Goal: Task Accomplishment & Management: Use online tool/utility

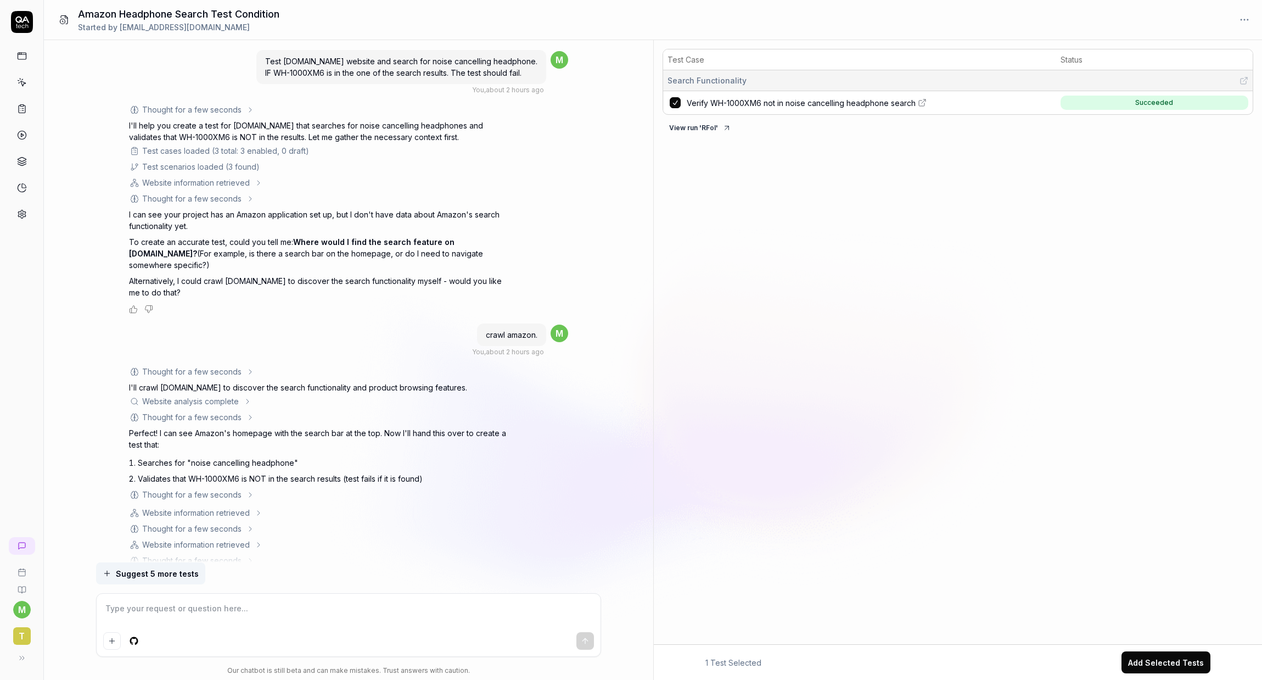
scroll to position [670, 0]
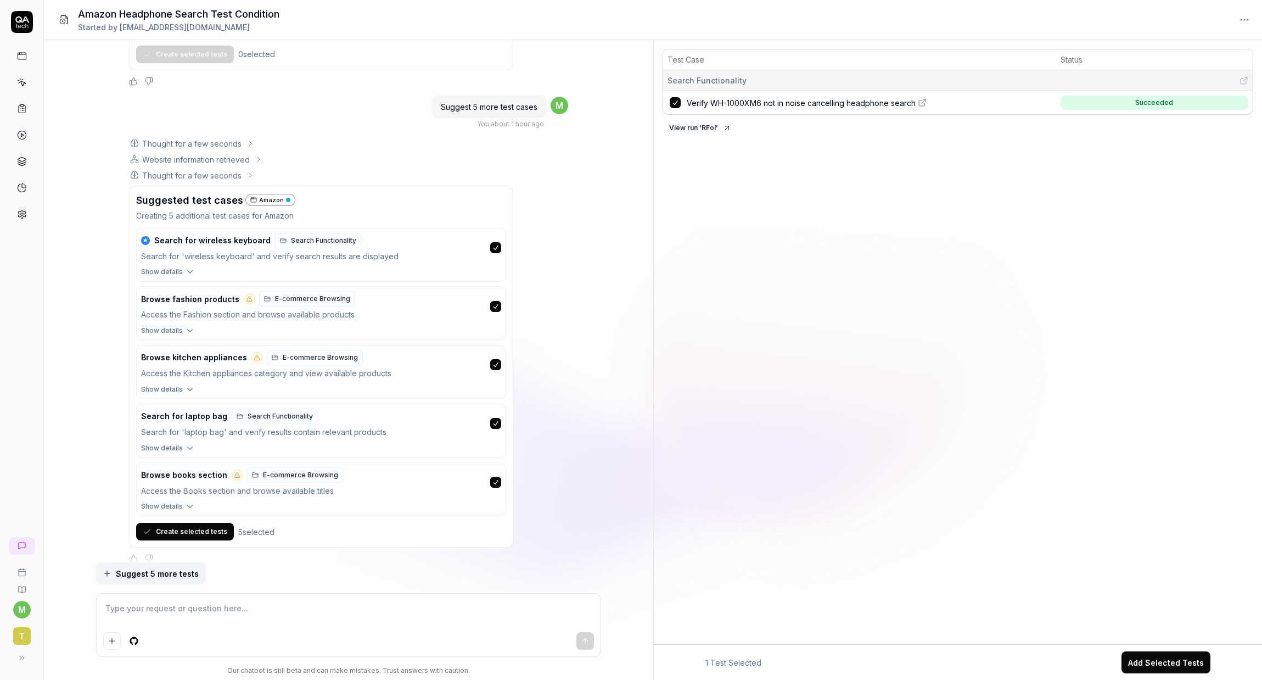
click at [24, 89] on link at bounding box center [22, 82] width 20 height 20
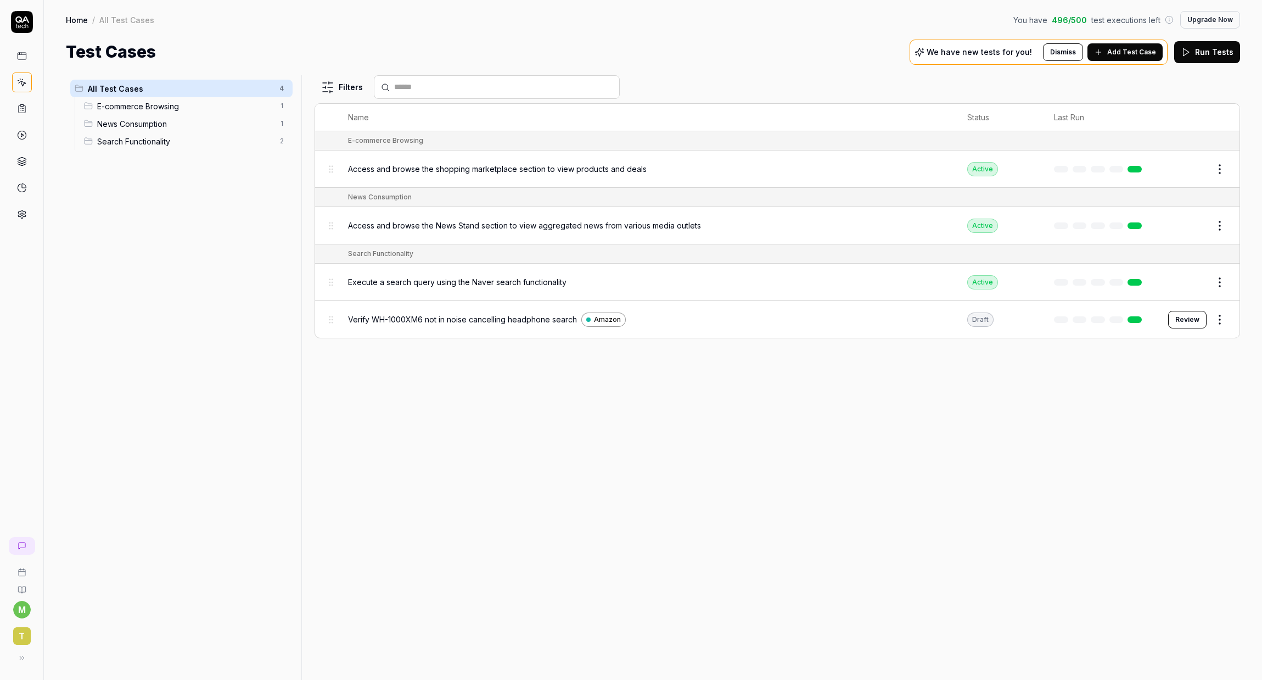
click at [1189, 322] on button "Review" at bounding box center [1187, 320] width 38 height 18
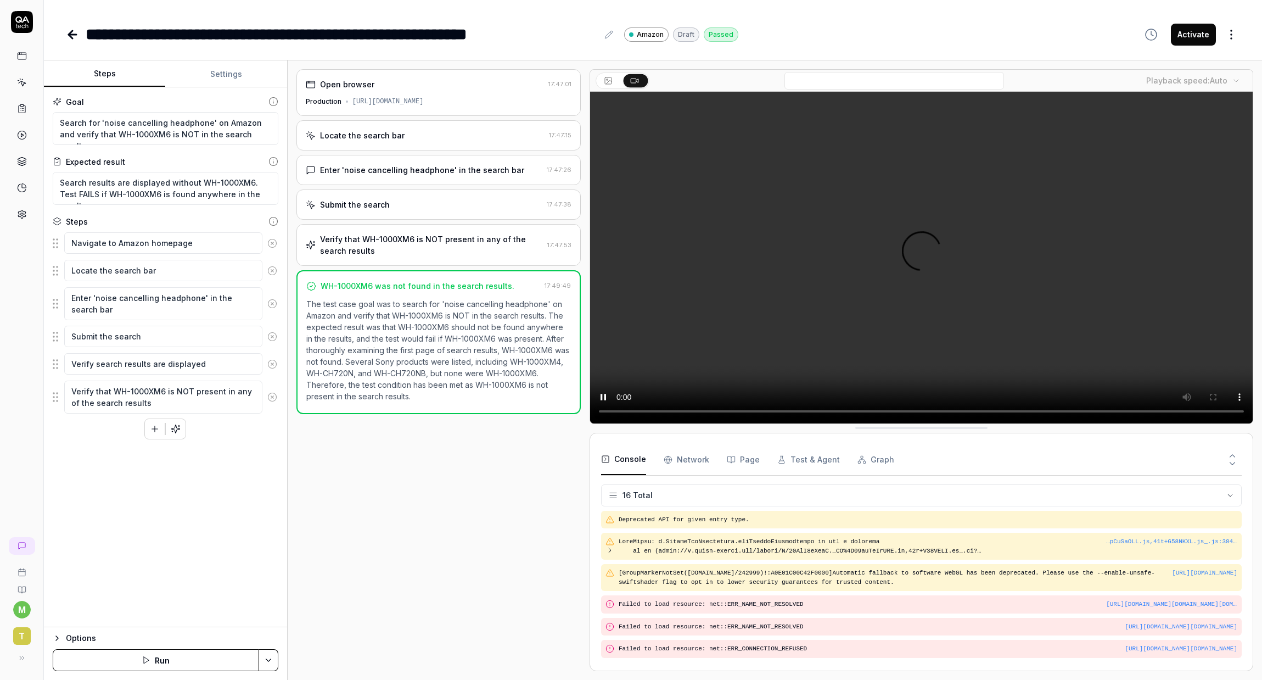
type textarea "*"
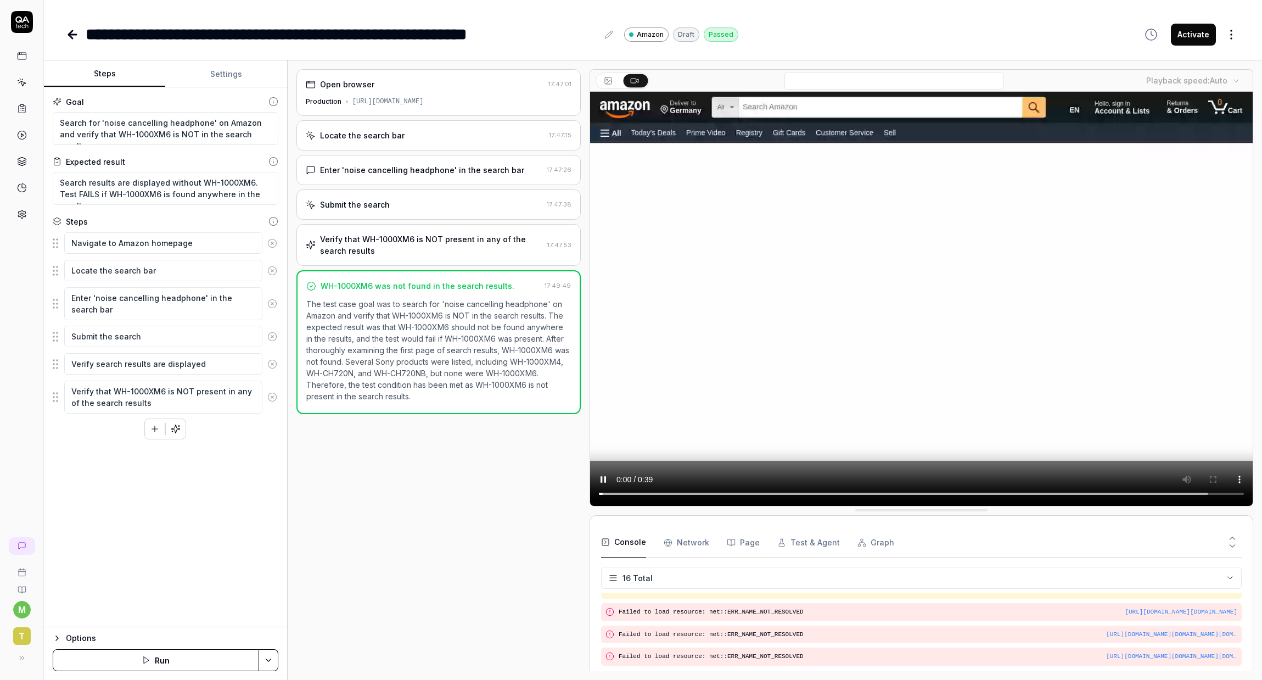
scroll to position [322, 0]
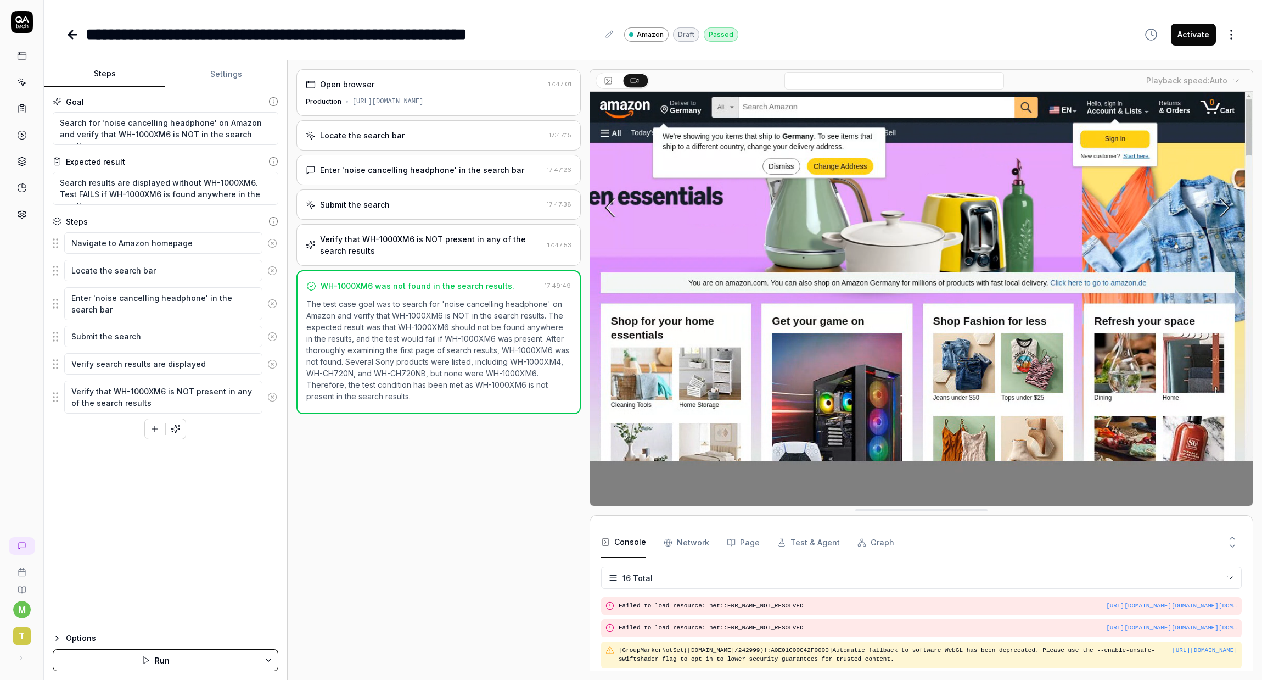
click at [473, 490] on div "Open browser 17:47:01 Production https://amazon.com Locate the search bar 17:47…" at bounding box center [438, 370] width 284 height 602
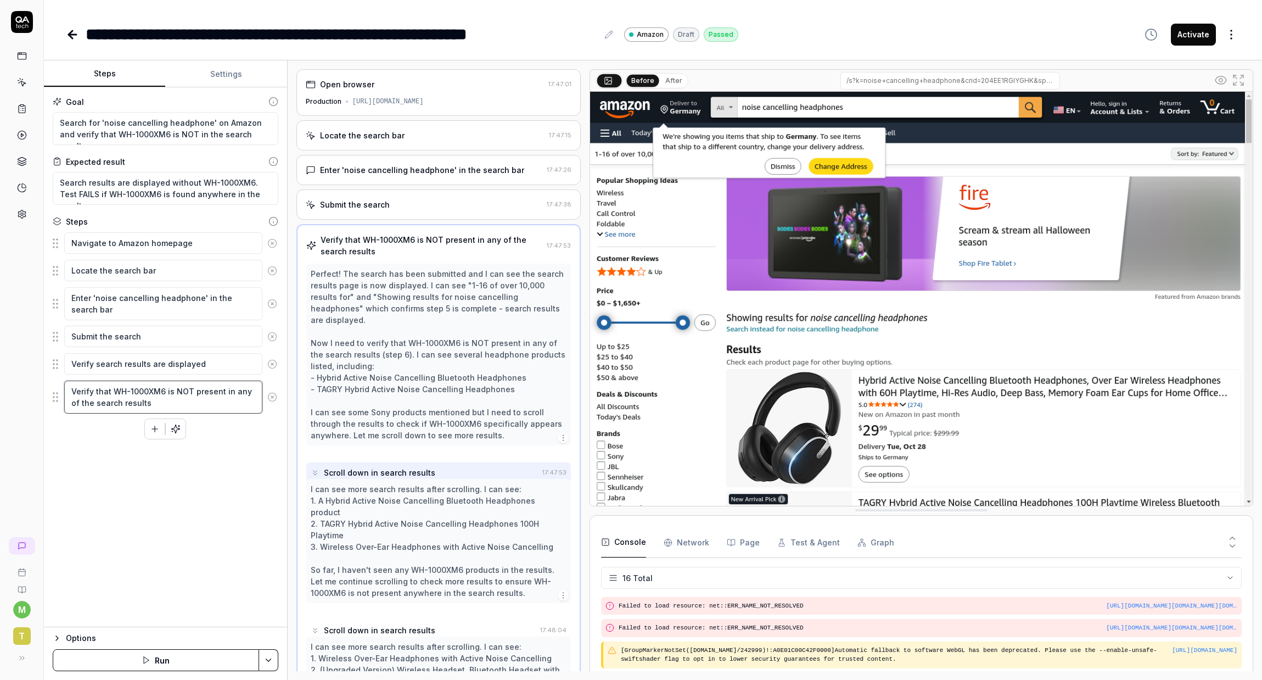
click at [160, 396] on textarea "Verify that WH-1000XM6 is NOT present in any of the search results" at bounding box center [163, 396] width 198 height 33
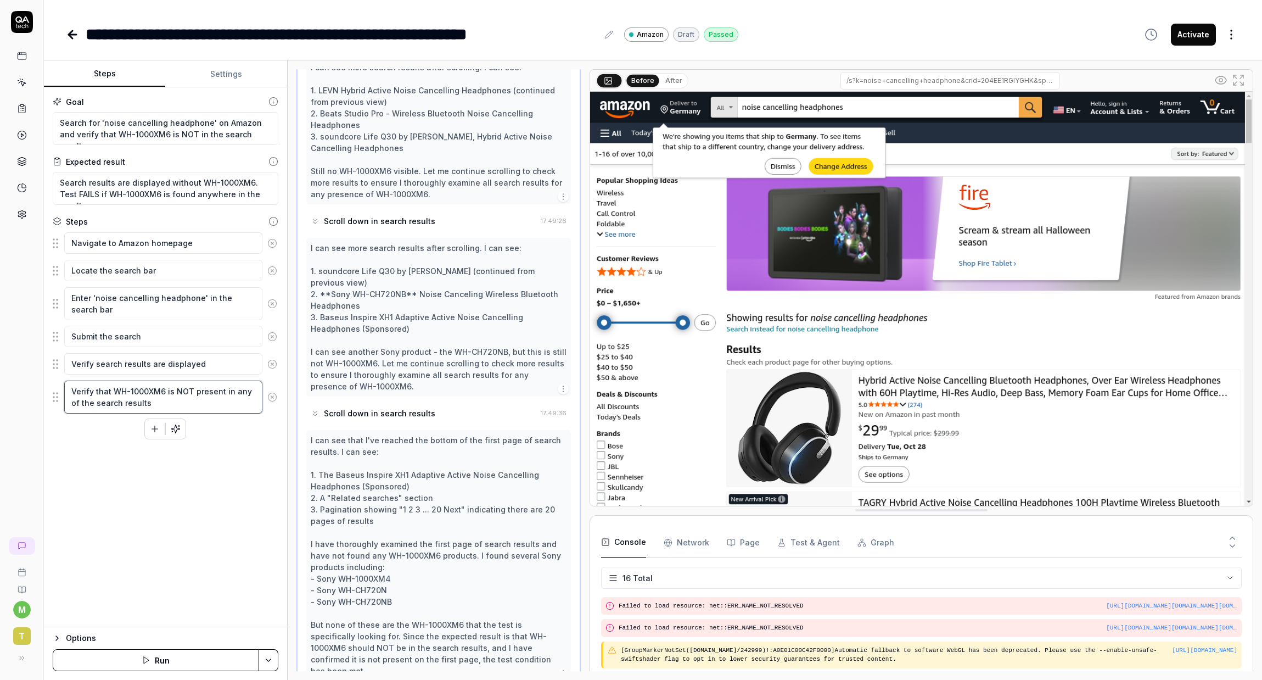
scroll to position [1629, 0]
click at [156, 338] on textarea "Submit the search" at bounding box center [163, 336] width 198 height 21
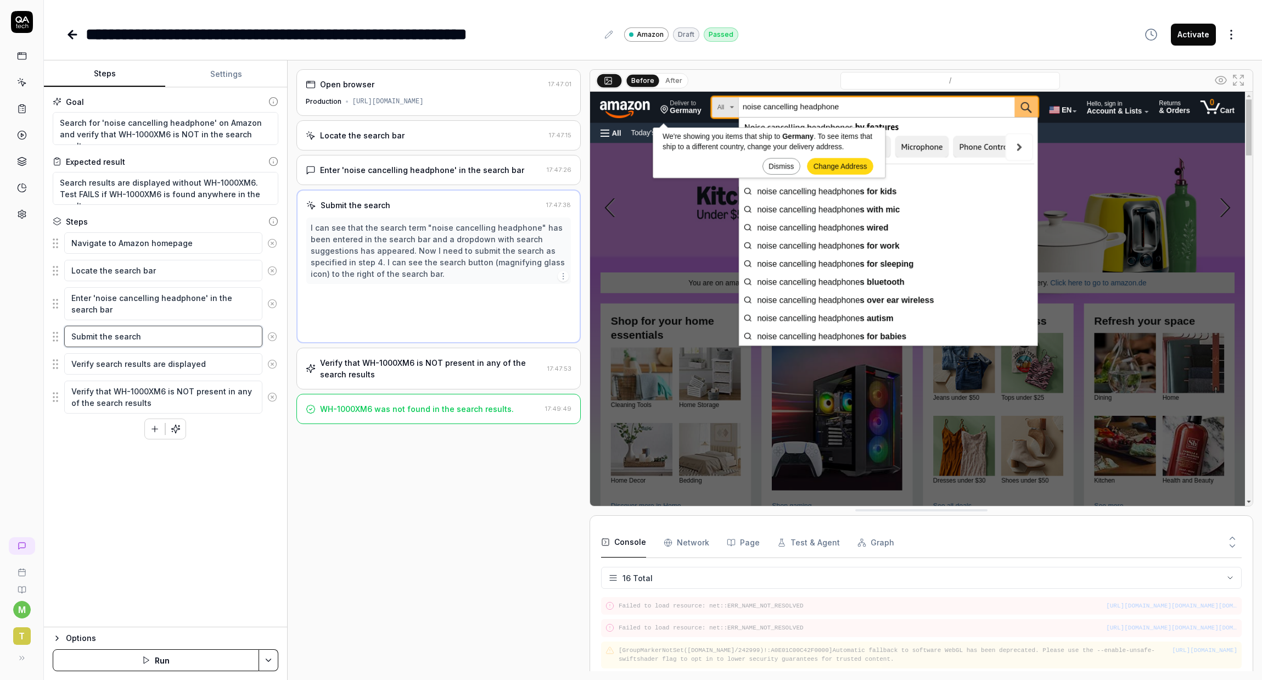
scroll to position [0, 0]
click at [193, 298] on textarea "Enter 'noise cancelling headphone' in the search bar" at bounding box center [163, 303] width 198 height 33
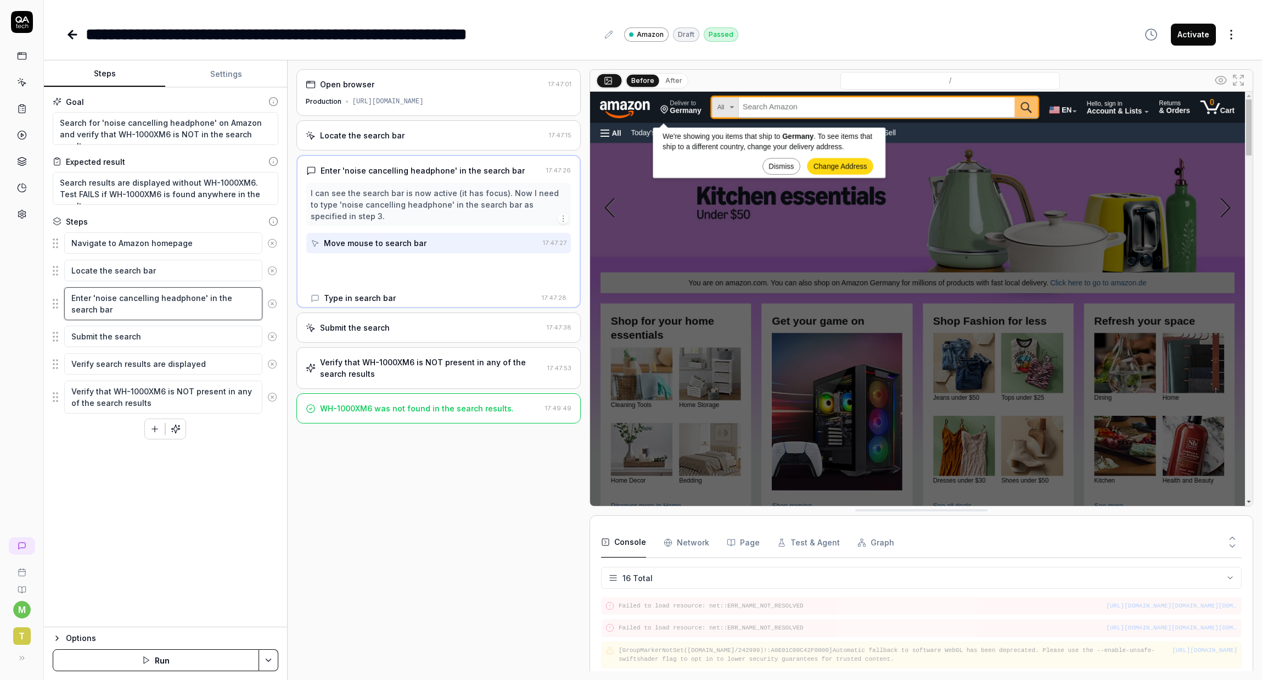
click at [196, 297] on textarea "Enter 'noise cancelling headphone' in the search bar" at bounding box center [163, 303] width 198 height 33
type textarea "*"
type textarea "Enter 'noise cancelling headphone ' in the search bar"
type textarea "*"
type textarea "Enter 'noise cancelling headphone ㅌ' in the search bar"
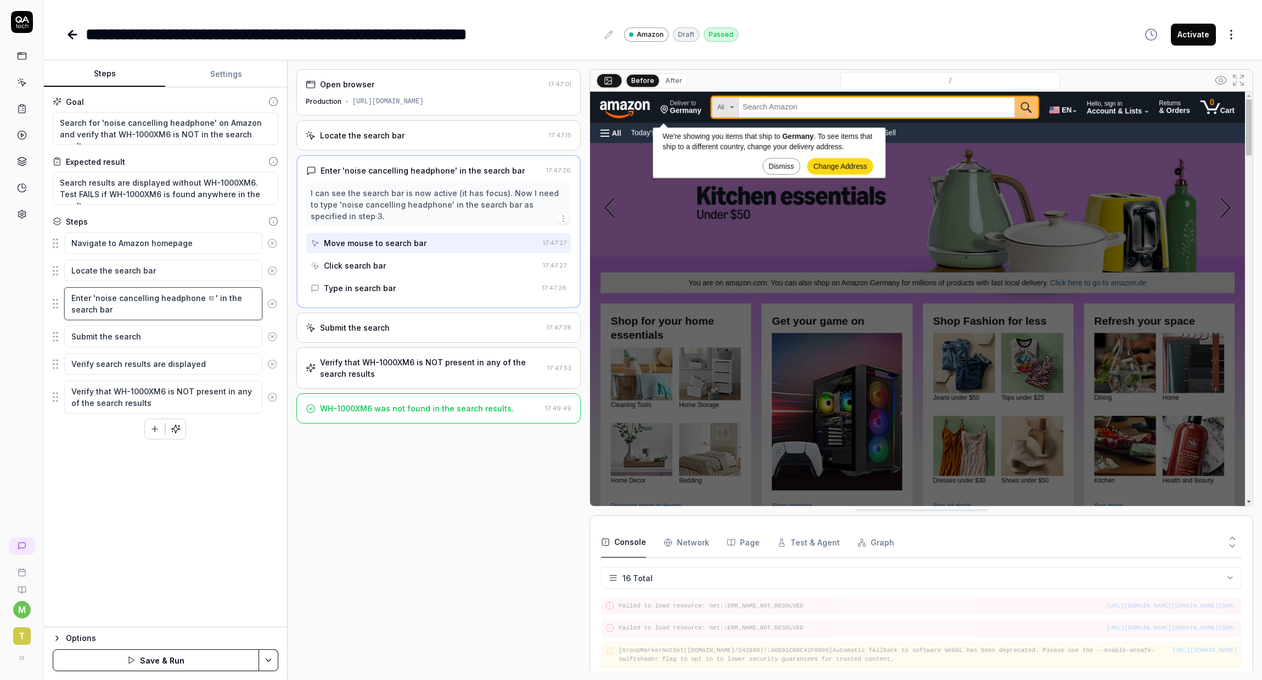
type textarea "*"
type textarea "Enter 'noise cancelling headphone ' in the search bar"
type textarea "*"
type textarea "Enter 'noise cancelling headphone w' in the search bar"
type textarea "*"
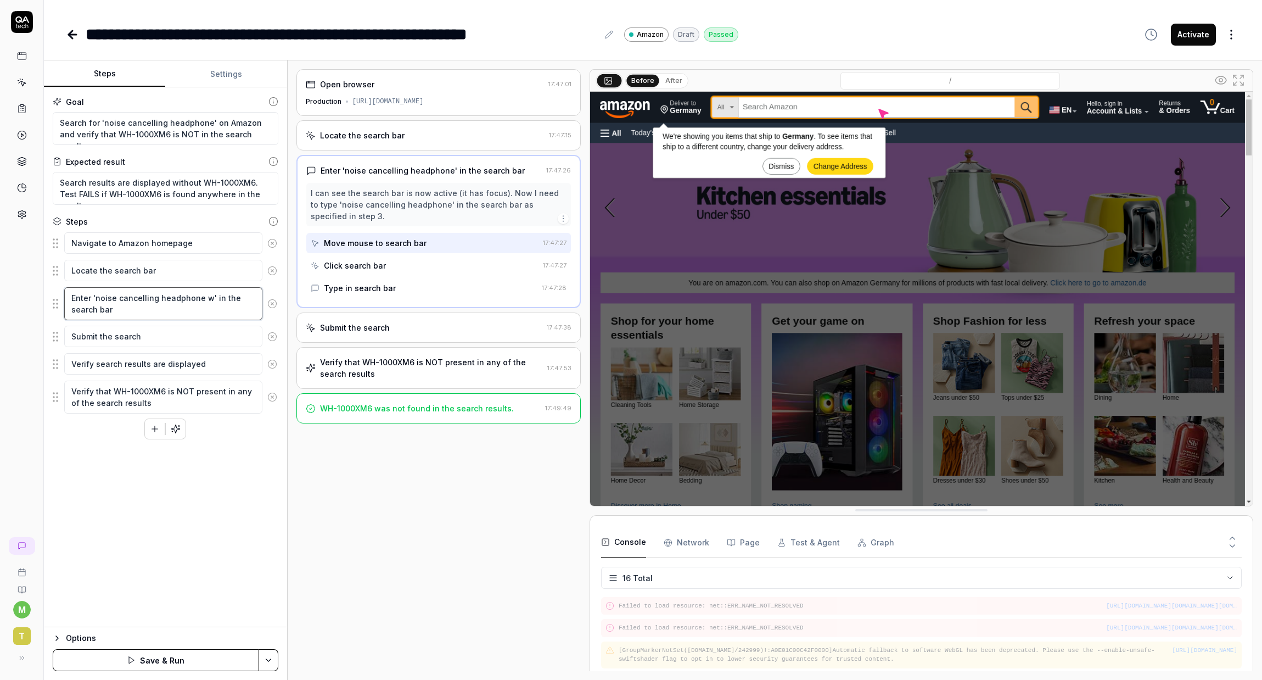
type textarea "Enter 'noise cancelling headphone wh' in the search bar"
type textarea "*"
type textarea "Enter 'noise cancelling headphone wh-' in the search bar"
type textarea "*"
type textarea "Enter 'noise cancelling headphone wh-10' in the search bar"
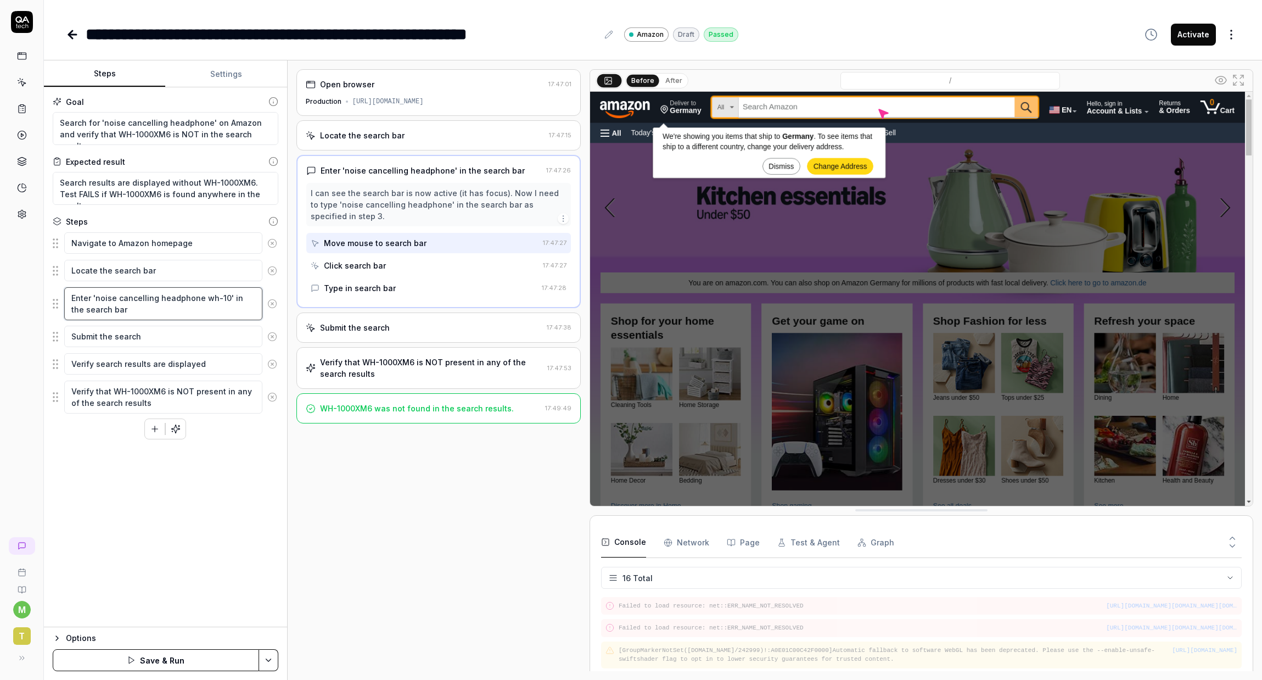
type textarea "*"
type textarea "Enter 'noise cancelling headphone wh-100' in the search bar"
type textarea "*"
type textarea "Enter 'noise cancelling headphone wh-1000' in the search bar"
type textarea "*"
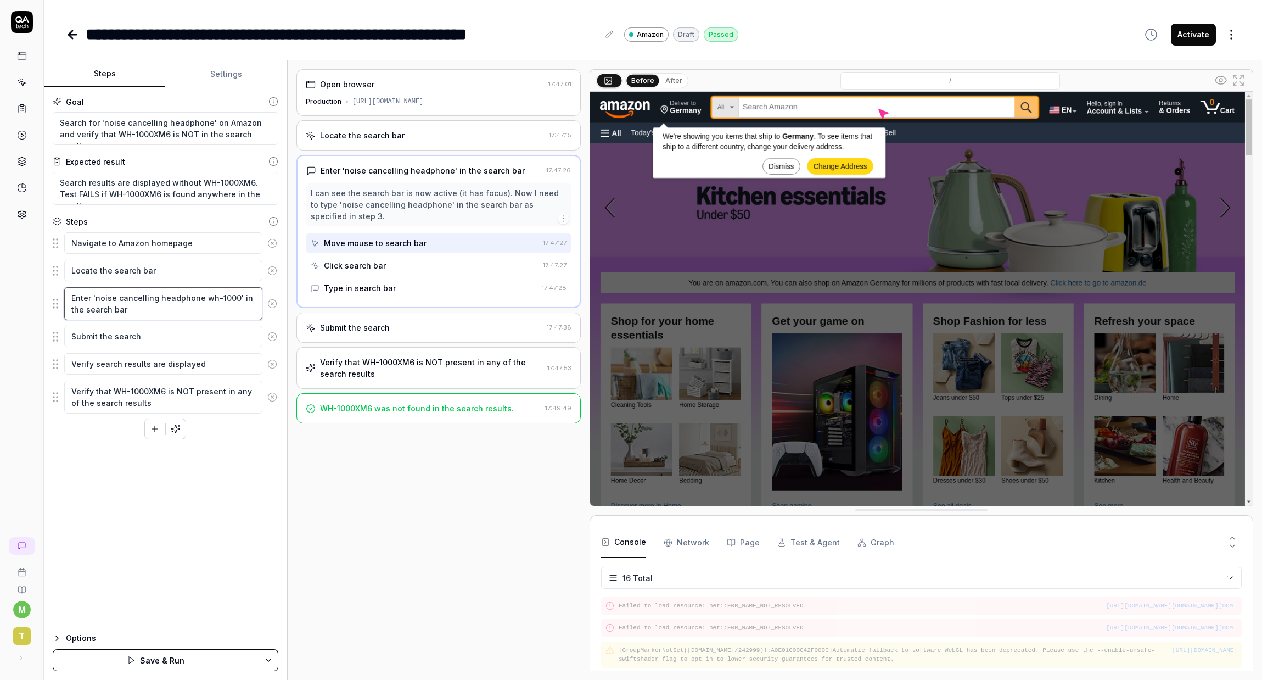
type textarea "Enter 'noise cancelling headphone wh-1000x' in the search bar"
type textarea "*"
type textarea "Enter 'noise cancelling headphone wh-1000xm' in the search bar"
type textarea "*"
type textarea "Enter 'noise cancelling headphone wh-1000xm6' in the search bar"
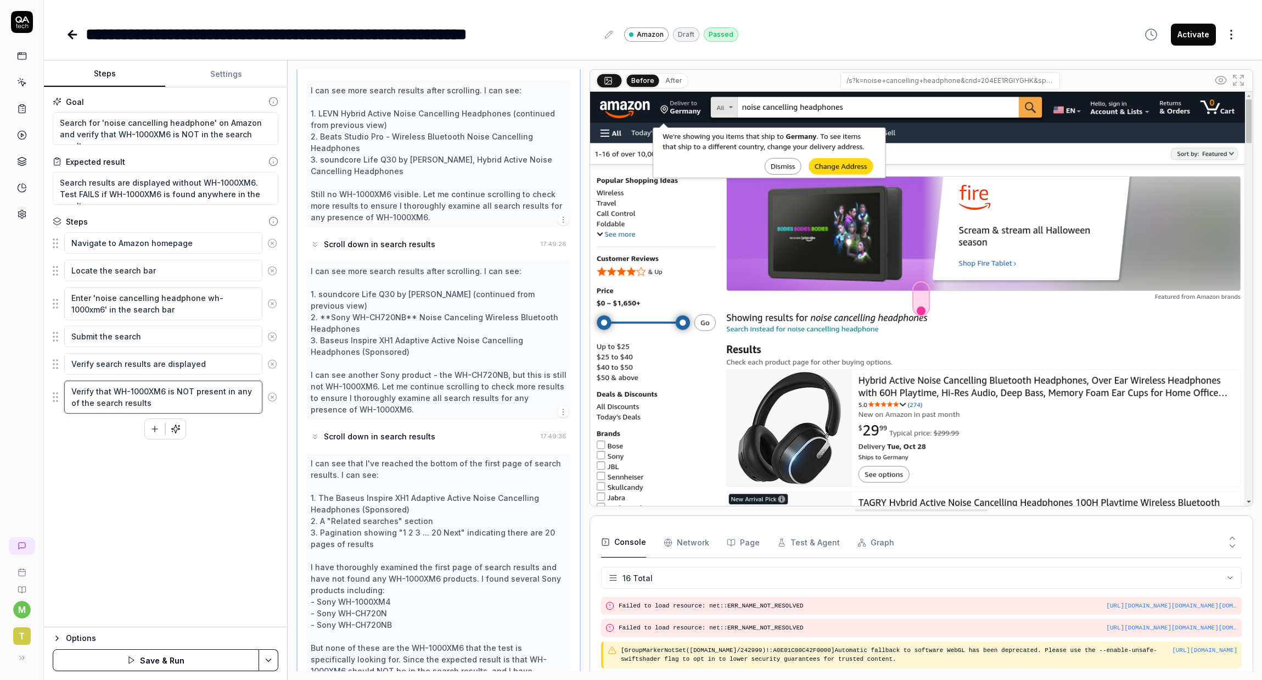
scroll to position [1629, 0]
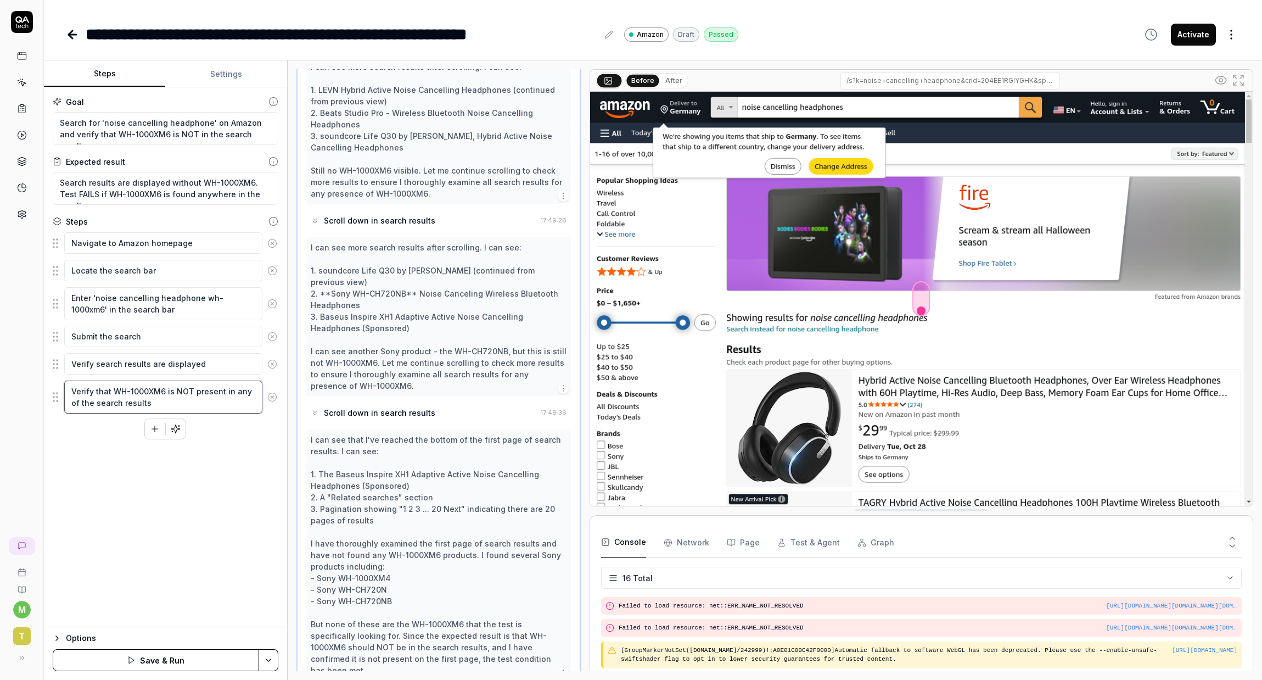
drag, startPoint x: 163, startPoint y: 389, endPoint x: 118, endPoint y: 386, distance: 45.1
click at [114, 388] on textarea "Verify that WH-1000XM6 is NOT present in any of the search results" at bounding box center [163, 396] width 198 height 33
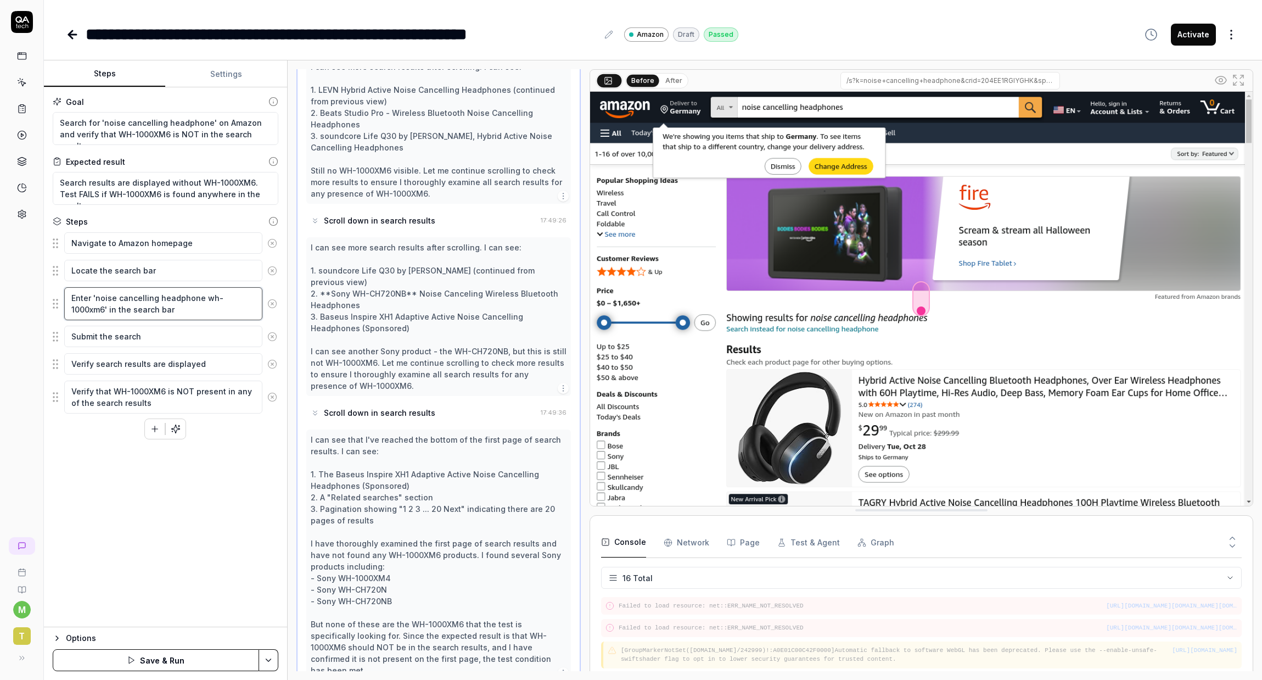
scroll to position [0, 0]
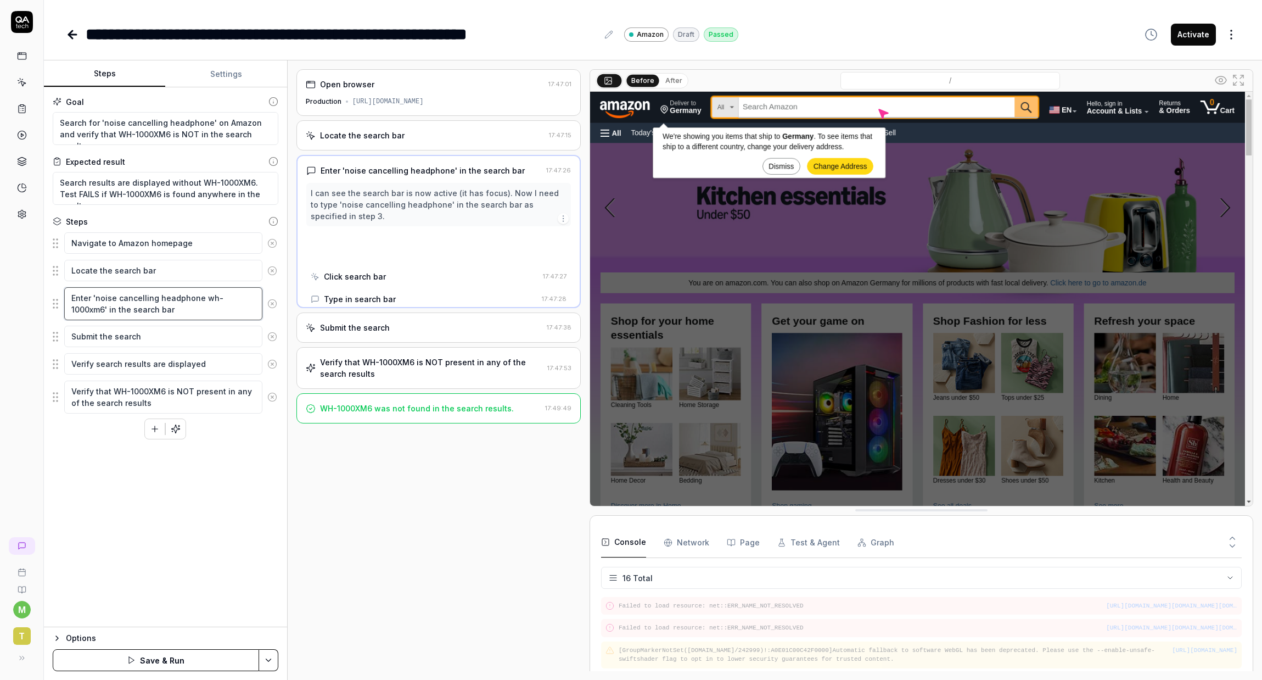
click at [200, 297] on textarea "Enter 'noise cancelling headphone wh-1000xm6' in the search bar" at bounding box center [163, 303] width 198 height 33
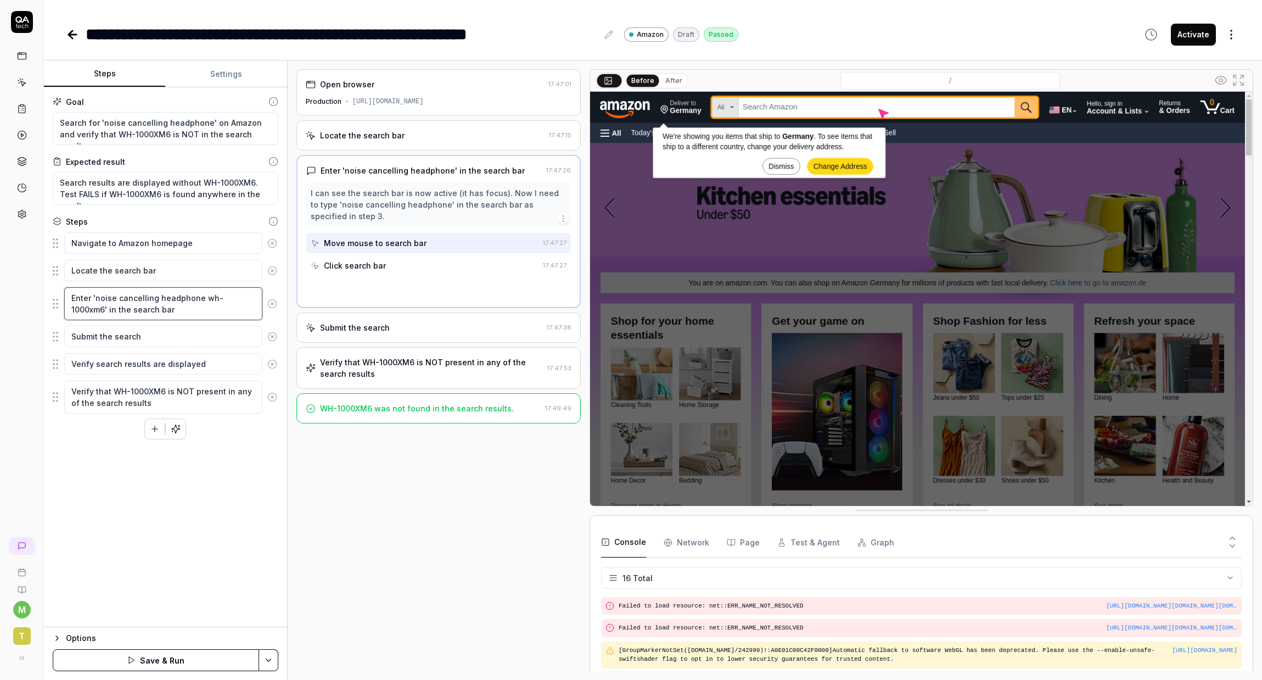
click at [204, 297] on textarea "Enter 'noise cancelling headphone wh-1000xm6' in the search bar" at bounding box center [163, 303] width 198 height 33
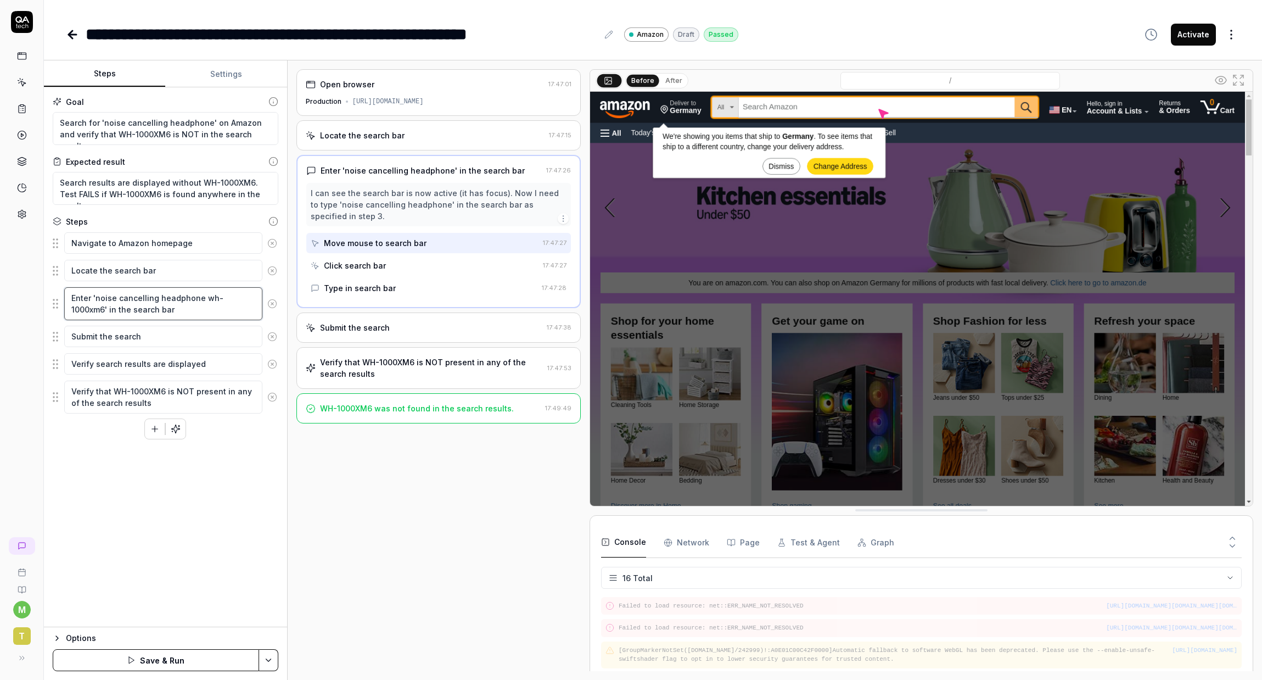
drag, startPoint x: 202, startPoint y: 299, endPoint x: 247, endPoint y: 299, distance: 45.0
click at [247, 299] on textarea "Enter 'noise cancelling headphone wh-1000xm6' in the search bar" at bounding box center [163, 303] width 198 height 33
paste textarea "WH-1000XM"
type textarea "*"
type textarea "Enter 'noise cancelling headphone WH-1000XM6' in the search bar"
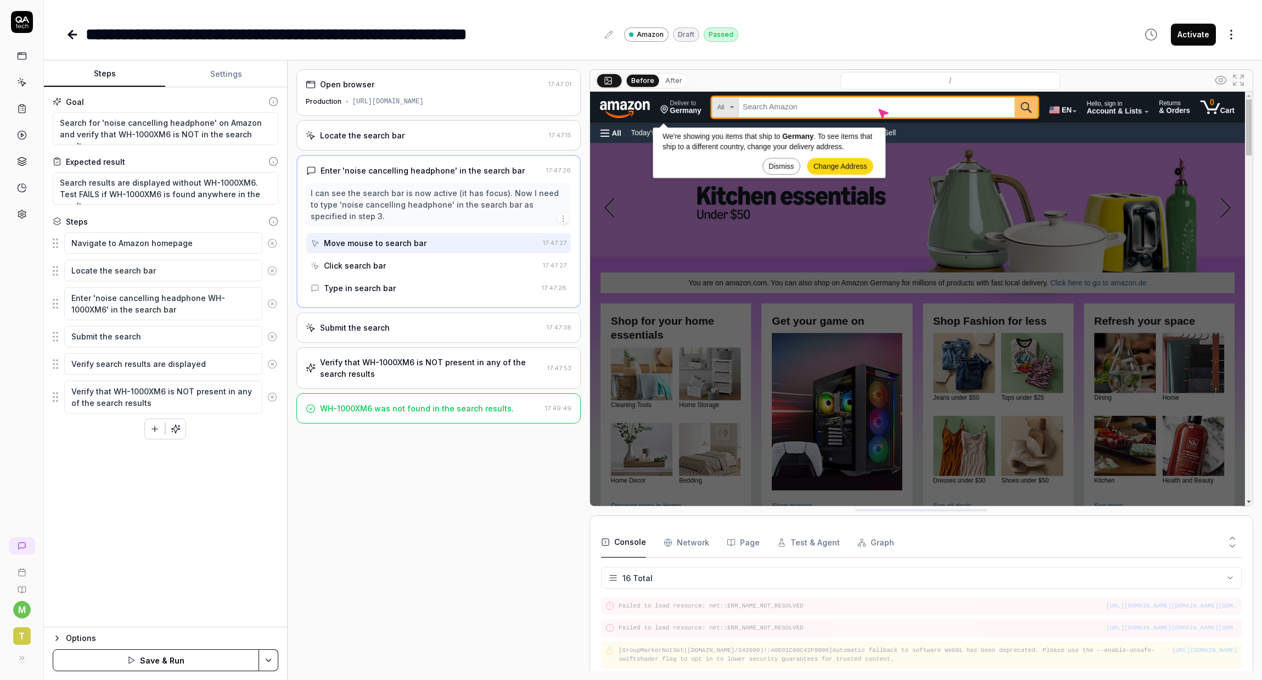
click at [484, 517] on div "Open browser 17:47:01 Production https://amazon.com Locate the search bar 17:47…" at bounding box center [438, 370] width 284 height 602
click at [201, 661] on button "Save & Run" at bounding box center [156, 660] width 206 height 22
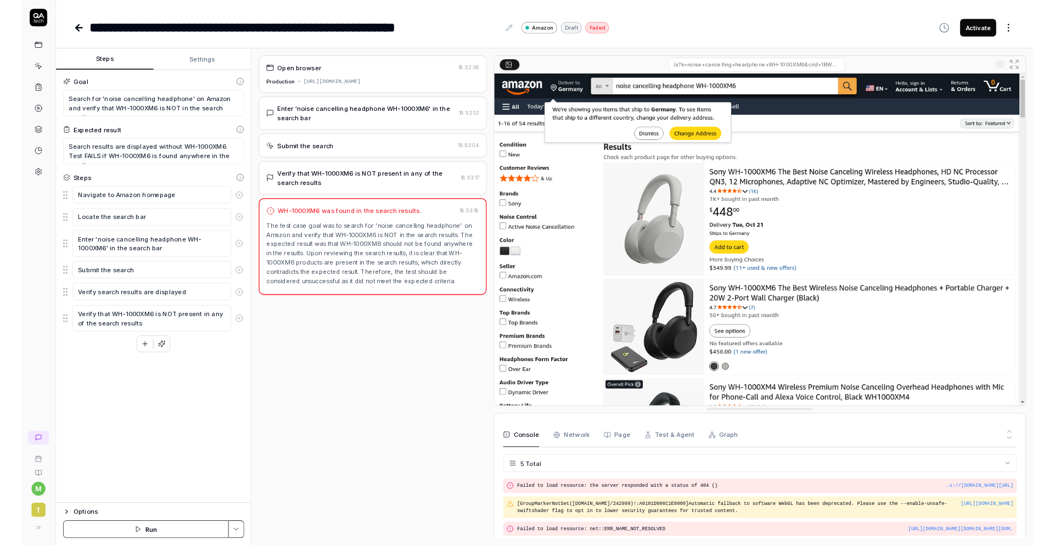
scroll to position [59, 0]
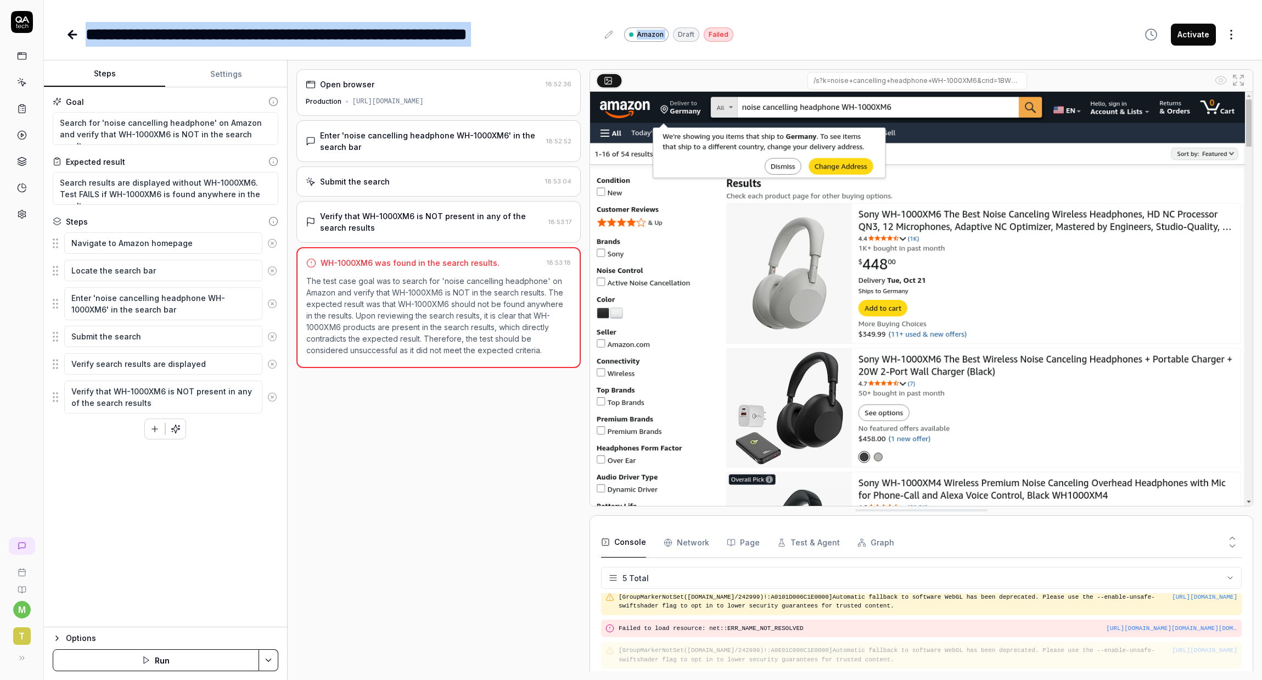
drag, startPoint x: 58, startPoint y: 14, endPoint x: 711, endPoint y: 11, distance: 653.8
click at [681, 10] on div "**********" at bounding box center [653, 23] width 1218 height 47
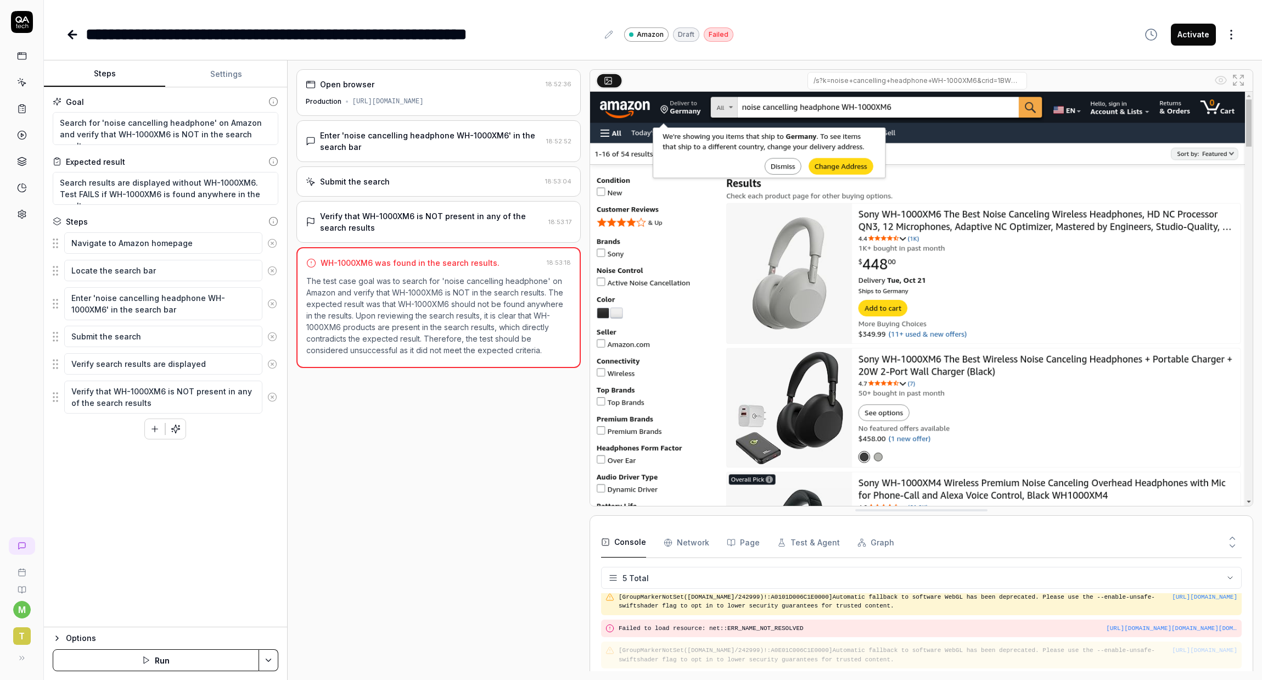
click at [711, 11] on div "**********" at bounding box center [653, 23] width 1218 height 47
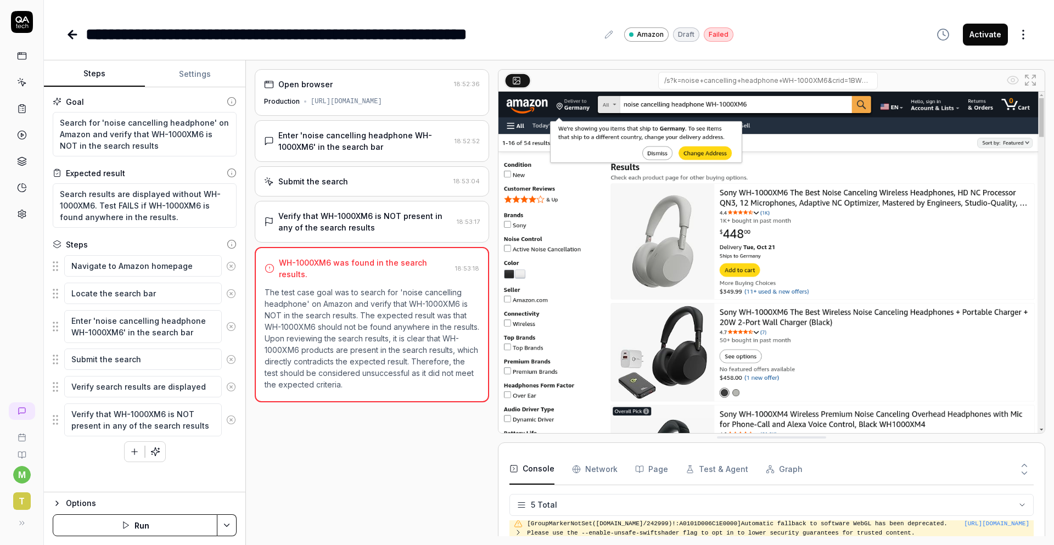
scroll to position [299, 0]
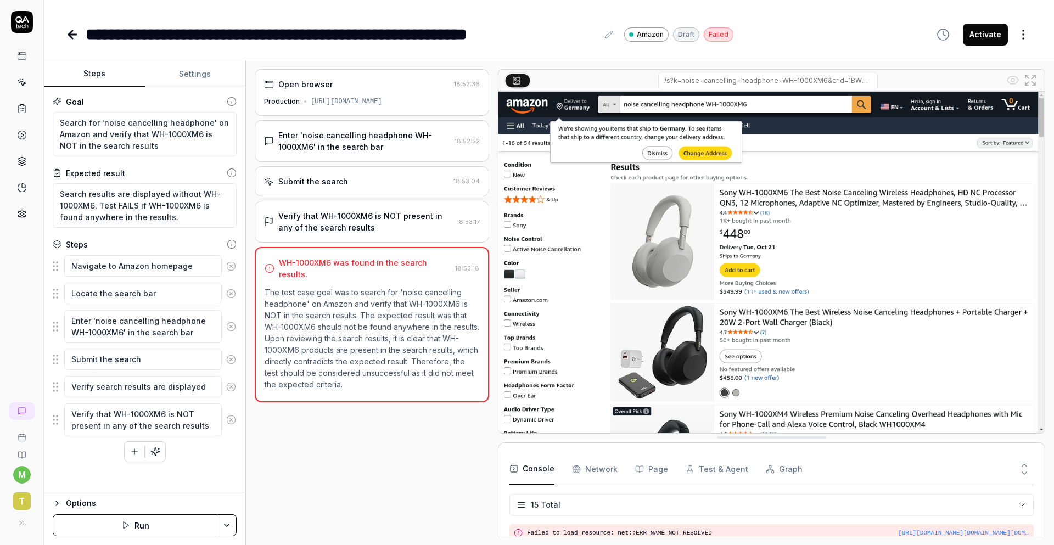
click at [976, 38] on button "Activate" at bounding box center [985, 35] width 45 height 22
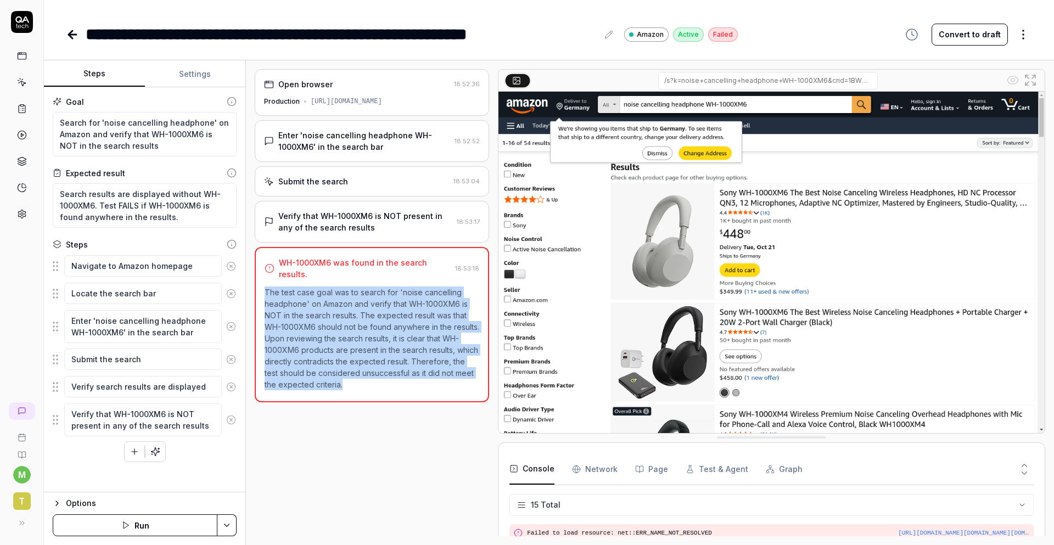
drag, startPoint x: 357, startPoint y: 381, endPoint x: 257, endPoint y: 279, distance: 142.5
click at [257, 279] on div "WH-1000XM6 was found in the search results. 18:53:18 The test case goal was to …" at bounding box center [372, 324] width 234 height 155
click at [71, 37] on icon at bounding box center [71, 35] width 4 height 8
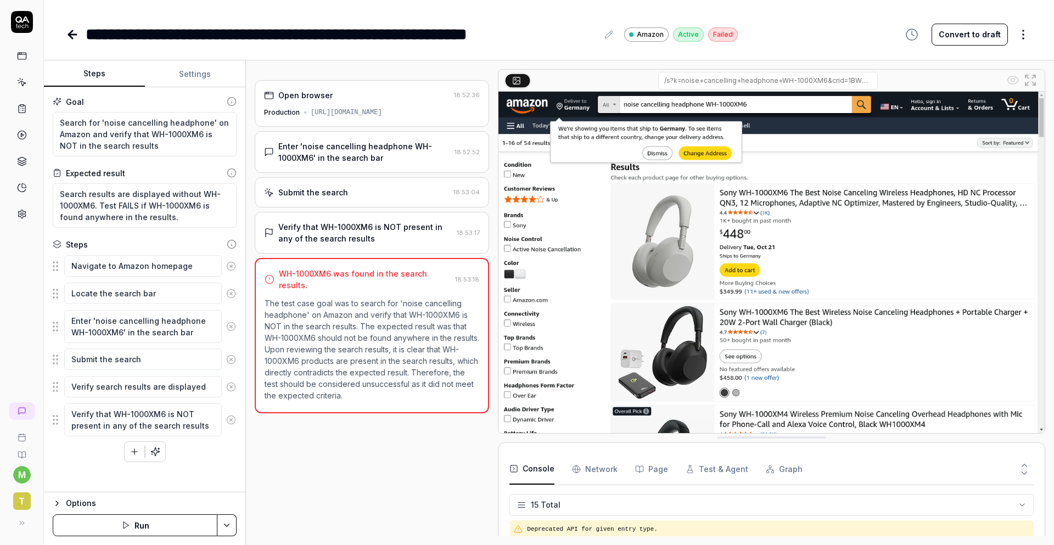
scroll to position [299, 0]
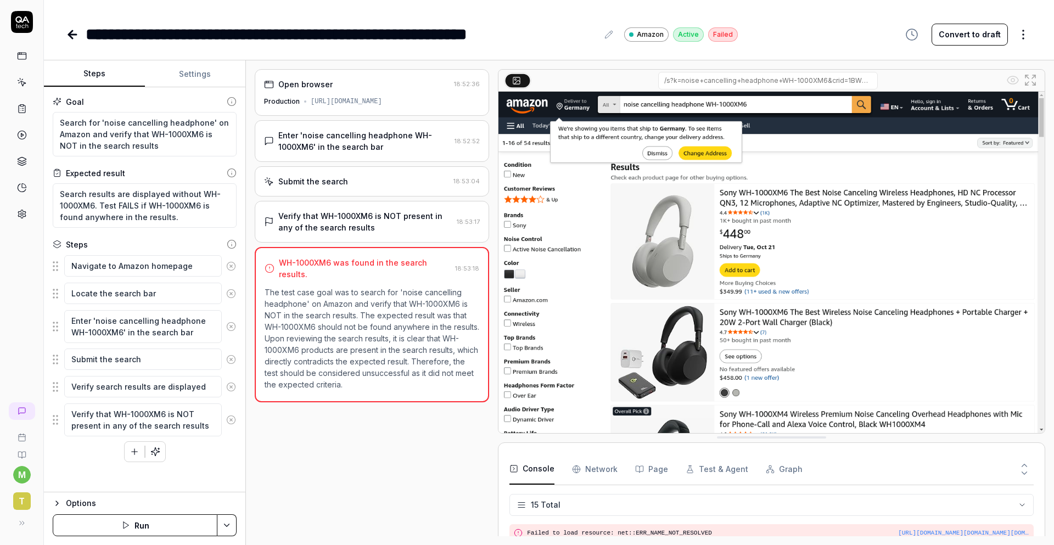
type textarea "*"
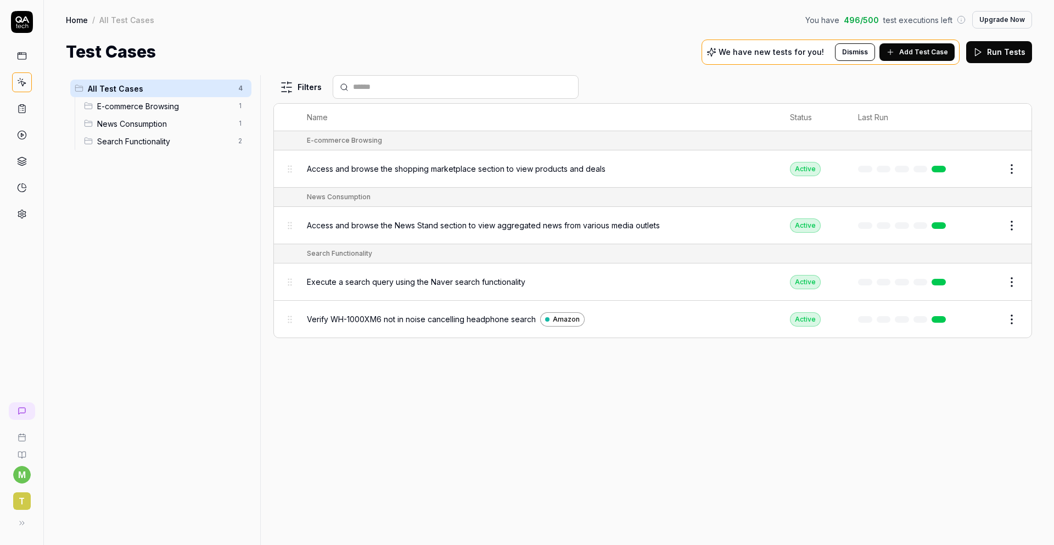
click at [919, 51] on span "Add Test Case" at bounding box center [923, 52] width 49 height 10
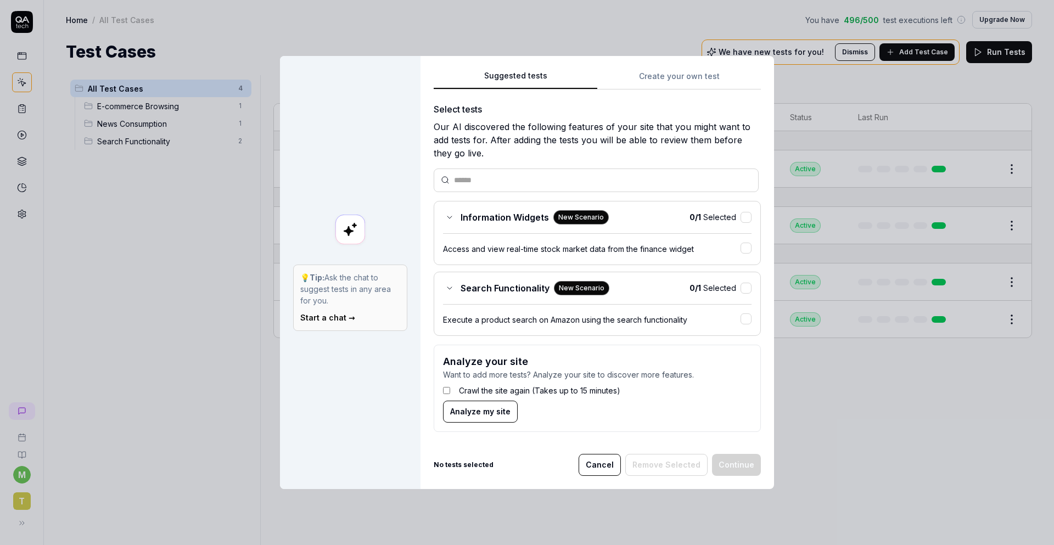
click at [451, 285] on div "Search Functionality New Scenario" at bounding box center [526, 288] width 166 height 14
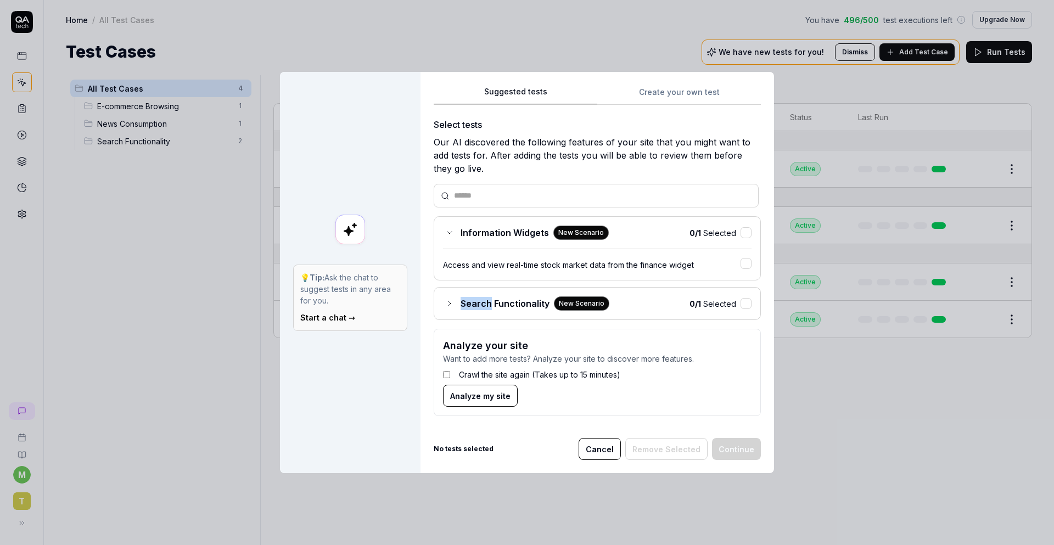
click at [450, 285] on div "Select tests Our AI discovered the following features of your site that you mig…" at bounding box center [597, 271] width 327 height 307
click at [445, 296] on div "Search Functionality New Scenario" at bounding box center [526, 303] width 166 height 14
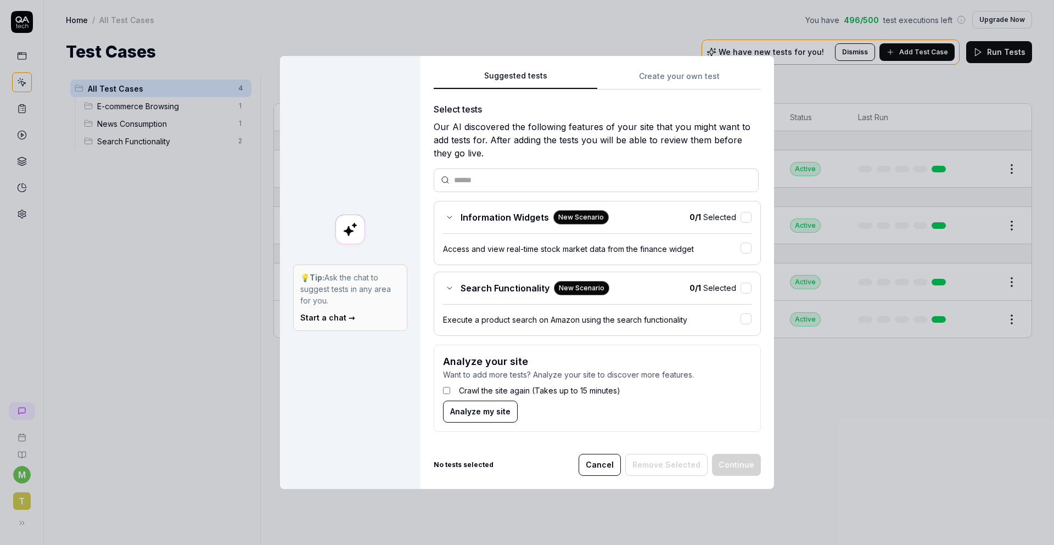
click at [348, 97] on div "💡 Tip: Ask the chat to suggest tests in any area for you. Start a chat →" at bounding box center [350, 272] width 141 height 433
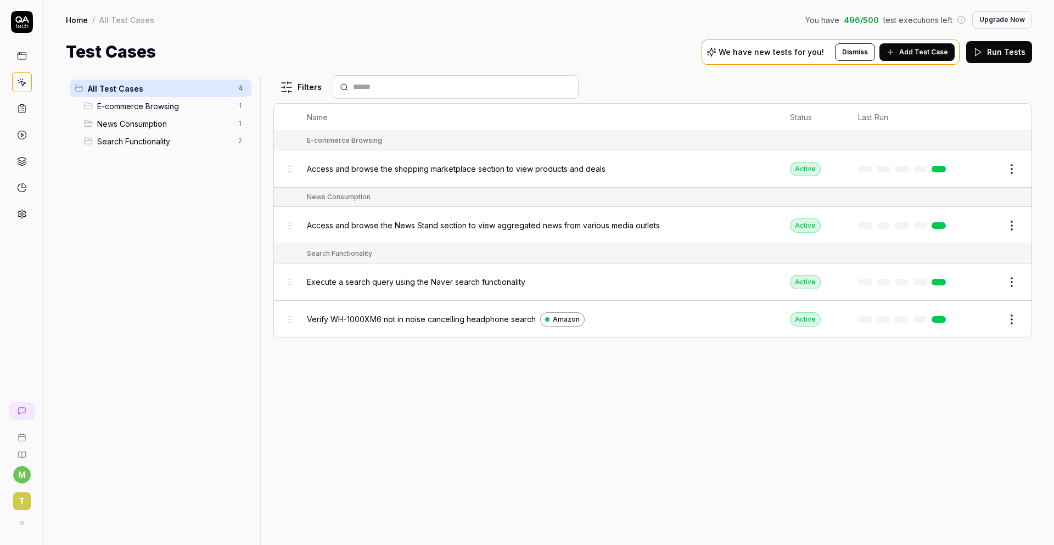
click at [1013, 166] on html "m t Home / All Test Cases You have 496 / 500 test executions left Upgrade Now H…" at bounding box center [527, 272] width 1054 height 545
click at [958, 362] on div "Delete" at bounding box center [965, 362] width 104 height 24
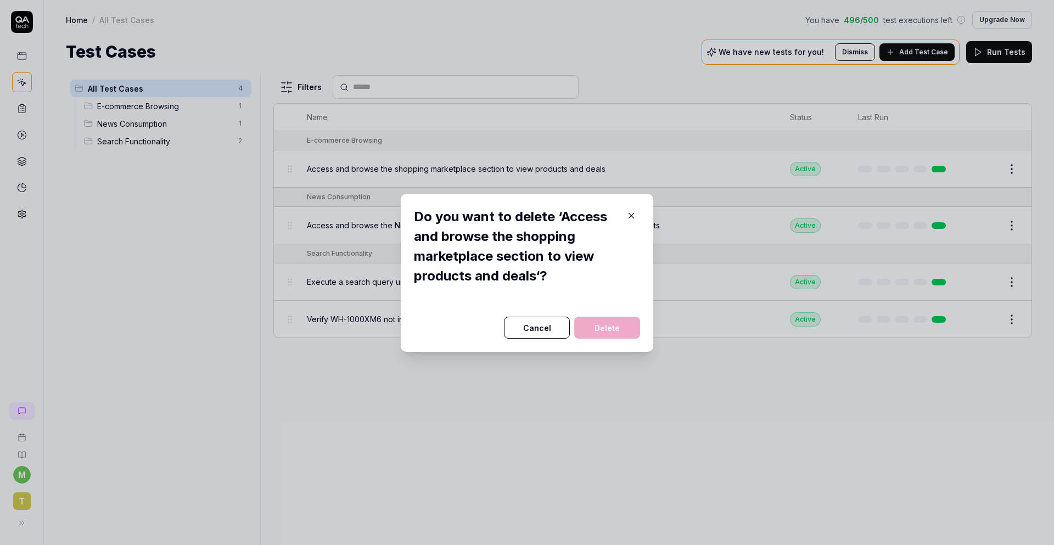
click at [627, 329] on button "Delete" at bounding box center [607, 328] width 66 height 22
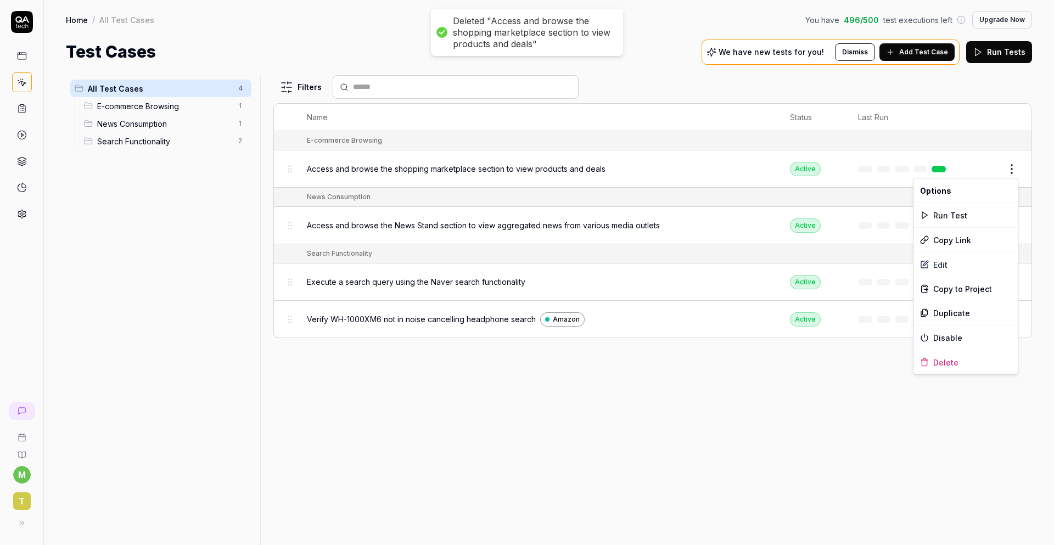
click at [1013, 163] on html "Deleted "Access and browse the shopping marketplace section to view products an…" at bounding box center [527, 272] width 1054 height 545
click at [950, 363] on div "Delete" at bounding box center [965, 362] width 104 height 24
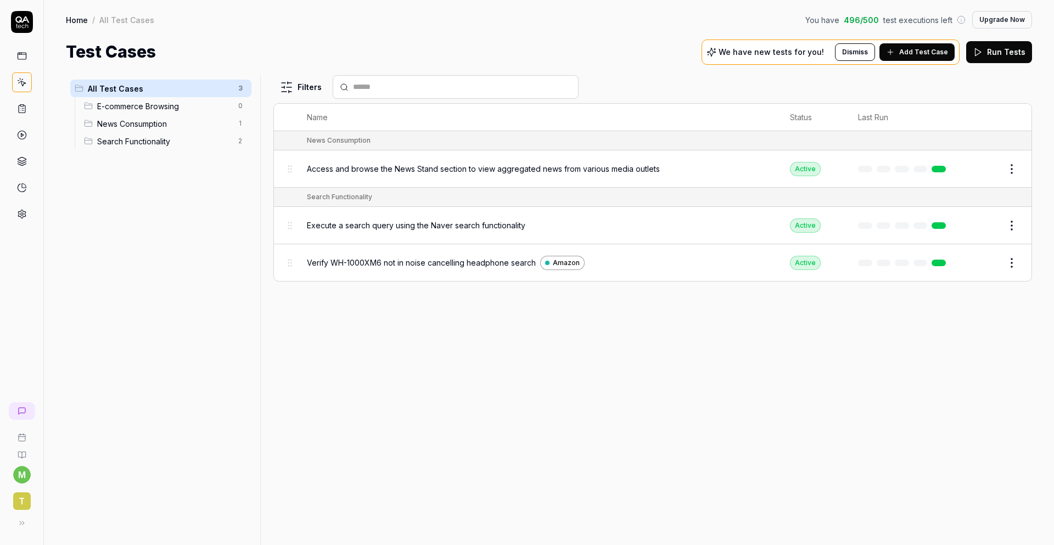
click at [1015, 165] on html "m t Home / All Test Cases You have 496 / 500 test executions left Upgrade Now H…" at bounding box center [527, 272] width 1054 height 545
click at [955, 363] on div "Delete" at bounding box center [965, 362] width 104 height 24
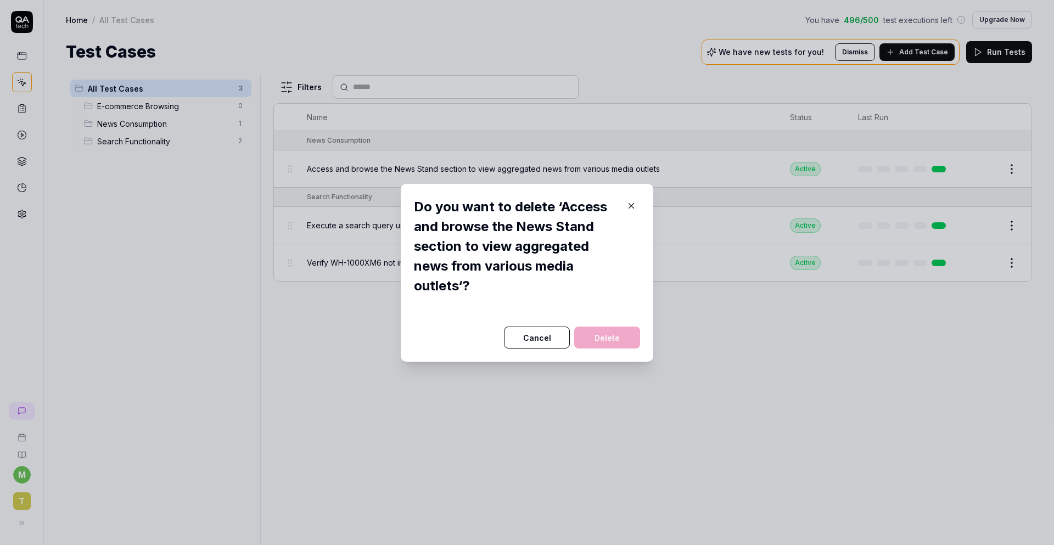
click at [616, 340] on button "Delete" at bounding box center [607, 338] width 66 height 22
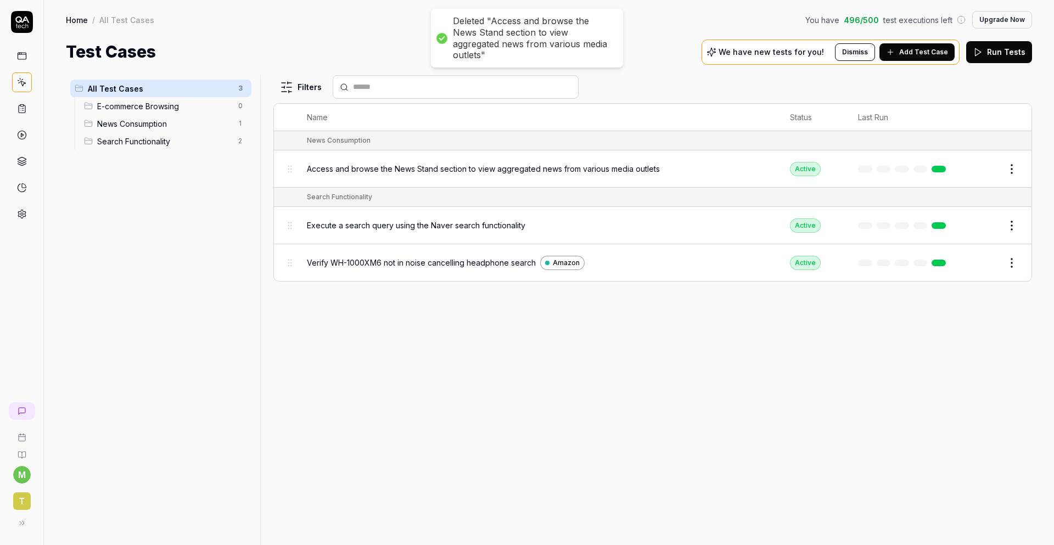
click at [1009, 169] on html "Deleted "Access and browse the News Stand section to view aggregated news from …" at bounding box center [527, 272] width 1054 height 545
click at [963, 360] on div "Delete" at bounding box center [965, 362] width 104 height 24
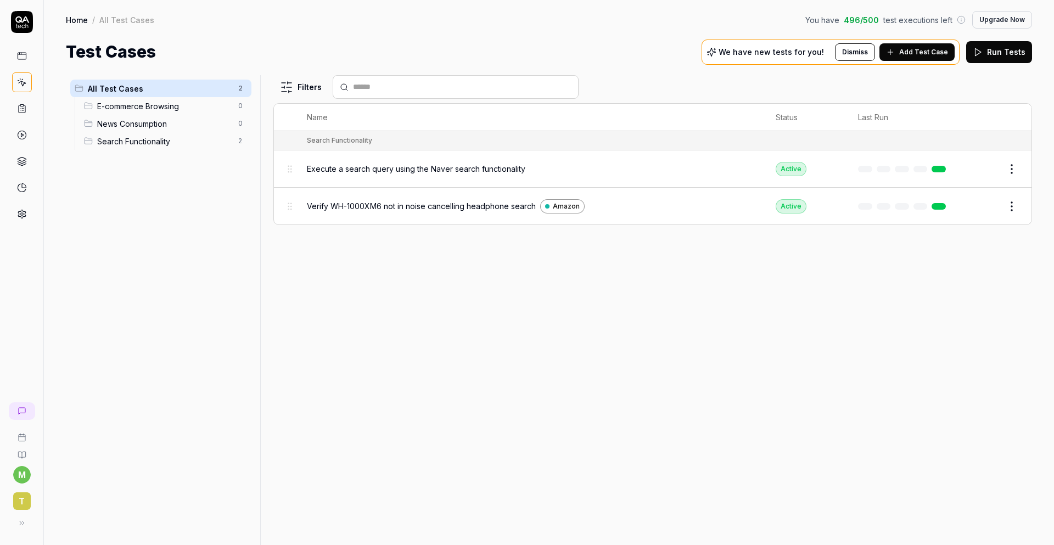
click at [612, 355] on div "Filters Name Status Last Run Search Functionality Execute a search query using …" at bounding box center [652, 310] width 759 height 470
click at [1010, 168] on html "m t Home / All Test Cases You have 496 / 500 test executions left Upgrade Now H…" at bounding box center [527, 272] width 1054 height 545
click at [945, 369] on div "Delete" at bounding box center [965, 362] width 104 height 24
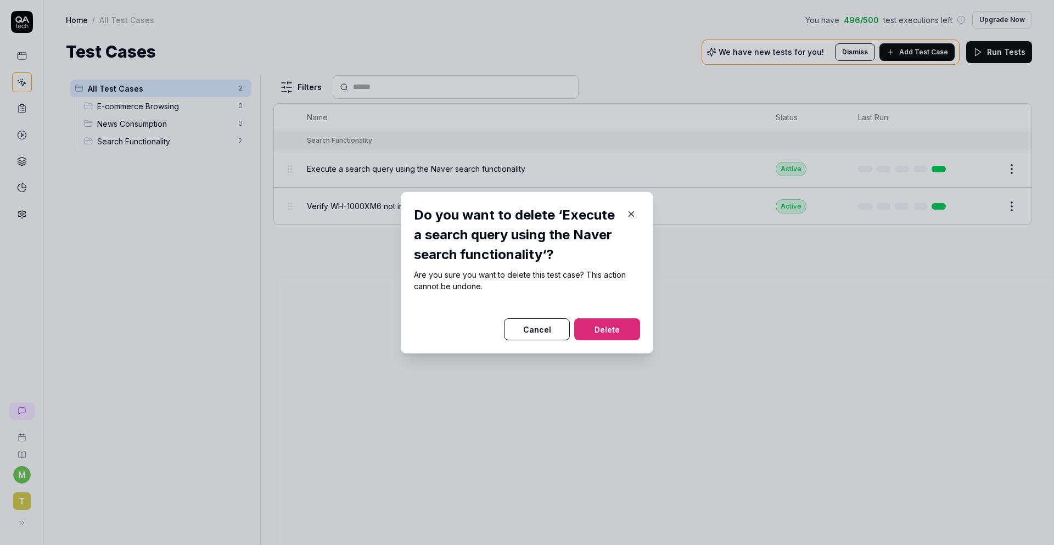
click at [614, 323] on button "Delete" at bounding box center [607, 329] width 66 height 22
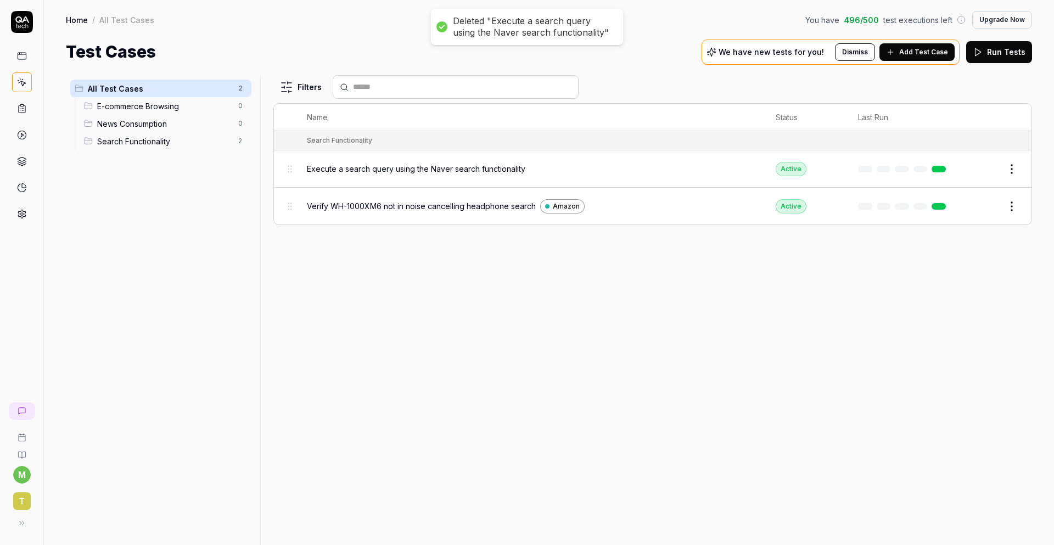
click at [240, 106] on html "Deleted "Execute a search query using the Naver search functionality" m t Home …" at bounding box center [527, 272] width 1054 height 545
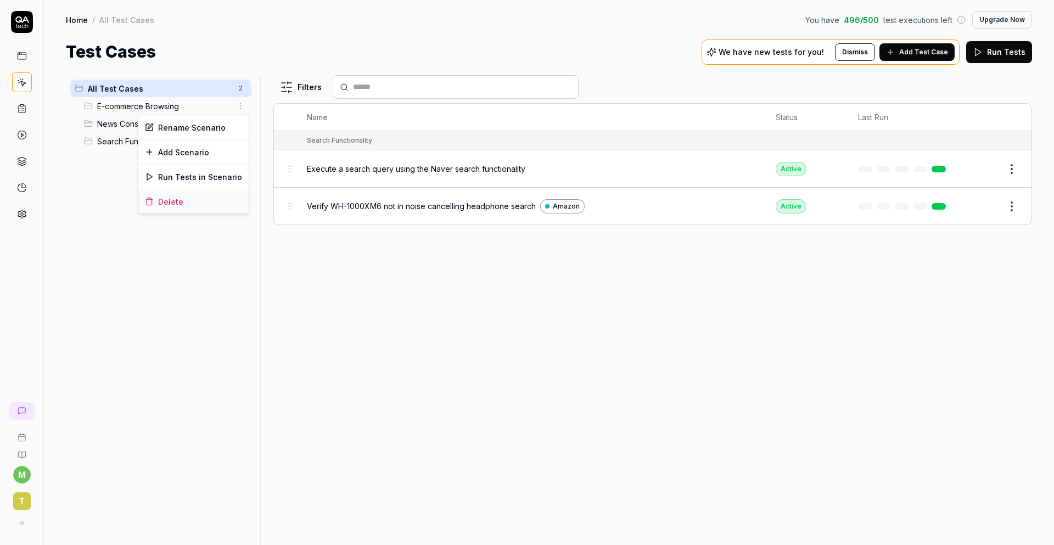
click at [215, 207] on div "Delete" at bounding box center [193, 201] width 110 height 24
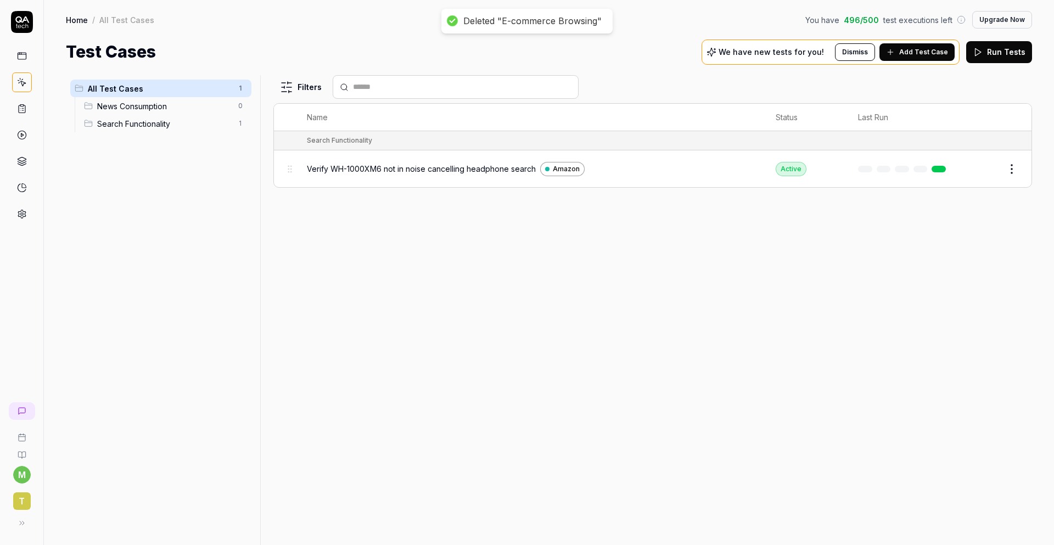
click at [237, 107] on html "Deleted "E-commerce Browsing" m t Home / All Test Cases You have 496 / 500 test…" at bounding box center [527, 272] width 1054 height 545
click at [203, 202] on div "Delete" at bounding box center [193, 201] width 110 height 24
click at [23, 521] on icon at bounding box center [19, 523] width 9 height 9
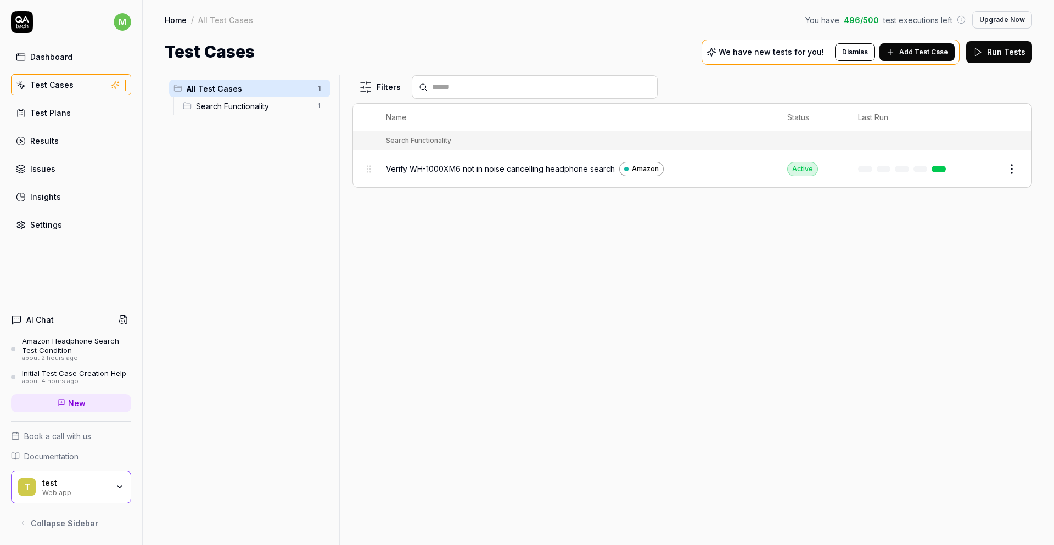
click at [68, 489] on div "Web app" at bounding box center [75, 491] width 66 height 9
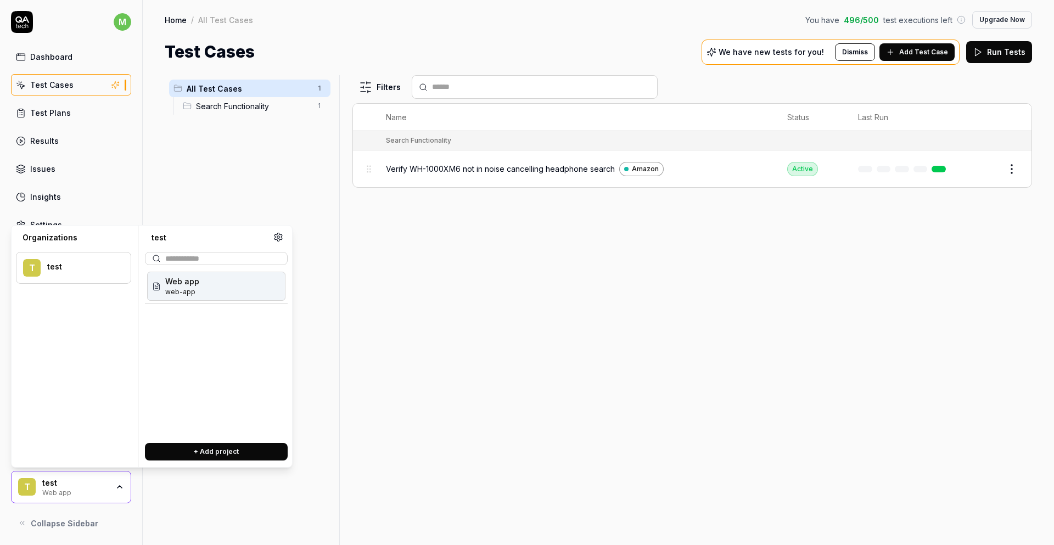
click at [129, 198] on link "Insights" at bounding box center [71, 196] width 120 height 21
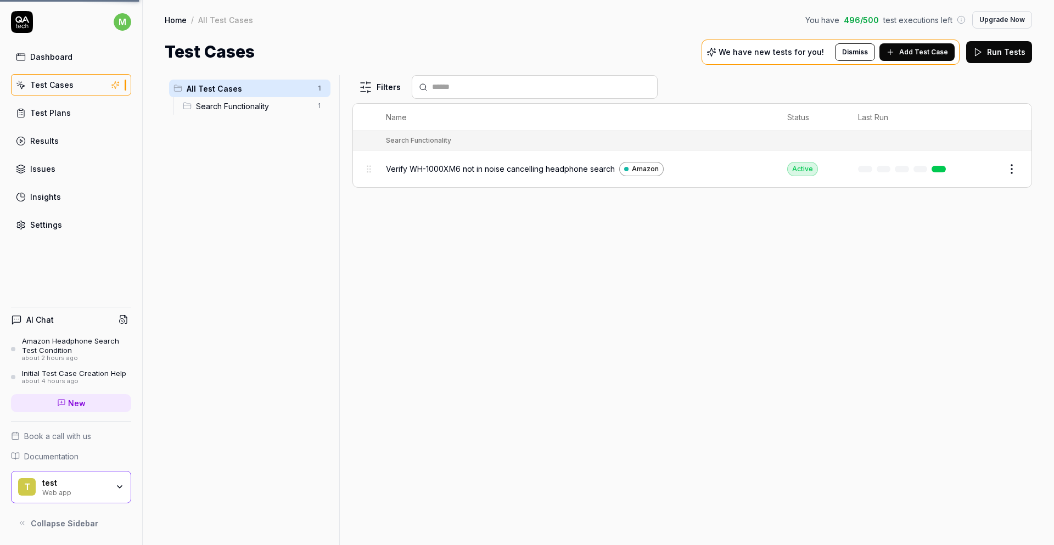
click at [78, 497] on div "t test Web app" at bounding box center [71, 487] width 120 height 33
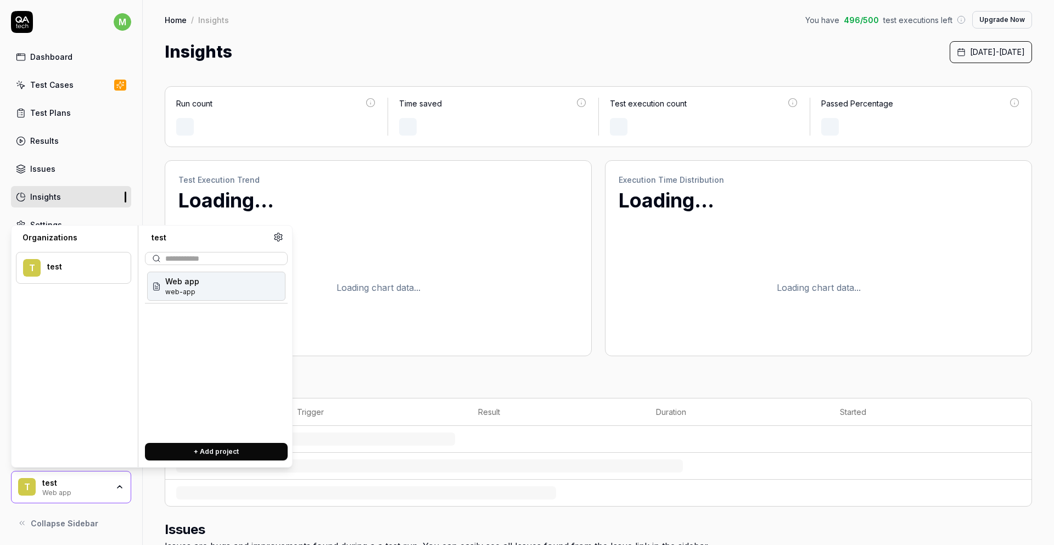
click at [280, 237] on icon at bounding box center [278, 237] width 10 height 10
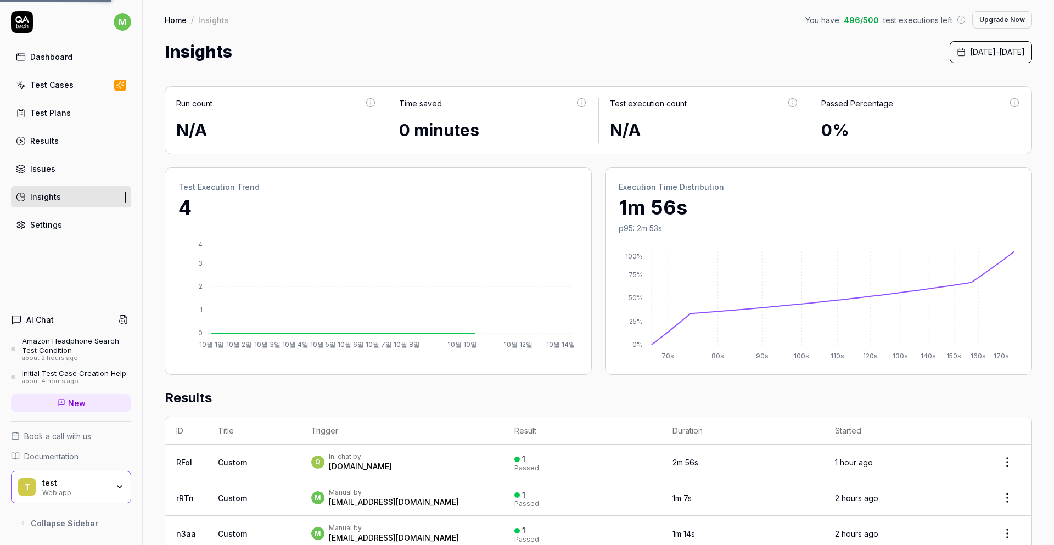
click at [75, 437] on span "Book a call with us" at bounding box center [57, 436] width 67 height 12
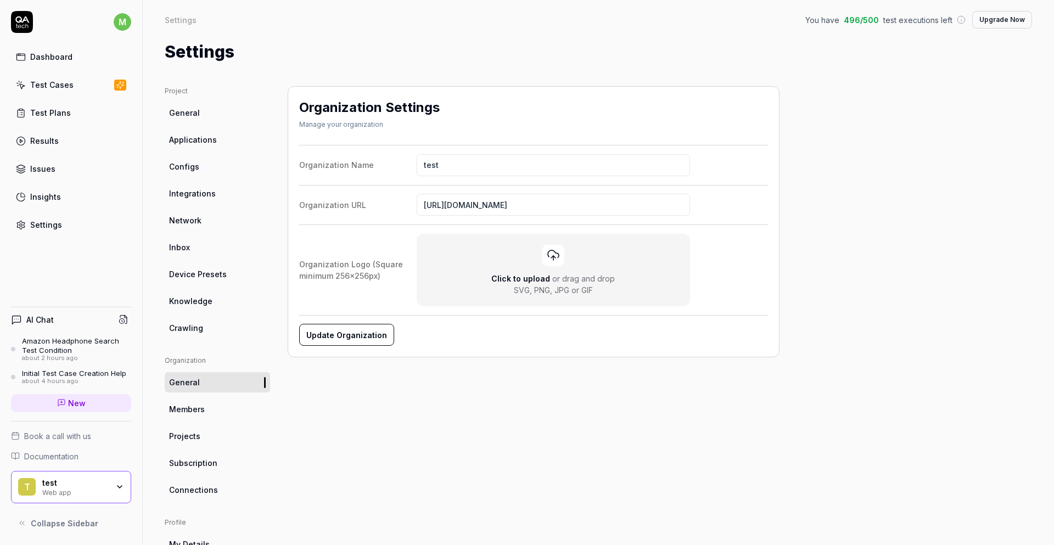
drag, startPoint x: 109, startPoint y: 69, endPoint x: 104, endPoint y: 72, distance: 5.9
click at [108, 69] on div "Dashboard Test Cases Test Plans Results Issues Insights Settings" at bounding box center [71, 140] width 120 height 189
click at [96, 84] on link "Test Cases" at bounding box center [71, 84] width 120 height 21
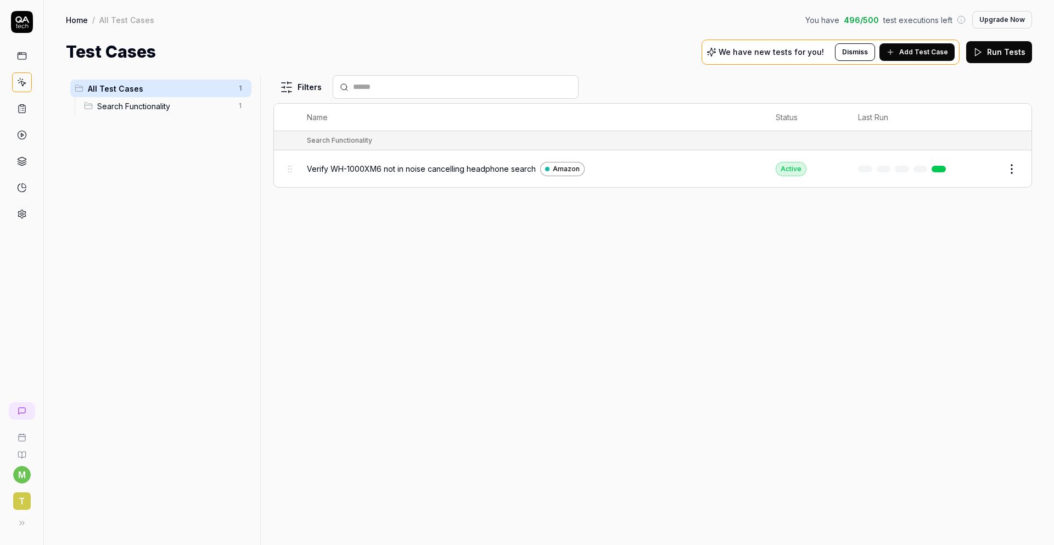
click at [931, 53] on span "Add Test Case" at bounding box center [923, 52] width 49 height 10
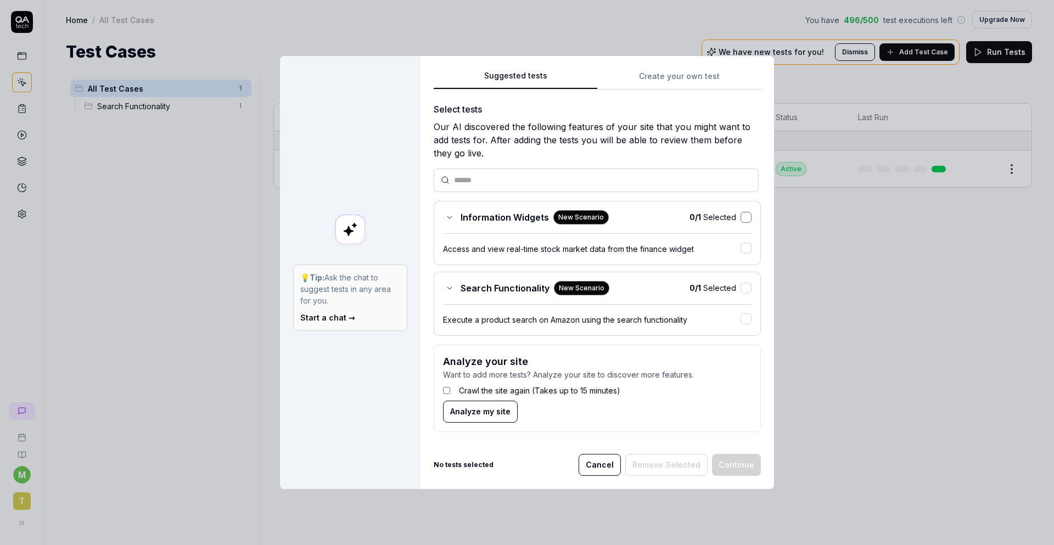
click at [745, 218] on button "button" at bounding box center [746, 217] width 11 height 11
click at [741, 285] on button "button" at bounding box center [746, 287] width 11 height 11
click at [741, 222] on button "button" at bounding box center [746, 217] width 11 height 11
click at [745, 287] on button "button" at bounding box center [746, 288] width 11 height 11
click at [743, 220] on button "button" at bounding box center [746, 217] width 11 height 11
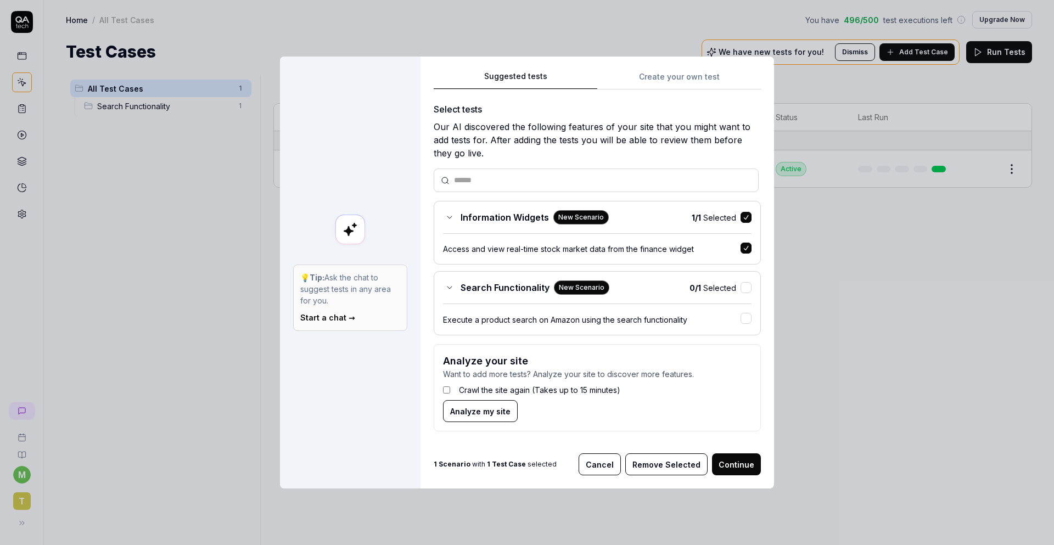
click at [668, 462] on button "Remove Selected" at bounding box center [666, 464] width 82 height 22
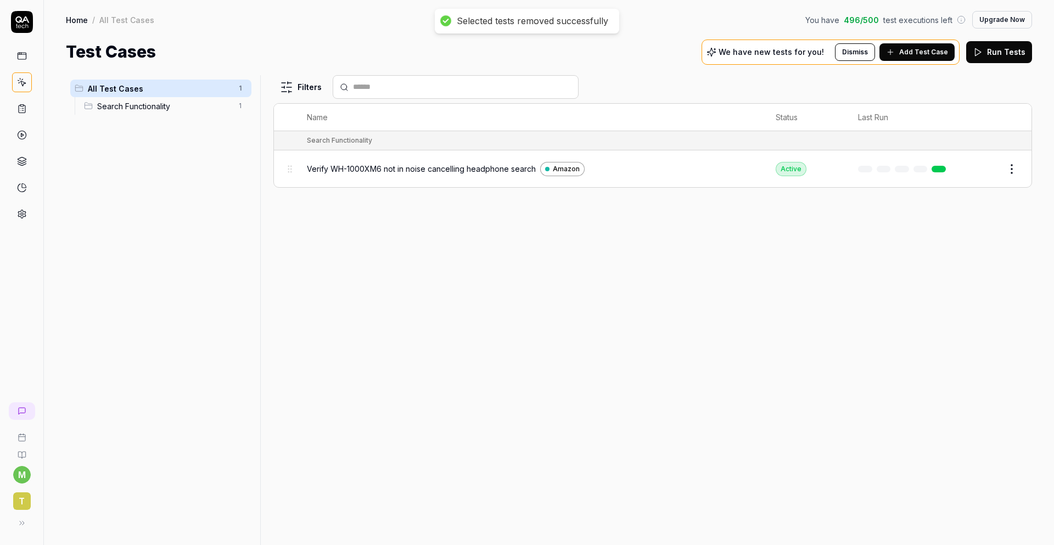
click at [929, 58] on button "Add Test Case" at bounding box center [916, 52] width 75 height 18
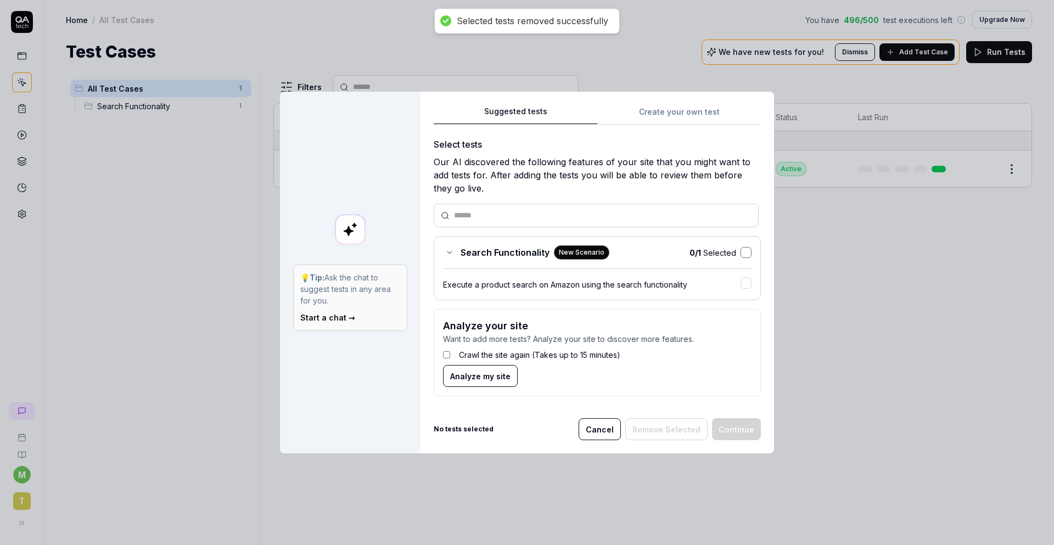
click at [741, 250] on button "button" at bounding box center [746, 252] width 11 height 11
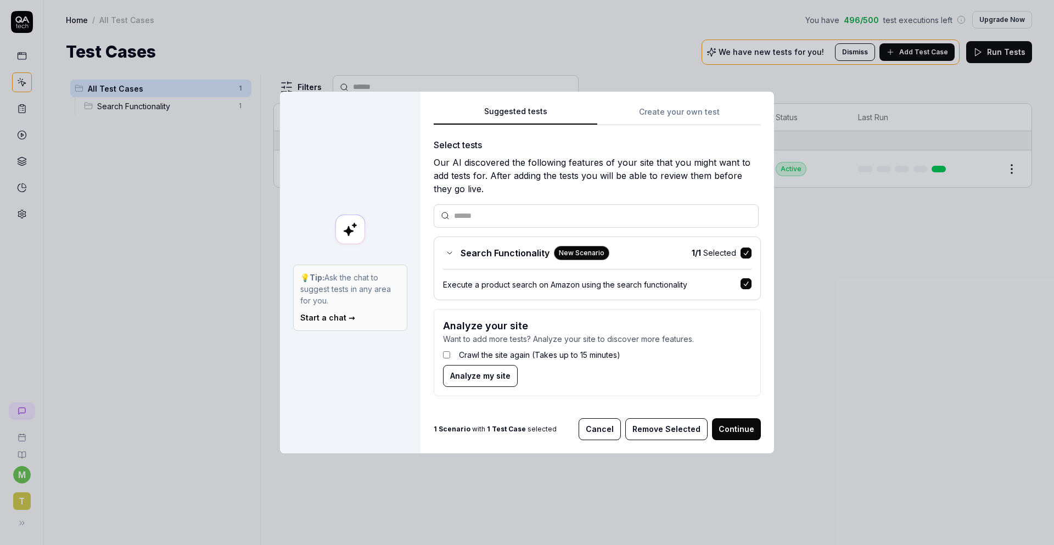
click at [728, 433] on button "Continue" at bounding box center [736, 429] width 49 height 22
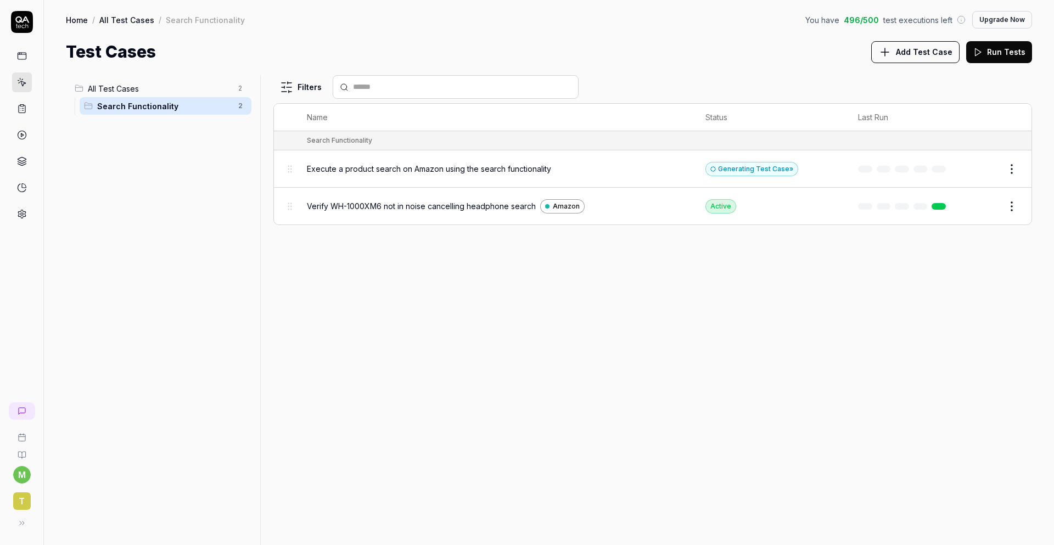
click at [25, 216] on icon at bounding box center [22, 214] width 8 height 8
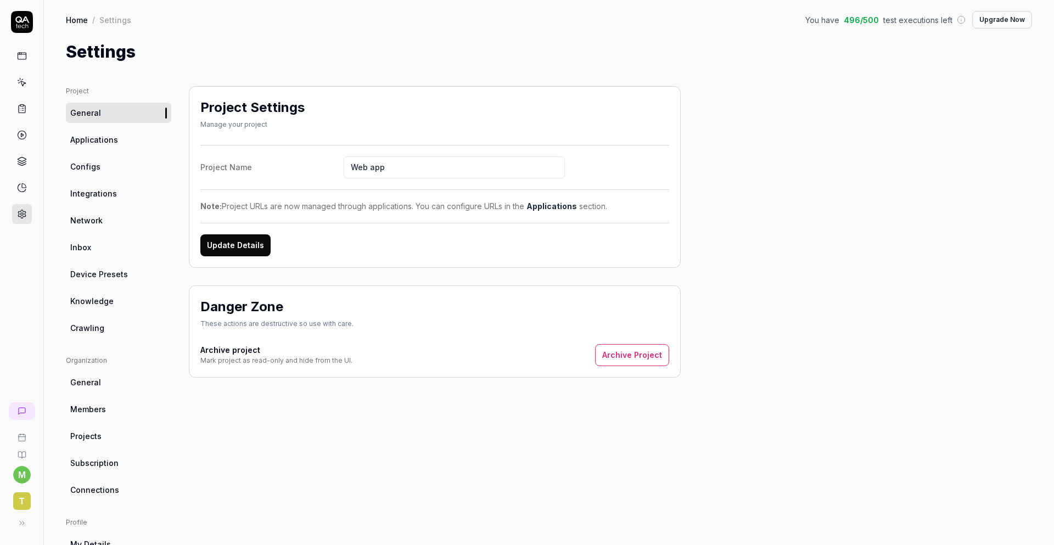
click at [20, 522] on icon at bounding box center [22, 523] width 9 height 9
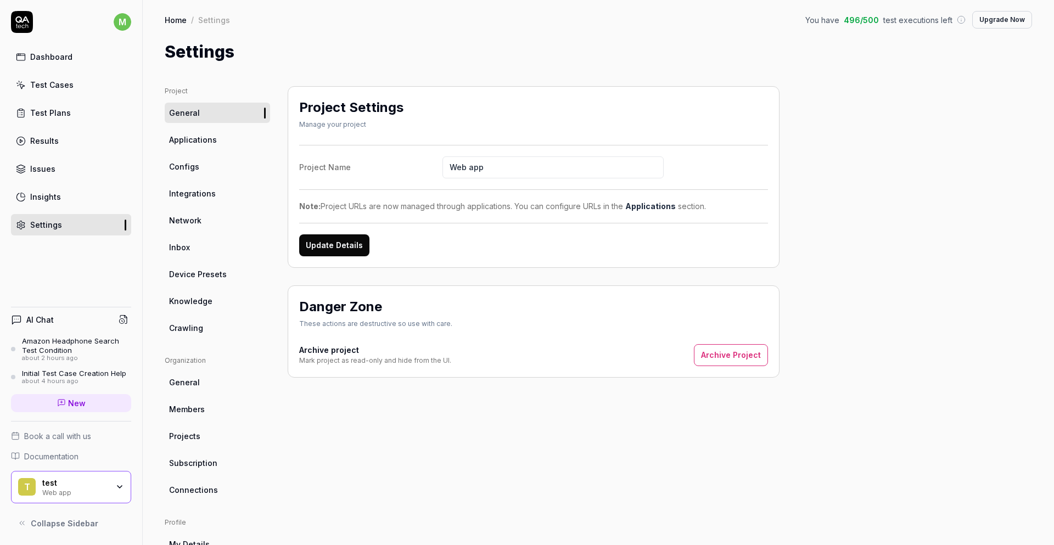
click at [211, 149] on link "Applications" at bounding box center [217, 140] width 105 height 20
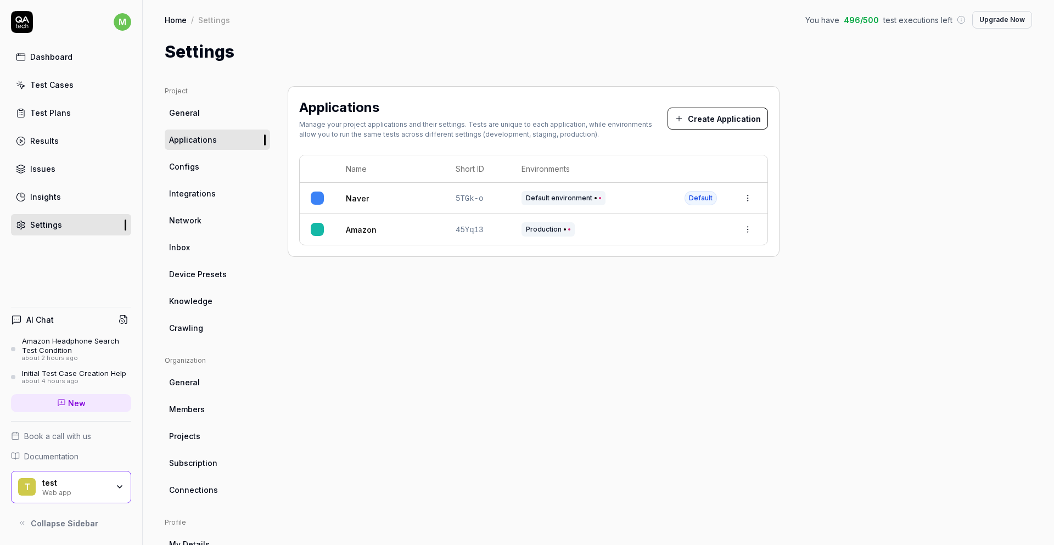
click at [751, 200] on html "m Dashboard Test Cases Test Plans Results Issues Insights Settings AI Chat Amaz…" at bounding box center [527, 272] width 1054 height 545
click at [679, 275] on div "Edit" at bounding box center [696, 271] width 128 height 24
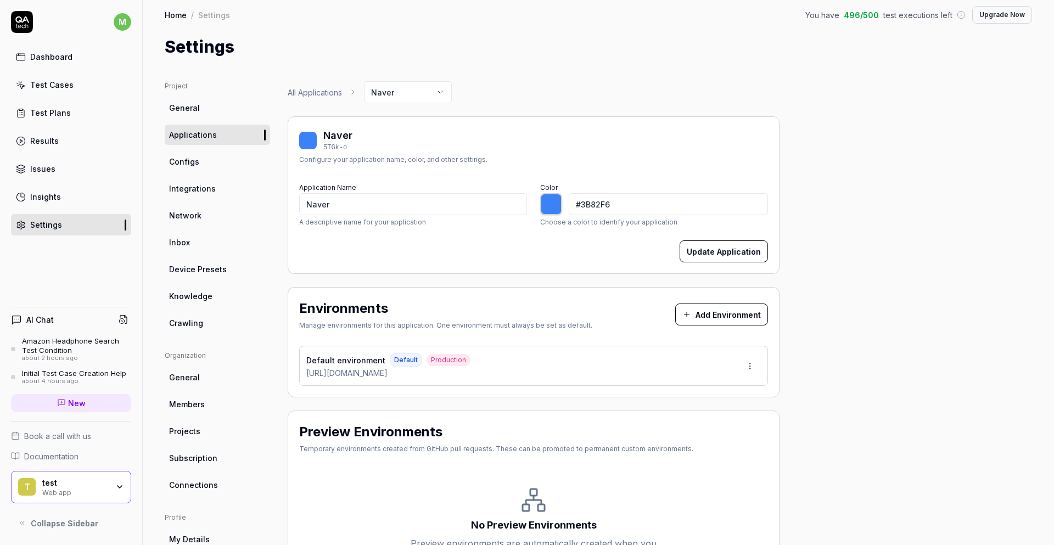
type input "*******"
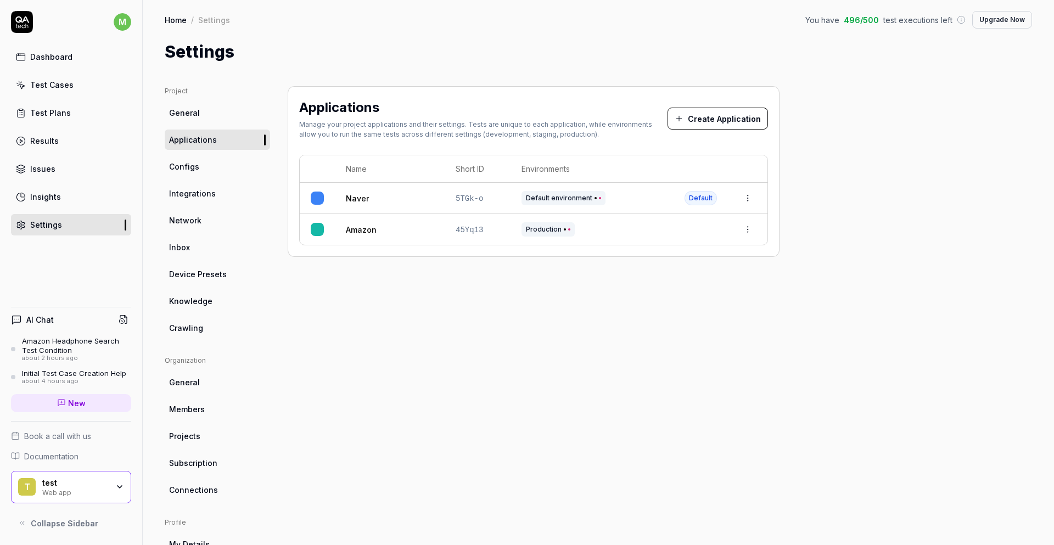
click at [749, 228] on html "m Dashboard Test Cases Test Plans Results Issues Insights Settings AI Chat Amaz…" at bounding box center [527, 272] width 1054 height 545
click at [753, 194] on html "m Dashboard Test Cases Test Plans Results Issues Insights Settings AI Chat Amaz…" at bounding box center [527, 272] width 1054 height 545
click at [750, 194] on html "m Dashboard Test Cases Test Plans Results Issues Insights Settings AI Chat Amaz…" at bounding box center [527, 272] width 1054 height 545
click at [751, 194] on html "m Dashboard Test Cases Test Plans Results Issues Insights Settings AI Chat Amaz…" at bounding box center [527, 272] width 1054 height 545
click at [747, 231] on html "m Dashboard Test Cases Test Plans Results Issues Insights Settings AI Chat Amaz…" at bounding box center [527, 272] width 1054 height 545
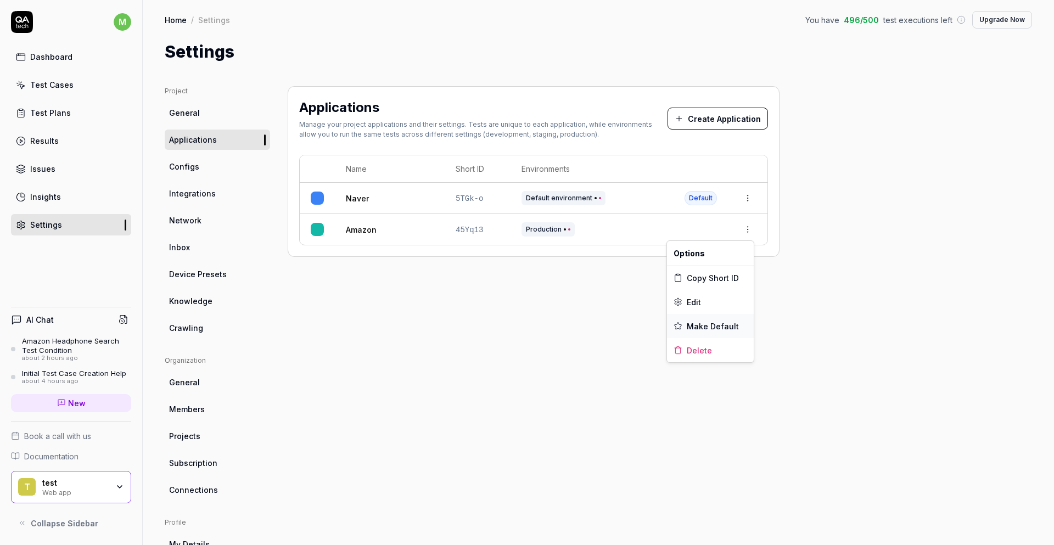
click at [720, 327] on span "Make Default" at bounding box center [713, 327] width 52 height 12
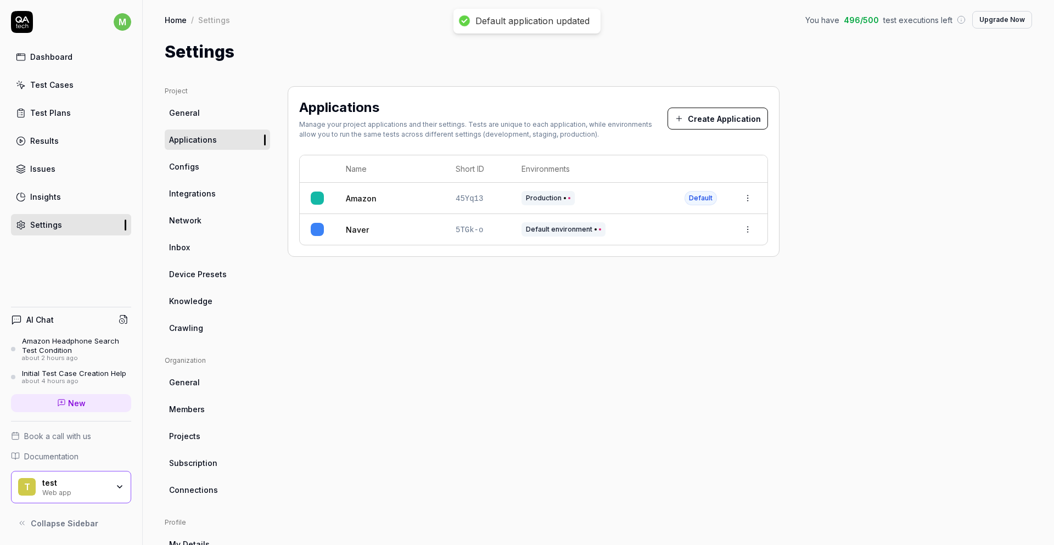
click at [749, 195] on html "Default application updated m Dashboard Test Cases Test Plans Results Issues In…" at bounding box center [527, 272] width 1054 height 545
click at [750, 194] on html "Default application updated m Dashboard Test Cases Test Plans Results Issues In…" at bounding box center [527, 272] width 1054 height 545
click at [747, 225] on html "Default application updated m Dashboard Test Cases Test Plans Results Issues In…" at bounding box center [527, 272] width 1054 height 545
click at [710, 348] on div "Delete" at bounding box center [710, 350] width 87 height 24
click at [750, 227] on html "Failed to delete application m Dashboard Test Cases Test Plans Results Issues I…" at bounding box center [527, 272] width 1054 height 545
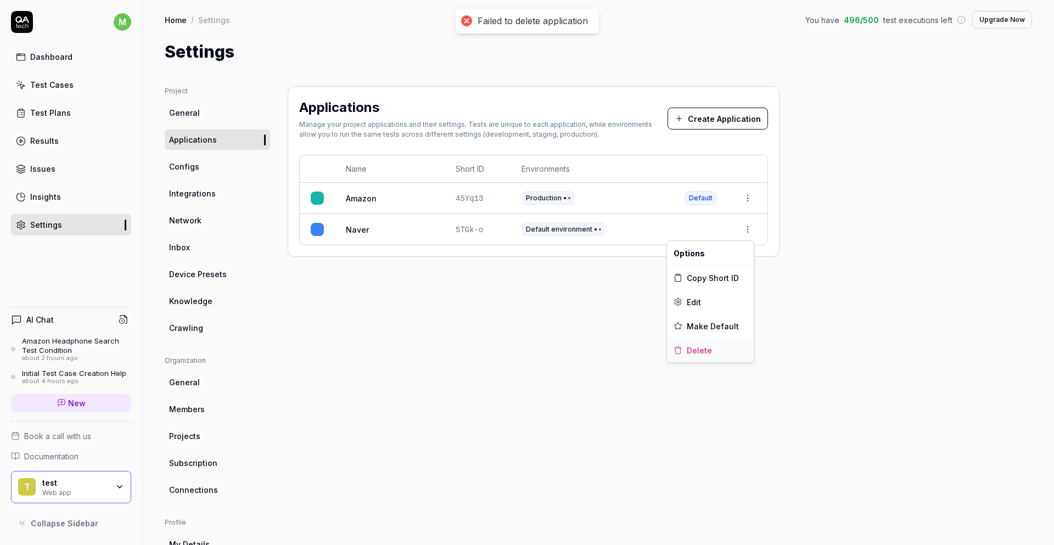
click at [712, 347] on div "Delete" at bounding box center [710, 350] width 87 height 24
click at [748, 229] on html "m Dashboard Test Cases Test Plans Results Issues Insights Settings AI Chat Amaz…" at bounding box center [527, 272] width 1054 height 545
click at [707, 347] on span "Delete" at bounding box center [699, 351] width 25 height 12
click at [433, 235] on td "Naver" at bounding box center [390, 229] width 110 height 31
click at [362, 231] on link "Naver" at bounding box center [357, 230] width 23 height 12
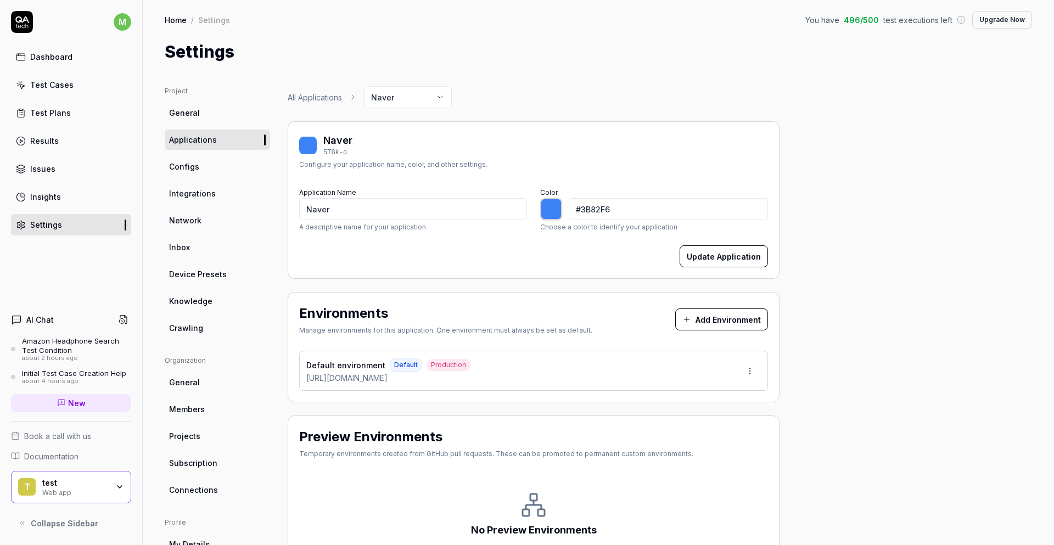
click at [747, 369] on html "m Dashboard Test Cases Test Plans Results Issues Insights Settings AI Chat Amaz…" at bounding box center [527, 272] width 1054 height 545
click at [692, 424] on div "Edit" at bounding box center [708, 422] width 111 height 24
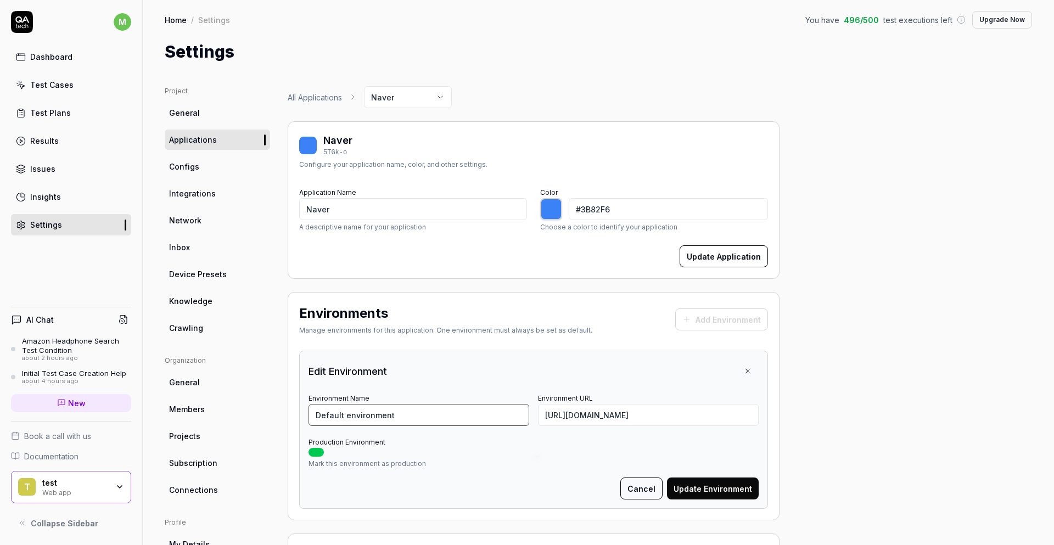
click at [345, 425] on input "Default environment" at bounding box center [419, 415] width 221 height 22
click at [359, 418] on input "Default environment" at bounding box center [419, 415] width 221 height 22
click at [311, 417] on input "Default environment" at bounding box center [419, 415] width 221 height 22
type input "ㅇ environment"
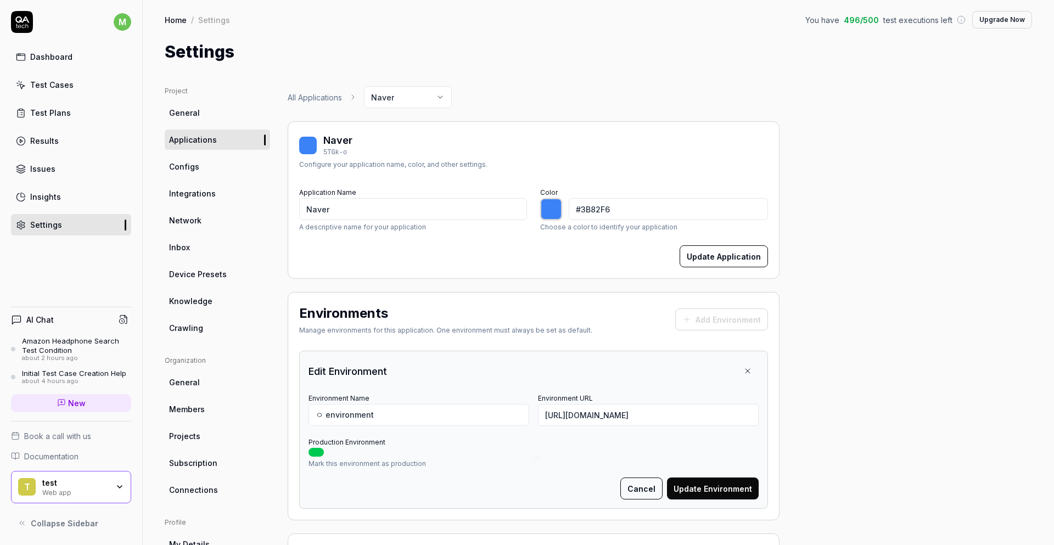
click at [696, 498] on button "Update Environment" at bounding box center [713, 489] width 92 height 22
type input "*******"
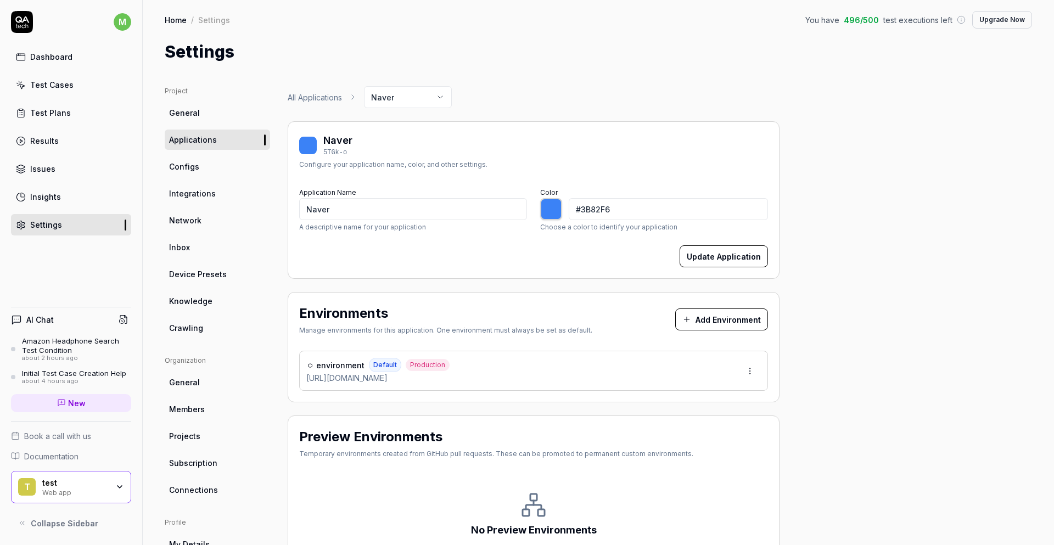
click at [747, 375] on html "Environment updated m Dashboard Test Cases Test Plans Results Issues Insights S…" at bounding box center [527, 272] width 1054 height 545
click at [722, 320] on html "m Dashboard Test Cases Test Plans Results Issues Insights Settings AI Chat Amaz…" at bounding box center [527, 272] width 1054 height 545
click at [712, 322] on button "Add Environment" at bounding box center [721, 320] width 93 height 22
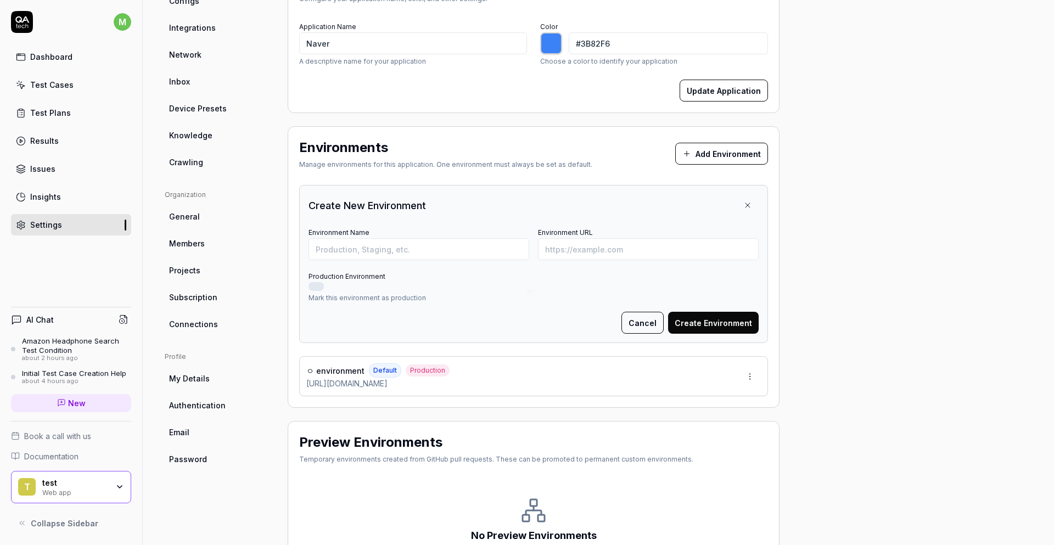
scroll to position [259, 0]
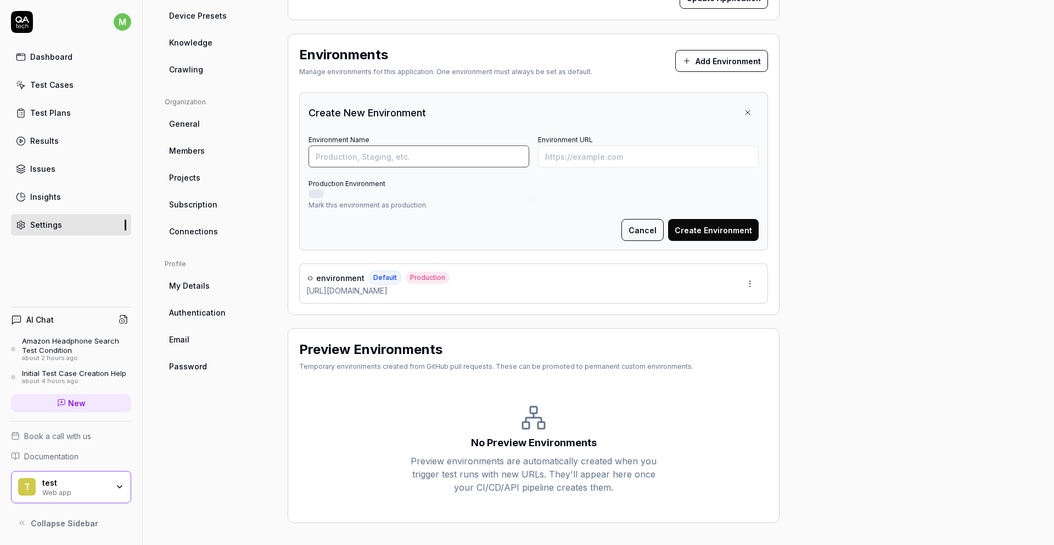
click at [442, 164] on input "Environment Name" at bounding box center [419, 156] width 221 height 22
type input "ㄷ"
type input "Production"
click at [318, 194] on button "Production Environment" at bounding box center [316, 193] width 15 height 9
click at [608, 155] on input "Environment URL" at bounding box center [648, 156] width 221 height 22
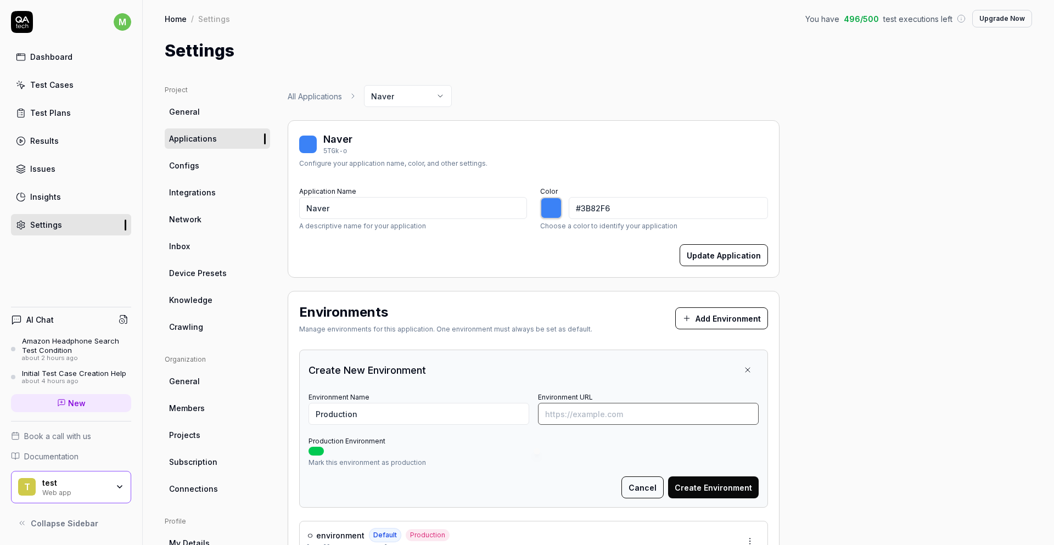
scroll to position [0, 0]
click at [717, 489] on button "Create Environment" at bounding box center [713, 489] width 91 height 22
type input "https://a.a"
click at [694, 478] on button "Create Environment" at bounding box center [713, 489] width 91 height 22
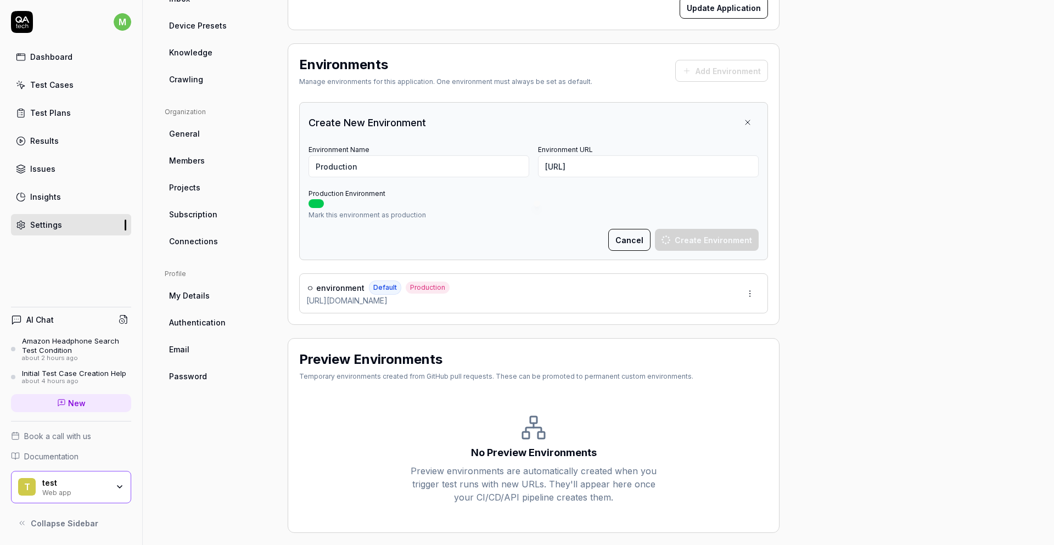
scroll to position [259, 0]
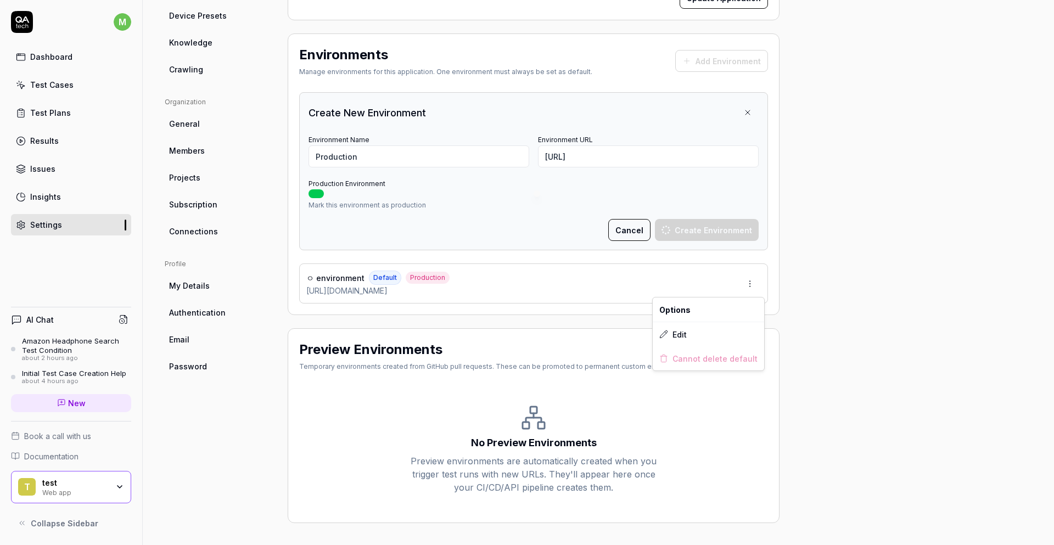
click at [757, 287] on html "m Dashboard Test Cases Test Plans Results Issues Insights Settings AI Chat Amaz…" at bounding box center [527, 272] width 1054 height 545
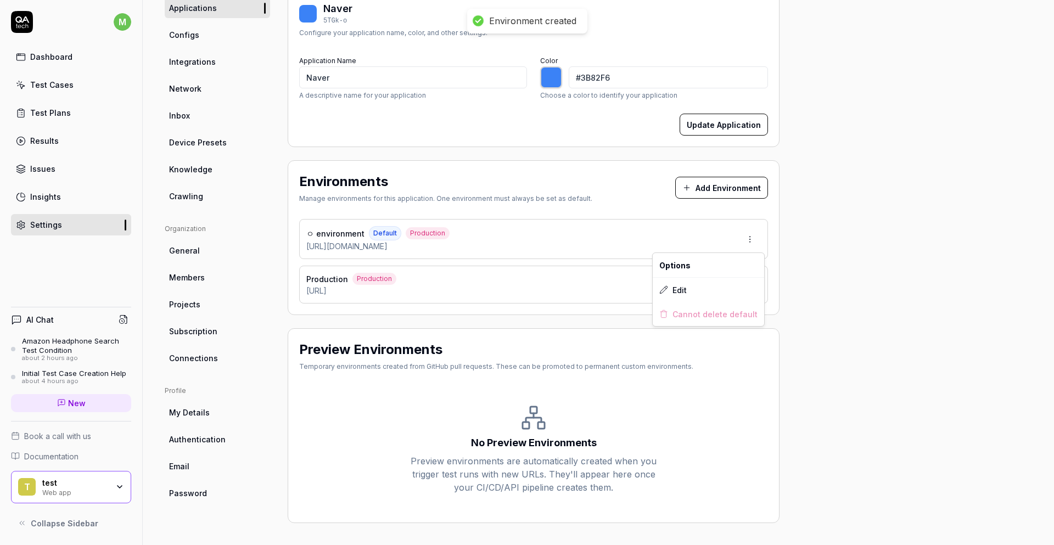
scroll to position [132, 0]
click at [745, 235] on html "Environment created m Dashboard Test Cases Test Plans Results Issues Insights S…" at bounding box center [527, 272] width 1054 height 545
click at [747, 235] on html "Environment created m Dashboard Test Cases Test Plans Results Issues Insights S…" at bounding box center [527, 272] width 1054 height 545
click at [863, 240] on html "Environment created m Dashboard Test Cases Test Plans Results Issues Insights S…" at bounding box center [527, 272] width 1054 height 545
click at [756, 284] on html "Environment created m Dashboard Test Cases Test Plans Results Issues Insights S…" at bounding box center [527, 272] width 1054 height 545
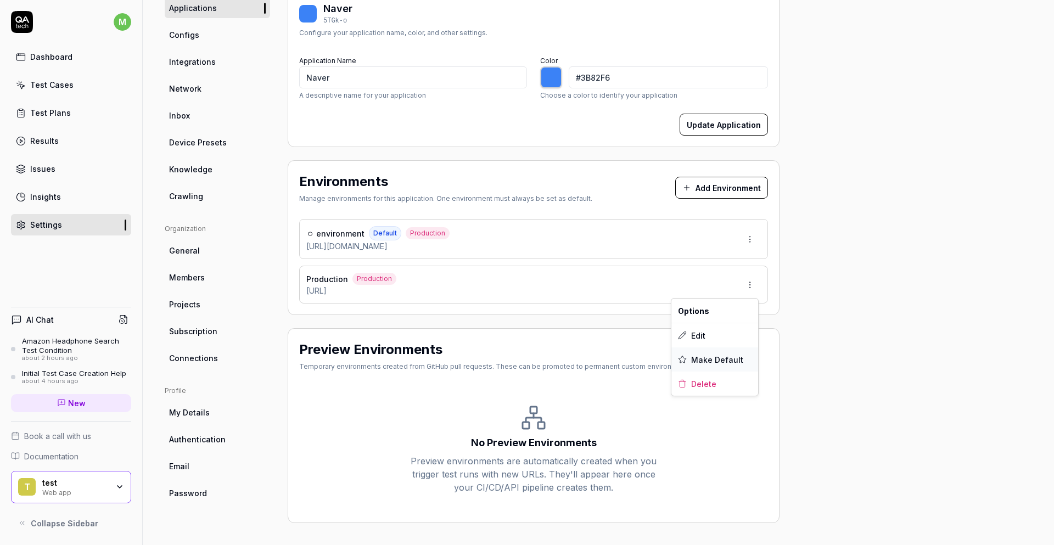
click at [736, 355] on span "Make Default" at bounding box center [717, 360] width 52 height 12
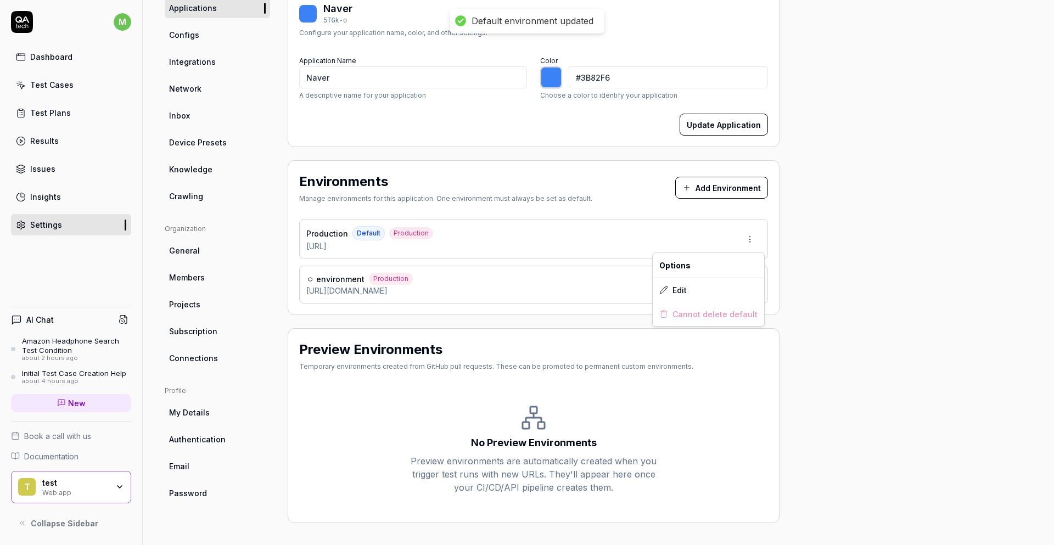
click at [748, 239] on html "Default environment updated m Dashboard Test Cases Test Plans Results Issues In…" at bounding box center [527, 272] width 1054 height 545
click at [832, 246] on html "Default environment updated m Dashboard Test Cases Test Plans Results Issues In…" at bounding box center [527, 272] width 1054 height 545
click at [753, 232] on html "m Dashboard Test Cases Test Plans Results Issues Insights Settings AI Chat Amaz…" at bounding box center [527, 272] width 1054 height 545
drag, startPoint x: 933, startPoint y: 244, endPoint x: 822, endPoint y: 272, distance: 114.9
click at [932, 244] on html "m Dashboard Test Cases Test Plans Results Issues Insights Settings AI Chat Amaz…" at bounding box center [527, 272] width 1054 height 545
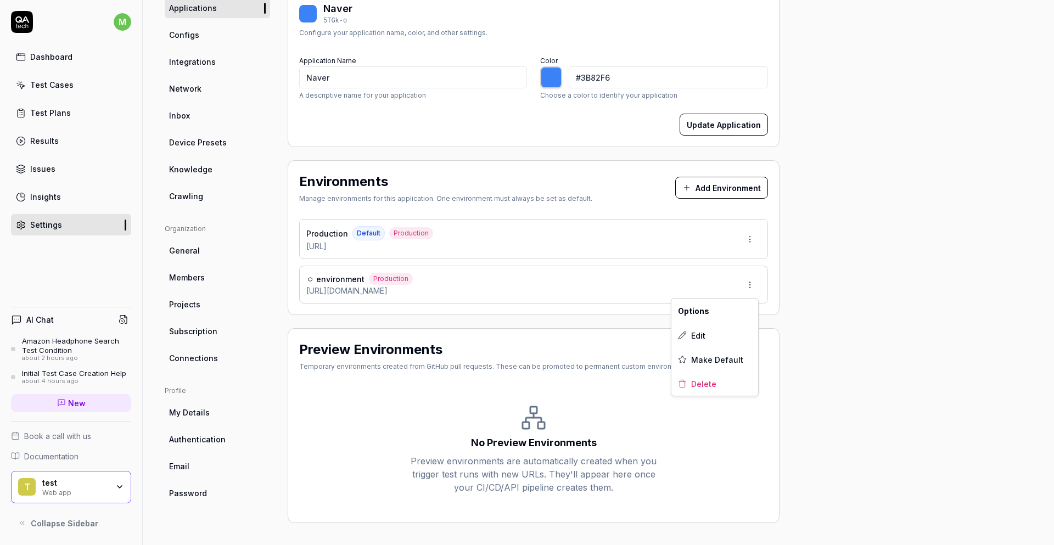
click at [750, 282] on html "m Dashboard Test Cases Test Plans Results Issues Insights Settings AI Chat Amaz…" at bounding box center [527, 272] width 1054 height 545
click at [711, 380] on span "Delete" at bounding box center [703, 384] width 25 height 12
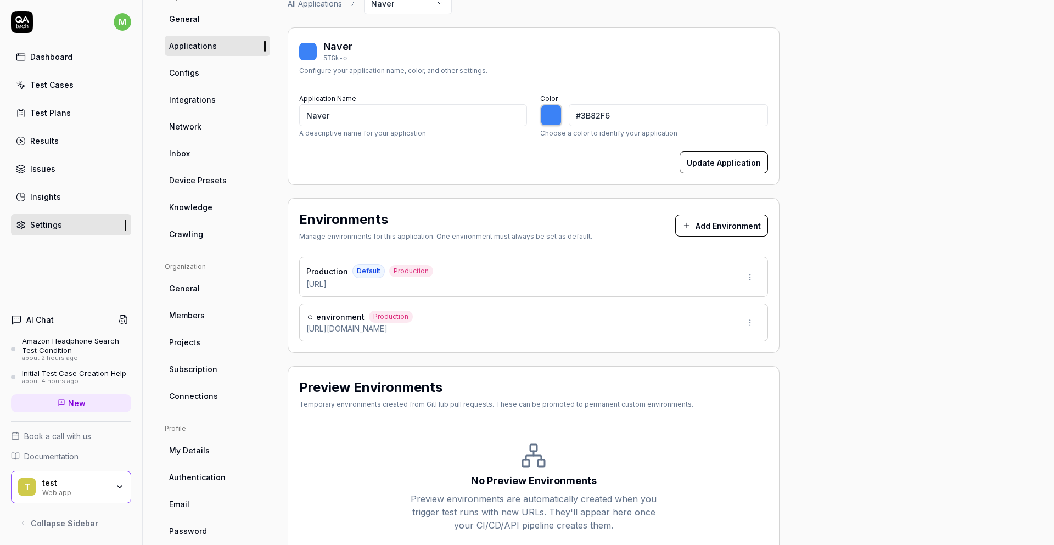
scroll to position [0, 0]
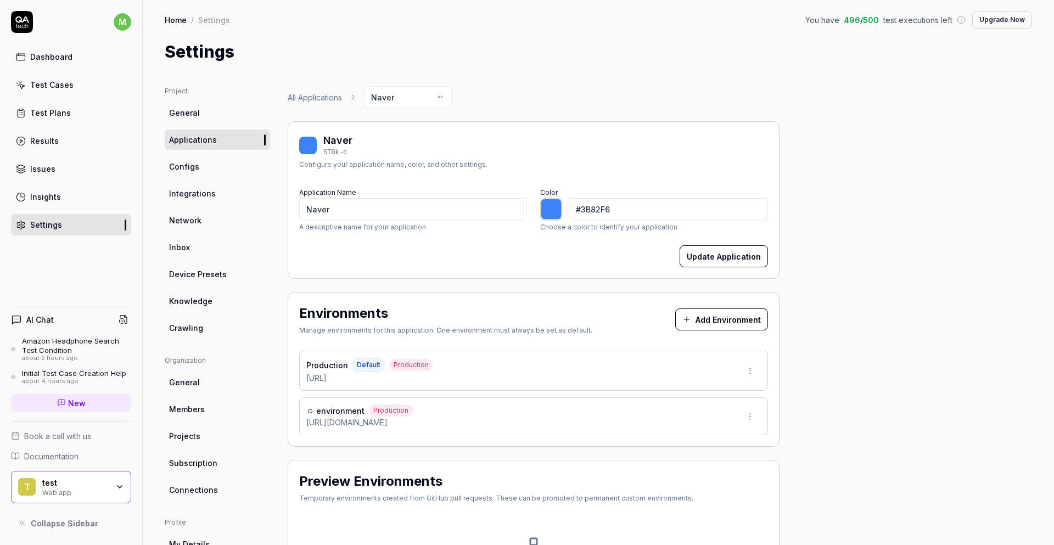
type input "*******"
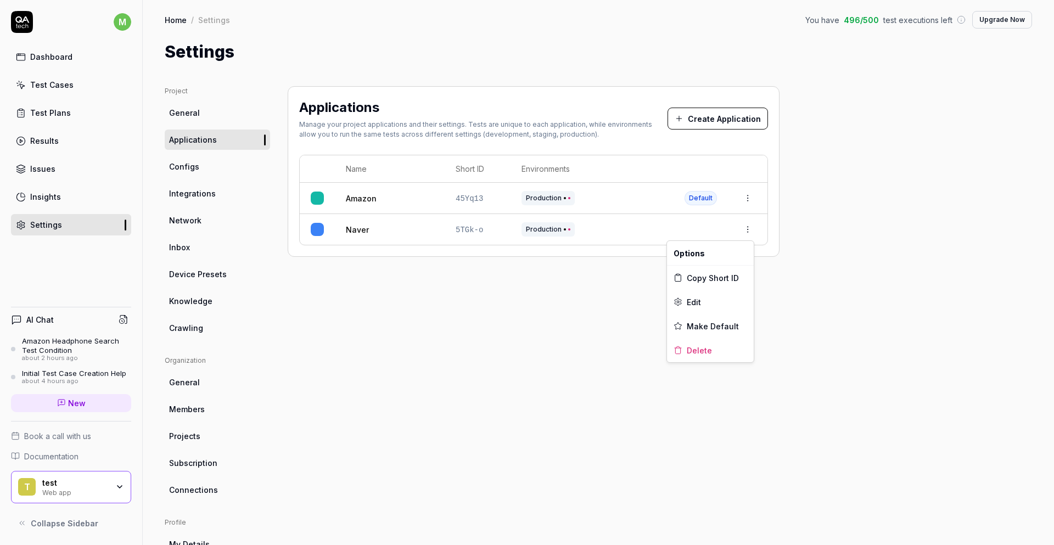
click at [750, 224] on html "m Dashboard Test Cases Test Plans Results Issues Insights Settings AI Chat Amaz…" at bounding box center [527, 272] width 1054 height 545
click at [698, 351] on span "Delete" at bounding box center [699, 351] width 25 height 12
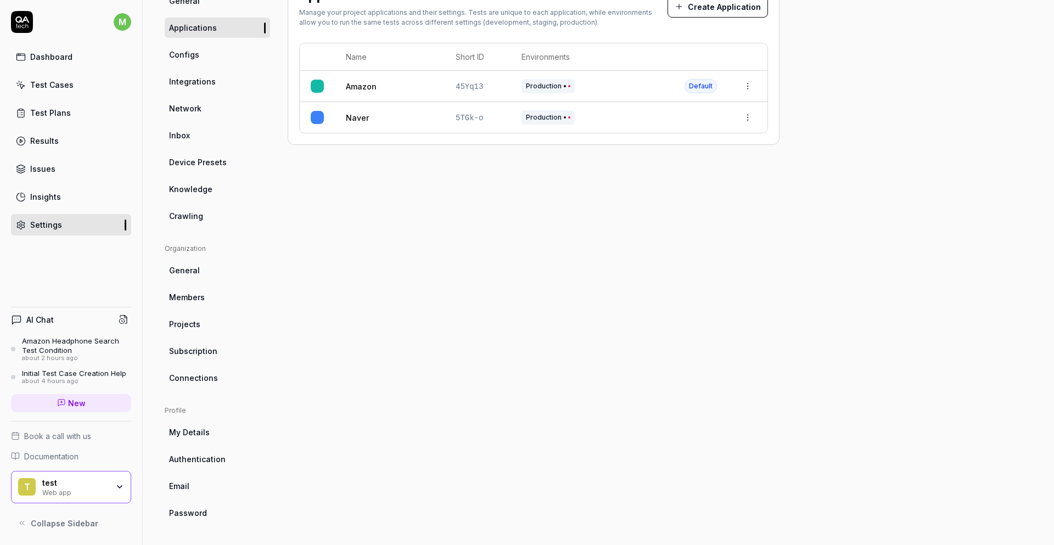
click at [206, 435] on span "My Details" at bounding box center [189, 433] width 41 height 12
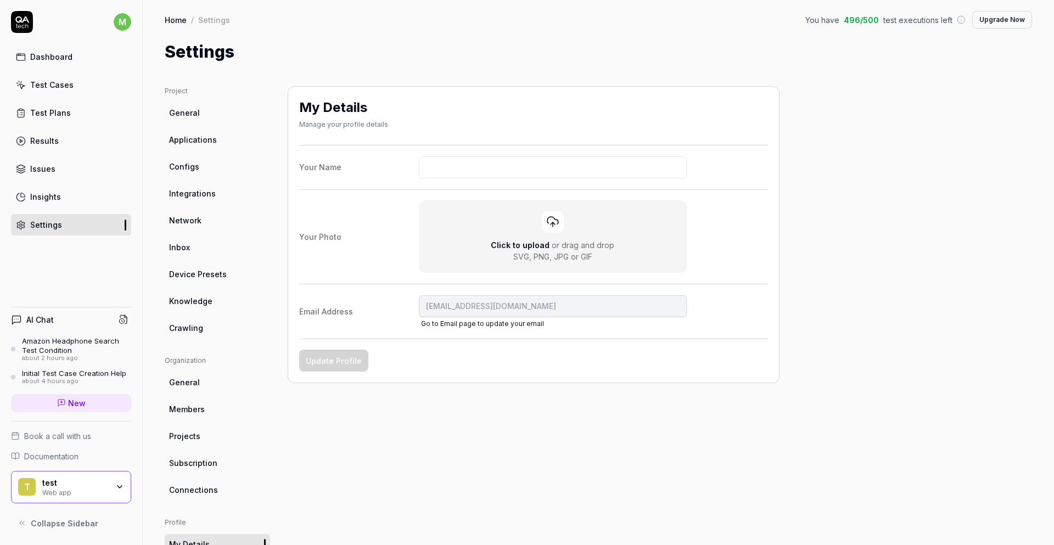
click at [64, 58] on div "Dashboard" at bounding box center [51, 57] width 42 height 12
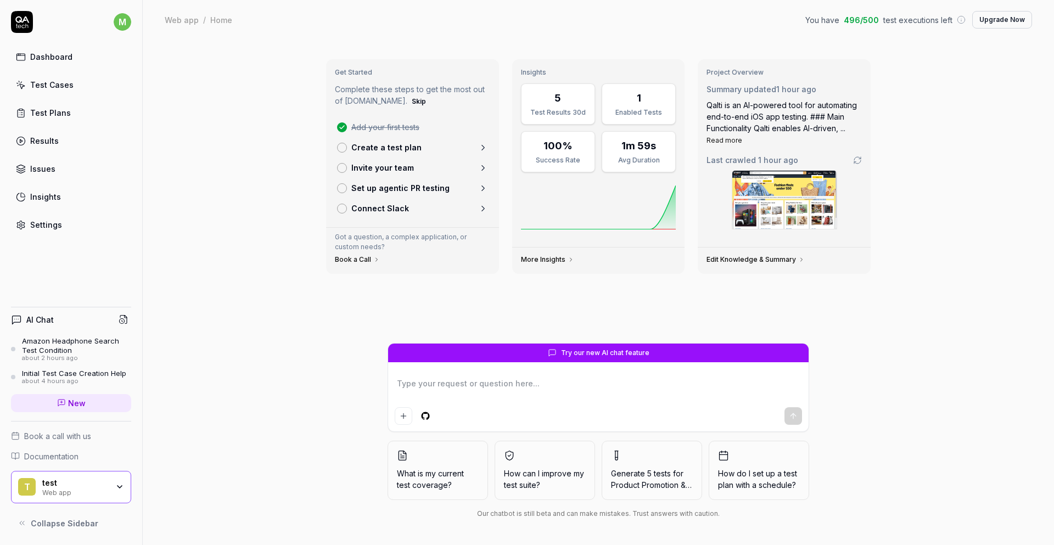
type textarea "*"
click at [53, 63] on link "Dashboard" at bounding box center [71, 56] width 120 height 21
click at [88, 88] on link "Test Cases" at bounding box center [71, 84] width 120 height 21
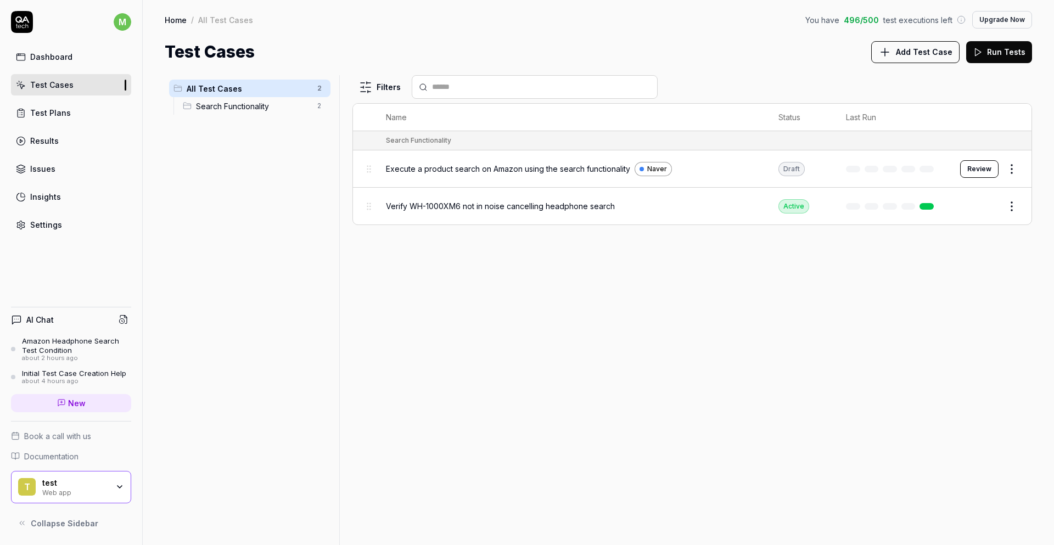
click at [1020, 171] on html "m Dashboard Test Cases Test Plans Results Issues Insights Settings AI Chat Amaz…" at bounding box center [527, 272] width 1054 height 545
click at [99, 107] on html "m Dashboard Test Cases Test Plans Results Issues Insights Settings AI Chat Amaz…" at bounding box center [527, 272] width 1054 height 545
drag, startPoint x: 99, startPoint y: 90, endPoint x: 383, endPoint y: 91, distance: 283.2
click at [99, 90] on link "Test Cases" at bounding box center [71, 84] width 120 height 21
click at [81, 350] on div "Amazon Headphone Search Test Condition" at bounding box center [76, 345] width 109 height 18
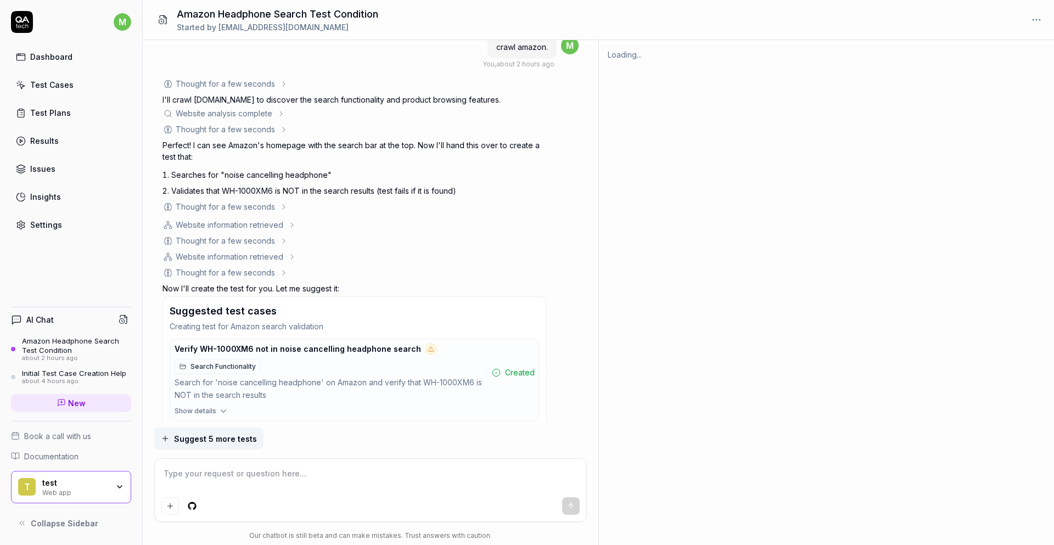
scroll to position [804, 0]
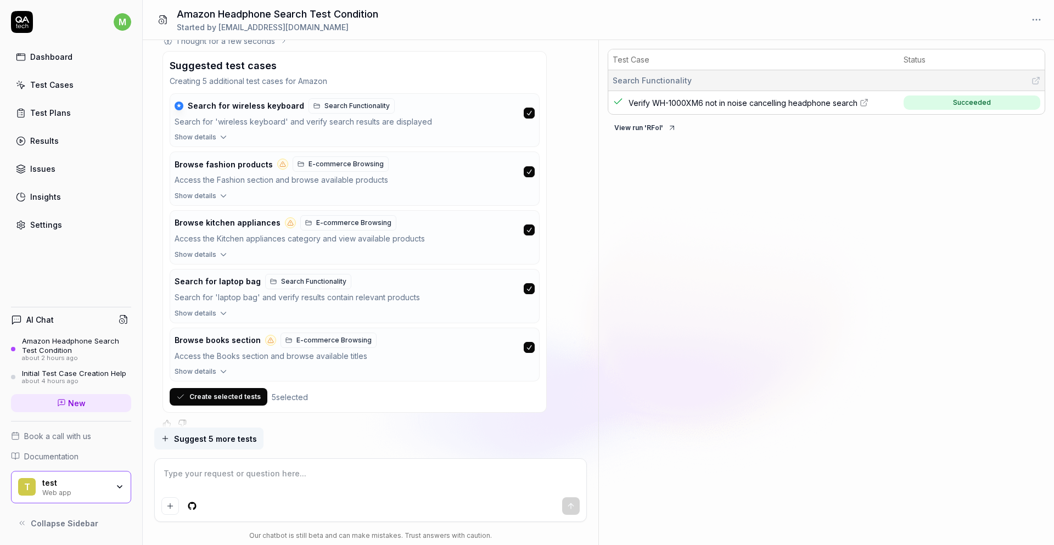
click at [251, 478] on textarea at bounding box center [370, 478] width 419 height 27
paste textarea "[URL][DOMAIN_NAME][PERSON_NAME]"
type textarea "*"
type textarea "[URL][DOMAIN_NAME][PERSON_NAME]"
drag, startPoint x: 503, startPoint y: 478, endPoint x: 517, endPoint y: 487, distance: 16.3
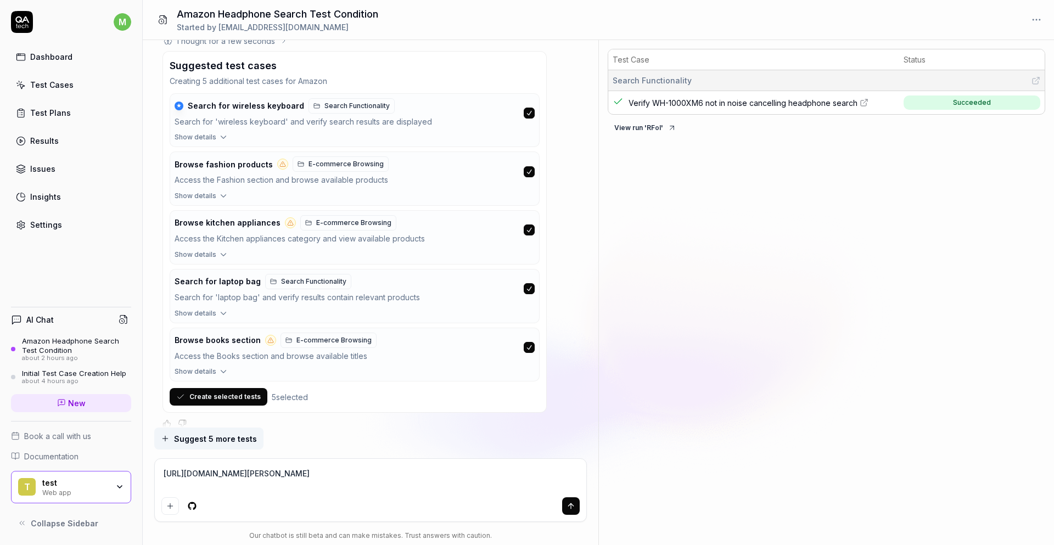
click at [520, 471] on textarea "[URL][DOMAIN_NAME][PERSON_NAME]" at bounding box center [370, 478] width 419 height 27
drag, startPoint x: 517, startPoint y: 487, endPoint x: 512, endPoint y: 473, distance: 15.5
click at [512, 473] on textarea "[URL][DOMAIN_NAME][PERSON_NAME]" at bounding box center [370, 478] width 419 height 27
type textarea "*"
type textarea "https://nomadart.co/en/blogs/blog/10-curiosidades-sobre-la-vida-y-la-obra-de-pi…"
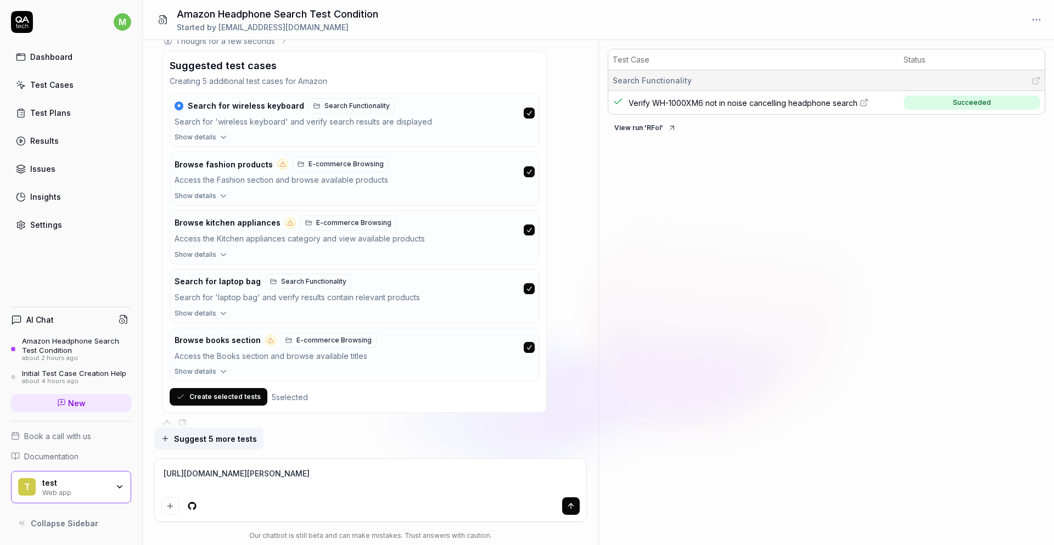
type textarea "*"
type textarea "[URL][DOMAIN_NAME][PERSON_NAME]"
type textarea "*"
type textarea "[URL][DOMAIN_NAME][PERSON_NAME]"
type textarea "*"
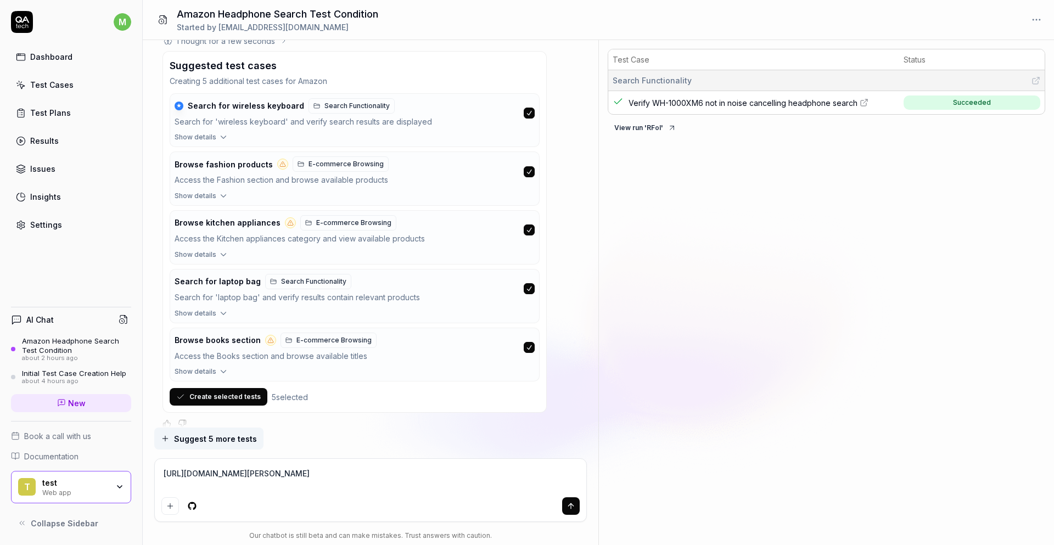
type textarea "[URL][DOMAIN_NAME][PERSON_NAME]"
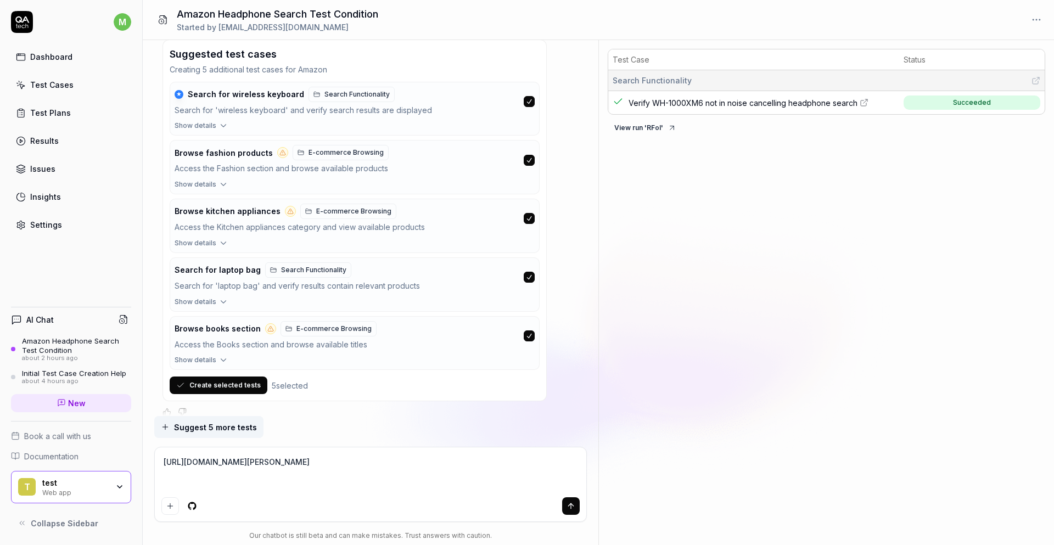
type textarea "*"
type textarea "https://nomadart.co/en/blogs/blog/10-curiosidades-sobre-la-vida-y-la-obra-de-pi…"
type textarea "*"
type textarea "https://nomadart.co/en/blogs/blog/10-curiosidades-sobre-la-vida-y-la-obra-de-pi…"
type textarea "*"
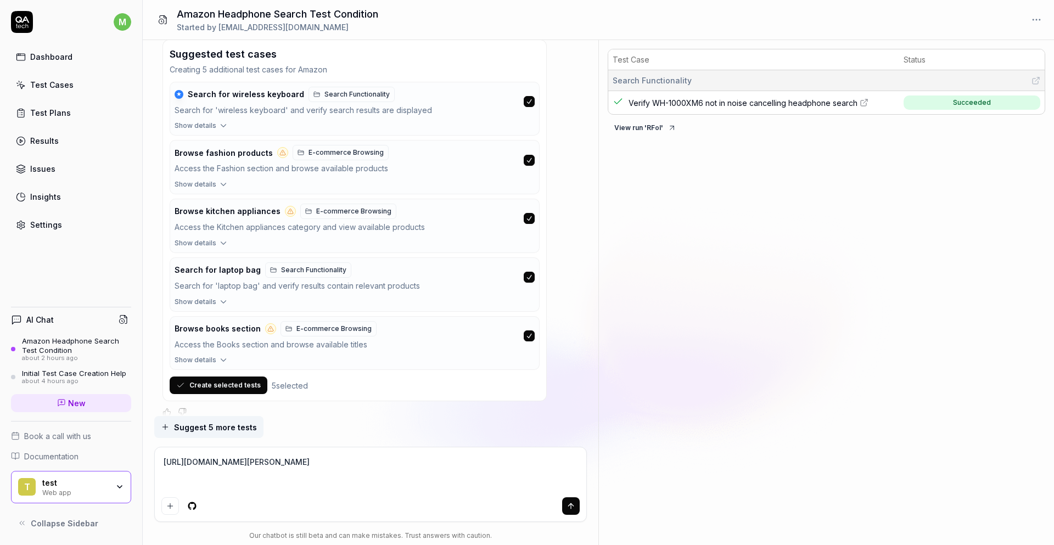
type textarea "https://nomadart.co/en/blogs/blog/10-curiosidades-sobre-la-vida-y-la-obra-de-pi…"
type textarea "*"
type textarea "https://nomadart.co/en/blogs/blog/10-curiosidades-sobre-la-vida-y-la-obra-de-pi…"
type textarea "*"
type textarea "https://nomadart.co/en/blogs/blog/10-curiosidades-sobre-la-vida-y-la-obra-de-pi…"
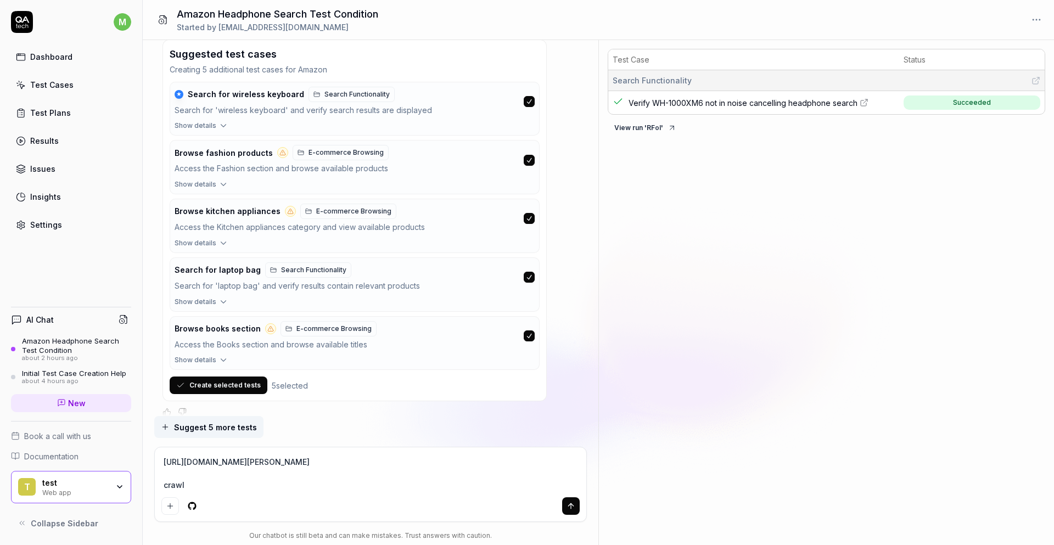
type textarea "*"
type textarea "https://nomadart.co/en/blogs/blog/10-curiosidades-sobre-la-vida-y-la-obra-de-pi…"
type textarea "*"
type textarea "https://nomadart.co/en/blogs/blog/10-curiosidades-sobre-la-vida-y-la-obra-de-pi…"
type textarea "*"
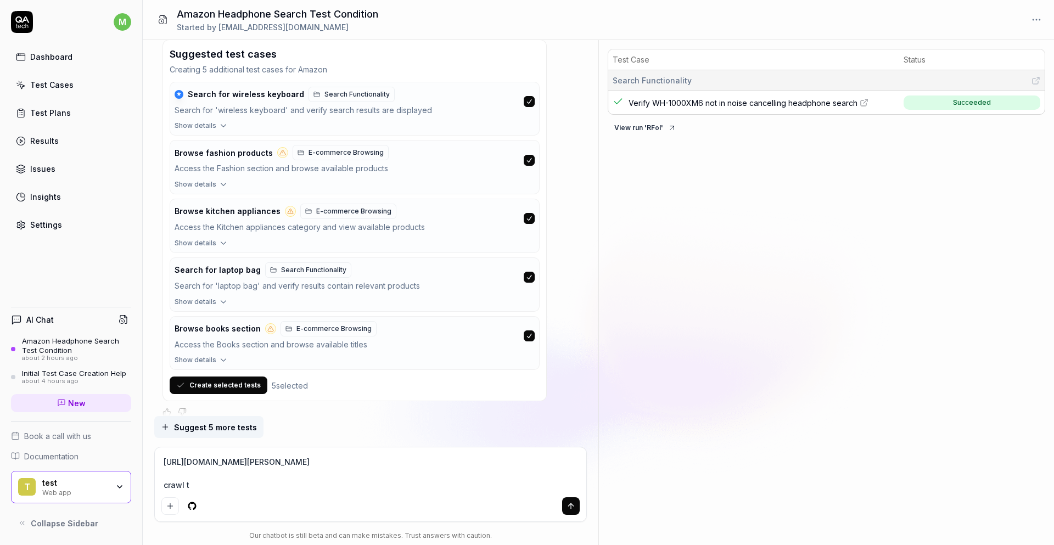
type textarea "https://nomadart.co/en/blogs/blog/10-curiosidades-sobre-la-vida-y-la-obra-de-pi…"
type textarea "*"
type textarea "https://nomadart.co/en/blogs/blog/10-curiosidades-sobre-la-vida-y-la-obra-de-pi…"
type textarea "*"
type textarea "https://nomadart.co/en/blogs/blog/10-curiosidades-sobre-la-vida-y-la-obra-de-pi…"
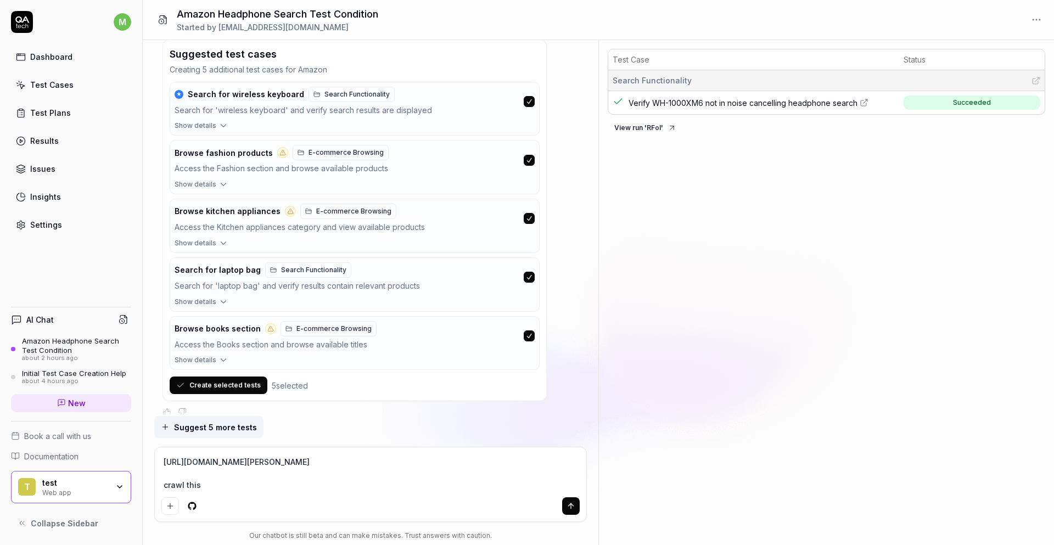
type textarea "*"
type textarea "https://nomadart.co/en/blogs/blog/10-curiosidades-sobre-la-vida-y-la-obra-de-pi…"
type textarea "*"
type textarea "https://nomadart.co/en/blogs/blog/10-curiosidades-sobre-la-vida-y-la-obra-de-pi…"
type textarea "*"
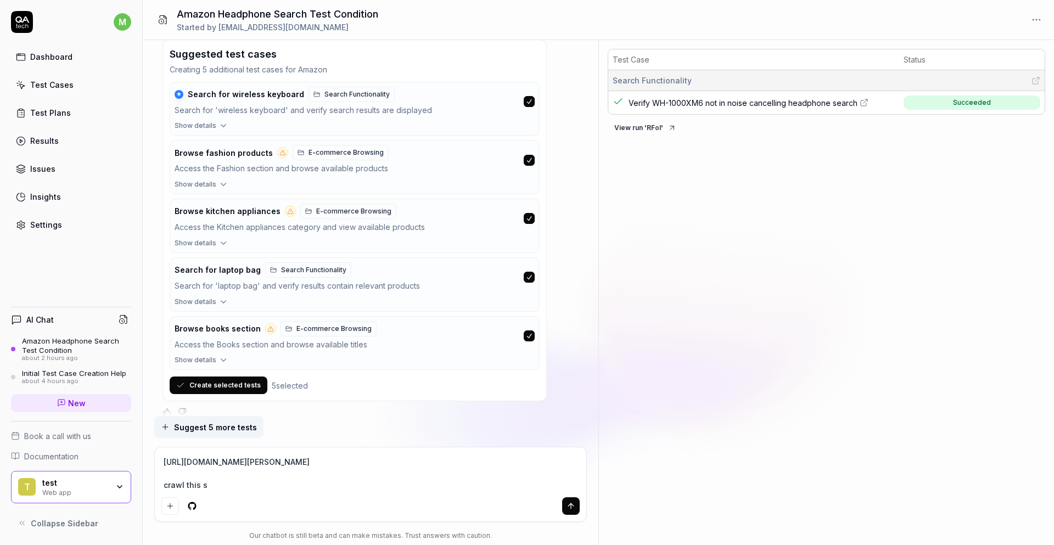
type textarea "https://nomadart.co/en/blogs/blog/10-curiosidades-sobre-la-vida-y-la-obra-de-pi…"
type textarea "*"
type textarea "https://nomadart.co/en/blogs/blog/10-curiosidades-sobre-la-vida-y-la-obra-de-pi…"
type textarea "*"
type textarea "https://nomadart.co/en/blogs/blog/10-curiosidades-sobre-la-vida-y-la-obra-de-pi…"
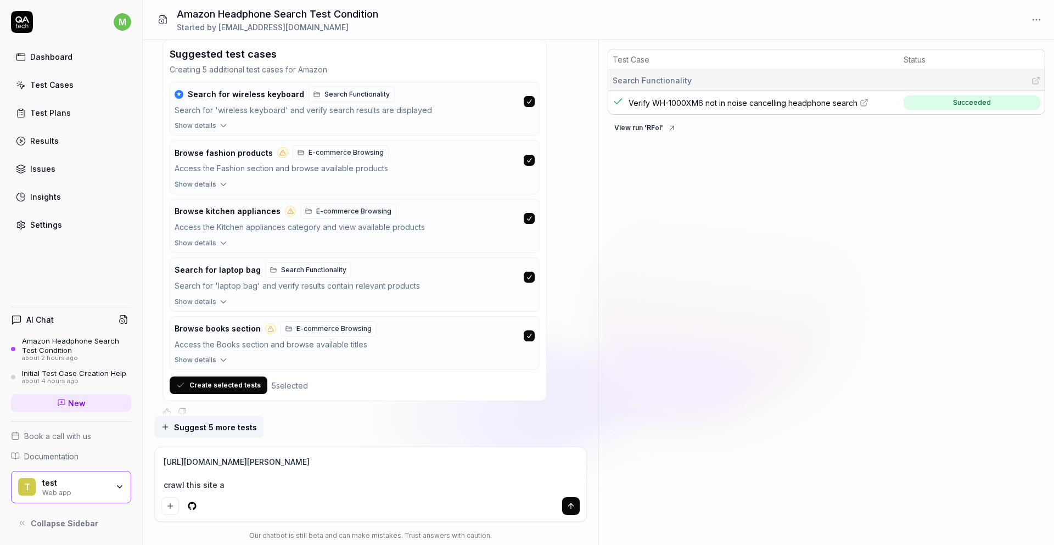
type textarea "*"
type textarea "https://nomadart.co/en/blogs/blog/10-curiosidades-sobre-la-vida-y-la-obra-de-pi…"
type textarea "*"
type textarea "https://nomadart.co/en/blogs/blog/10-curiosidades-sobre-la-vida-y-la-obra-de-pi…"
type textarea "*"
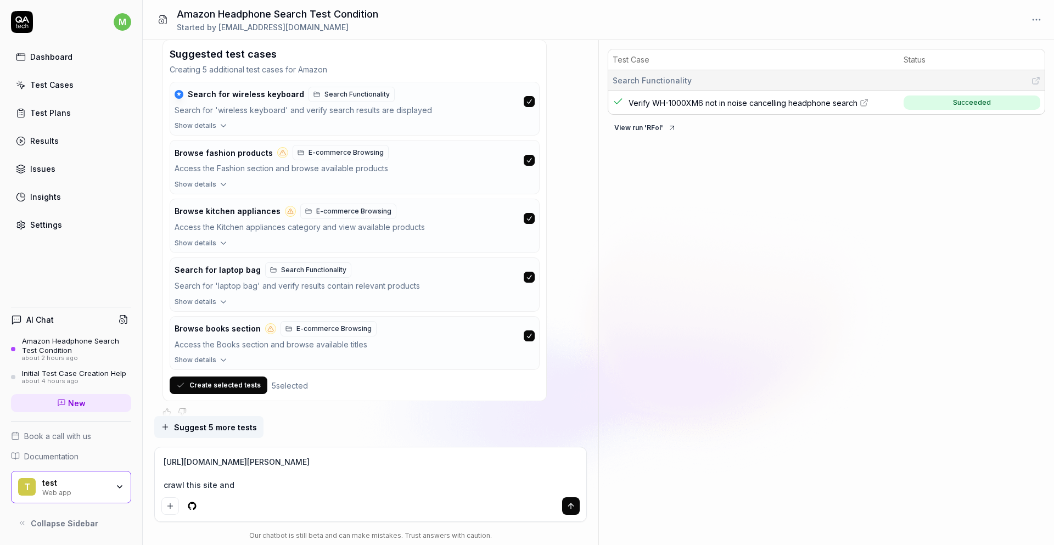
type textarea "https://nomadart.co/en/blogs/blog/10-curiosidades-sobre-la-vida-y-la-obra-de-pi…"
type textarea "*"
type textarea "https://nomadart.co/en/blogs/blog/10-curiosidades-sobre-la-vida-y-la-obra-de-pi…"
type textarea "*"
type textarea "https://nomadart.co/en/blogs/blog/10-curiosidades-sobre-la-vida-y-la-obra-de-pi…"
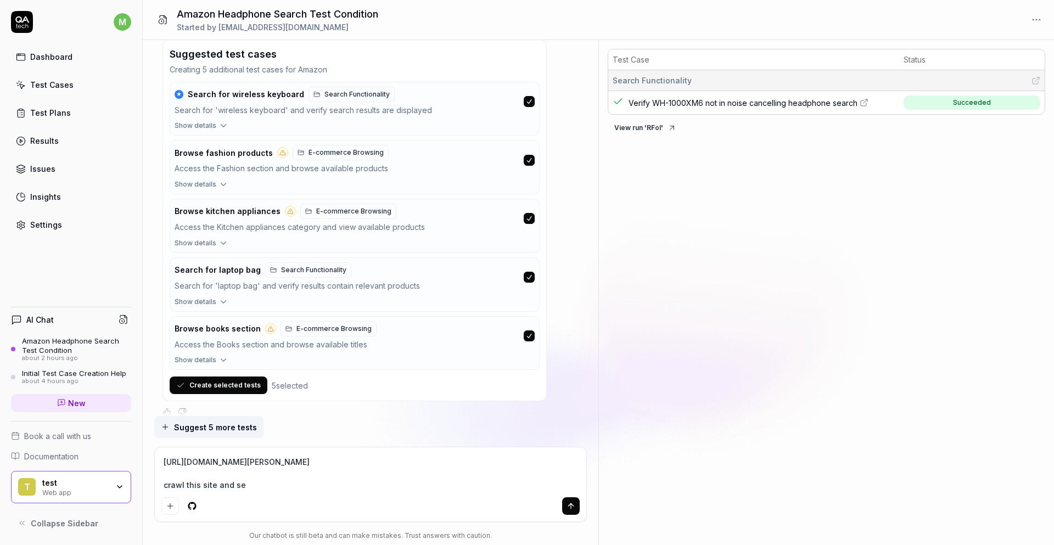
type textarea "*"
type textarea "https://nomadart.co/en/blogs/blog/10-curiosidades-sobre-la-vida-y-la-obra-de-pi…"
type textarea "*"
type textarea "https://nomadart.co/en/blogs/blog/10-curiosidades-sobre-la-vida-y-la-obra-de-pi…"
type textarea "*"
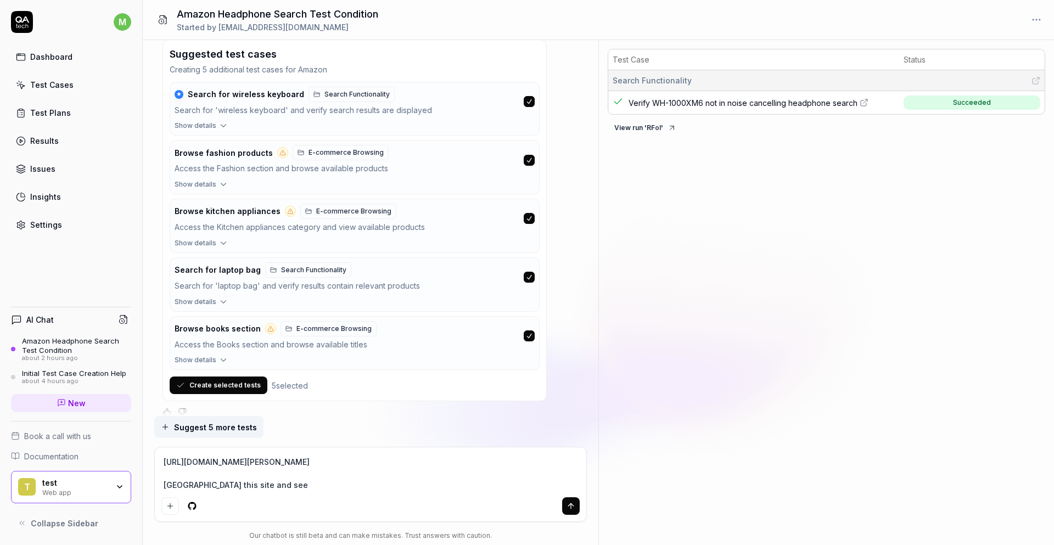
type textarea "https://nomadart.co/en/blogs/blog/10-curiosidades-sobre-la-vida-y-la-obra-de-pi…"
type textarea "*"
type textarea "https://nomadart.co/en/blogs/blog/10-curiosidades-sobre-la-vida-y-la-obra-de-pi…"
type textarea "*"
type textarea "https://nomadart.co/en/blogs/blog/10-curiosidades-sobre-la-vida-y-la-obra-de-pi…"
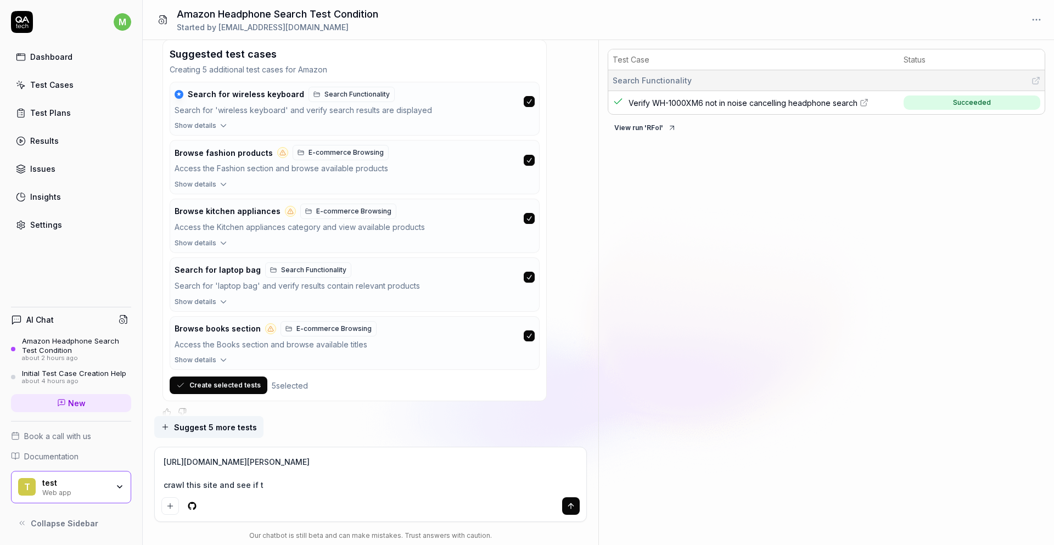
type textarea "*"
type textarea "https://nomadart.co/en/blogs/blog/10-curiosidades-sobre-la-vida-y-la-obra-de-pi…"
type textarea "*"
type textarea "https://nomadart.co/en/blogs/blog/10-curiosidades-sobre-la-vida-y-la-obra-de-pi…"
type textarea "*"
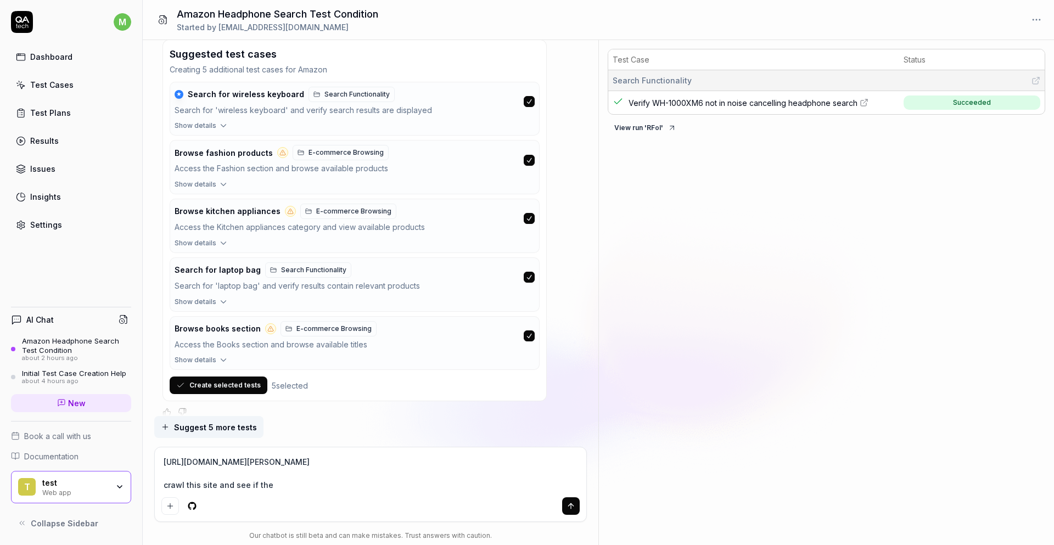
type textarea "https://nomadart.co/en/blogs/blog/10-curiosidades-sobre-la-vida-y-la-obra-de-pi…"
type textarea "*"
type textarea "https://nomadart.co/en/blogs/blog/10-curiosidades-sobre-la-vida-y-la-obra-de-pi…"
type textarea "*"
type textarea "https://nomadart.co/en/blogs/blog/10-curiosidades-sobre-la-vida-y-la-obra-de-pi…"
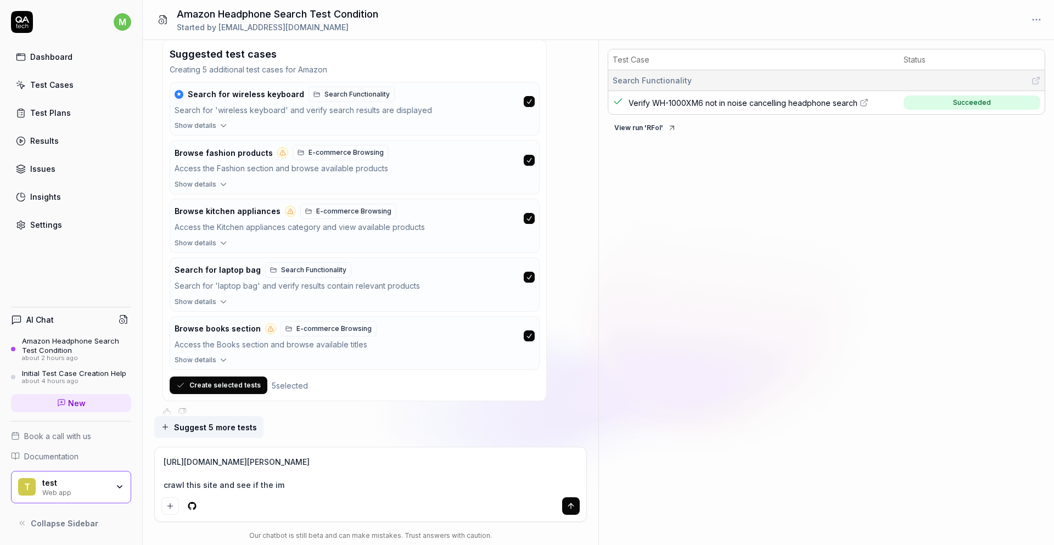
type textarea "*"
type textarea "https://nomadart.co/en/blogs/blog/10-curiosidades-sobre-la-vida-y-la-obra-de-pi…"
type textarea "*"
type textarea "https://nomadart.co/en/blogs/blog/10-curiosidades-sobre-la-vida-y-la-obra-de-pi…"
type textarea "*"
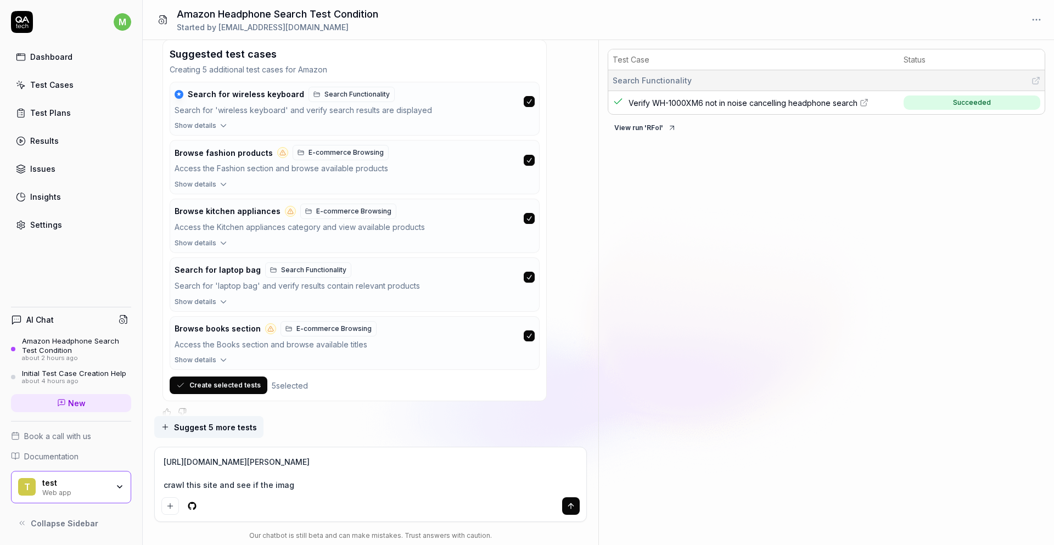
type textarea "https://nomadart.co/en/blogs/blog/10-curiosidades-sobre-la-vida-y-la-obra-de-pi…"
type textarea "*"
type textarea "https://nomadart.co/en/blogs/blog/10-curiosidades-sobre-la-vida-y-la-obra-de-pi…"
type textarea "*"
type textarea "https://nomadart.co/en/blogs/blog/10-curiosidades-sobre-la-vida-y-la-obra-de-pi…"
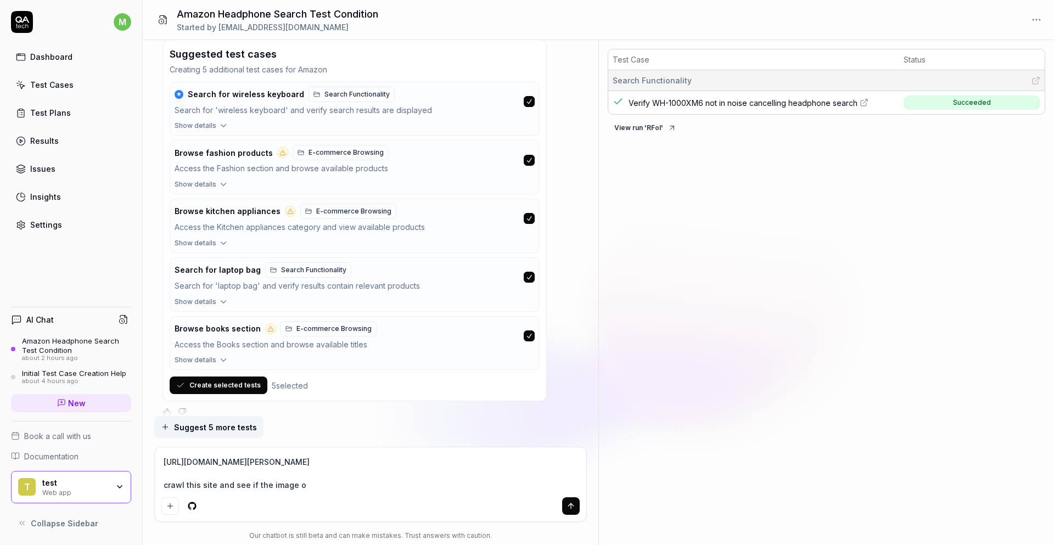
type textarea "*"
type textarea "https://nomadart.co/en/blogs/blog/10-curiosidades-sobre-la-vida-y-la-obra-de-pi…"
type textarea "*"
type textarea "https://nomadart.co/en/blogs/blog/10-curiosidades-sobre-la-vida-y-la-obra-de-pi…"
type textarea "*"
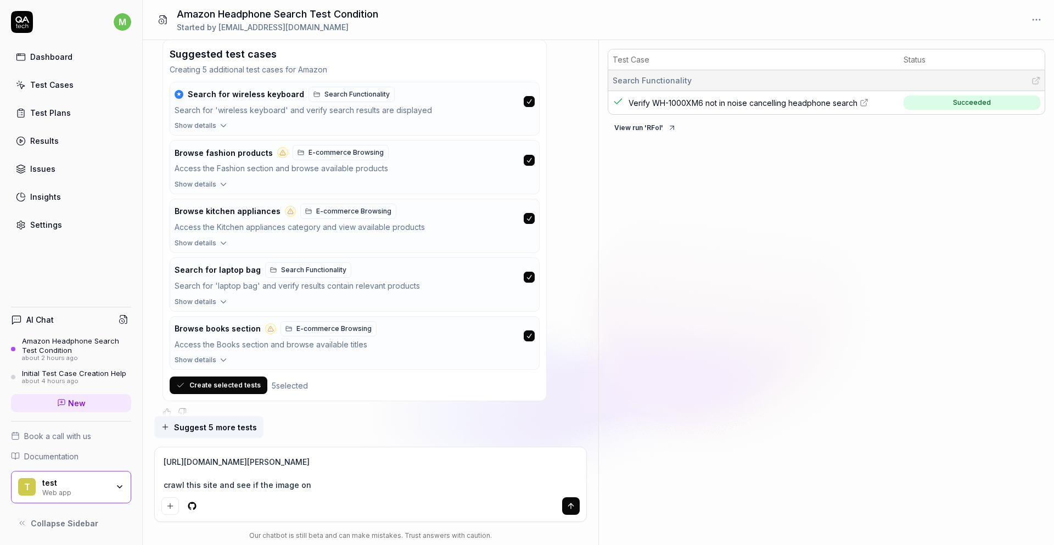
type textarea "https://nomadart.co/en/blogs/blog/10-curiosidades-sobre-la-vida-y-la-obra-de-pi…"
type textarea "*"
type textarea "https://nomadart.co/en/blogs/blog/10-curiosidades-sobre-la-vida-y-la-obra-de-pi…"
type textarea "*"
type textarea "https://nomadart.co/en/blogs/blog/10-curiosidades-sobre-la-vida-y-la-obra-de-pi…"
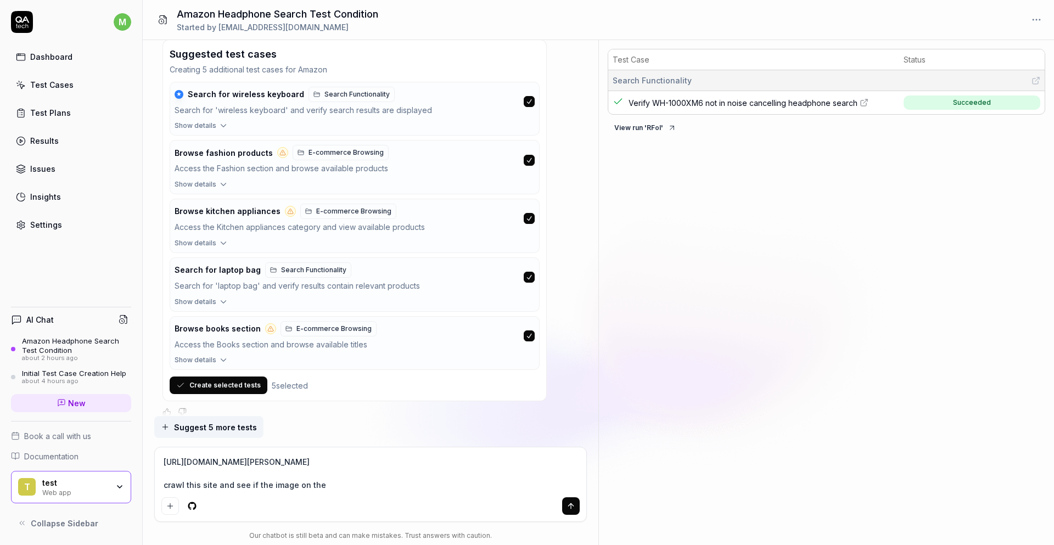
type textarea "*"
type textarea "https://nomadart.co/en/blogs/blog/10-curiosidades-sobre-la-vida-y-la-obra-de-pi…"
type textarea "*"
type textarea "https://nomadart.co/en/blogs/blog/10-curiosidades-sobre-la-vida-y-la-obra-de-pi…"
type textarea "*"
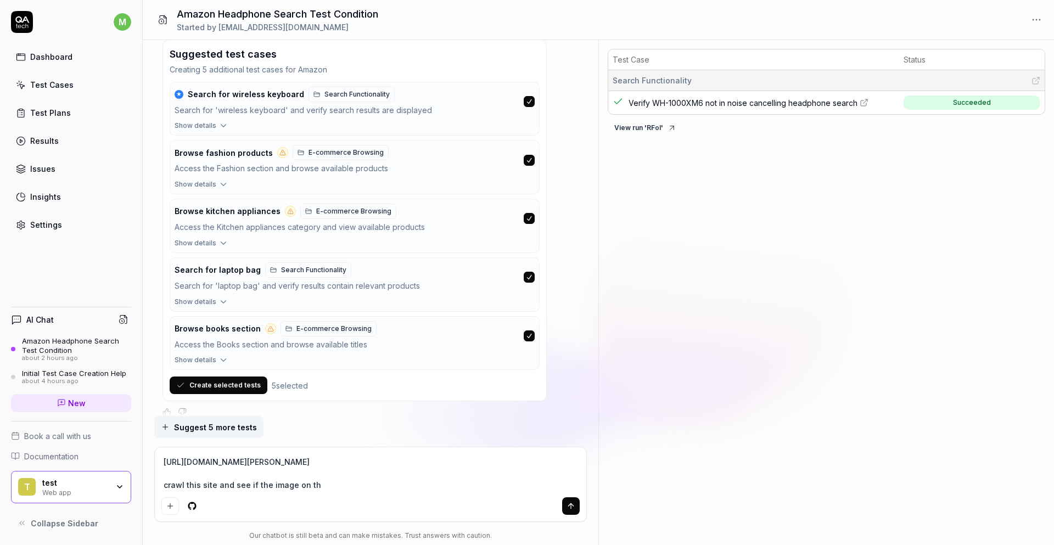
type textarea "https://nomadart.co/en/blogs/blog/10-curiosidades-sobre-la-vida-y-la-obra-de-pi…"
type textarea "*"
type textarea "https://nomadart.co/en/blogs/blog/10-curiosidades-sobre-la-vida-y-la-obra-de-pi…"
type textarea "*"
type textarea "https://nomadart.co/en/blogs/blog/10-curiosidades-sobre-la-vida-y-la-obra-de-pi…"
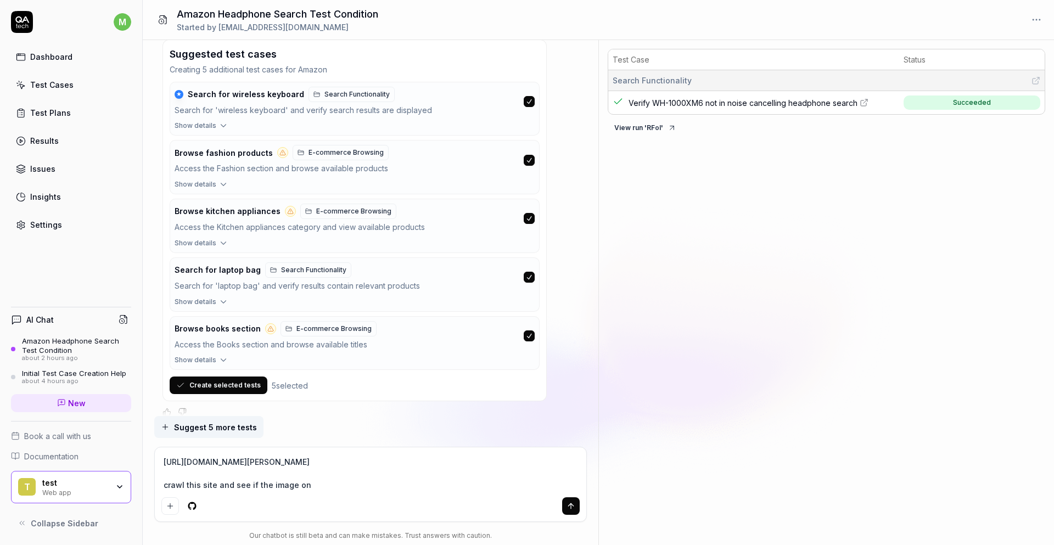
type textarea "*"
type textarea "https://nomadart.co/en/blogs/blog/10-curiosidades-sobre-la-vida-y-la-obra-de-pi…"
type textarea "*"
type textarea "https://nomadart.co/en/blogs/blog/10-curiosidades-sobre-la-vida-y-la-obra-de-pi…"
type textarea "*"
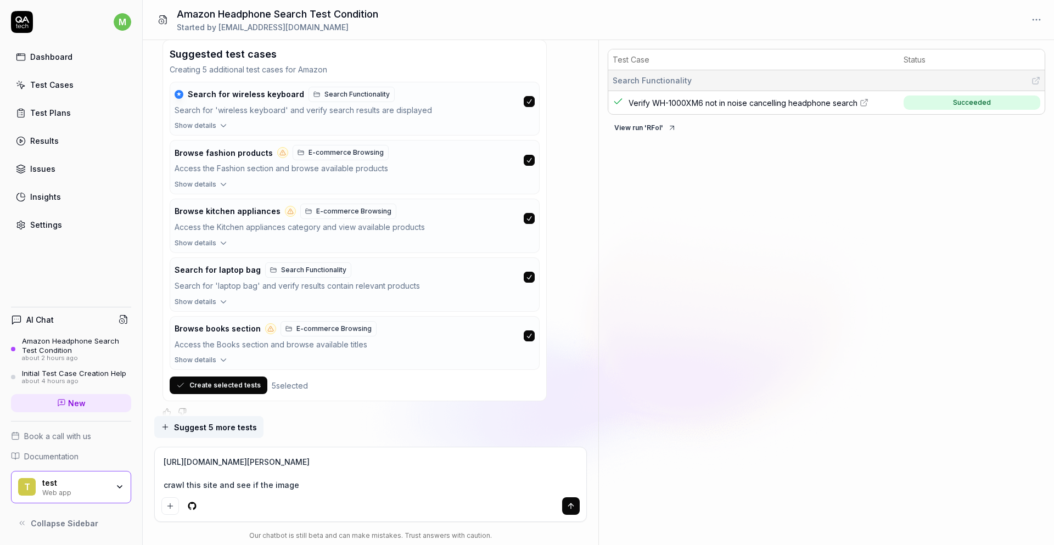
type textarea "https://nomadart.co/en/blogs/blog/10-curiosidades-sobre-la-vida-y-la-obra-de-pi…"
type textarea "*"
type textarea "https://nomadart.co/en/blogs/blog/10-curiosidades-sobre-la-vida-y-la-obra-de-pi…"
type textarea "*"
type textarea "https://nomadart.co/en/blogs/blog/10-curiosidades-sobre-la-vida-y-la-obra-de-pi…"
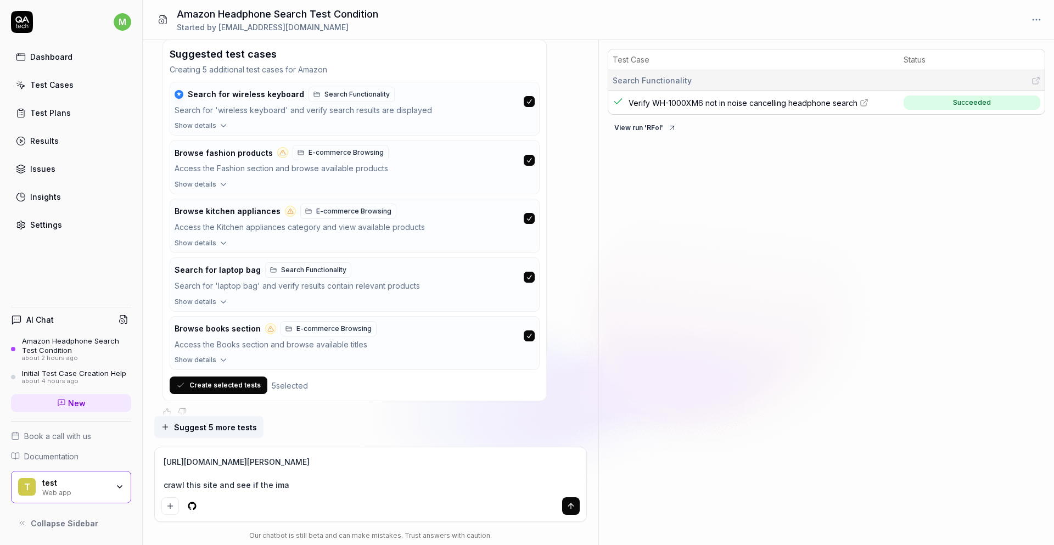
type textarea "*"
type textarea "https://nomadart.co/en/blogs/blog/10-curiosidades-sobre-la-vida-y-la-obra-de-pi…"
type textarea "*"
type textarea "https://nomadart.co/en/blogs/blog/10-curiosidades-sobre-la-vida-y-la-obra-de-pi…"
type textarea "*"
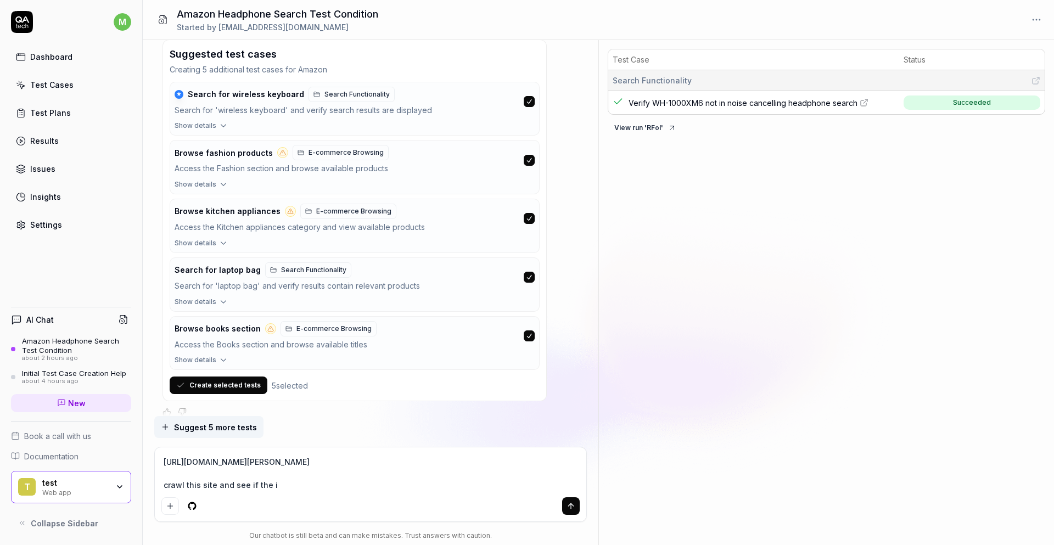
type textarea "https://nomadart.co/en/blogs/blog/10-curiosidades-sobre-la-vida-y-la-obra-de-pi…"
type textarea "*"
type textarea "https://nomadart.co/en/blogs/blog/10-curiosidades-sobre-la-vida-y-la-obra-de-pi…"
type textarea "*"
type textarea "https://nomadart.co/en/blogs/blog/10-curiosidades-sobre-la-vida-y-la-obra-de-pi…"
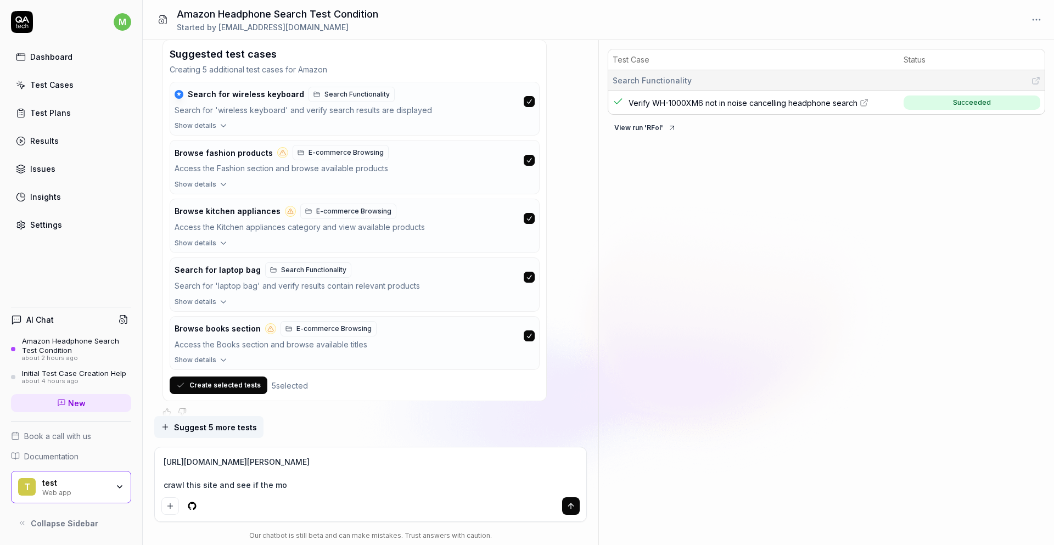
type textarea "*"
type textarea "https://nomadart.co/en/blogs/blog/10-curiosidades-sobre-la-vida-y-la-obra-de-pi…"
type textarea "*"
type textarea "https://nomadart.co/en/blogs/blog/10-curiosidades-sobre-la-vida-y-la-obra-de-pi…"
type textarea "*"
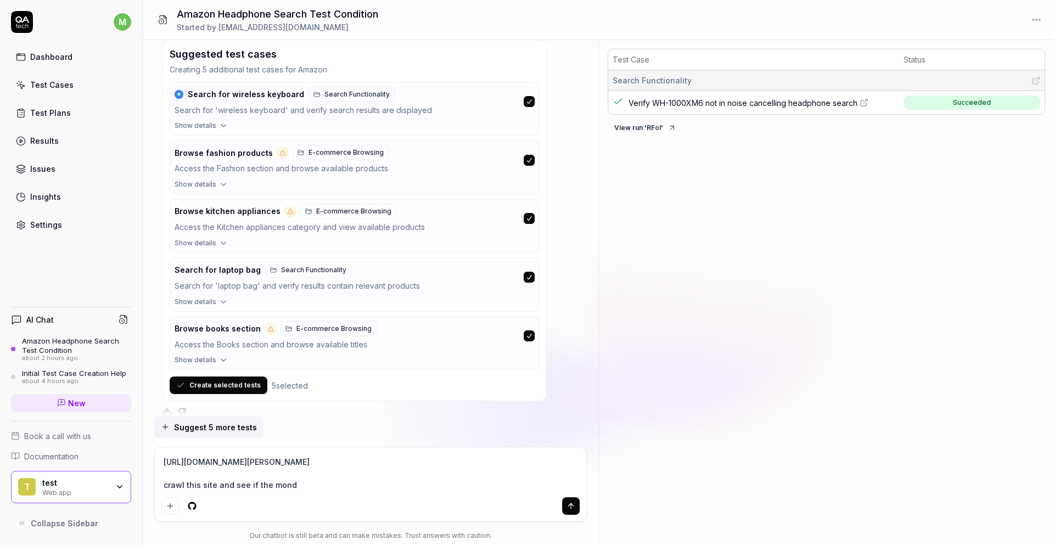
type textarea "https://nomadart.co/en/blogs/blog/10-curiosidades-sobre-la-vida-y-la-obra-de-pi…"
type textarea "*"
type textarea "https://nomadart.co/en/blogs/blog/10-curiosidades-sobre-la-vida-y-la-obra-de-pi…"
type textarea "*"
type textarea "https://nomadart.co/en/blogs/blog/10-curiosidades-sobre-la-vida-y-la-obra-de-pi…"
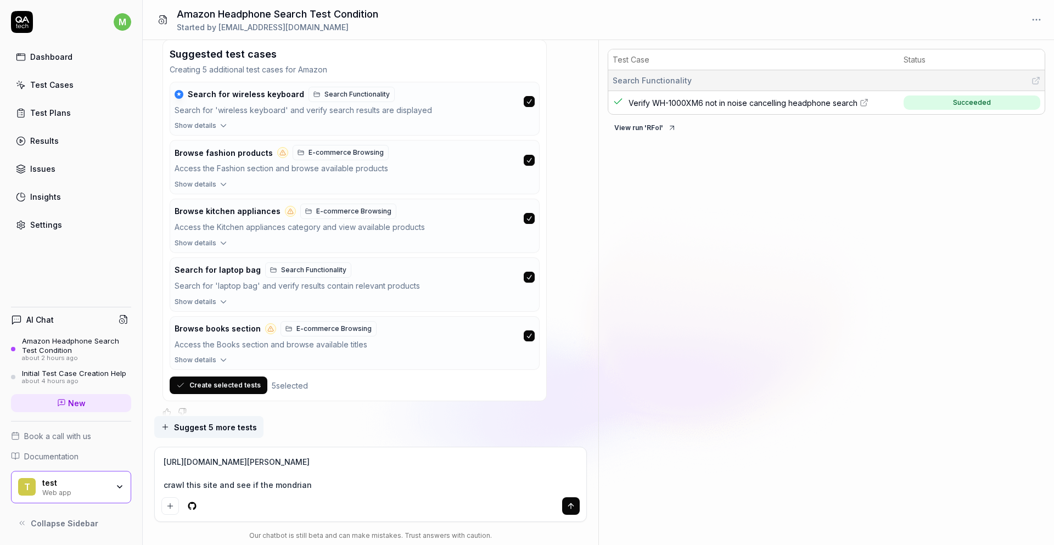
type textarea "*"
type textarea "https://nomadart.co/en/blogs/blog/10-curiosidades-sobre-la-vida-y-la-obra-de-pi…"
type textarea "*"
type textarea "https://nomadart.co/en/blogs/blog/10-curiosidades-sobre-la-vida-y-la-obra-de-pi…"
type textarea "*"
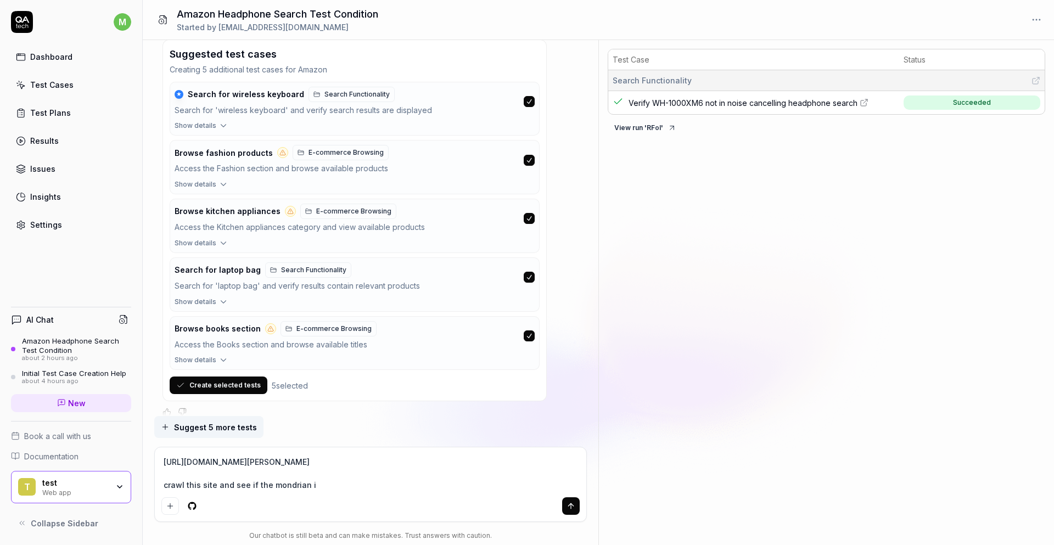
type textarea "https://nomadart.co/en/blogs/blog/10-curiosidades-sobre-la-vida-y-la-obra-de-pi…"
type textarea "*"
type textarea "https://nomadart.co/en/blogs/blog/10-curiosidades-sobre-la-vida-y-la-obra-de-pi…"
type textarea "*"
type textarea "https://nomadart.co/en/blogs/blog/10-curiosidades-sobre-la-vida-y-la-obra-de-pi…"
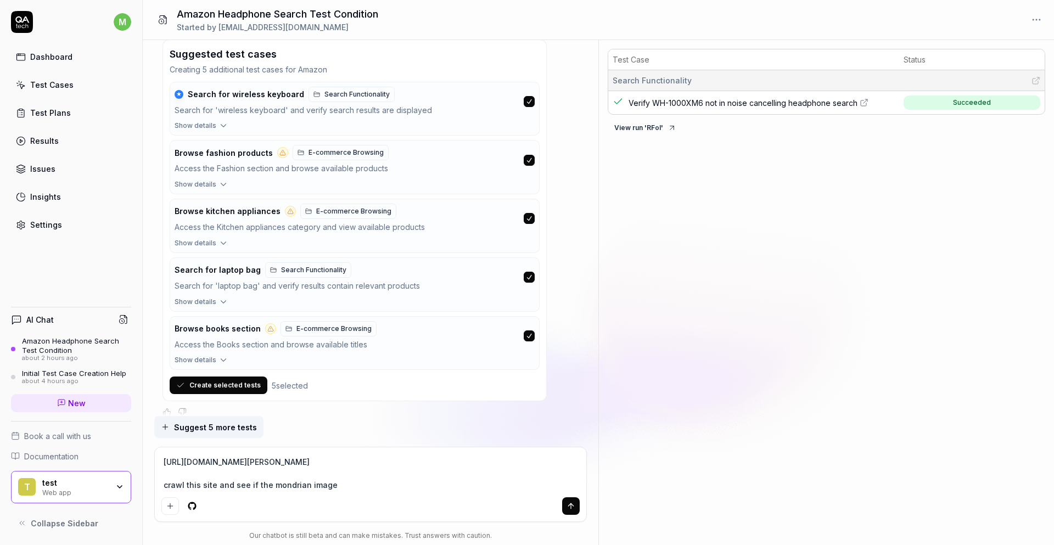
type textarea "*"
type textarea "https://nomadart.co/en/blogs/blog/10-curiosidades-sobre-la-vida-y-la-obra-de-pi…"
type textarea "*"
type textarea "https://nomadart.co/en/blogs/blog/10-curiosidades-sobre-la-vida-y-la-obra-de-pi…"
type textarea "*"
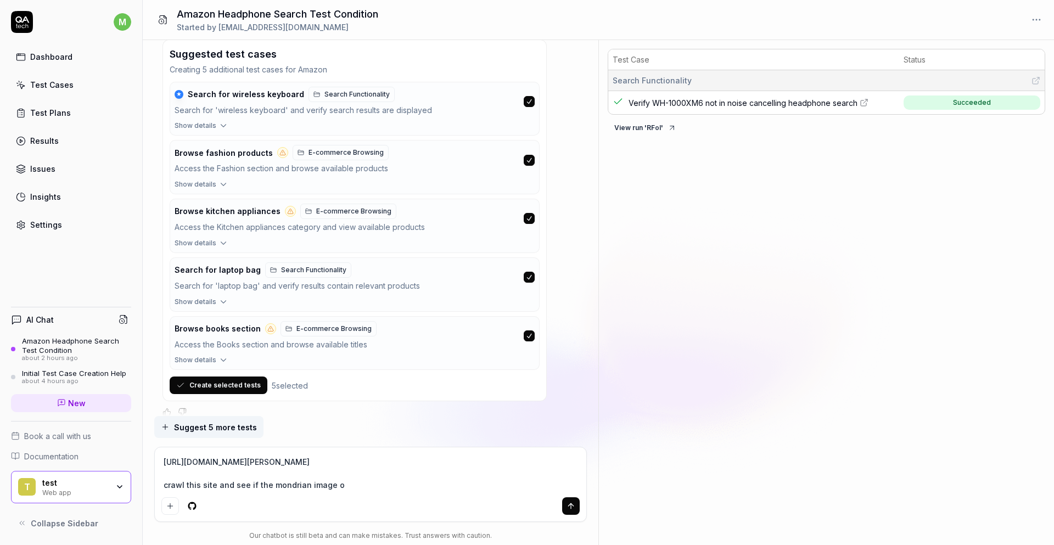
type textarea "https://nomadart.co/en/blogs/blog/10-curiosidades-sobre-la-vida-y-la-obra-de-pi…"
type textarea "*"
type textarea "https://nomadart.co/en/blogs/blog/10-curiosidades-sobre-la-vida-y-la-obra-de-pi…"
type textarea "*"
type textarea "https://nomadart.co/en/blogs/blog/10-curiosidades-sobre-la-vida-y-la-obra-de-pi…"
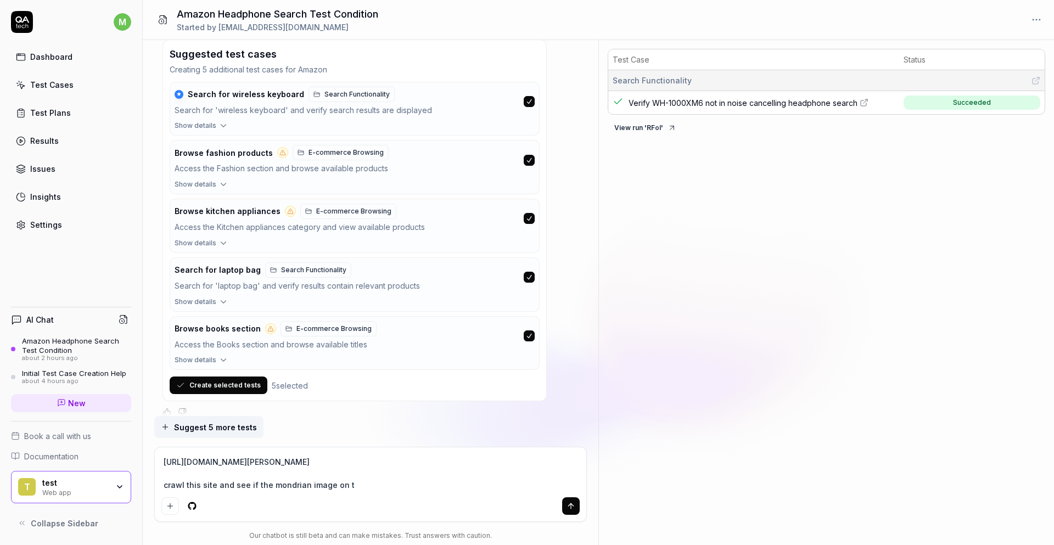
type textarea "*"
type textarea "https://nomadart.co/en/blogs/blog/10-curiosidades-sobre-la-vida-y-la-obra-de-pi…"
type textarea "*"
type textarea "https://nomadart.co/en/blogs/blog/10-curiosidades-sobre-la-vida-y-la-obra-de-pi…"
type textarea "*"
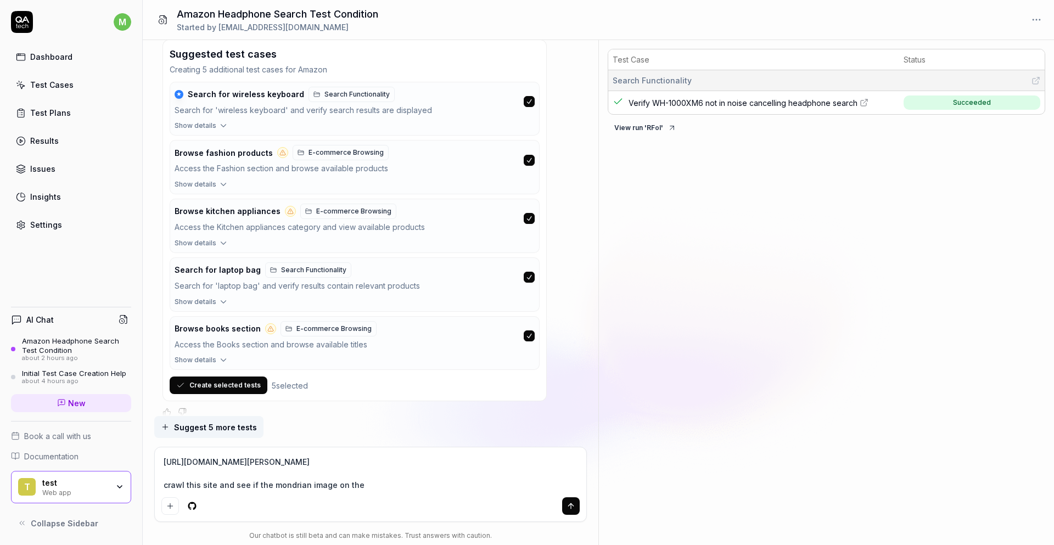
type textarea "https://nomadart.co/en/blogs/blog/10-curiosidades-sobre-la-vida-y-la-obra-de-pi…"
type textarea "*"
type textarea "https://nomadart.co/en/blogs/blog/10-curiosidades-sobre-la-vida-y-la-obra-de-pi…"
type textarea "*"
type textarea "https://nomadart.co/en/blogs/blog/10-curiosidades-sobre-la-vida-y-la-obra-de-pi…"
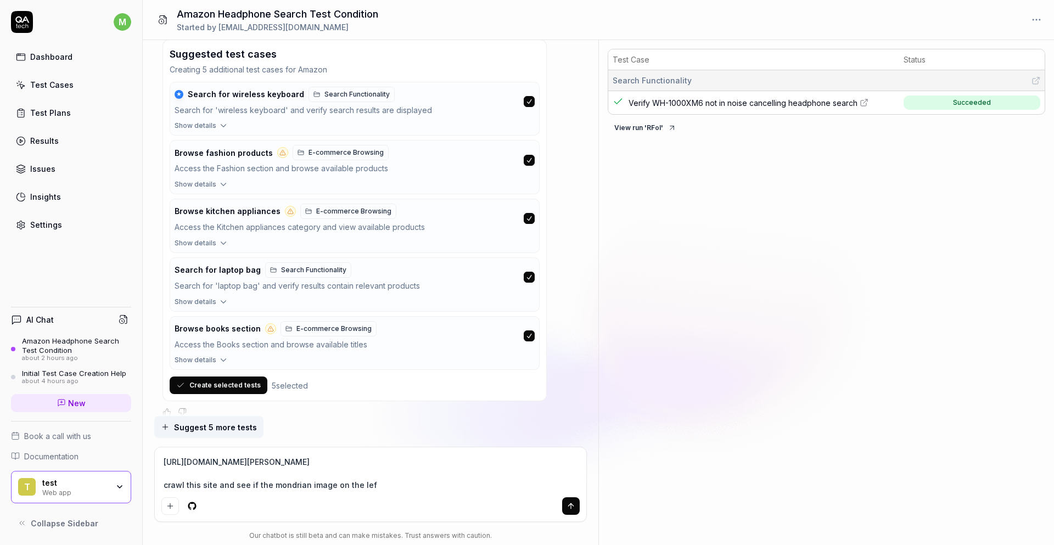
type textarea "*"
type textarea "https://nomadart.co/en/blogs/blog/10-curiosidades-sobre-la-vida-y-la-obra-de-pi…"
type textarea "*"
type textarea "https://nomadart.co/en/blogs/blog/10-curiosidades-sobre-la-vida-y-la-obra-de-pi…"
type textarea "*"
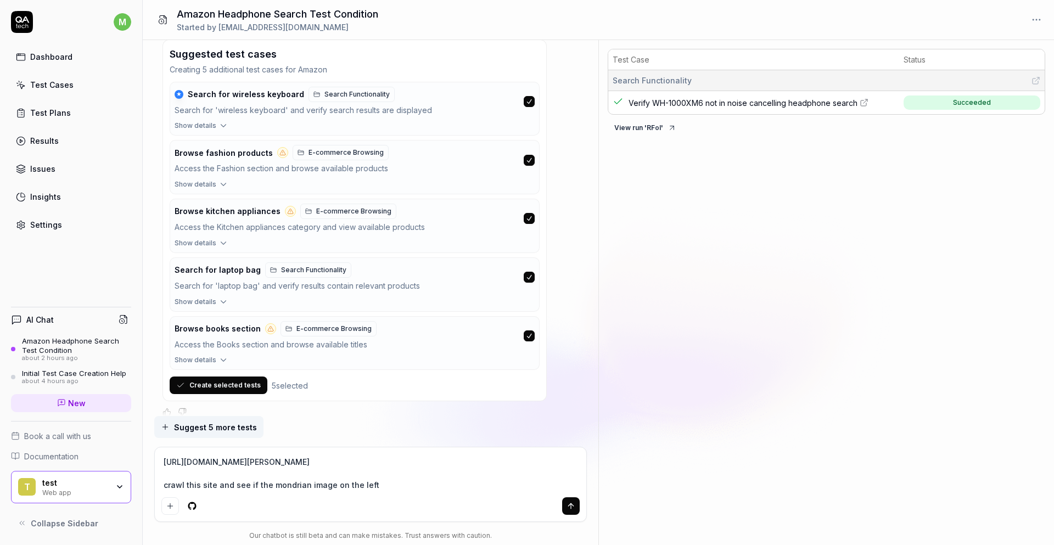
type textarea "https://nomadart.co/en/blogs/blog/10-curiosidades-sobre-la-vida-y-la-obra-de-pi…"
type textarea "*"
type textarea "https://nomadart.co/en/blogs/blog/10-curiosidades-sobre-la-vida-y-la-obra-de-pi…"
type textarea "*"
type textarea "https://nomadart.co/en/blogs/blog/10-curiosidades-sobre-la-vida-y-la-obra-de-pi…"
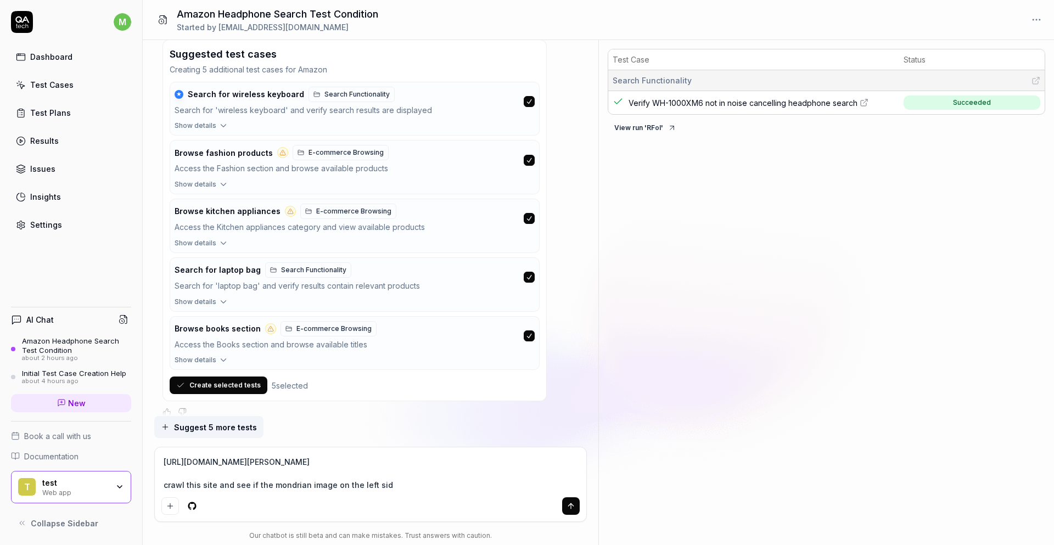
type textarea "*"
type textarea "https://nomadart.co/en/blogs/blog/10-curiosidades-sobre-la-vida-y-la-obra-de-pi…"
type textarea "*"
type textarea "https://nomadart.co/en/blogs/blog/10-curiosidades-sobre-la-vida-y-la-obra-de-pi…"
type textarea "*"
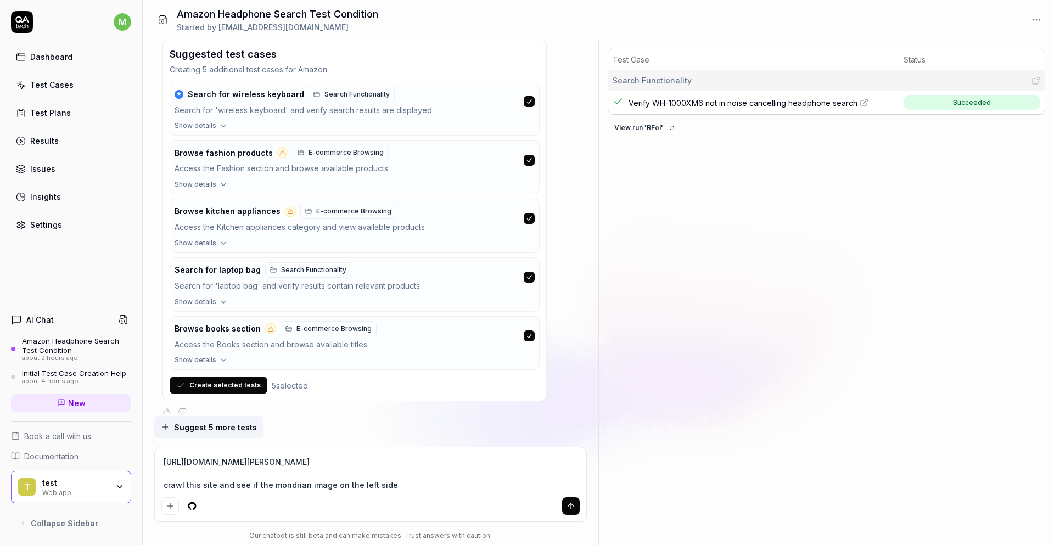
type textarea "https://nomadart.co/en/blogs/blog/10-curiosidades-sobre-la-vida-y-la-obra-de-pi…"
type textarea "*"
type textarea "https://nomadart.co/en/blogs/blog/10-curiosidades-sobre-la-vida-y-la-obra-de-pi…"
type textarea "*"
type textarea "https://nomadart.co/en/blogs/blog/10-curiosidades-sobre-la-vida-y-la-obra-de-pi…"
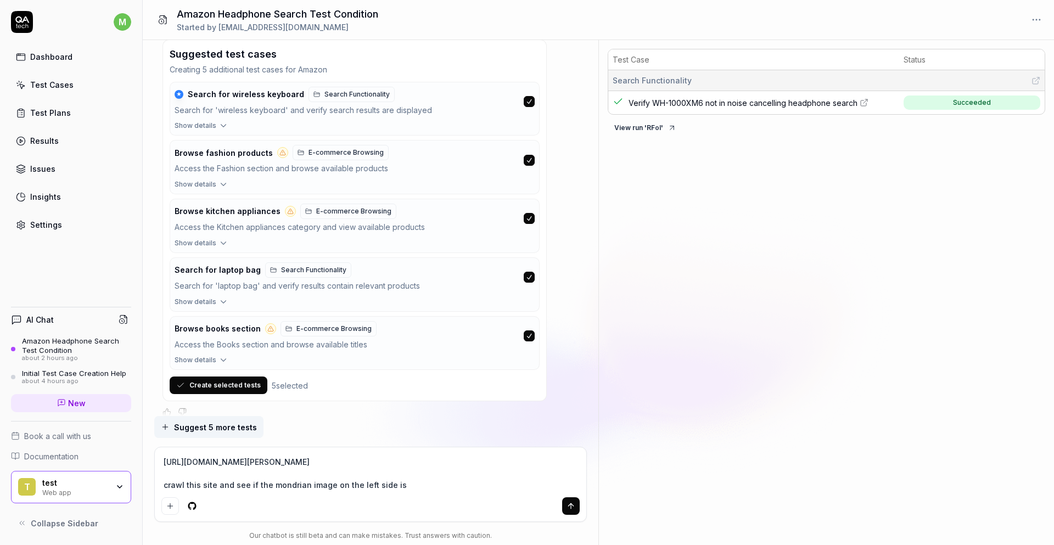
type textarea "*"
type textarea "https://nomadart.co/en/blogs/blog/10-curiosidades-sobre-la-vida-y-la-obra-de-pi…"
type textarea "*"
type textarea "https://nomadart.co/en/blogs/blog/10-curiosidades-sobre-la-vida-y-la-obra-de-pi…"
type textarea "*"
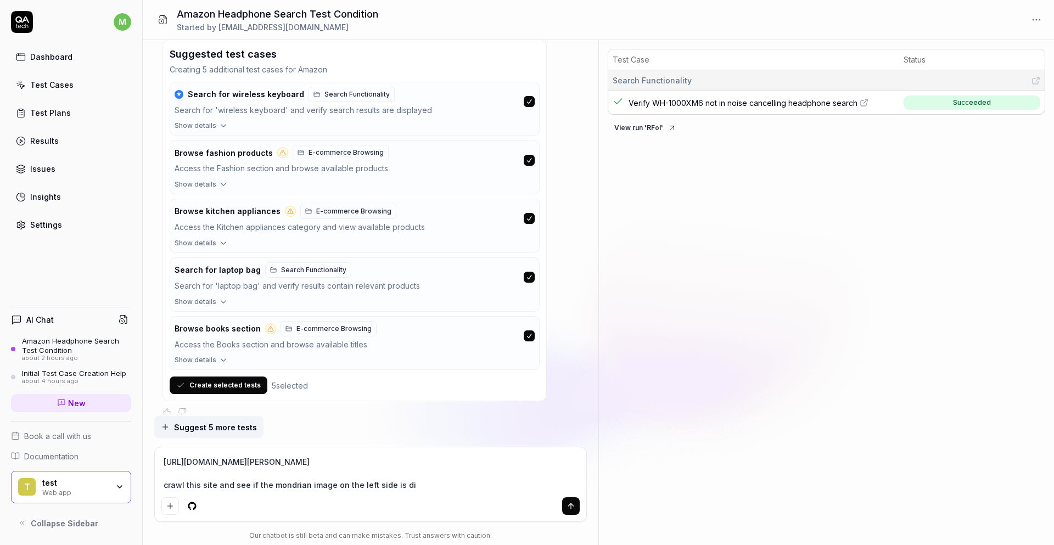
type textarea "https://nomadart.co/en/blogs/blog/10-curiosidades-sobre-la-vida-y-la-obra-de-pi…"
type textarea "*"
type textarea "https://nomadart.co/en/blogs/blog/10-curiosidades-sobre-la-vida-y-la-obra-de-pi…"
type textarea "*"
type textarea "https://nomadart.co/en/blogs/blog/10-curiosidades-sobre-la-vida-y-la-obra-de-pi…"
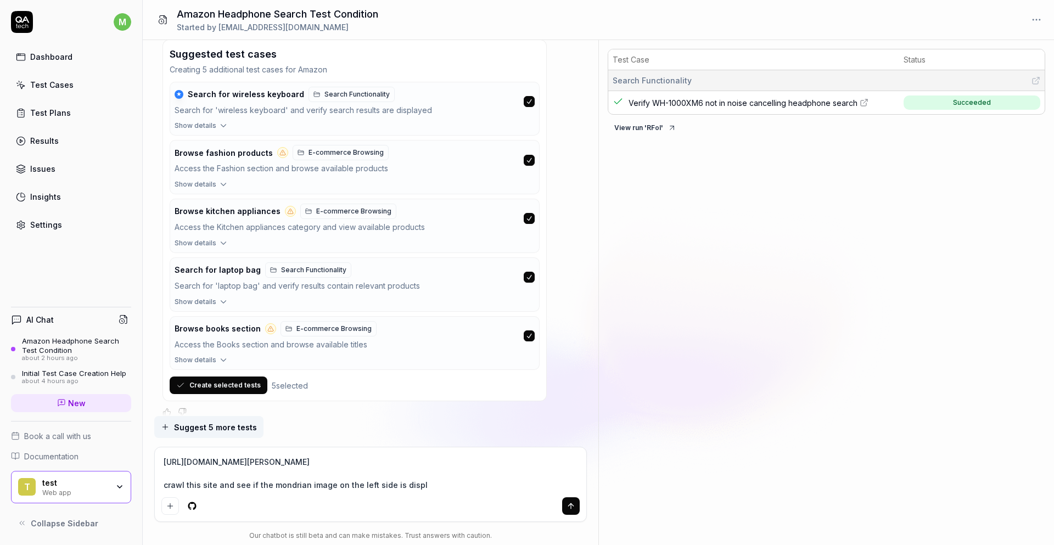
type textarea "*"
type textarea "https://nomadart.co/en/blogs/blog/10-curiosidades-sobre-la-vida-y-la-obra-de-pi…"
type textarea "*"
type textarea "https://nomadart.co/en/blogs/blog/10-curiosidades-sobre-la-vida-y-la-obra-de-pi…"
type textarea "*"
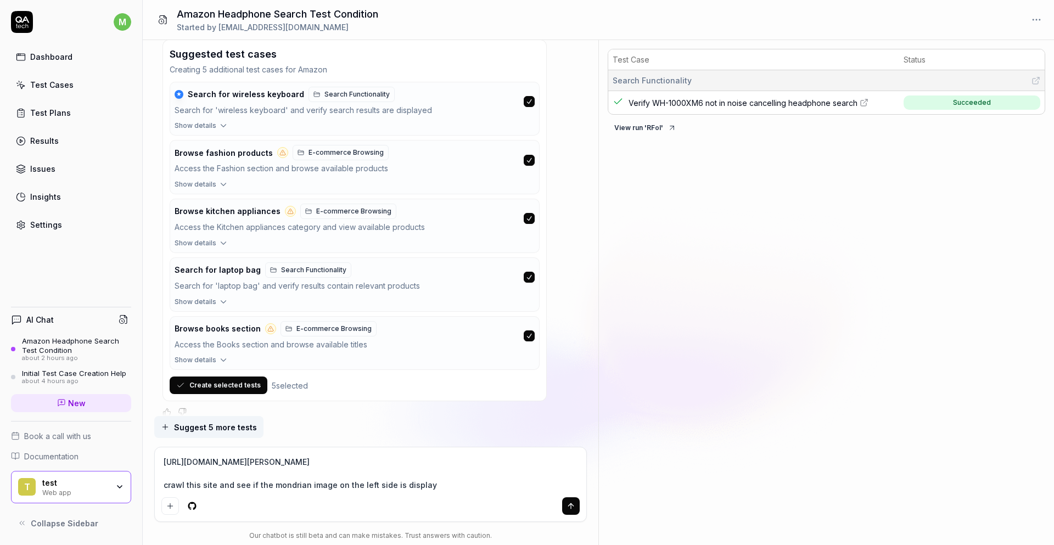
type textarea "https://nomadart.co/en/blogs/blog/10-curiosidades-sobre-la-vida-y-la-obra-de-pi…"
type textarea "*"
type textarea "https://nomadart.co/en/blogs/blog/10-curiosidades-sobre-la-vida-y-la-obra-de-pi…"
type textarea "*"
type textarea "https://nomadart.co/en/blogs/blog/10-curiosidades-sobre-la-vida-y-la-obra-de-pi…"
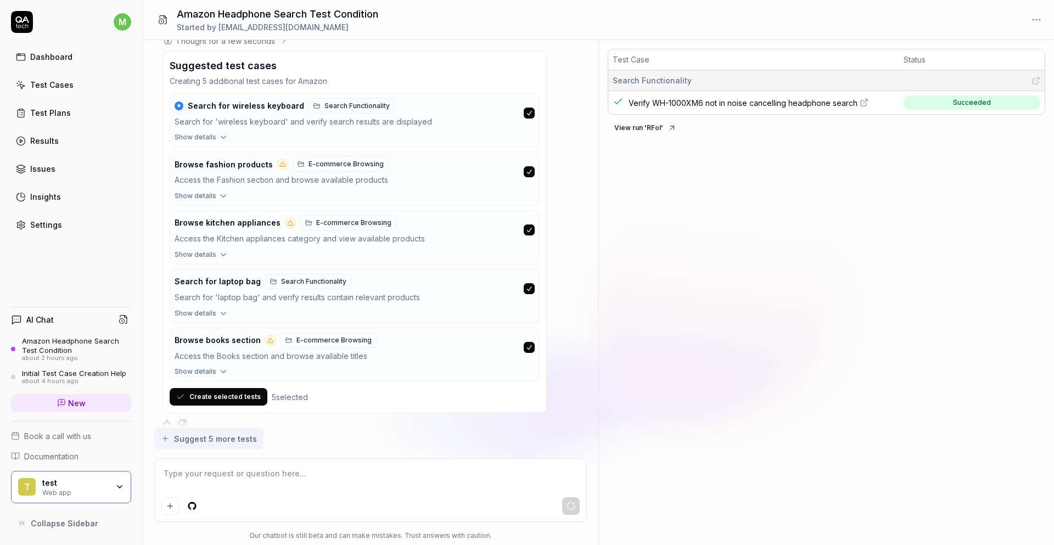
scroll to position [882, 0]
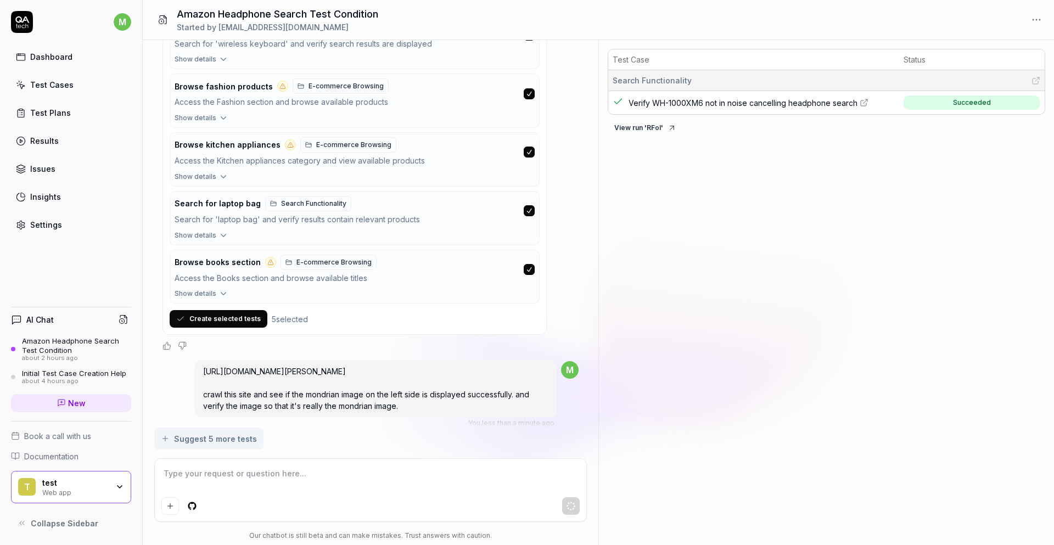
click at [708, 424] on div "Test Case Status Search Functionality Verify WH-1000XM6 not in noise cancelling…" at bounding box center [826, 294] width 455 height 501
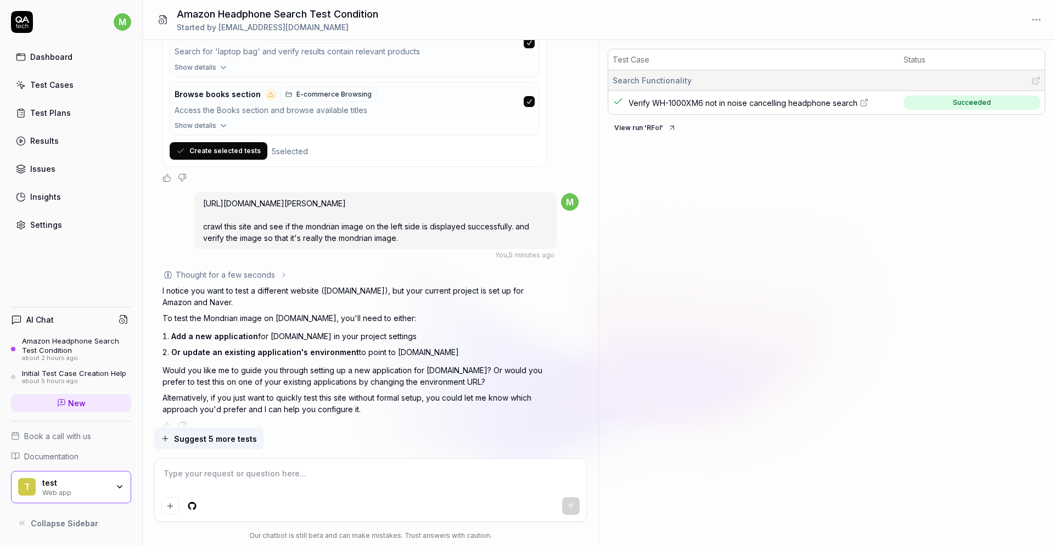
scroll to position [1052, 0]
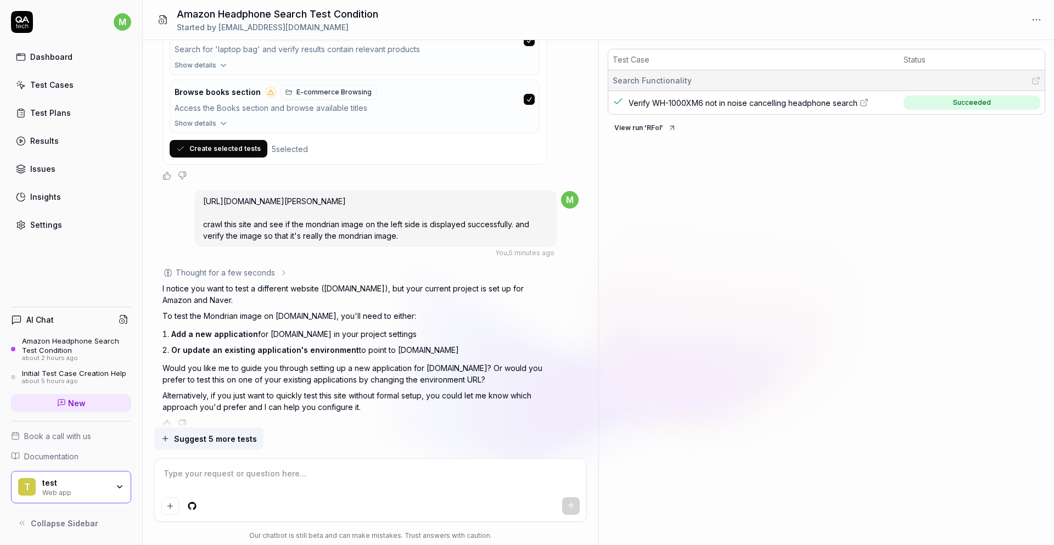
click at [233, 484] on textarea at bounding box center [370, 478] width 419 height 27
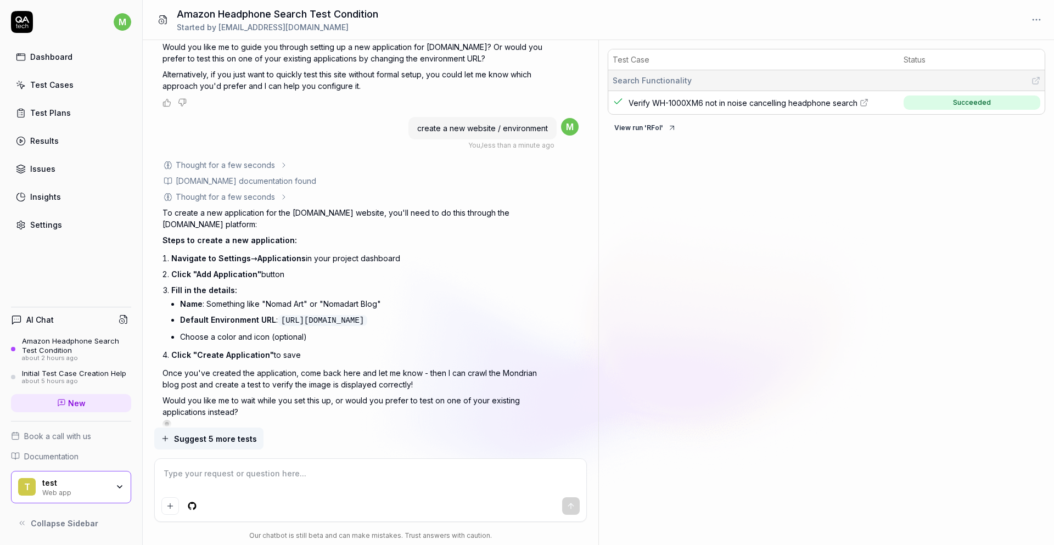
scroll to position [1378, 0]
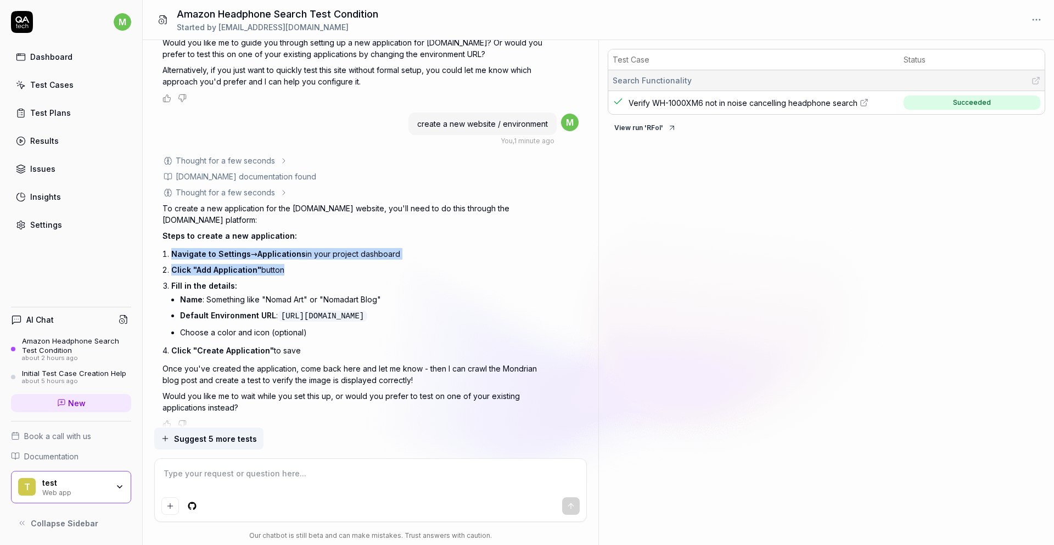
drag, startPoint x: 163, startPoint y: 238, endPoint x: 279, endPoint y: 278, distance: 122.4
click at [279, 278] on ol "Navigate to Settings → Applications in your project dashboard Click "Add Applic…" at bounding box center [358, 302] width 375 height 113
click at [313, 262] on li "Click "Add Application" button" at bounding box center [358, 270] width 375 height 16
click at [34, 225] on div "Settings" at bounding box center [46, 225] width 32 height 12
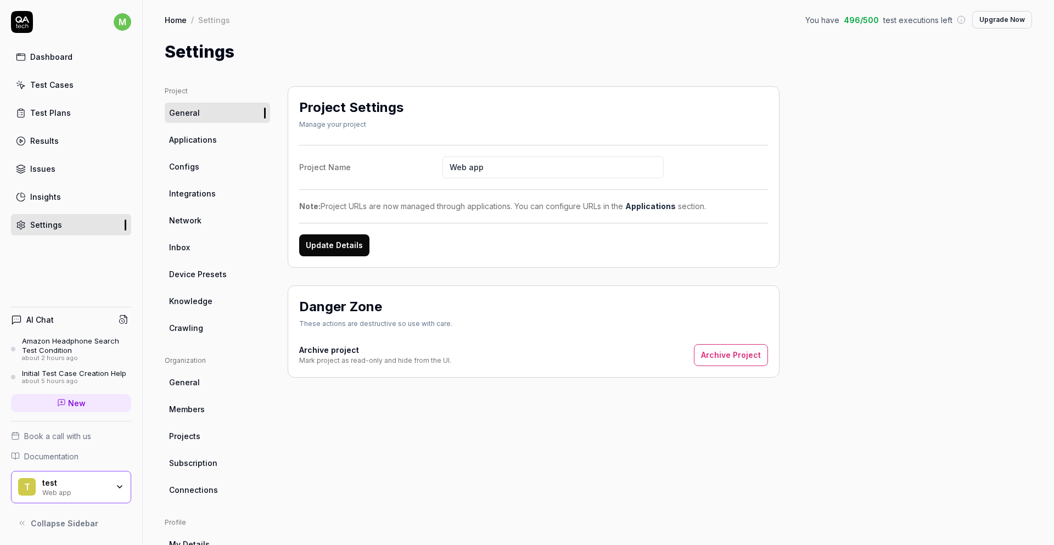
drag, startPoint x: 282, startPoint y: 304, endPoint x: 255, endPoint y: 218, distance: 89.4
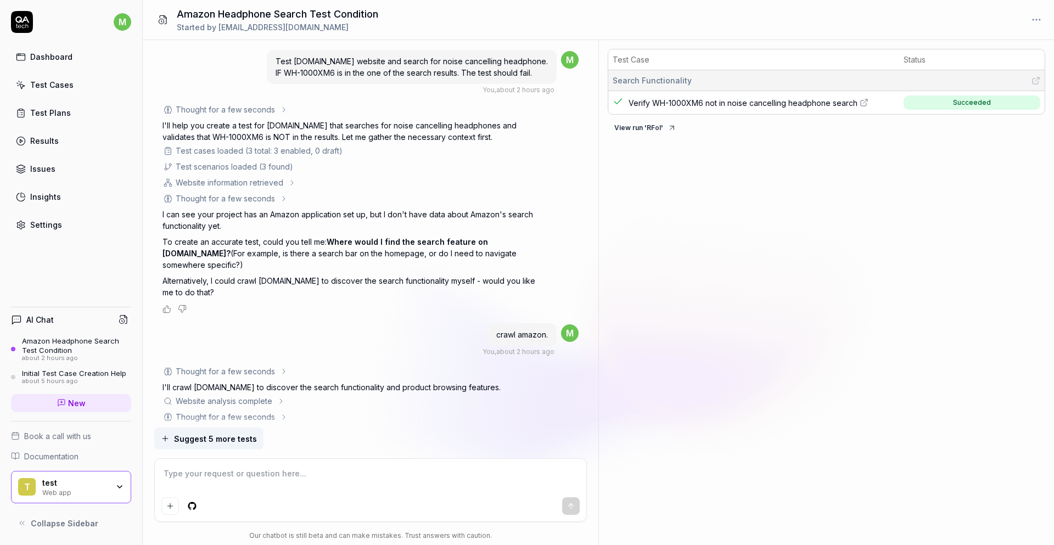
scroll to position [1378, 0]
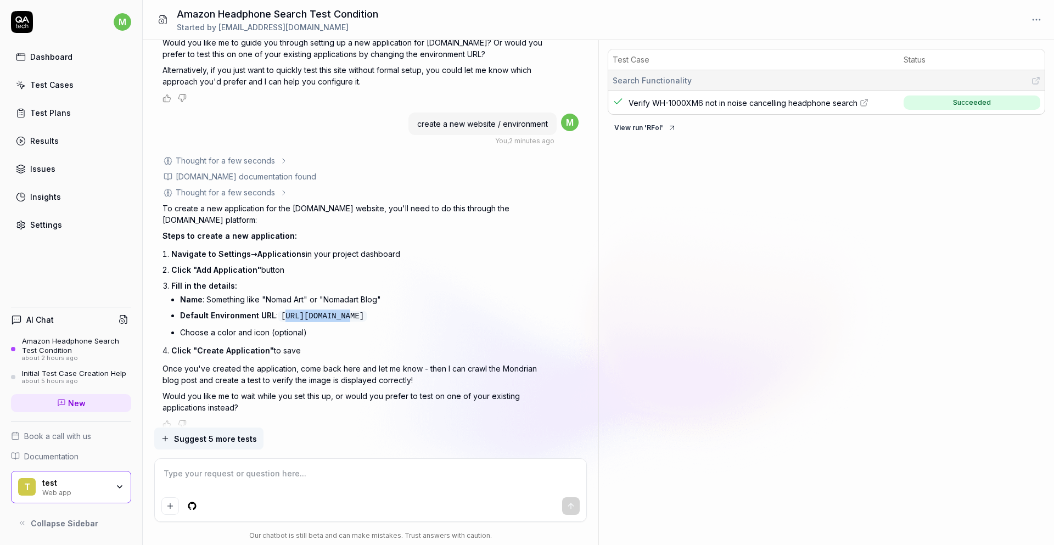
drag, startPoint x: 278, startPoint y: 301, endPoint x: 351, endPoint y: 301, distance: 72.5
click at [351, 311] on code "https://nomadart.co" at bounding box center [322, 316] width 89 height 11
drag, startPoint x: 280, startPoint y: 303, endPoint x: 380, endPoint y: 298, distance: 100.6
click at [380, 307] on li "Default Environment URL : https://nomadart.co" at bounding box center [363, 315] width 367 height 17
click at [319, 311] on code "https://nomadart.co" at bounding box center [322, 316] width 89 height 11
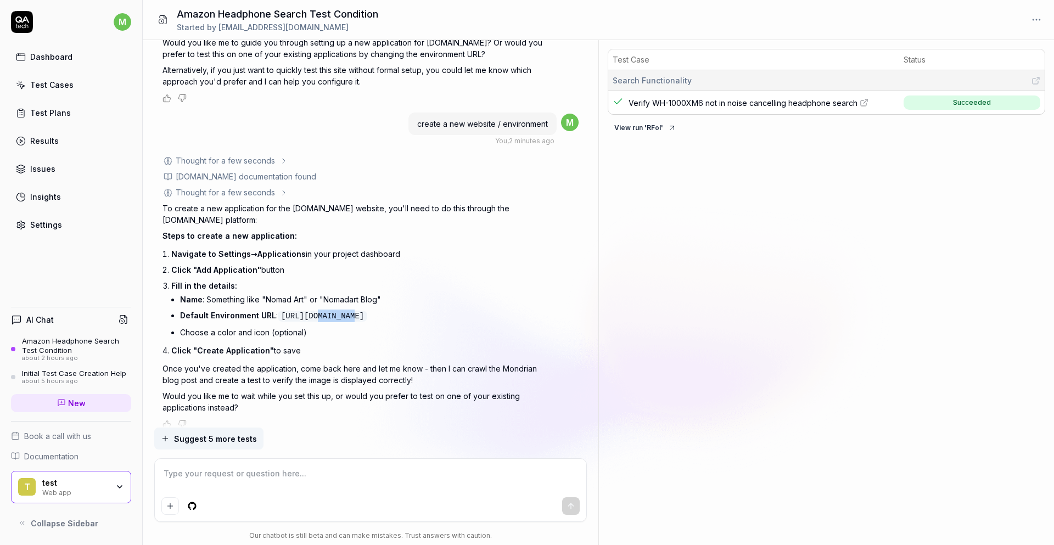
click at [319, 311] on code "https://nomadart.co" at bounding box center [322, 316] width 89 height 11
click at [291, 311] on li "Default Environment URL : https://nomadart.co" at bounding box center [363, 315] width 367 height 17
drag, startPoint x: 281, startPoint y: 305, endPoint x: 384, endPoint y: 305, distance: 102.7
click at [384, 307] on li "Default Environment URL : https://nomadart.co" at bounding box center [363, 315] width 367 height 17
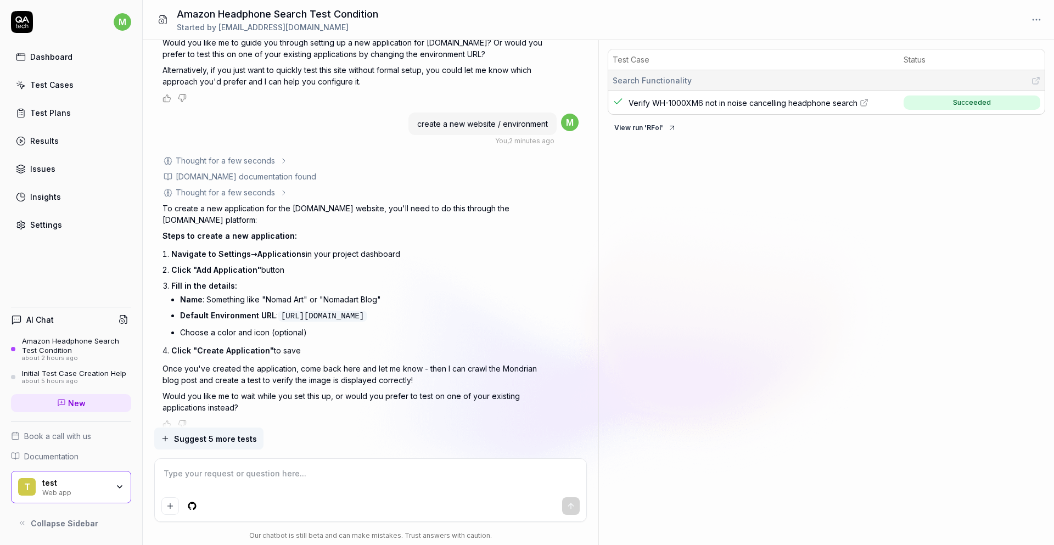
copy code "https://nomadart.co"
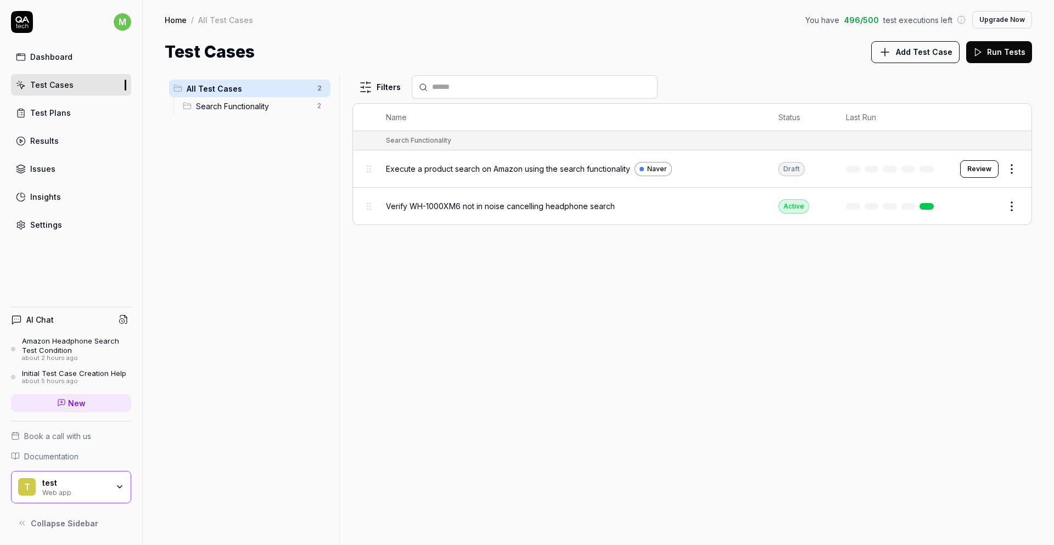
click at [57, 226] on div "Settings" at bounding box center [46, 225] width 32 height 12
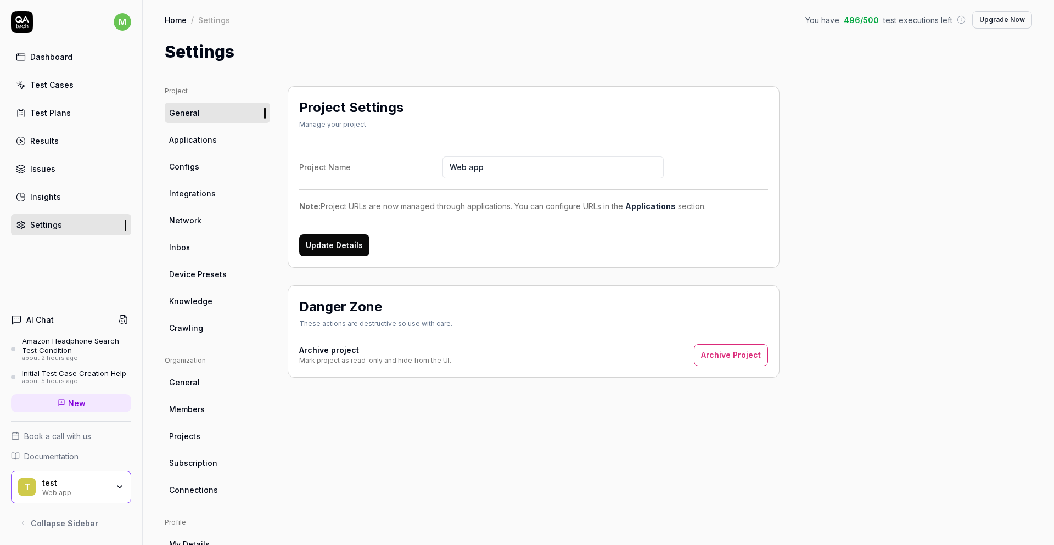
click at [212, 140] on span "Applications" at bounding box center [193, 140] width 48 height 12
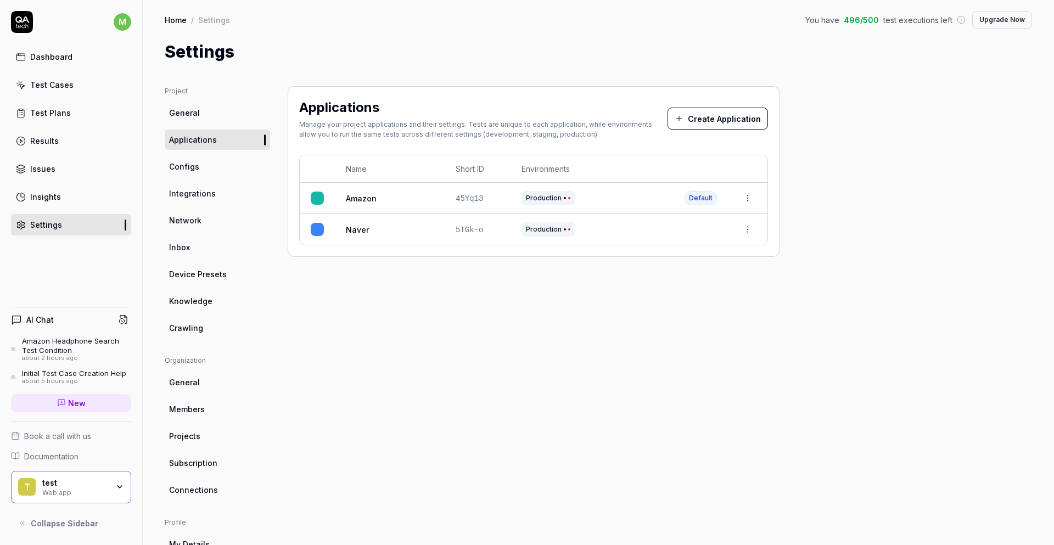
click at [751, 119] on button "Create Application" at bounding box center [718, 119] width 100 height 22
click at [743, 230] on html "m Dashboard Test Cases Test Plans Results Issues Insights Settings AI Chat Amaz…" at bounding box center [527, 272] width 1054 height 545
click at [695, 354] on span "Delete" at bounding box center [699, 351] width 25 height 12
click at [354, 195] on link "Amazon" at bounding box center [361, 199] width 31 height 12
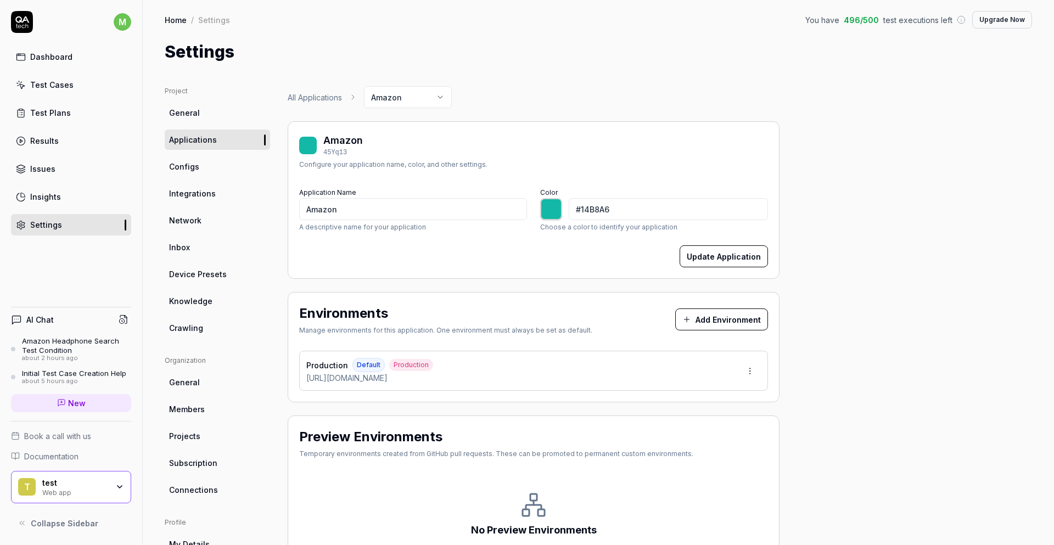
click at [702, 321] on button "Add Environment" at bounding box center [721, 320] width 93 height 22
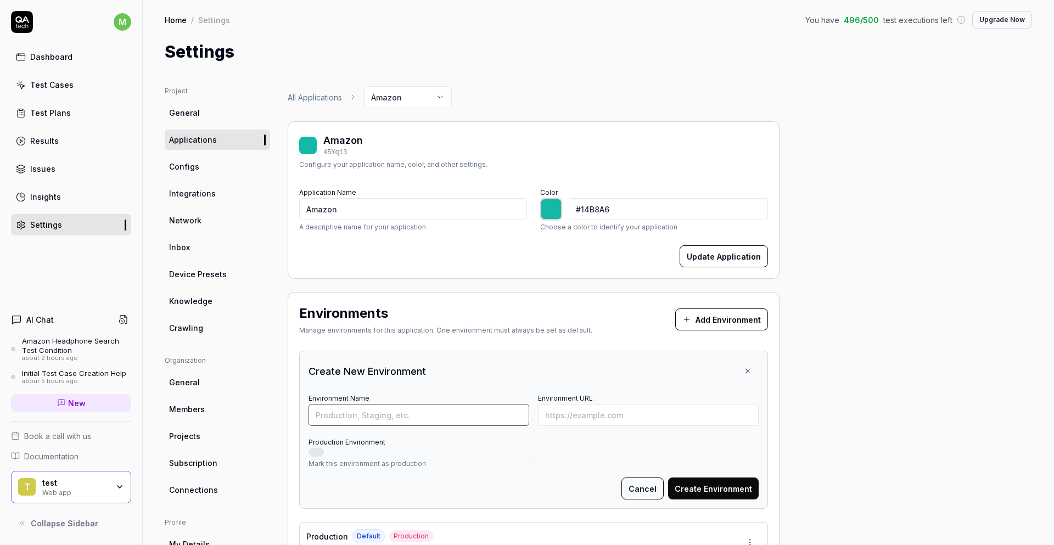
click at [423, 412] on input "Environment Name" at bounding box center [419, 415] width 221 height 22
paste input "https://nomadart.co"
click at [467, 412] on input "Nomad" at bounding box center [419, 415] width 221 height 22
click at [720, 494] on button "Create Environment" at bounding box center [713, 489] width 91 height 22
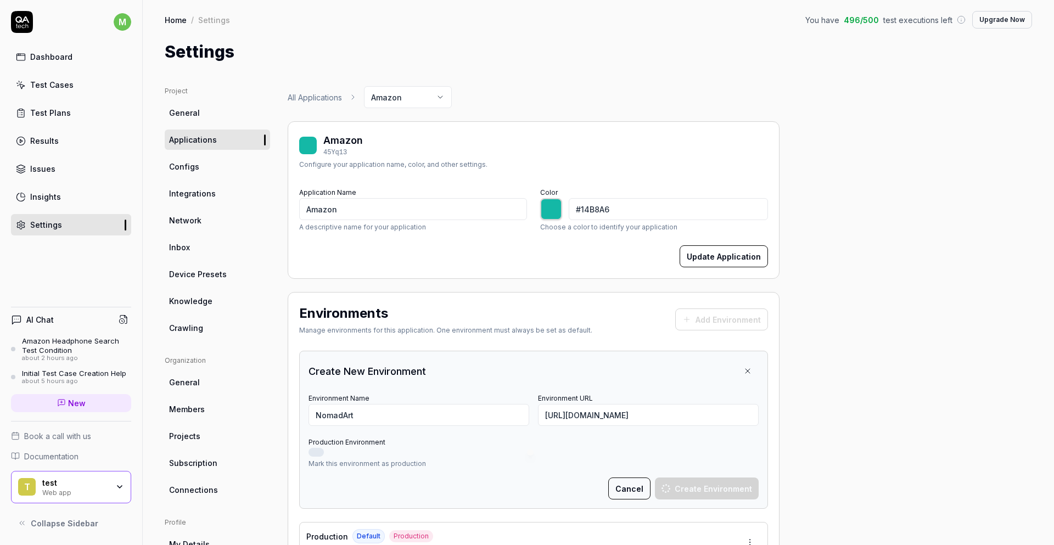
click at [321, 449] on button "Production Environment" at bounding box center [316, 452] width 15 height 9
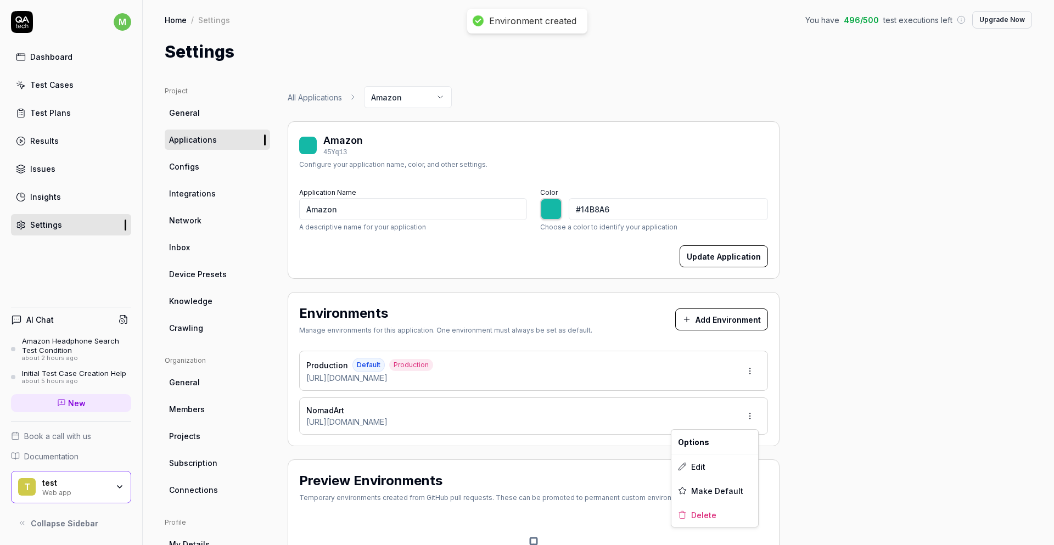
click at [744, 412] on html "Environment created m Dashboard Test Cases Test Plans Results Issues Insights S…" at bounding box center [527, 272] width 1054 height 545
click at [703, 464] on span "Edit" at bounding box center [698, 467] width 14 height 12
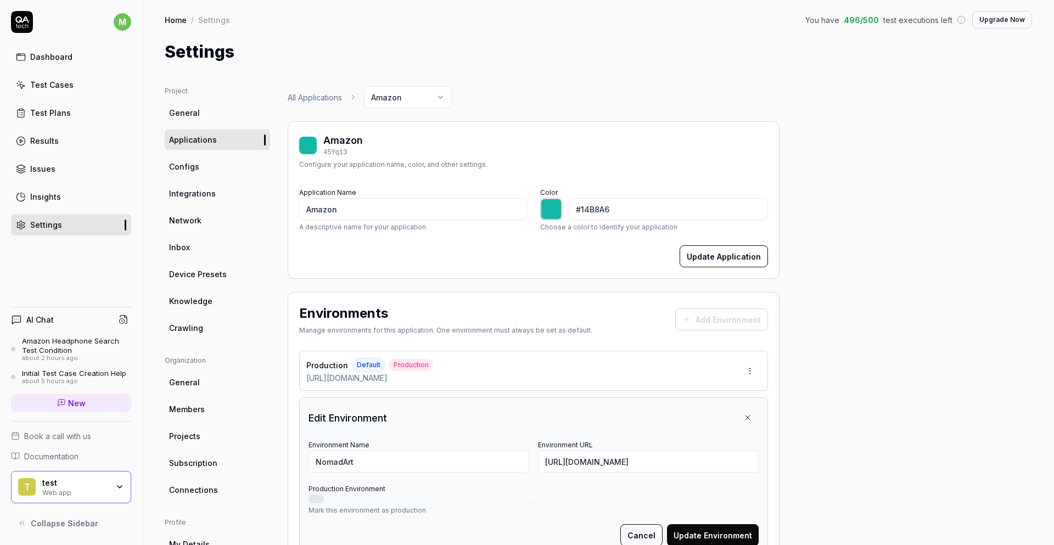
click at [325, 499] on div at bounding box center [534, 499] width 450 height 9
click at [310, 499] on button "Production Environment" at bounding box center [316, 499] width 15 height 9
click at [745, 530] on button "Update Environment" at bounding box center [713, 535] width 92 height 22
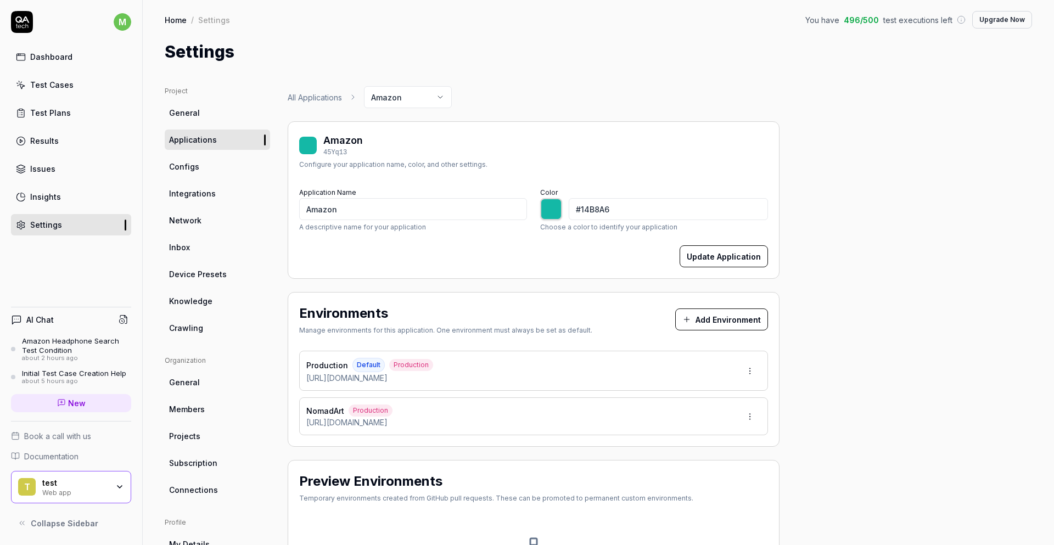
click at [43, 230] on div "Settings" at bounding box center [46, 225] width 32 height 12
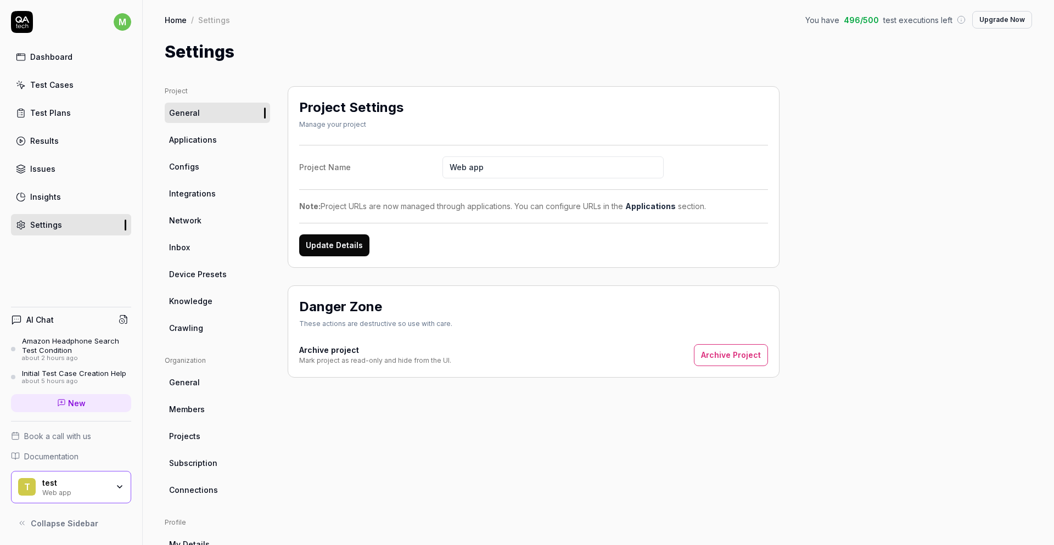
click at [80, 355] on div "about 2 hours ago" at bounding box center [76, 359] width 109 height 8
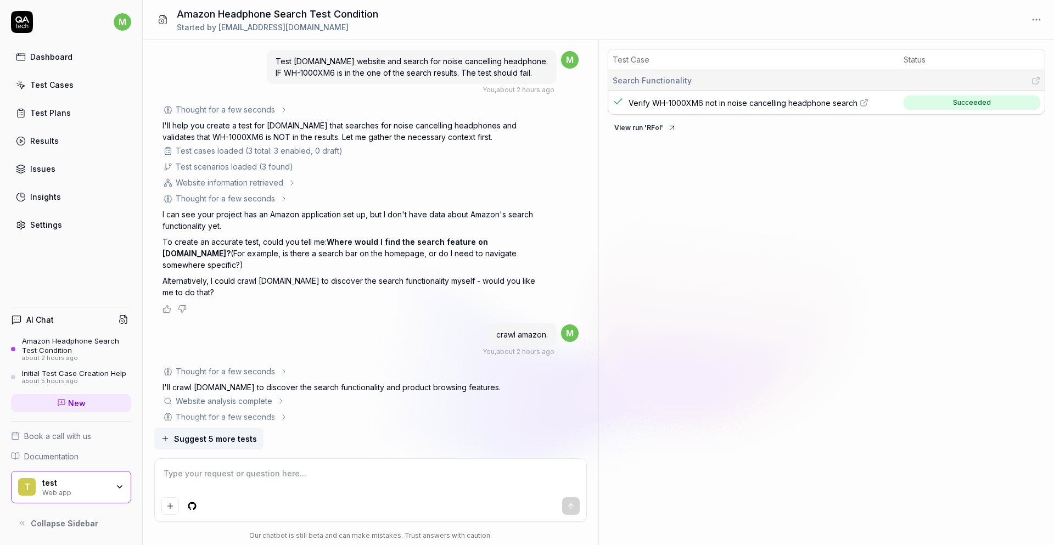
scroll to position [1378, 0]
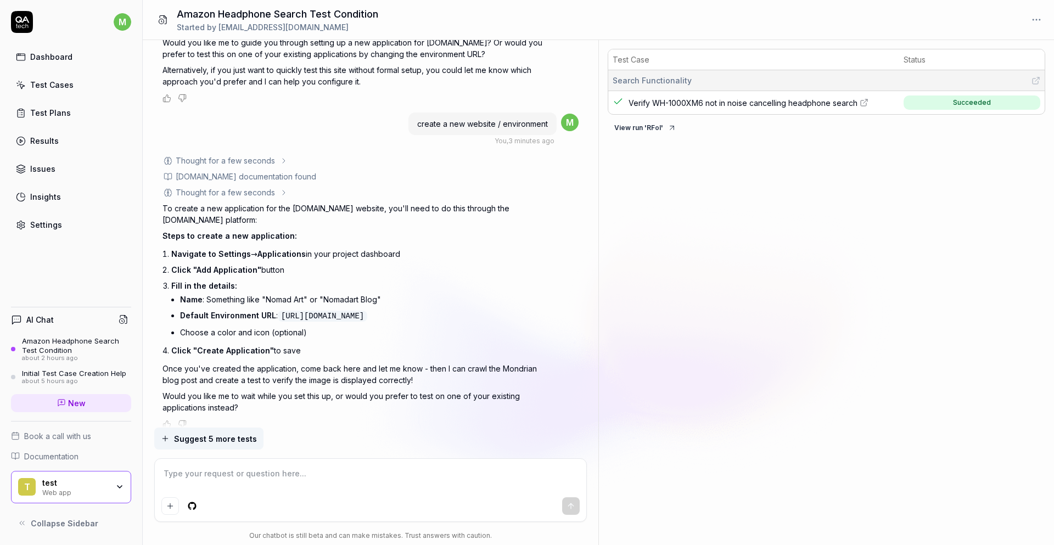
click at [346, 477] on textarea at bounding box center [370, 478] width 419 height 27
click at [242, 442] on span "Suggest 5 more tests" at bounding box center [215, 439] width 83 height 12
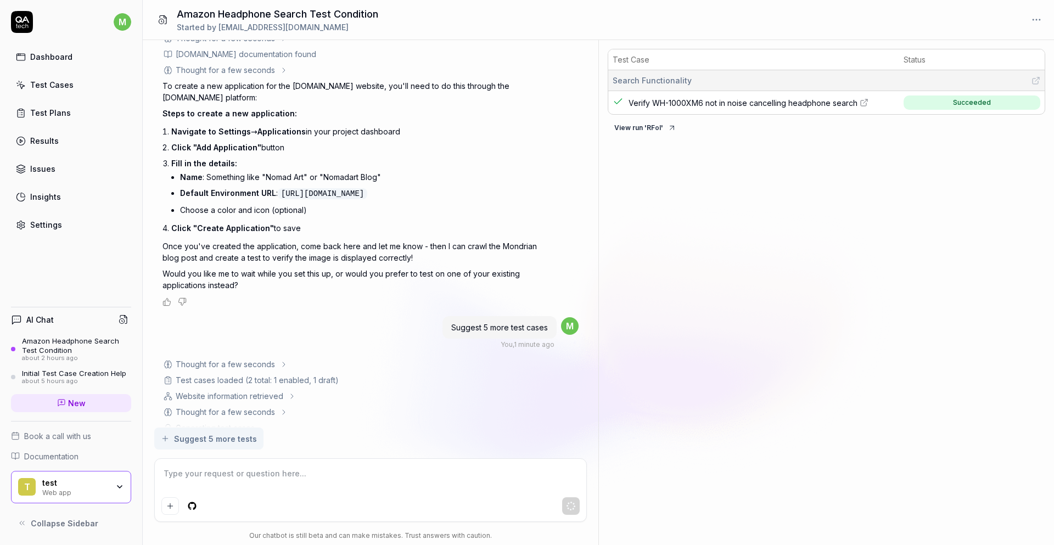
scroll to position [1507, 0]
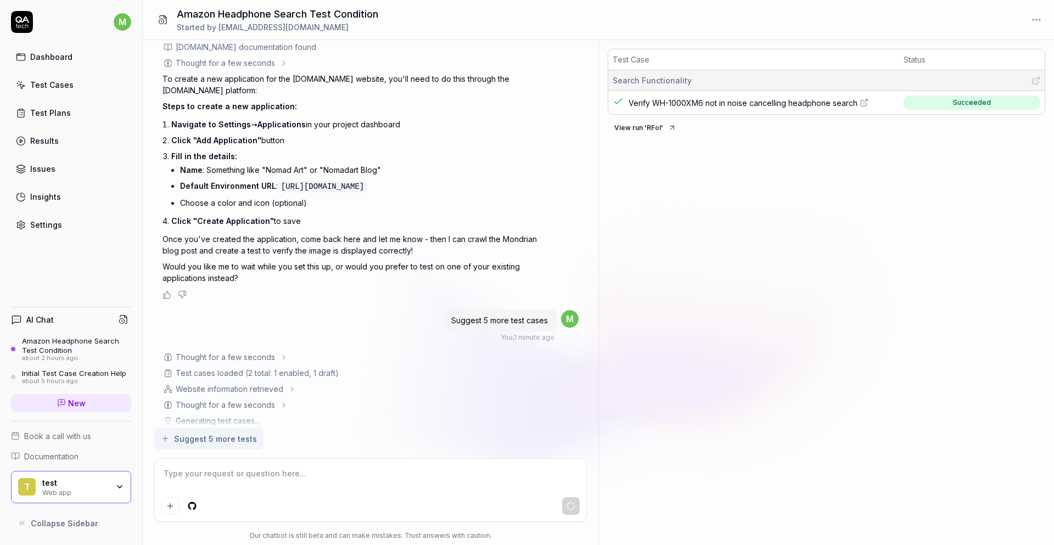
click at [284, 355] on icon at bounding box center [284, 357] width 2 height 4
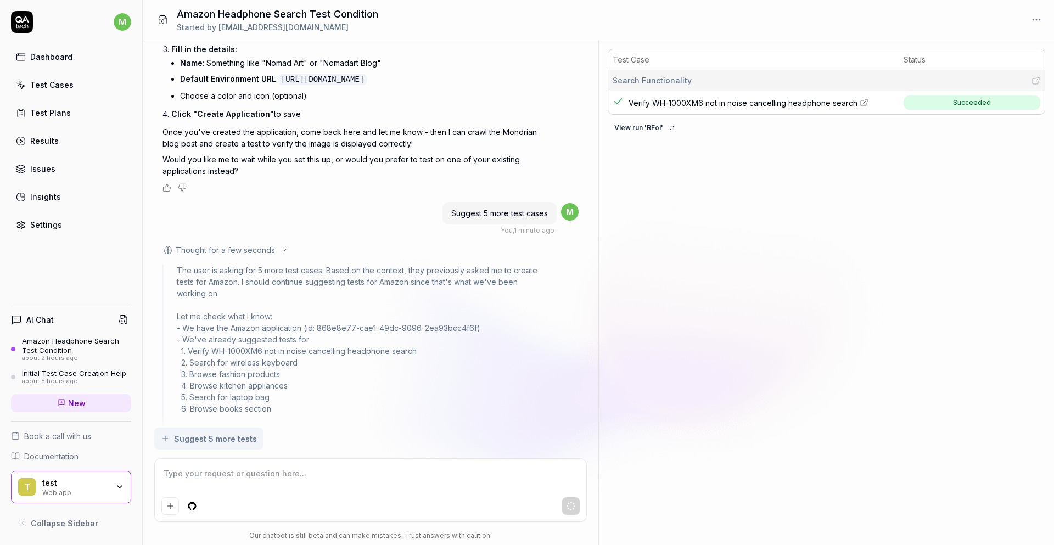
click at [281, 246] on icon at bounding box center [283, 250] width 9 height 9
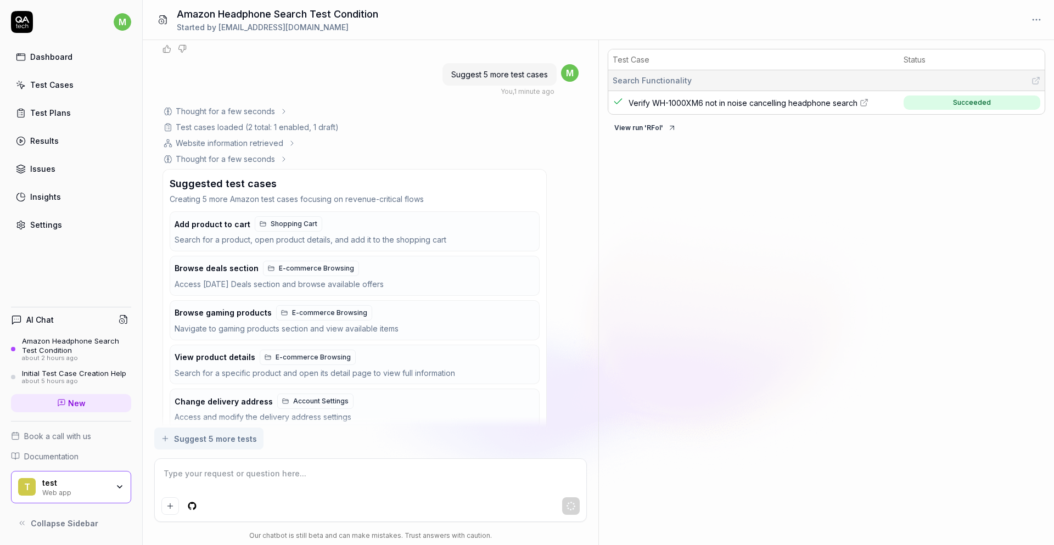
scroll to position [1760, 0]
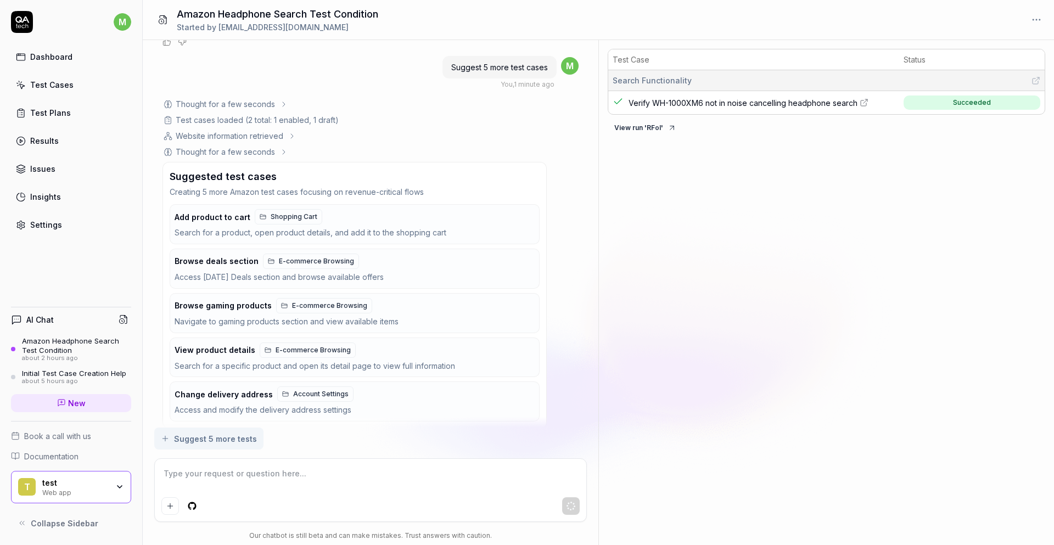
click at [395, 186] on p "Creating 5 more Amazon test cases focusing on revenue-critical flows" at bounding box center [355, 192] width 370 height 12
click at [341, 209] on div "Add product to cart Shopping Cart" at bounding box center [353, 216] width 356 height 15
click at [217, 212] on span "Add product to cart" at bounding box center [213, 217] width 76 height 10
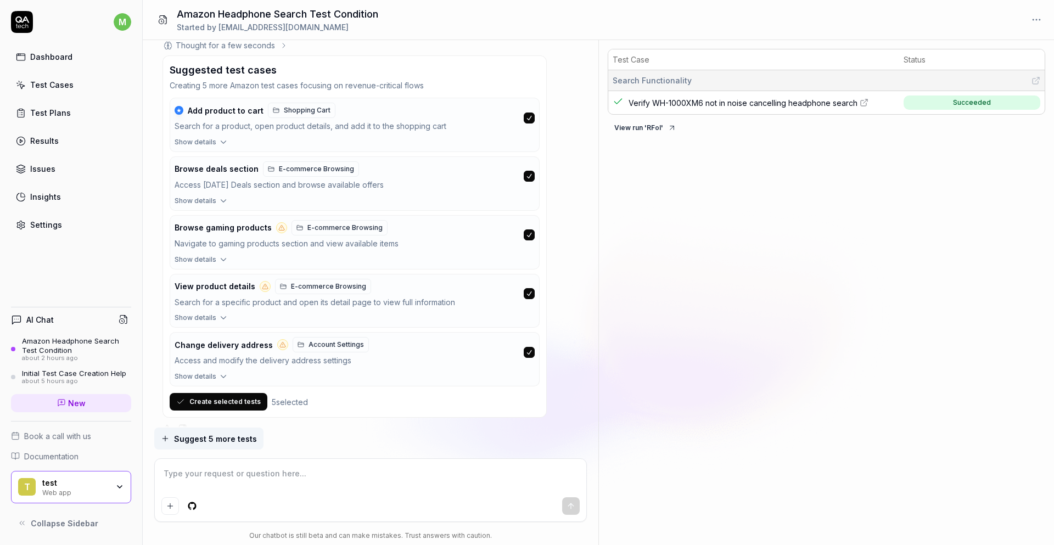
scroll to position [1871, 0]
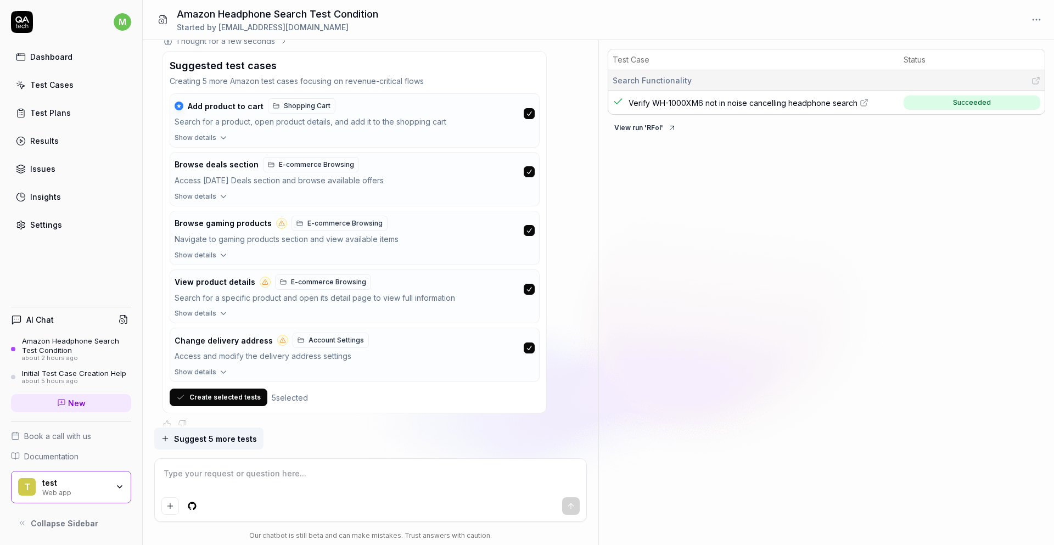
click at [230, 389] on button "Create selected tests" at bounding box center [219, 398] width 98 height 18
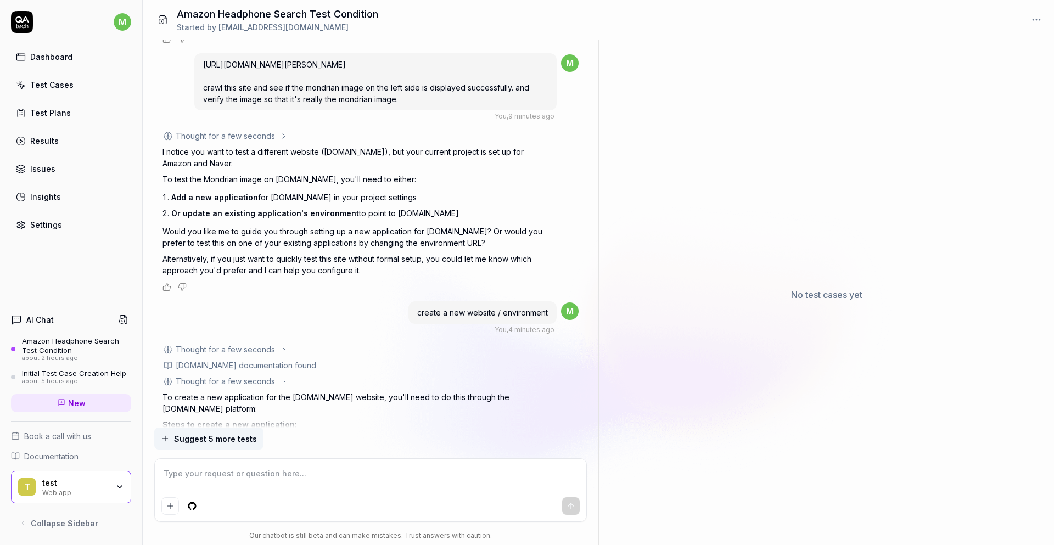
scroll to position [1190, 0]
click at [423, 307] on span "create a new website / environment" at bounding box center [482, 311] width 131 height 9
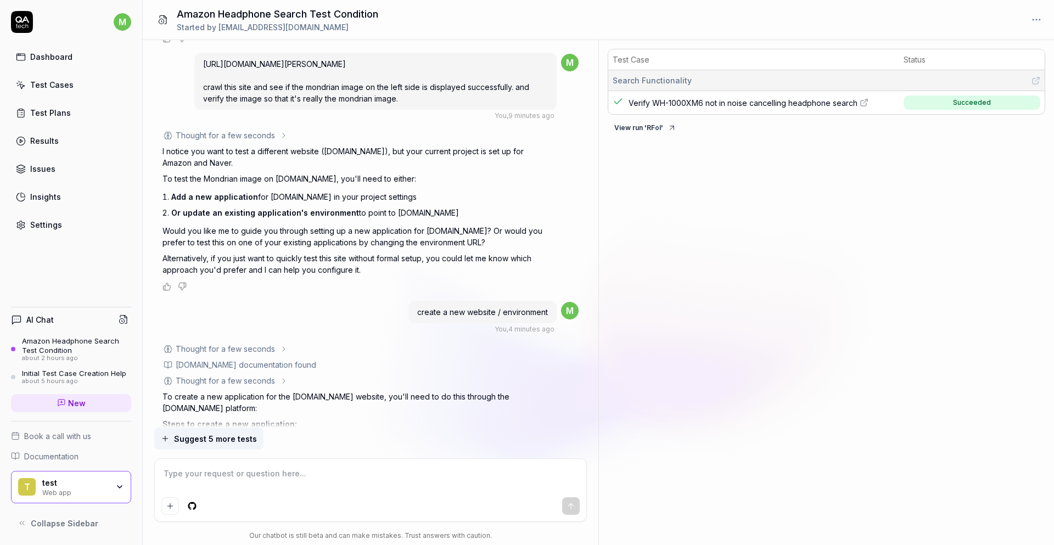
click at [423, 307] on span "create a new website / environment" at bounding box center [482, 311] width 131 height 9
copy span "create a new website / environment"
click at [339, 465] on textarea at bounding box center [370, 478] width 419 height 27
paste textarea "create a new website / environment"
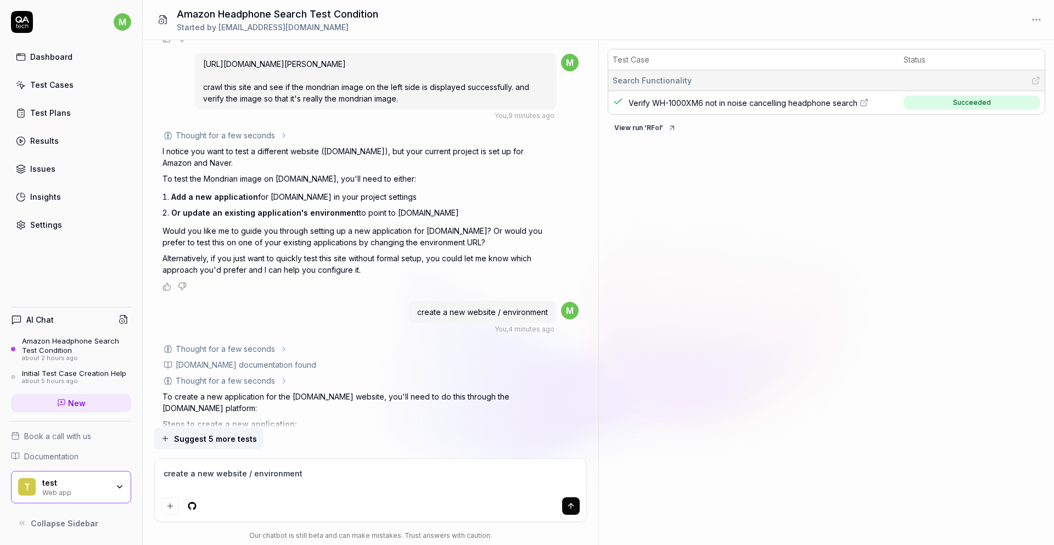
scroll to position [960, 0]
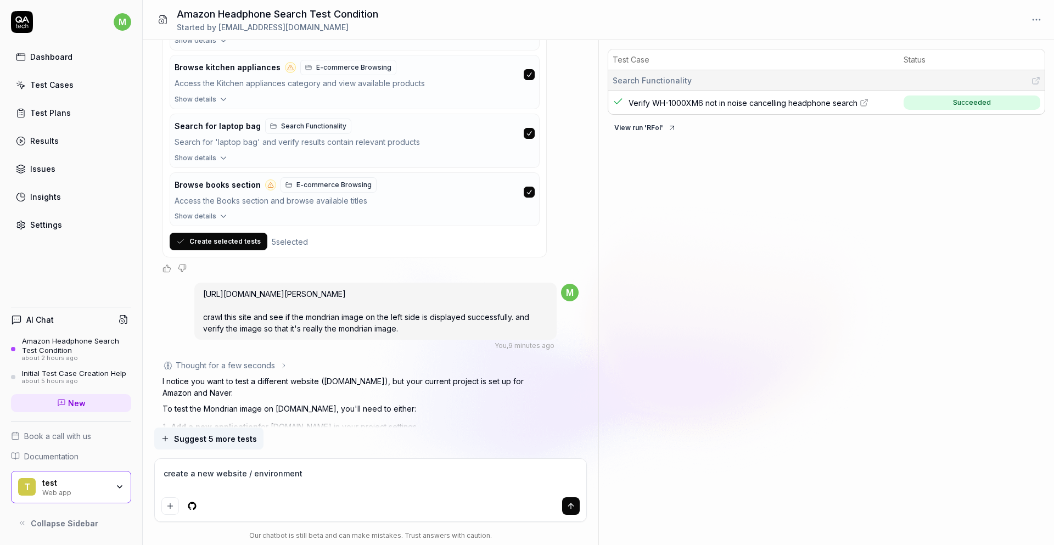
drag, startPoint x: 209, startPoint y: 281, endPoint x: 459, endPoint y: 322, distance: 254.2
click at [459, 322] on div "https://nomadart.co/en/blogs/blog/10-curiosidades-sobre-la-vida-y-la-obra-de-pi…" at bounding box center [375, 311] width 362 height 57
copy span "https://nomadart.co/en/blogs/blog/10-curiosidades-sobre-la-vida-y-la-obra-de-pi…"
click at [340, 476] on textarea "create a new website / environment" at bounding box center [370, 478] width 419 height 27
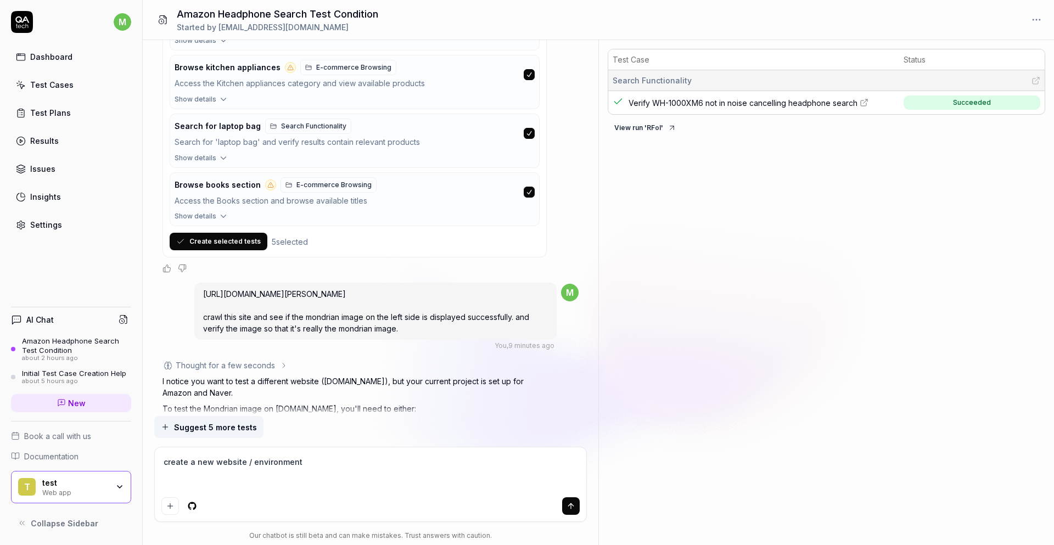
paste textarea "https://nomadart.co/en/blogs/blog/10-curiosidades-sobre-la-vida-y-la-obra-de-pi…"
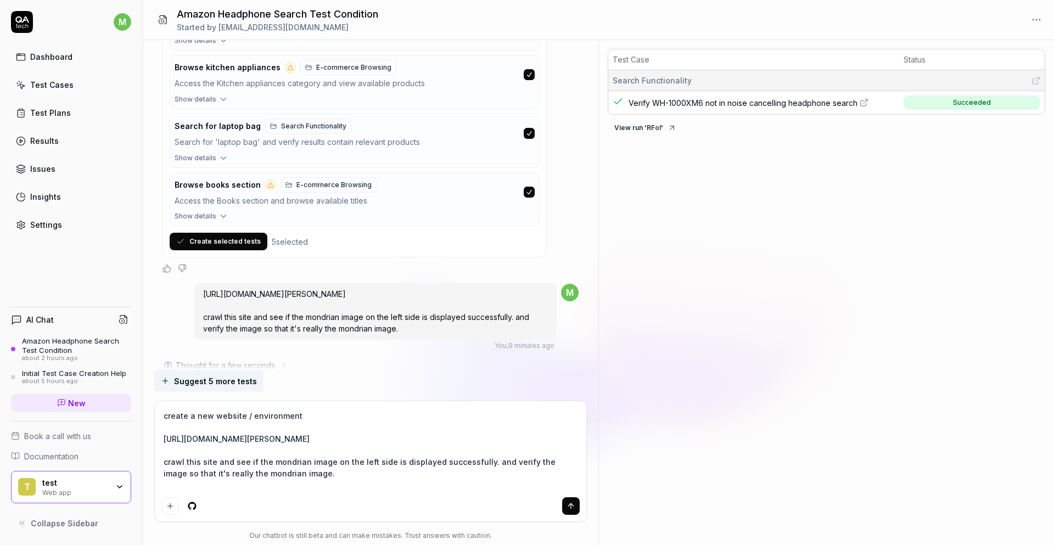
click at [573, 511] on button "submit" at bounding box center [571, 506] width 18 height 18
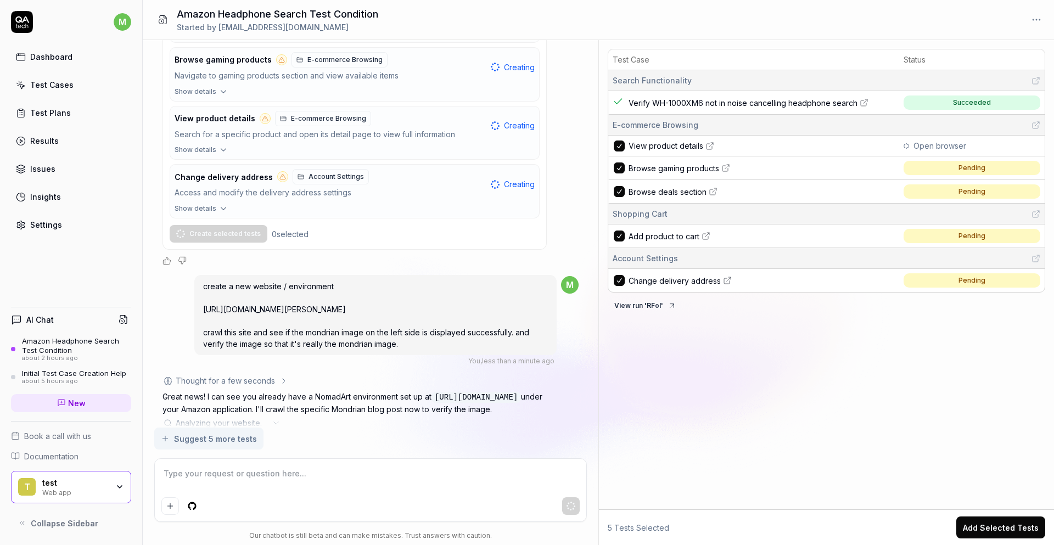
scroll to position [2106, 0]
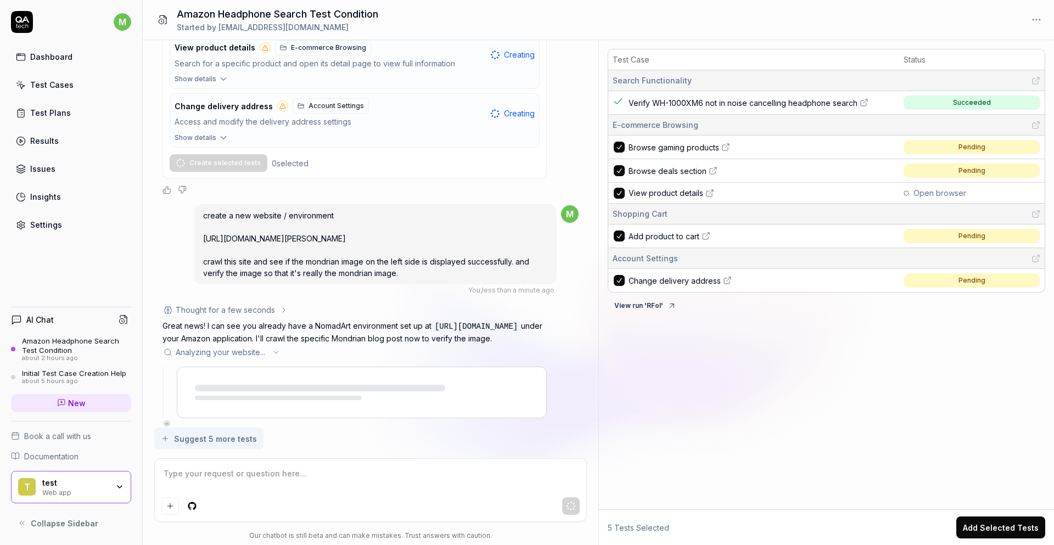
click at [277, 348] on icon at bounding box center [276, 352] width 9 height 9
click at [275, 348] on icon at bounding box center [276, 352] width 9 height 9
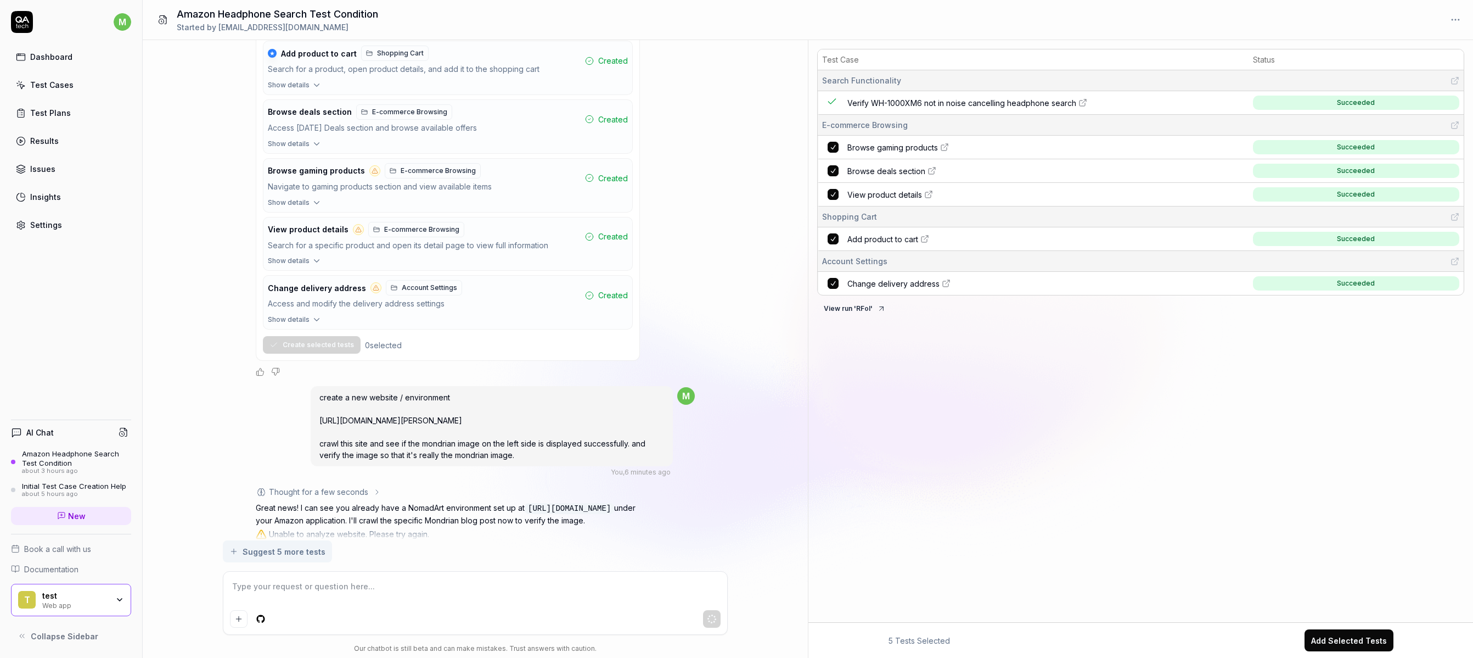
scroll to position [1938, 0]
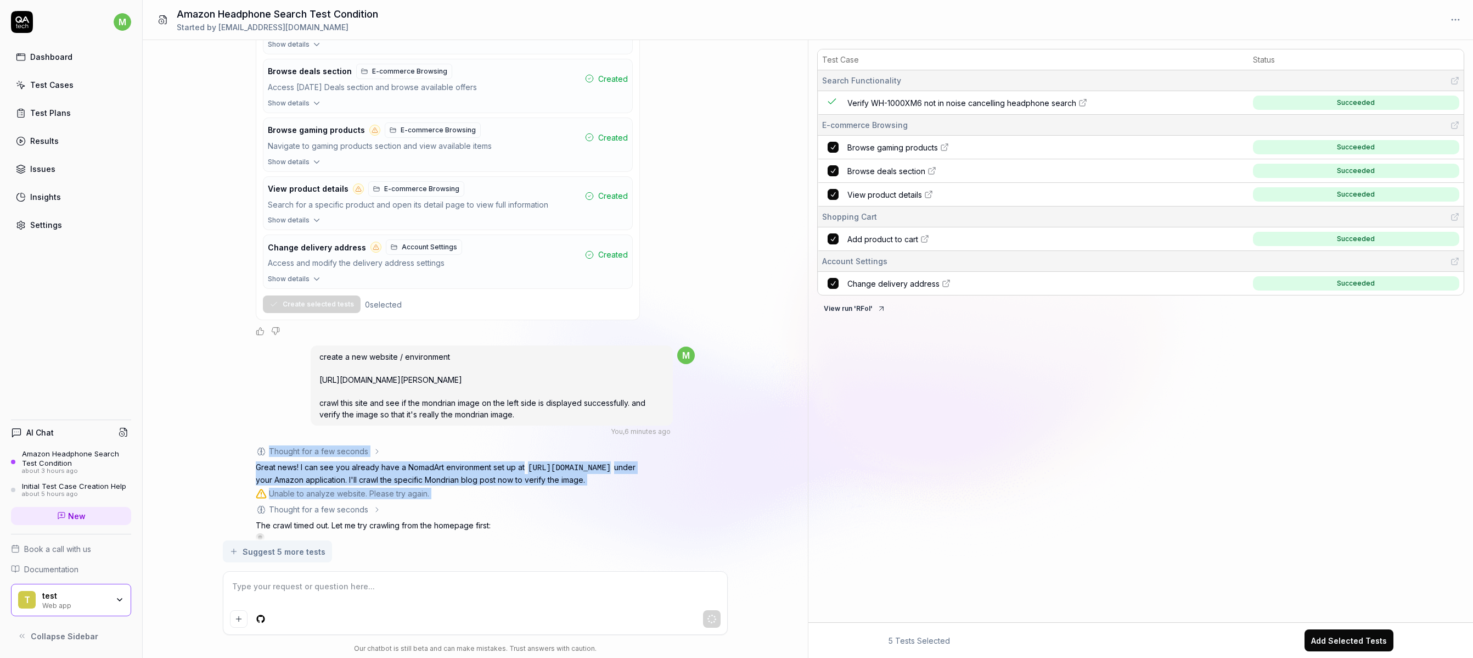
drag, startPoint x: 491, startPoint y: 519, endPoint x: 301, endPoint y: 475, distance: 194.9
click at [265, 445] on div "Thought for a few seconds The user is asking me to: 1. Create a new website/env…" at bounding box center [448, 493] width 384 height 97
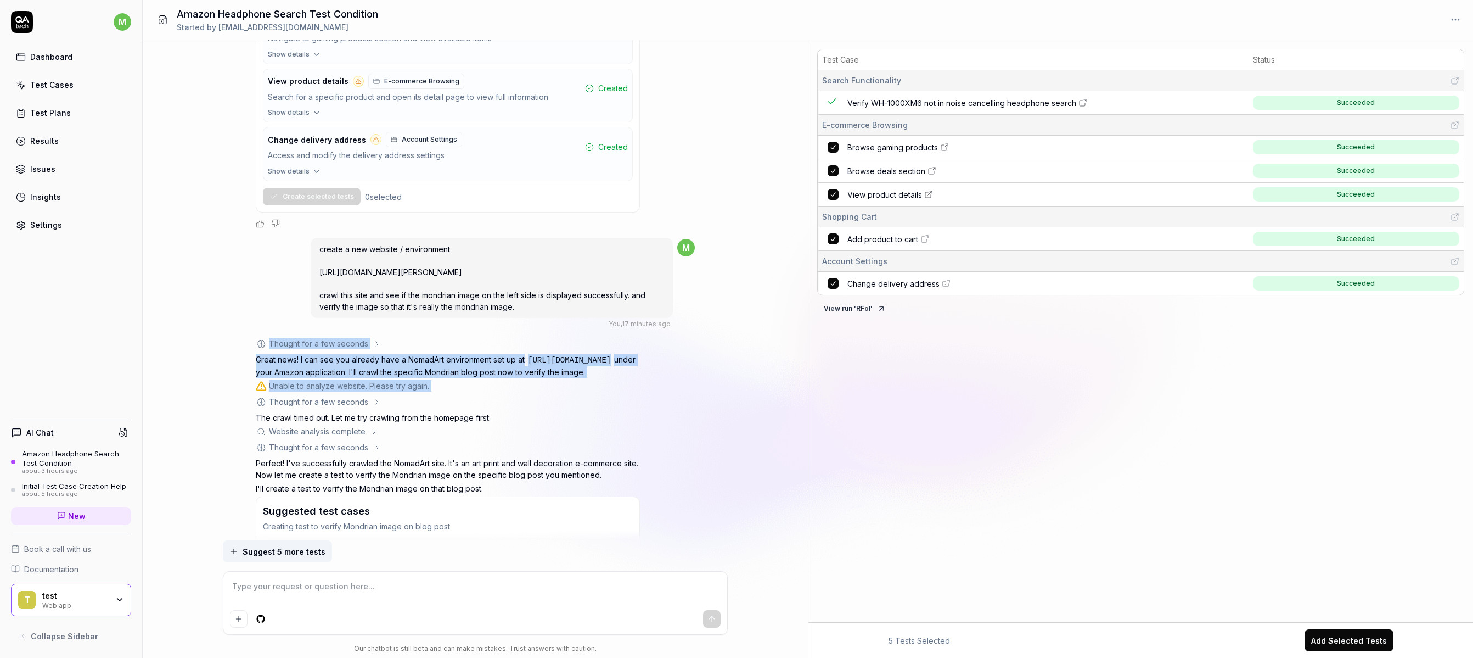
scroll to position [2183, 0]
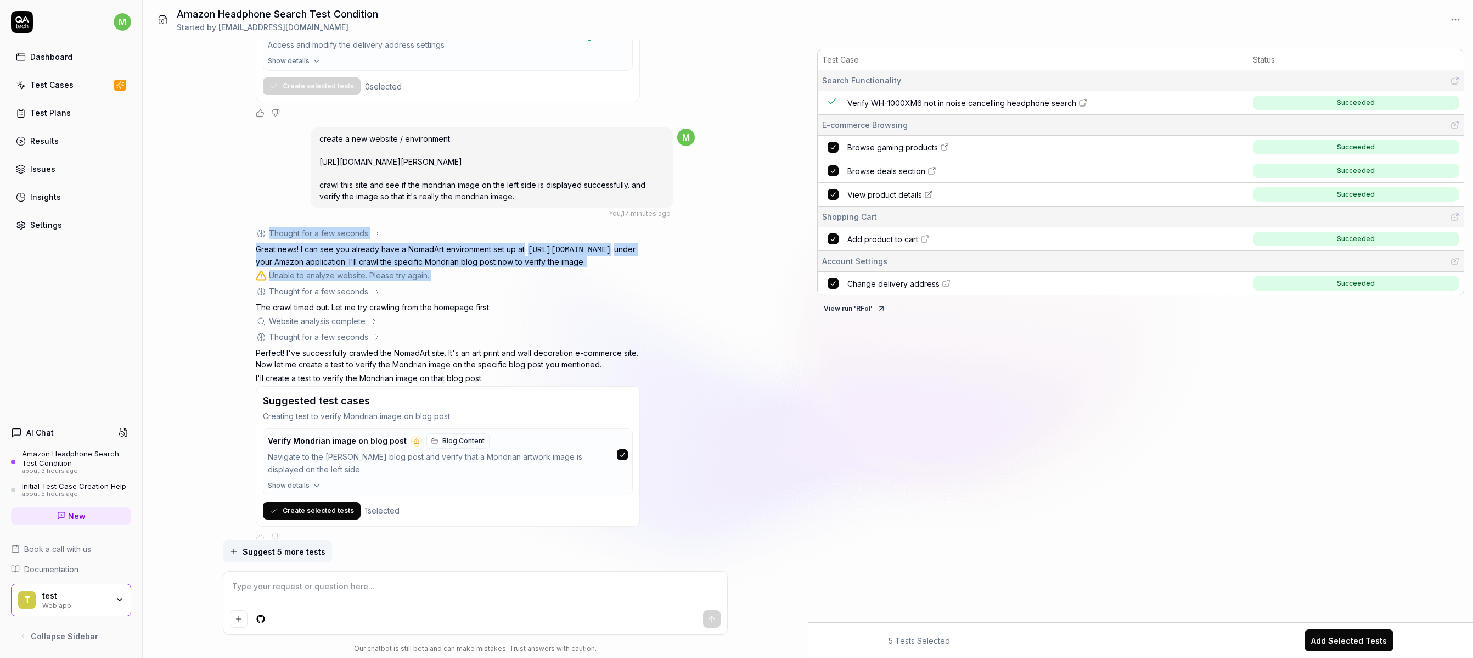
click at [326, 502] on button "Create selected tests" at bounding box center [312, 511] width 98 height 18
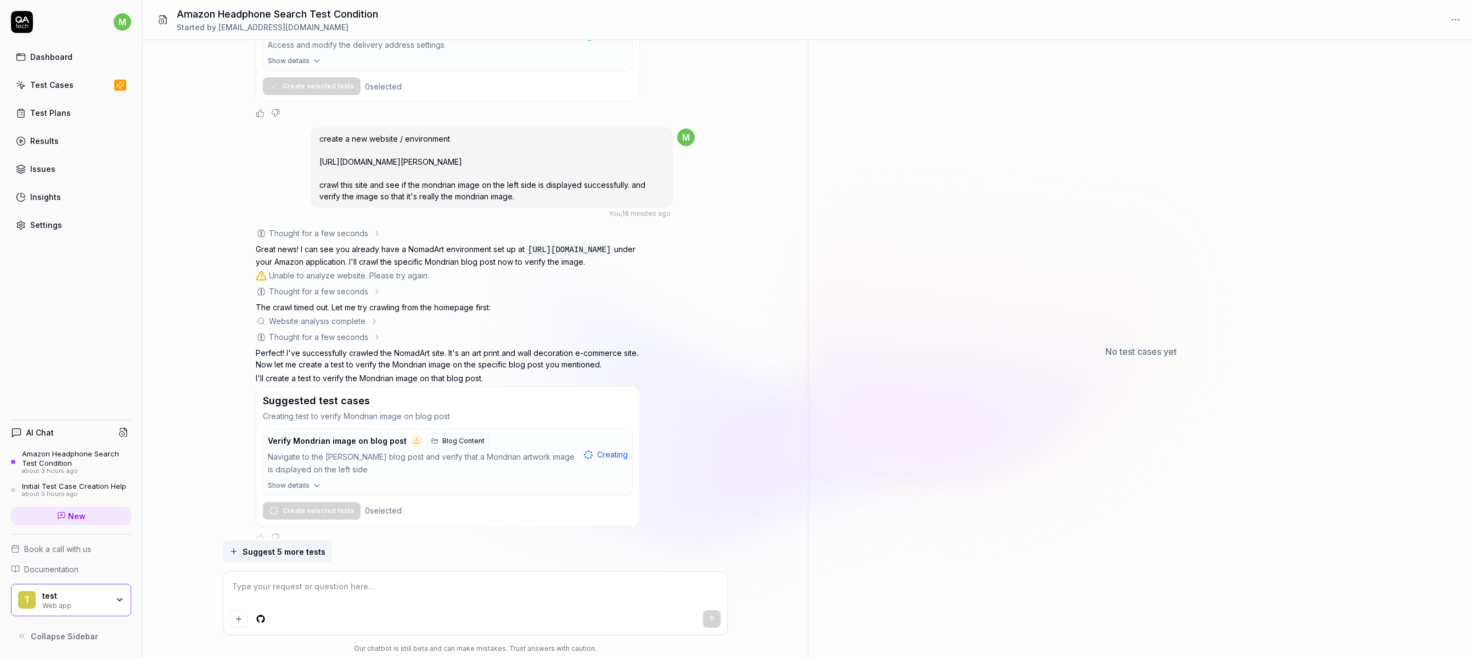
click at [222, 195] on div "Test amazon.com website and search for noise cancelling headphone. IF WH-1000XM…" at bounding box center [475, 290] width 665 height 500
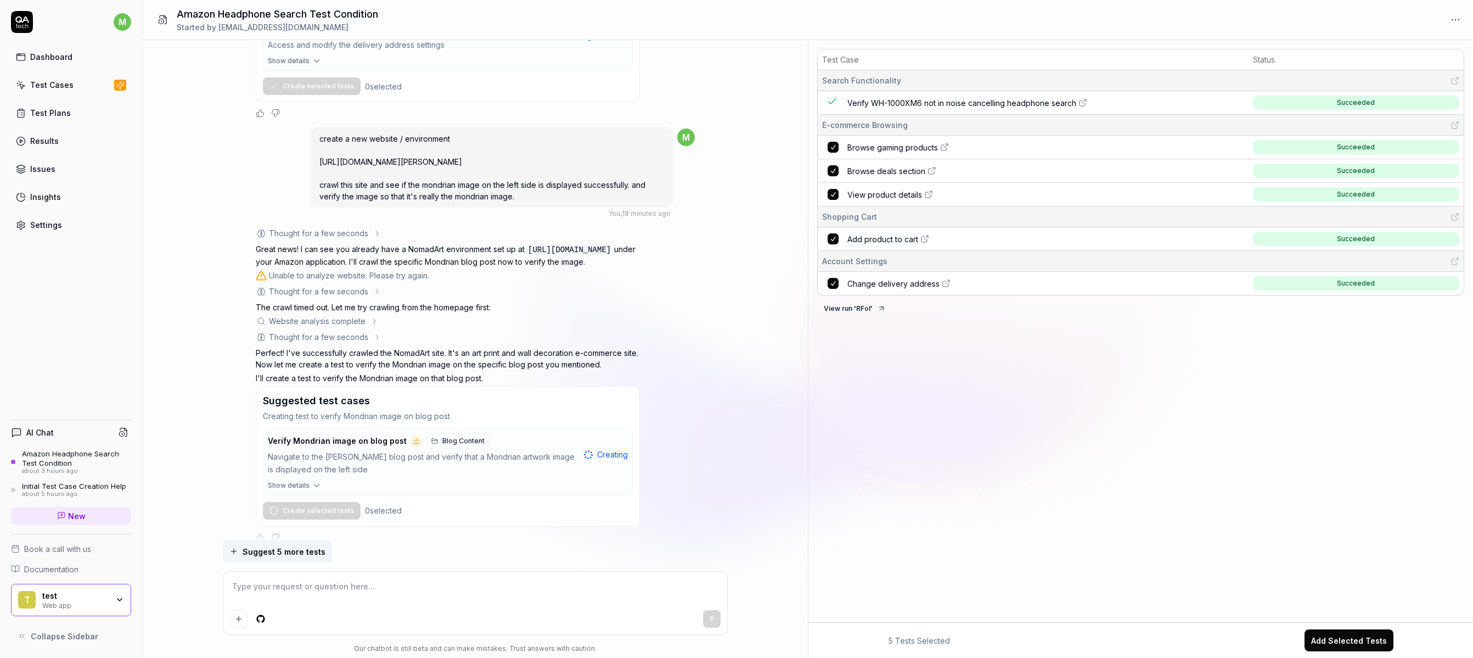
click at [63, 92] on link "Test Cases" at bounding box center [71, 84] width 120 height 21
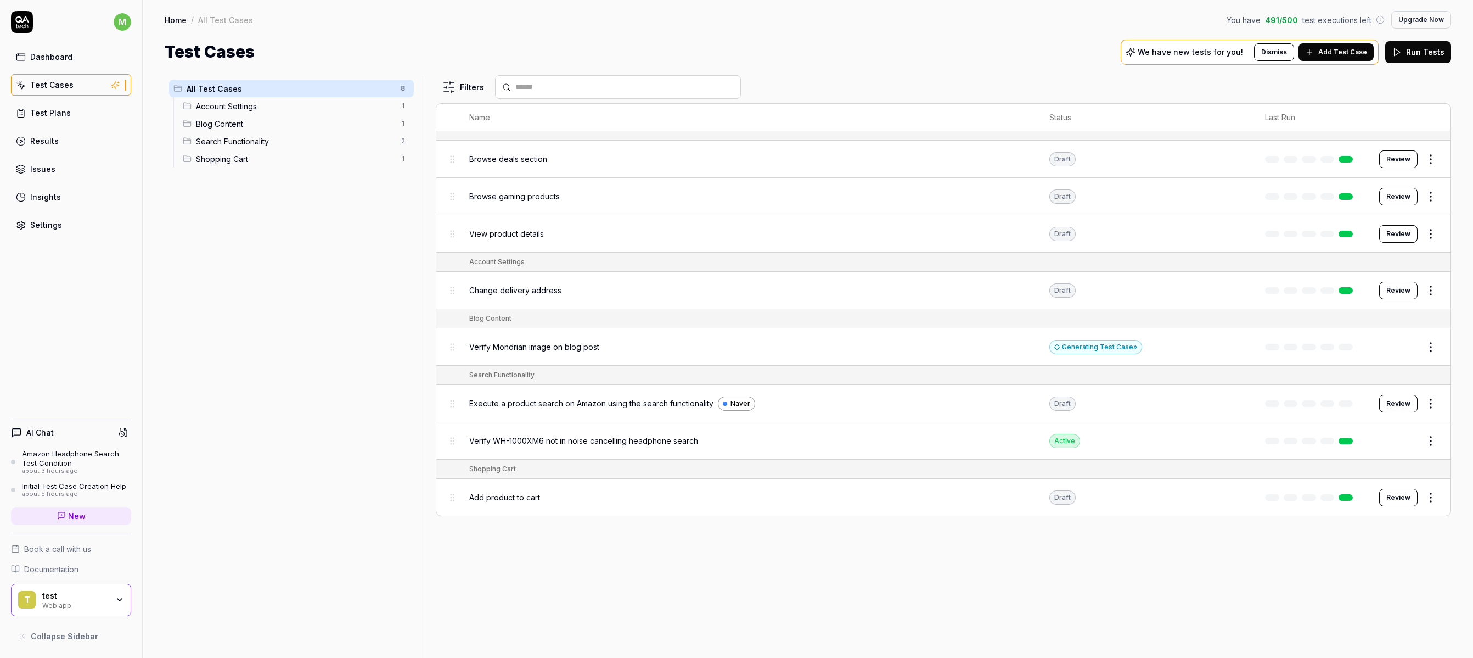
click at [562, 338] on div "Verify Mondrian image on blog post" at bounding box center [748, 347] width 558 height 24
click at [564, 347] on span "Verify Mondrian image on blog post" at bounding box center [534, 347] width 130 height 12
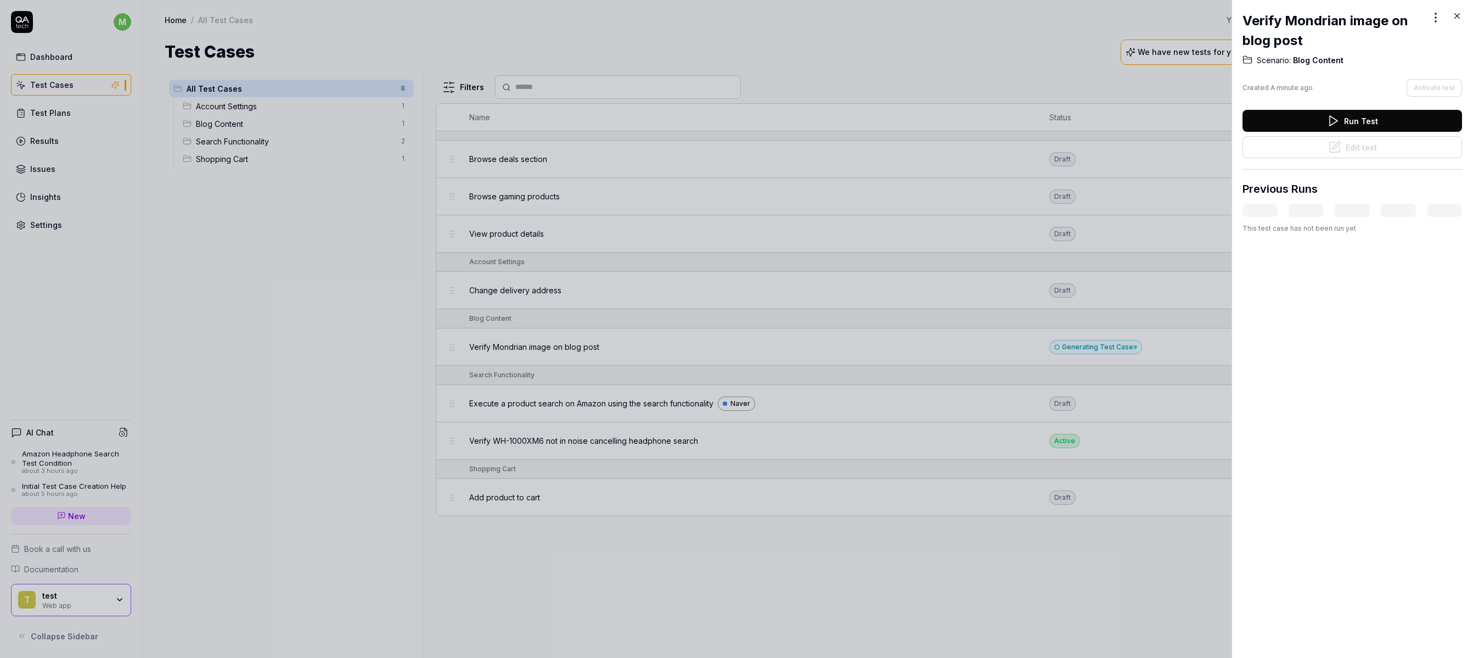
click at [970, 75] on div at bounding box center [736, 329] width 1473 height 658
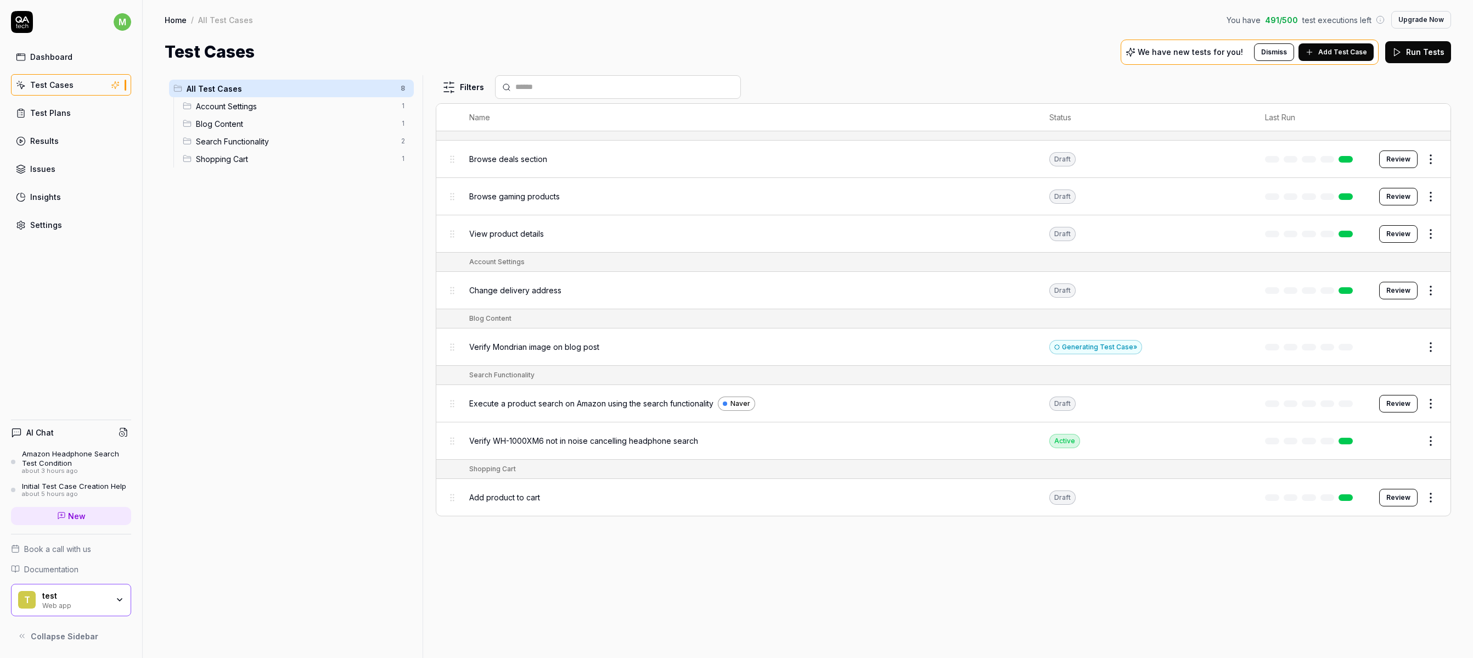
click at [579, 356] on div "Verify Mondrian image on blog post" at bounding box center [748, 347] width 558 height 24
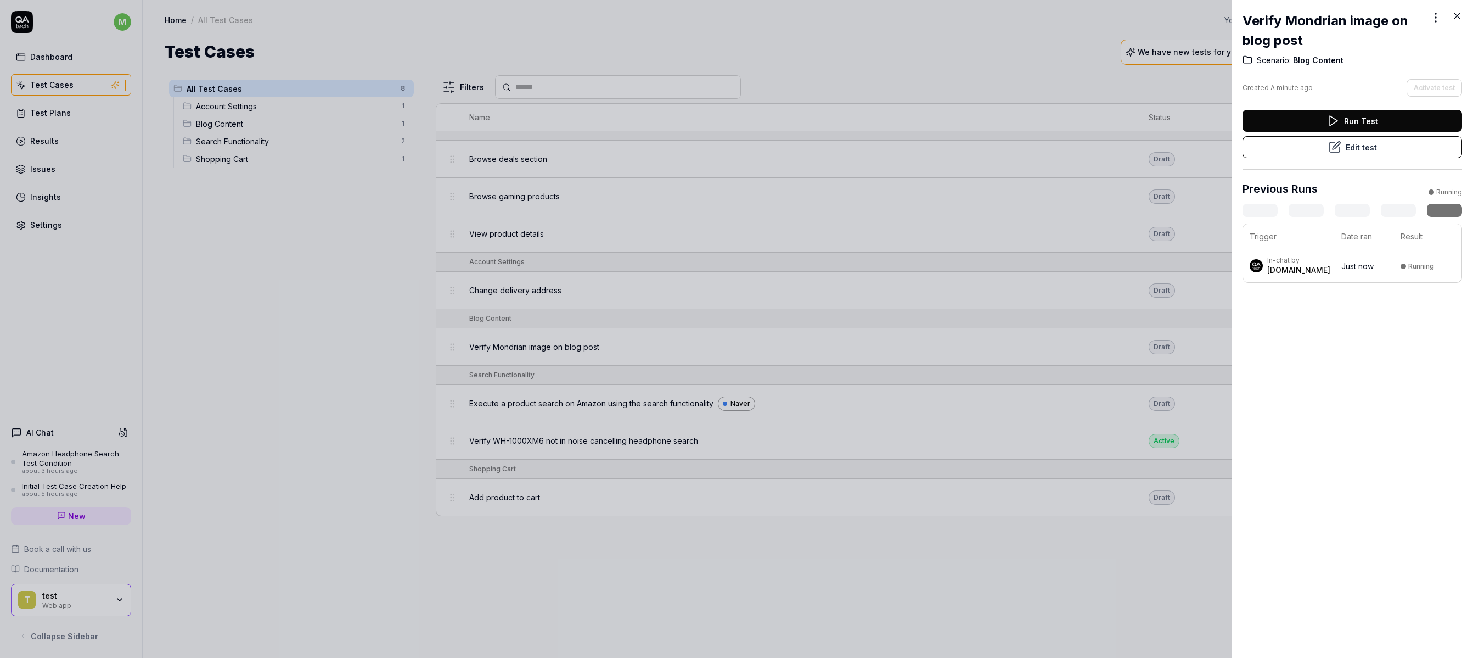
click at [282, 329] on div at bounding box center [736, 329] width 1473 height 658
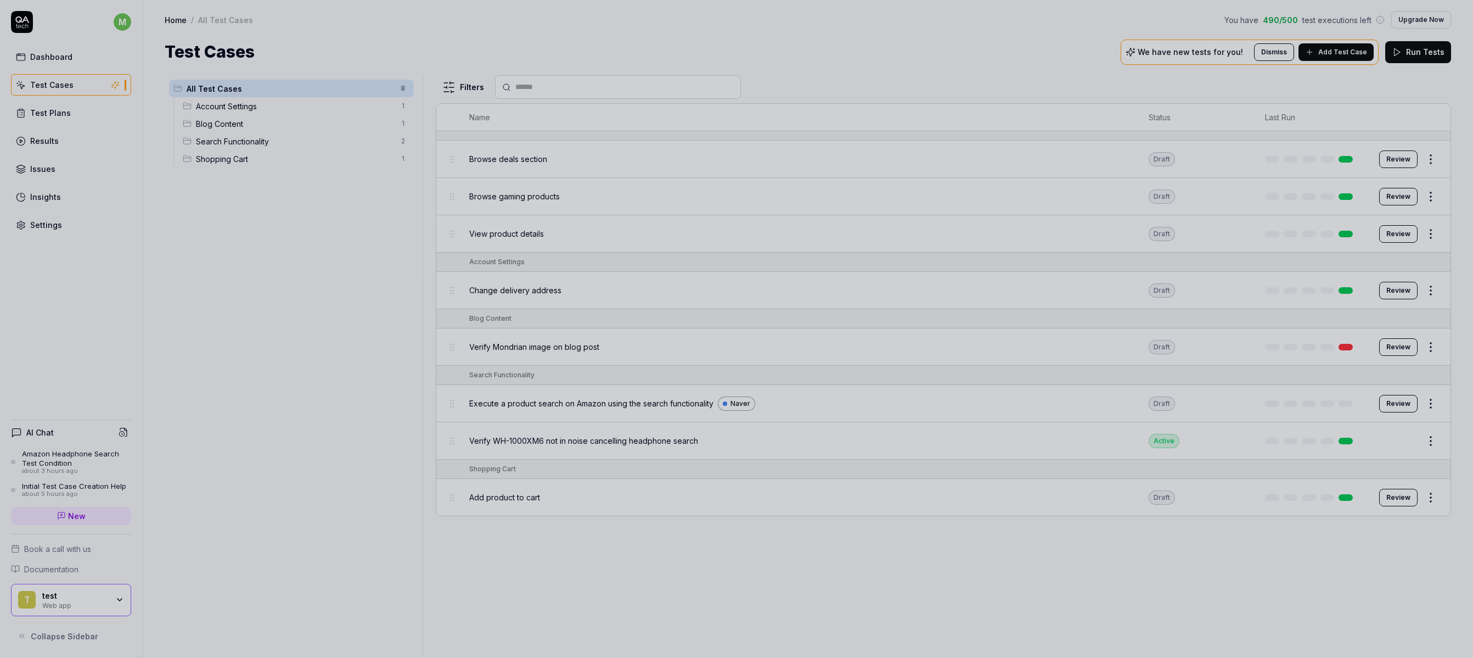
click at [985, 70] on div "All Test Cases 8 Account Settings 1 Blog Content 1 Search Functionality 2 Shopp…" at bounding box center [808, 360] width 1331 height 593
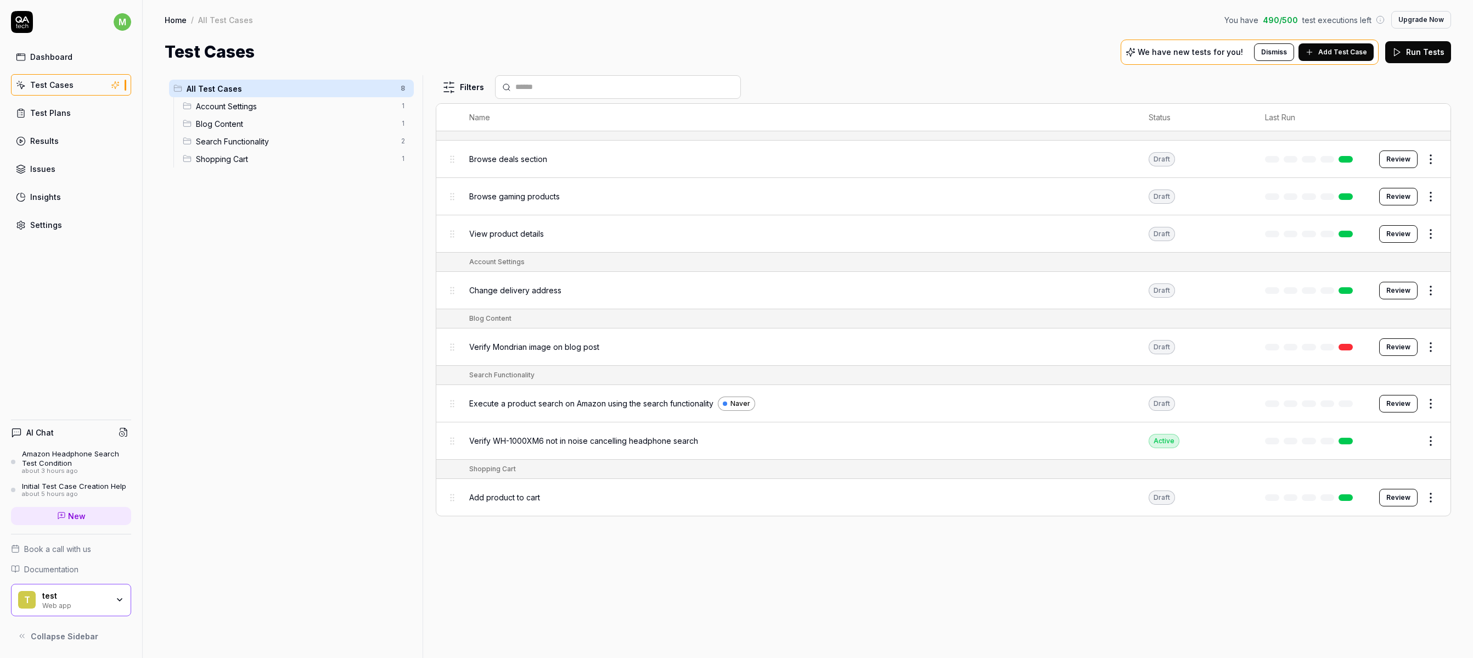
click at [248, 125] on span "Blog Content" at bounding box center [295, 124] width 198 height 12
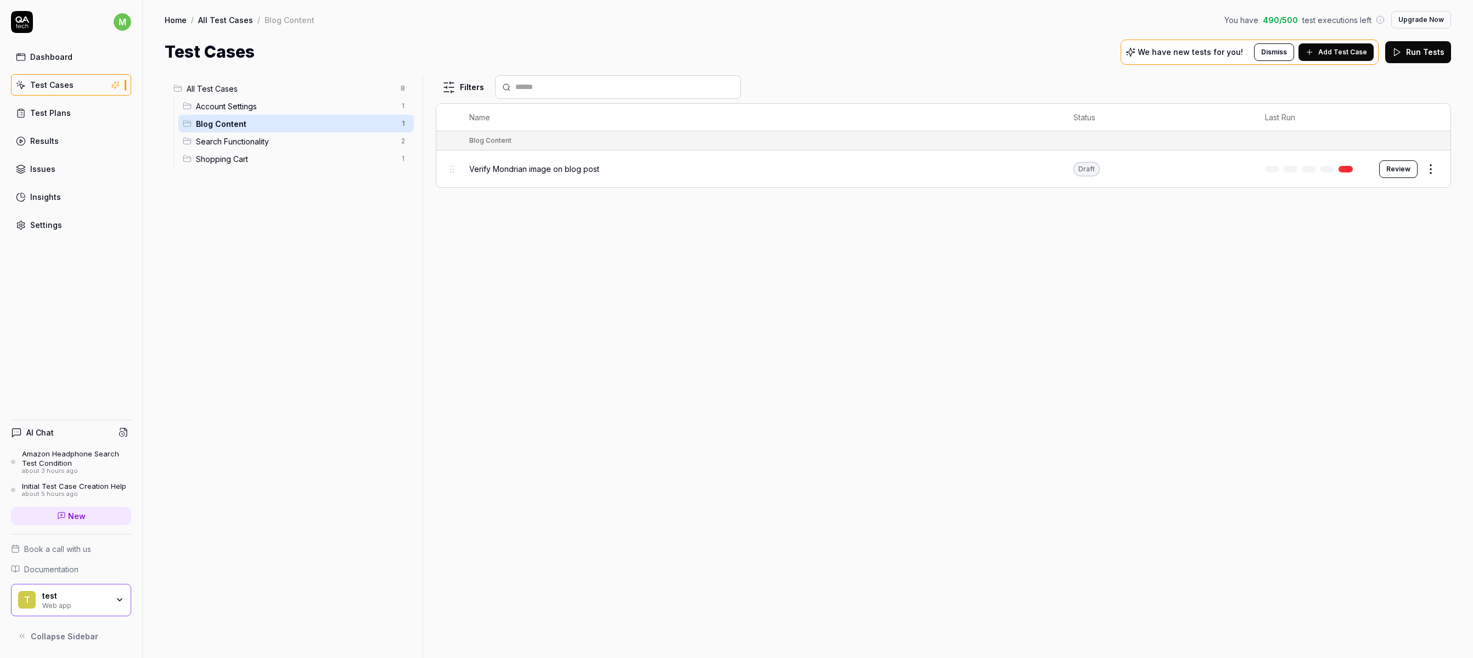
click at [1053, 173] on td at bounding box center [1311, 168] width 114 height 37
click at [1053, 170] on button "Review" at bounding box center [1398, 169] width 38 height 18
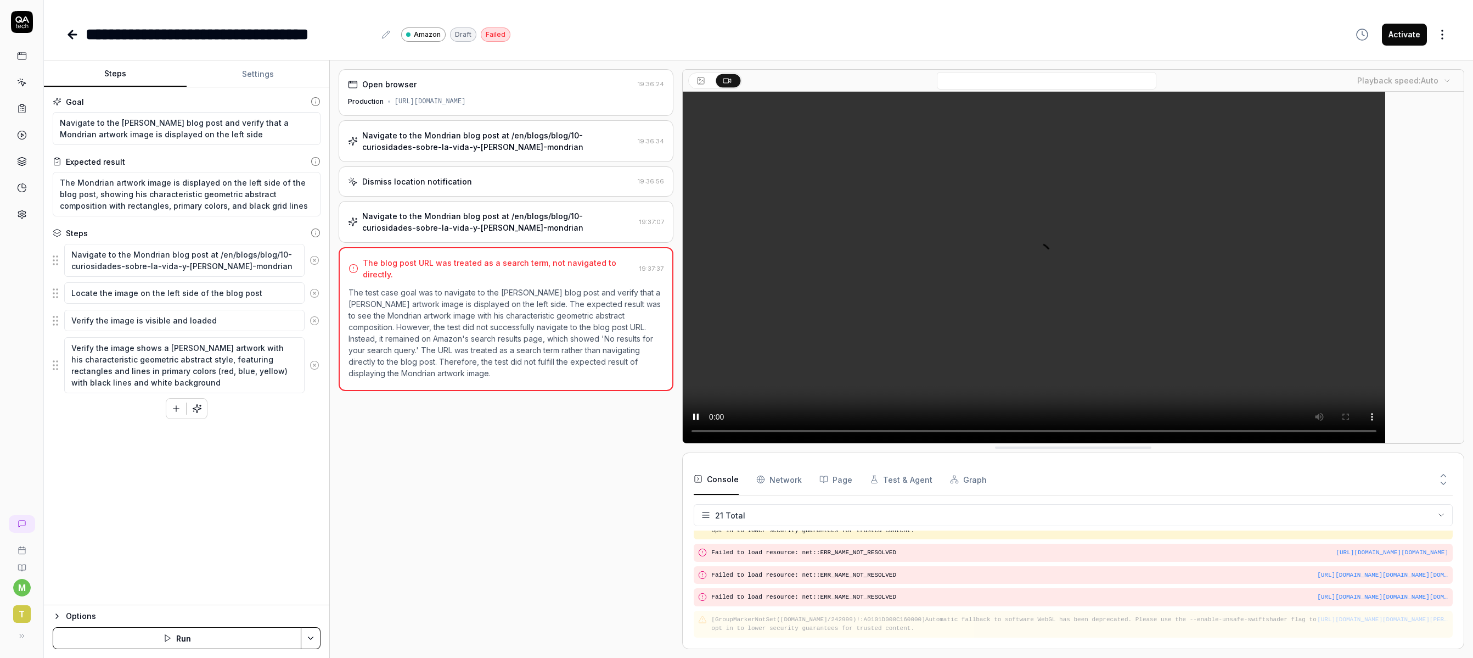
scroll to position [460, 0]
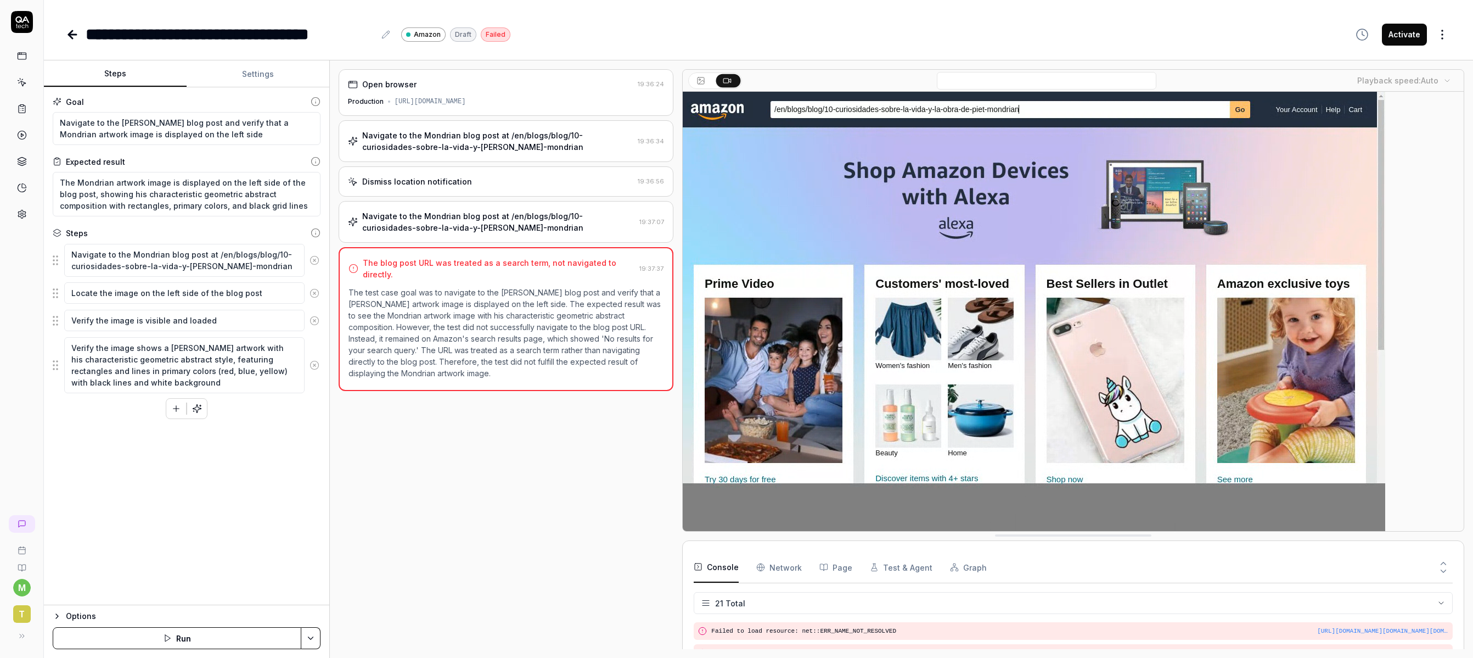
click at [145, 545] on button "Run" at bounding box center [177, 638] width 249 height 22
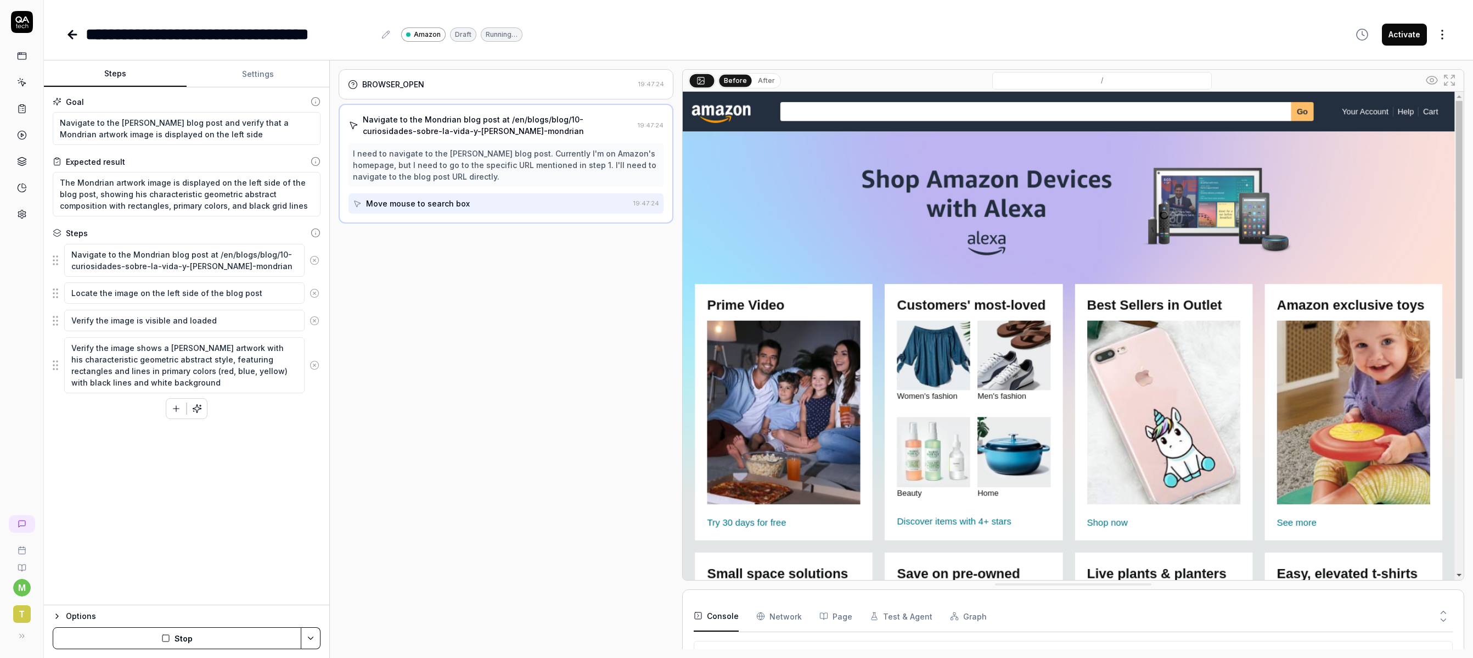
scroll to position [27, 0]
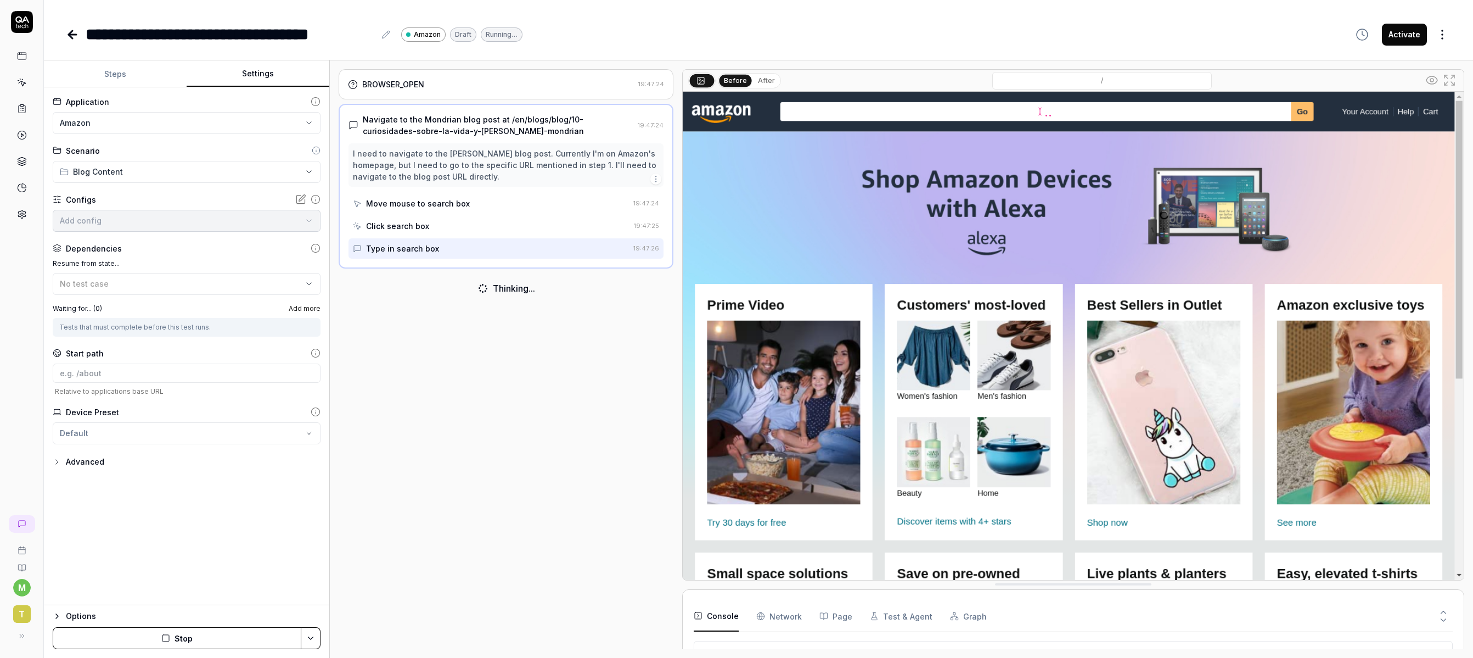
click at [260, 73] on button "Settings" at bounding box center [258, 74] width 143 height 26
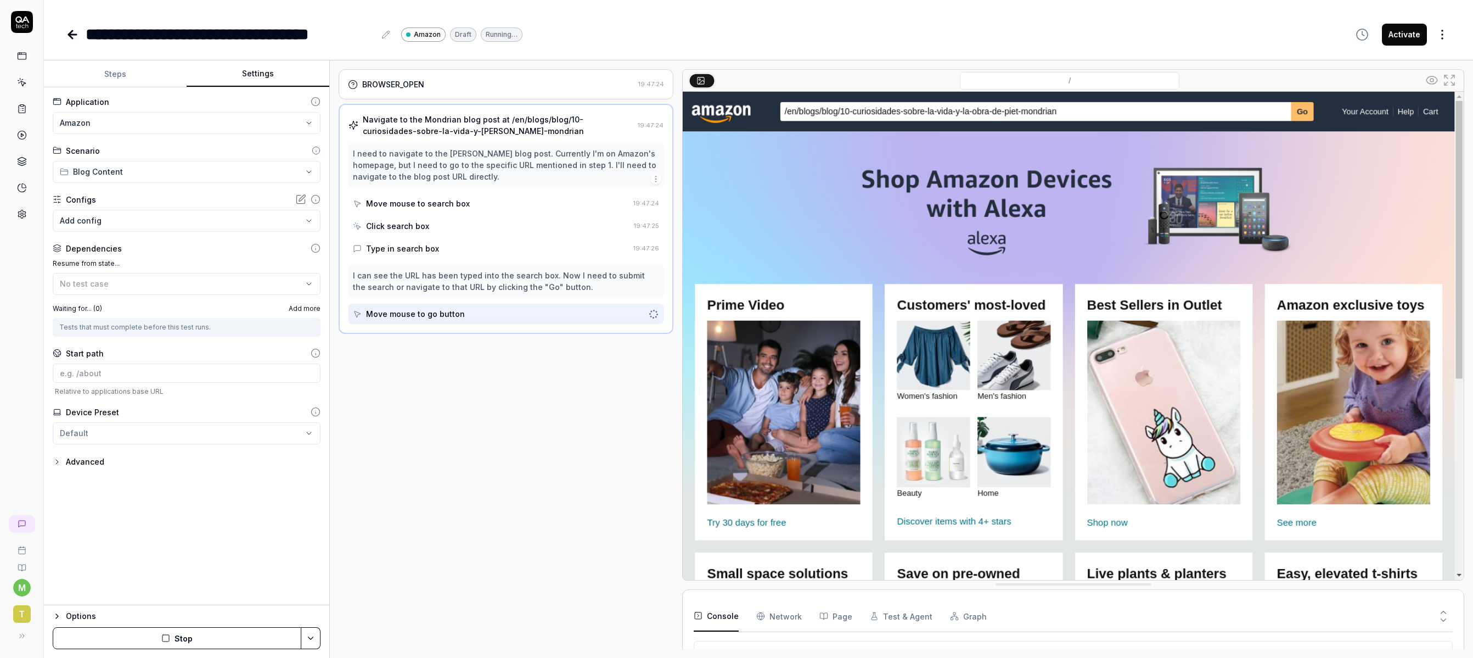
click at [152, 130] on html "**********" at bounding box center [736, 329] width 1473 height 658
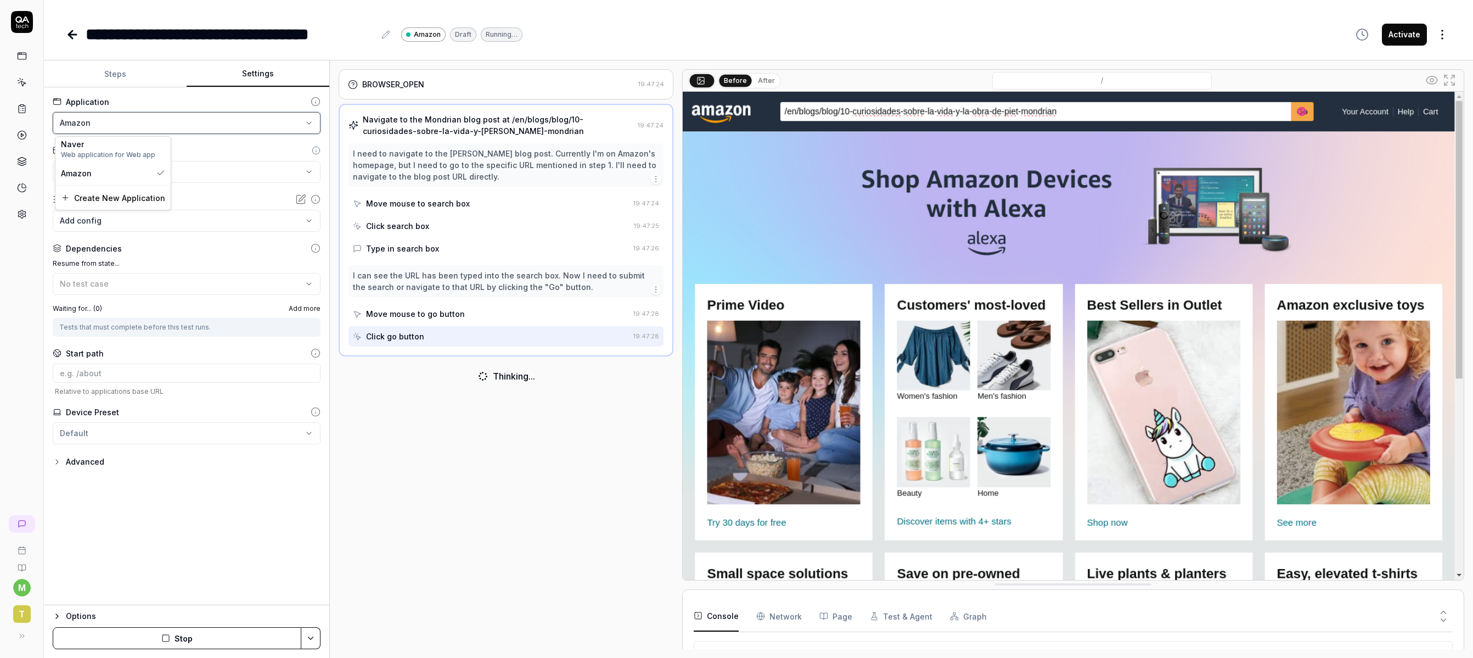
click at [215, 116] on html "**********" at bounding box center [736, 329] width 1473 height 658
click at [124, 225] on body "**********" at bounding box center [736, 329] width 1473 height 658
click at [498, 545] on html "**********" at bounding box center [736, 329] width 1473 height 658
click at [76, 467] on div "Advanced" at bounding box center [85, 461] width 38 height 13
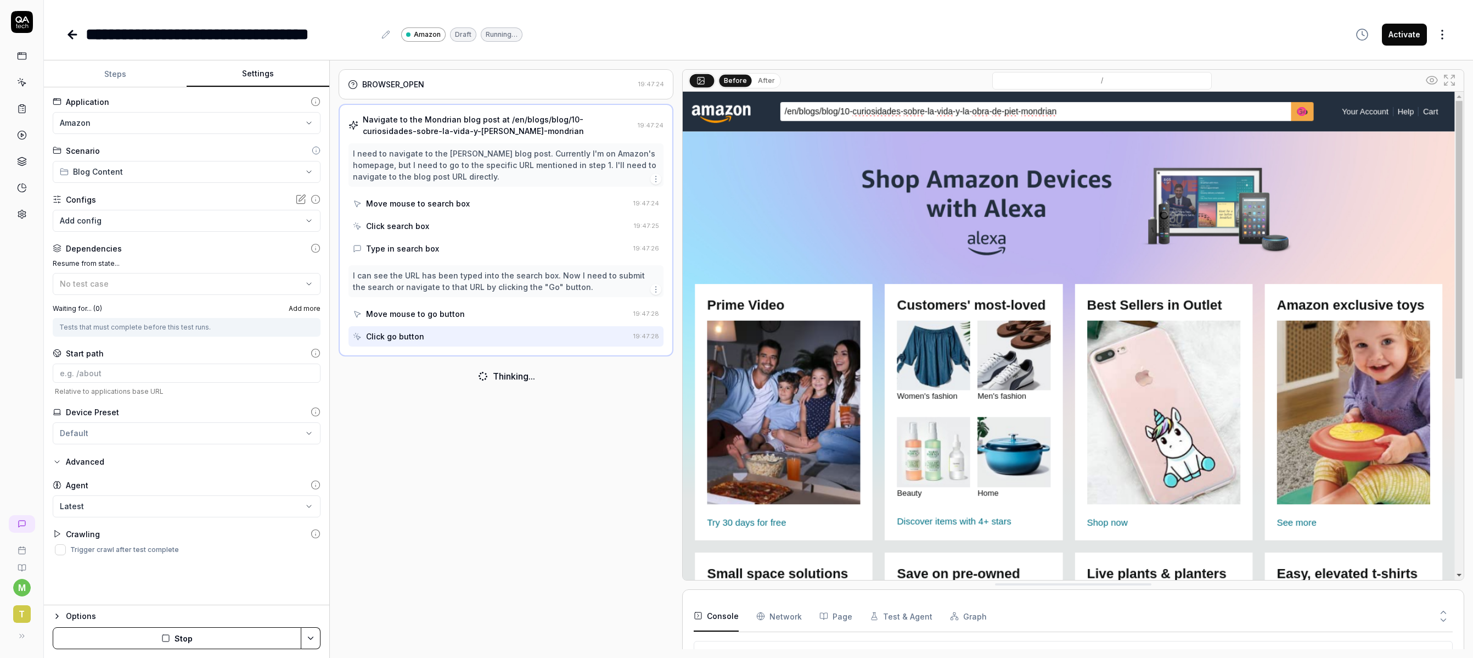
drag, startPoint x: 94, startPoint y: 463, endPoint x: 97, endPoint y: 456, distance: 7.6
click at [94, 463] on div "Advanced" at bounding box center [85, 461] width 38 height 13
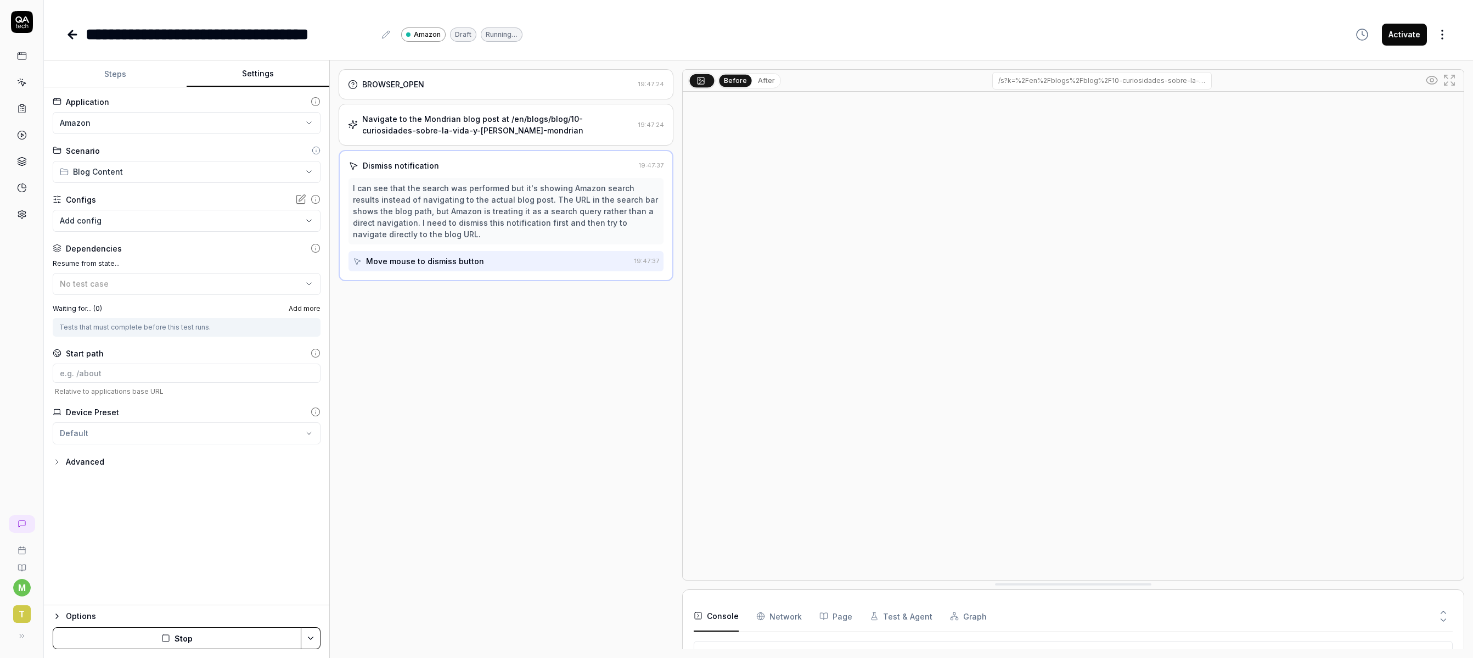
click at [127, 130] on html "**********" at bounding box center [736, 329] width 1473 height 658
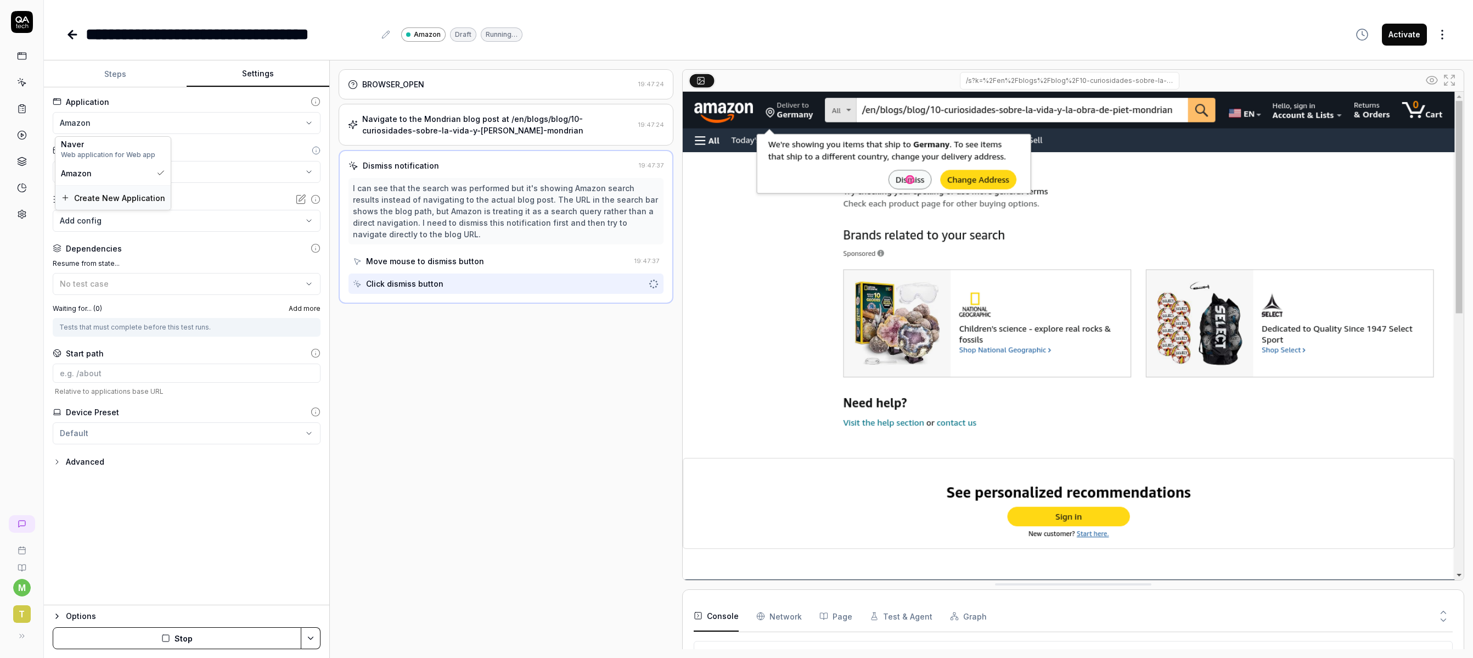
click at [97, 197] on span "Create New Application" at bounding box center [119, 198] width 91 height 12
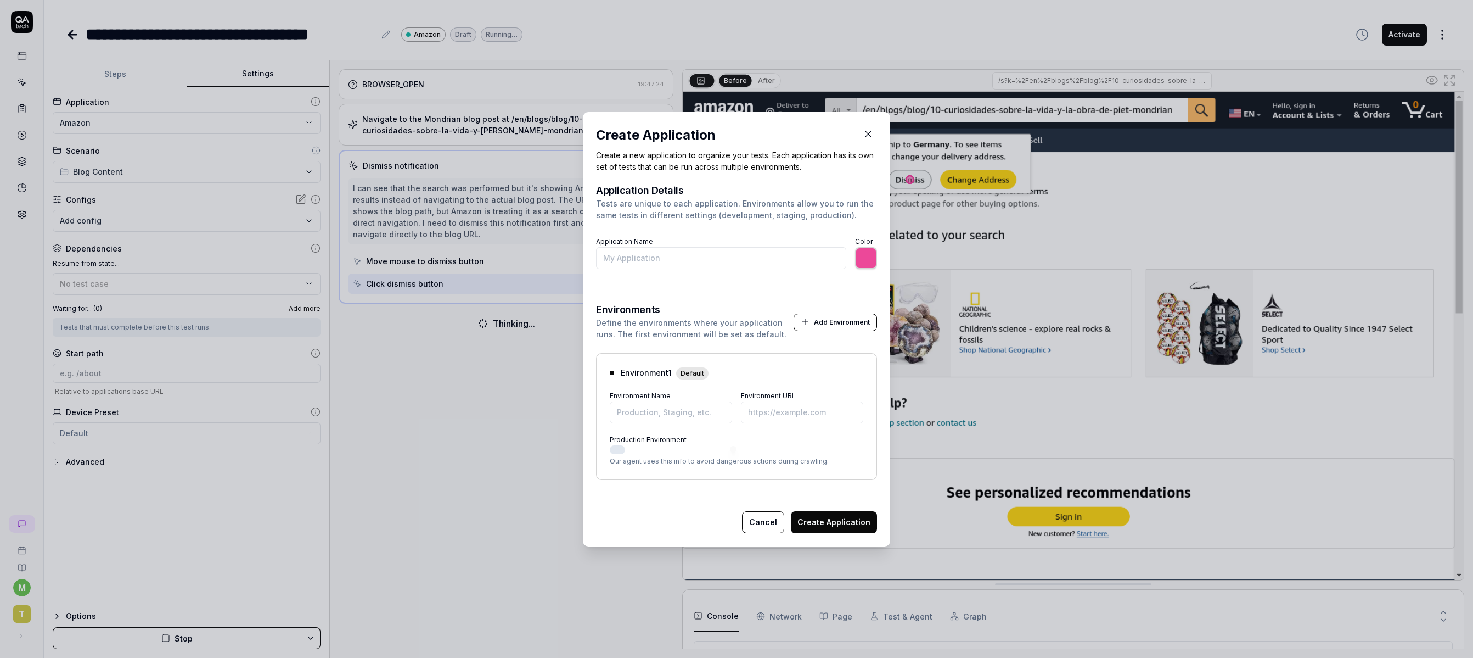
click at [710, 260] on input "Application Name" at bounding box center [721, 258] width 250 height 22
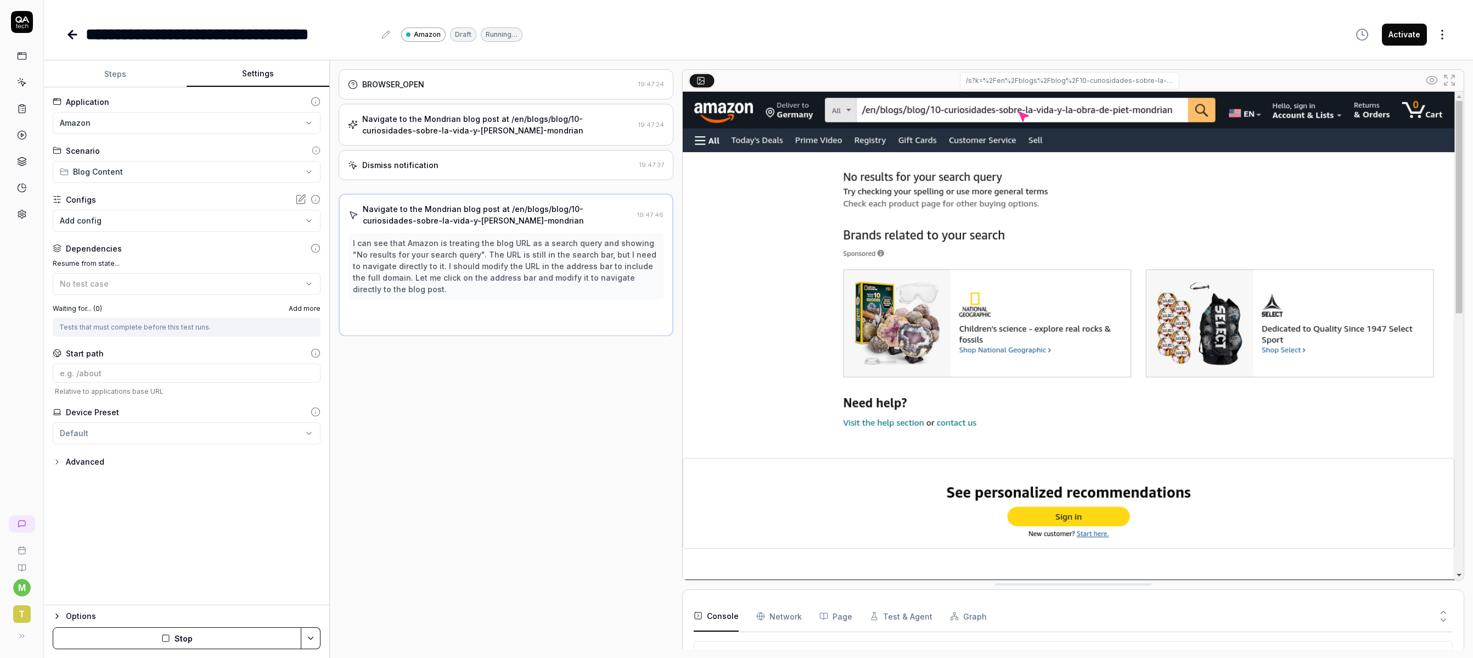
scroll to position [144, 0]
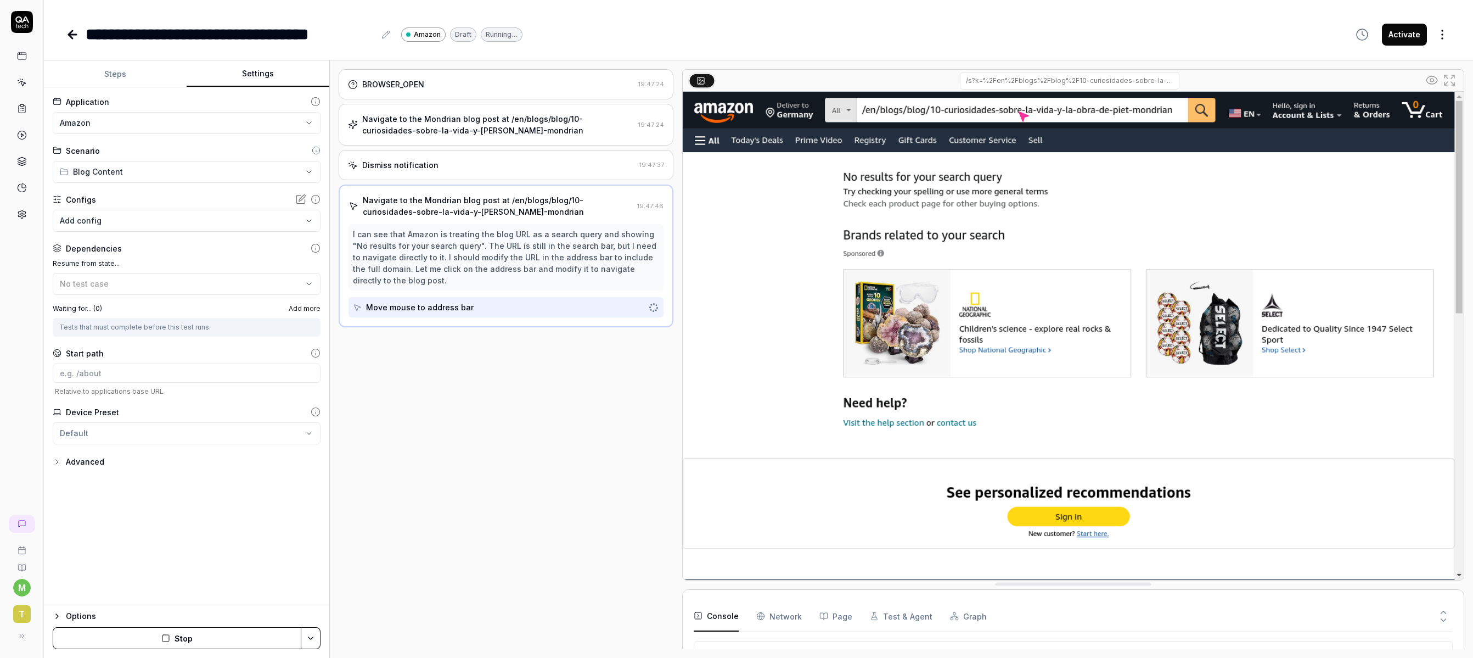
click at [461, 142] on div "Navigate to the Mondrian blog post at /en/blogs/blog/10-curiosidades-sobre-la-v…" at bounding box center [506, 125] width 335 height 42
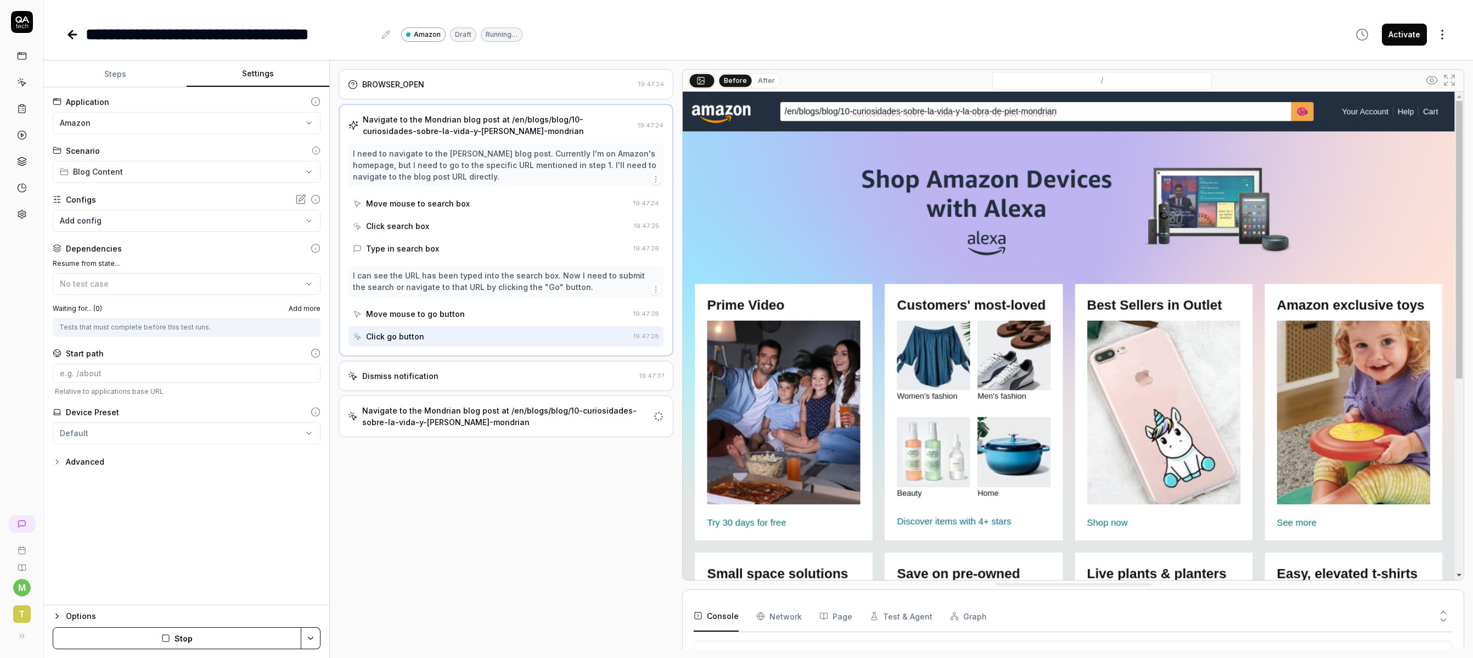
click at [873, 110] on img at bounding box center [1073, 336] width 781 height 488
click at [118, 76] on button "Steps" at bounding box center [115, 74] width 143 height 26
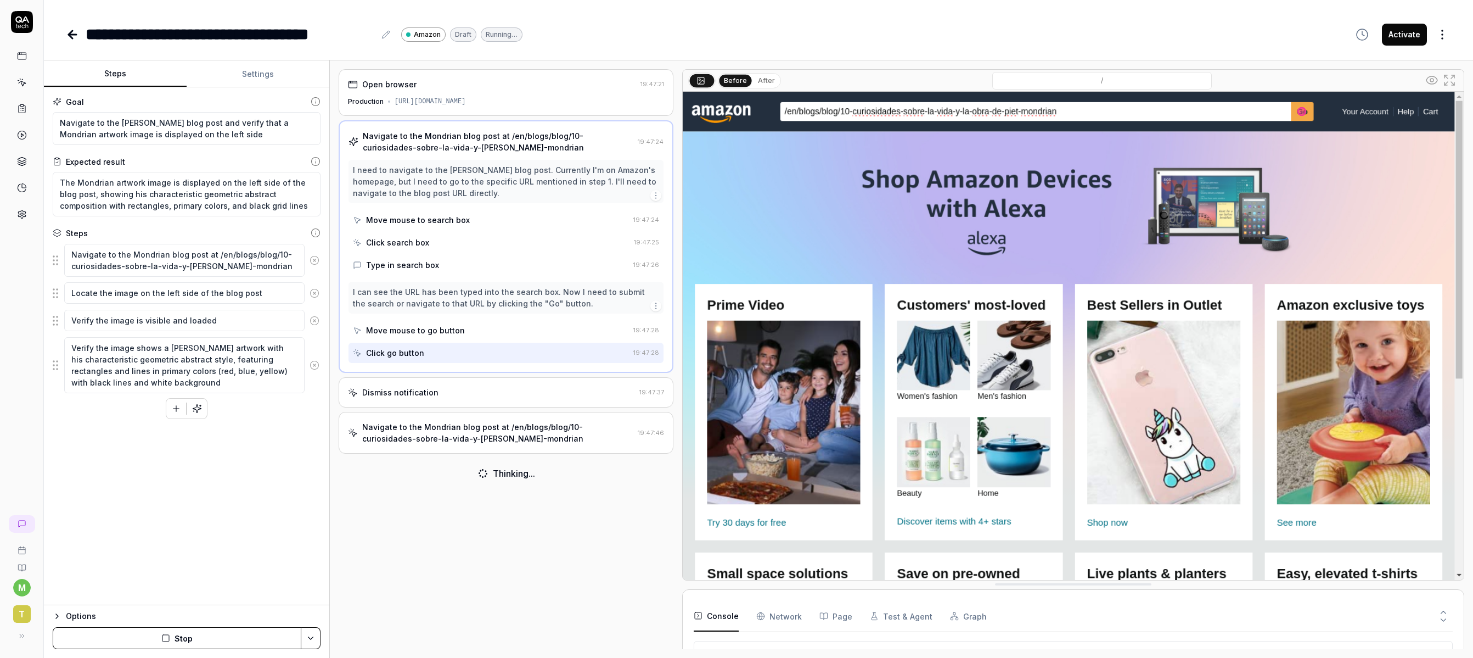
scroll to position [286, 0]
click at [24, 218] on icon at bounding box center [22, 214] width 10 height 10
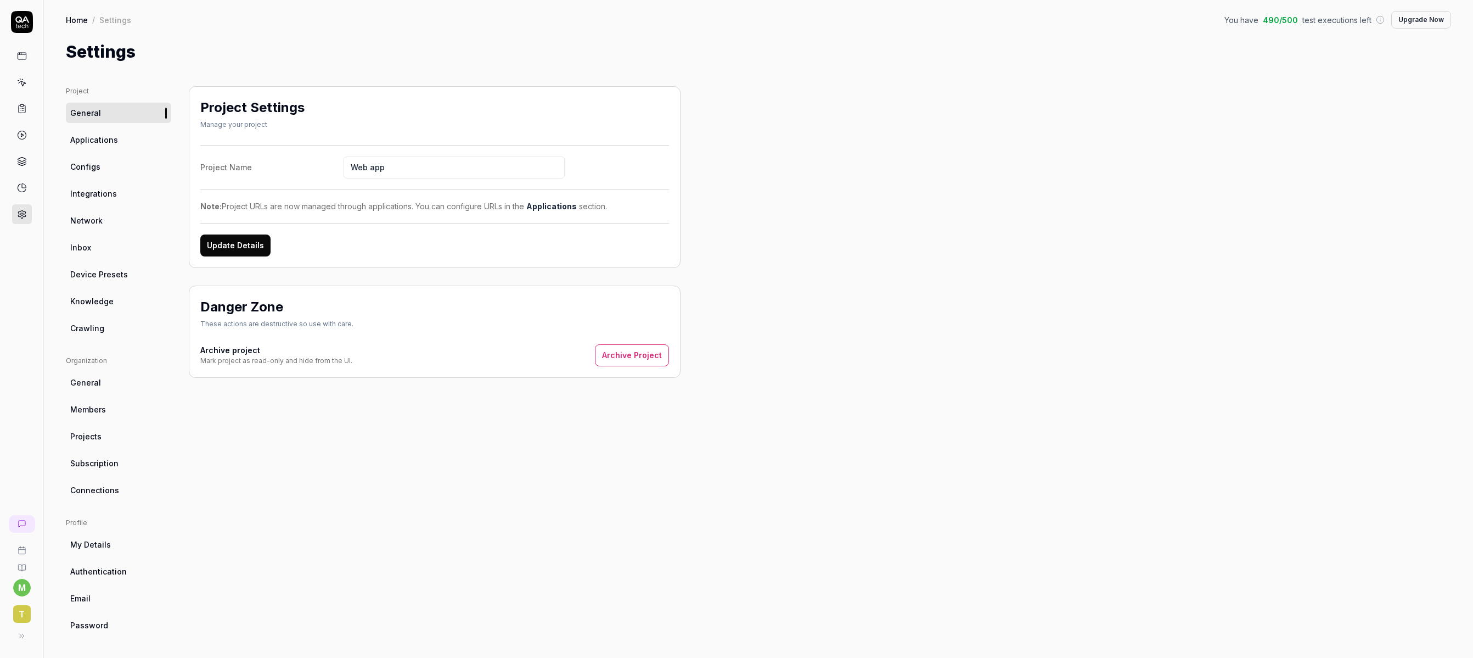
click at [133, 144] on link "Applications" at bounding box center [118, 140] width 105 height 20
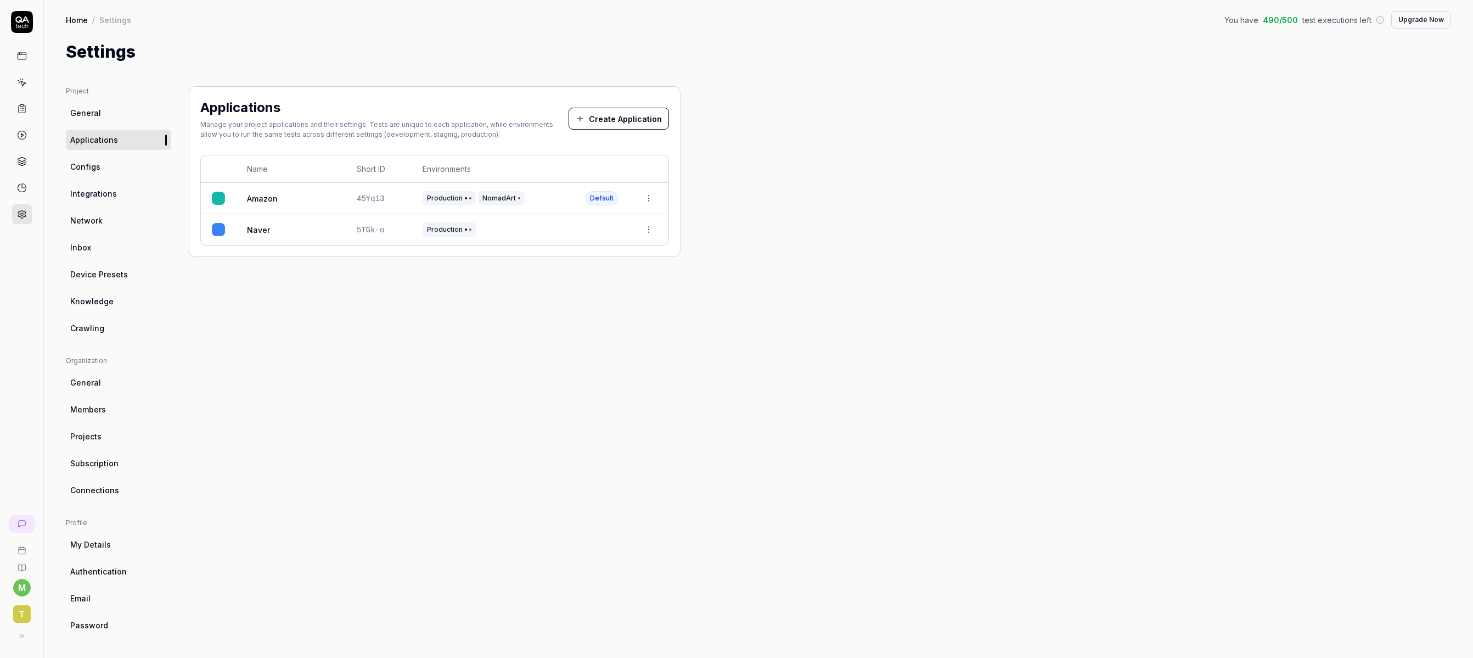
click at [256, 195] on link "Amazon" at bounding box center [262, 199] width 31 height 12
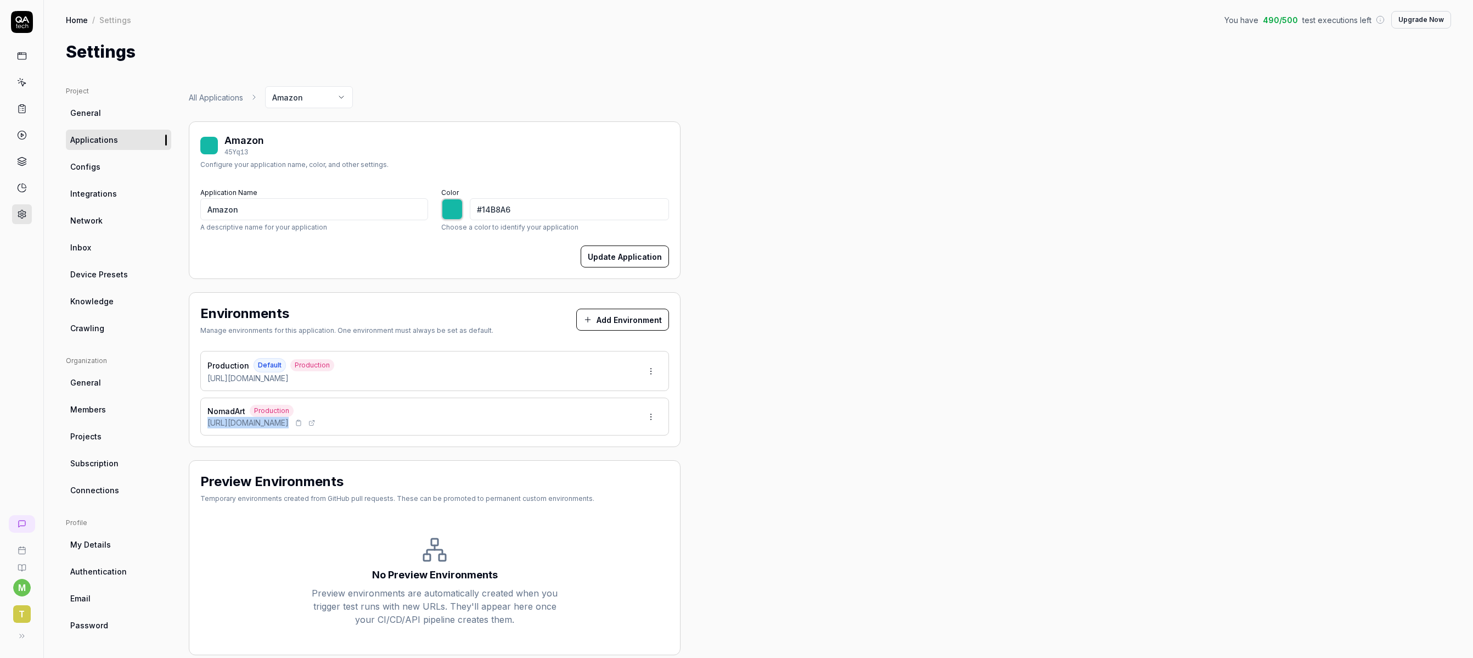
drag, startPoint x: 210, startPoint y: 420, endPoint x: 288, endPoint y: 424, distance: 78.6
click at [288, 424] on div "https://nomadart.co" at bounding box center [262, 423] width 110 height 12
copy div "https://nomadart.co"
click at [660, 412] on html "m t Home / Settings You have 490 / 500 test executions left Upgrade Now Home / …" at bounding box center [736, 329] width 1473 height 658
drag, startPoint x: 600, startPoint y: 512, endPoint x: 603, endPoint y: 504, distance: 7.6
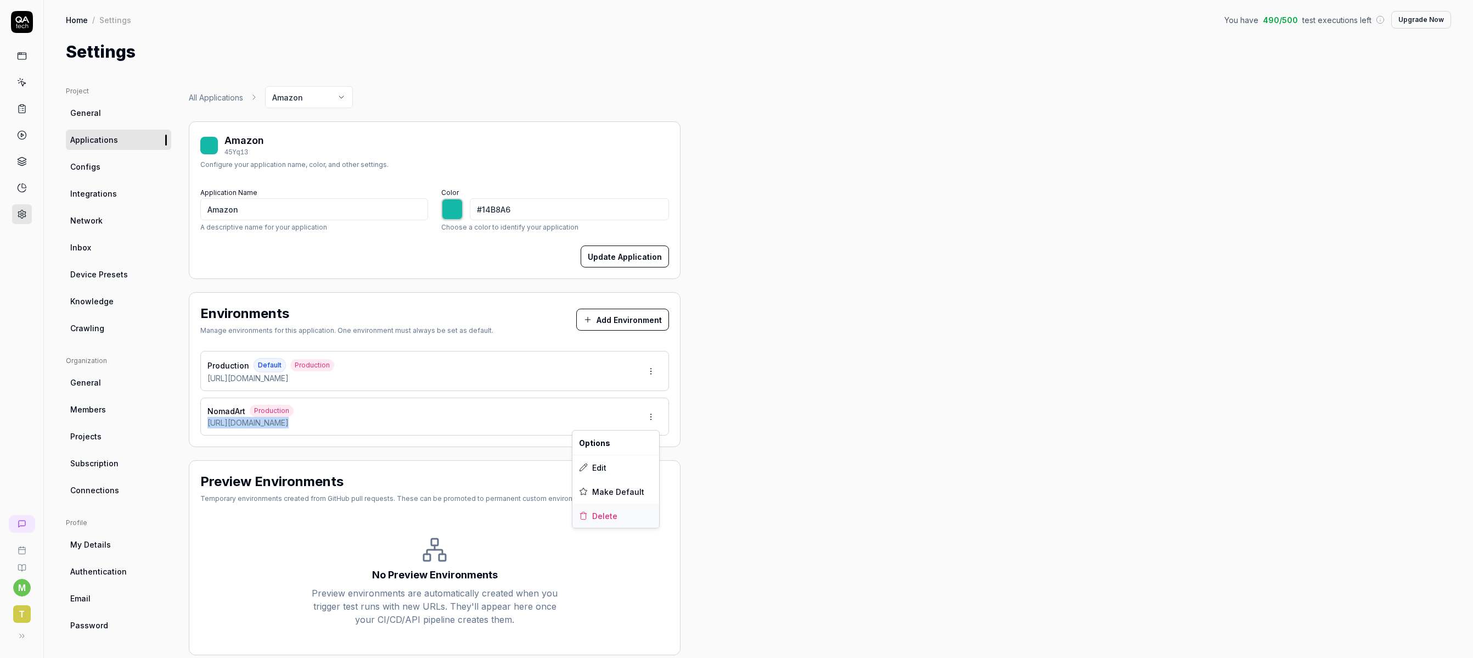
click at [600, 512] on span "Delete" at bounding box center [604, 516] width 25 height 12
click at [298, 98] on html "m t Home / Settings You have 490 / 500 test executions left Upgrade Now Home / …" at bounding box center [736, 329] width 1473 height 658
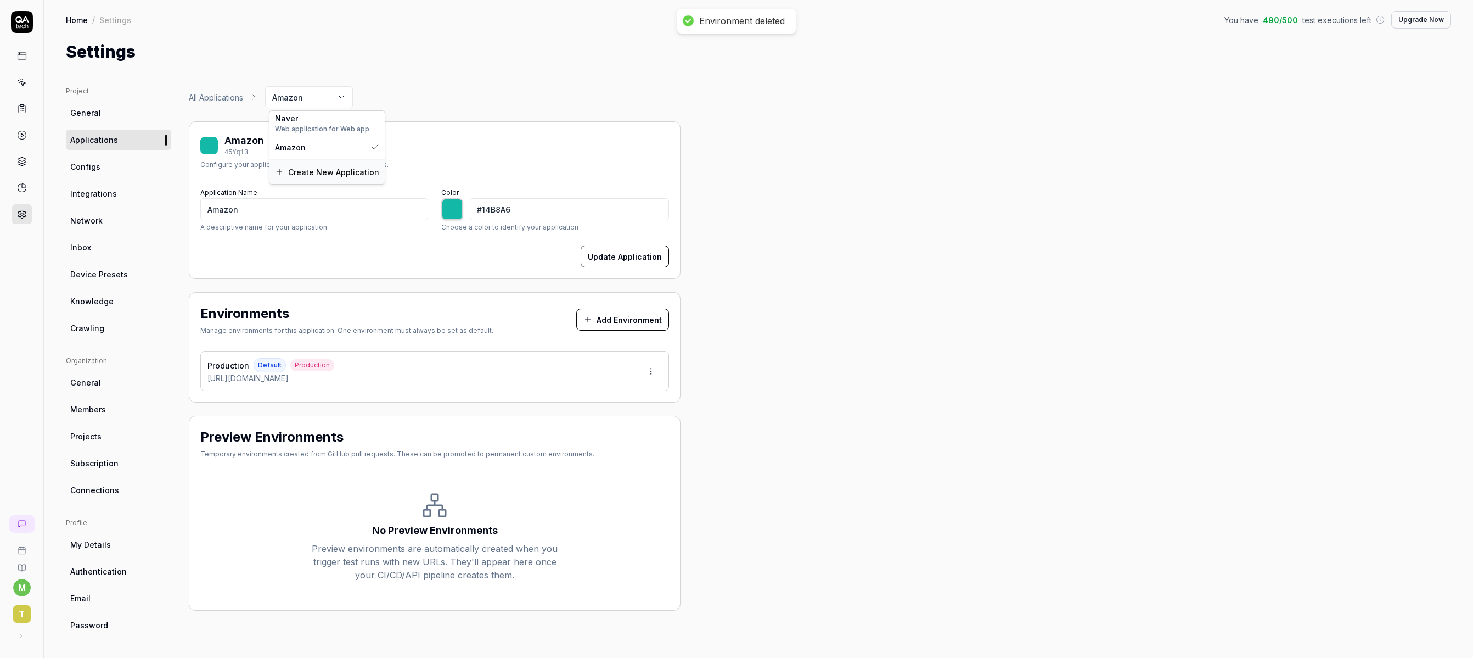
click at [294, 176] on span "Create New Application" at bounding box center [333, 172] width 91 height 12
click at [318, 103] on html "m t Home / Settings You have 490 / 500 test executions left Upgrade Now Home / …" at bounding box center [736, 329] width 1473 height 658
click at [319, 124] on span "Web application for Web app" at bounding box center [327, 129] width 104 height 10
click at [648, 367] on html "m t Home / Settings You have 490 / 500 test executions left Upgrade Now Home / …" at bounding box center [736, 329] width 1473 height 658
click at [598, 419] on div "Edit" at bounding box center [609, 422] width 111 height 24
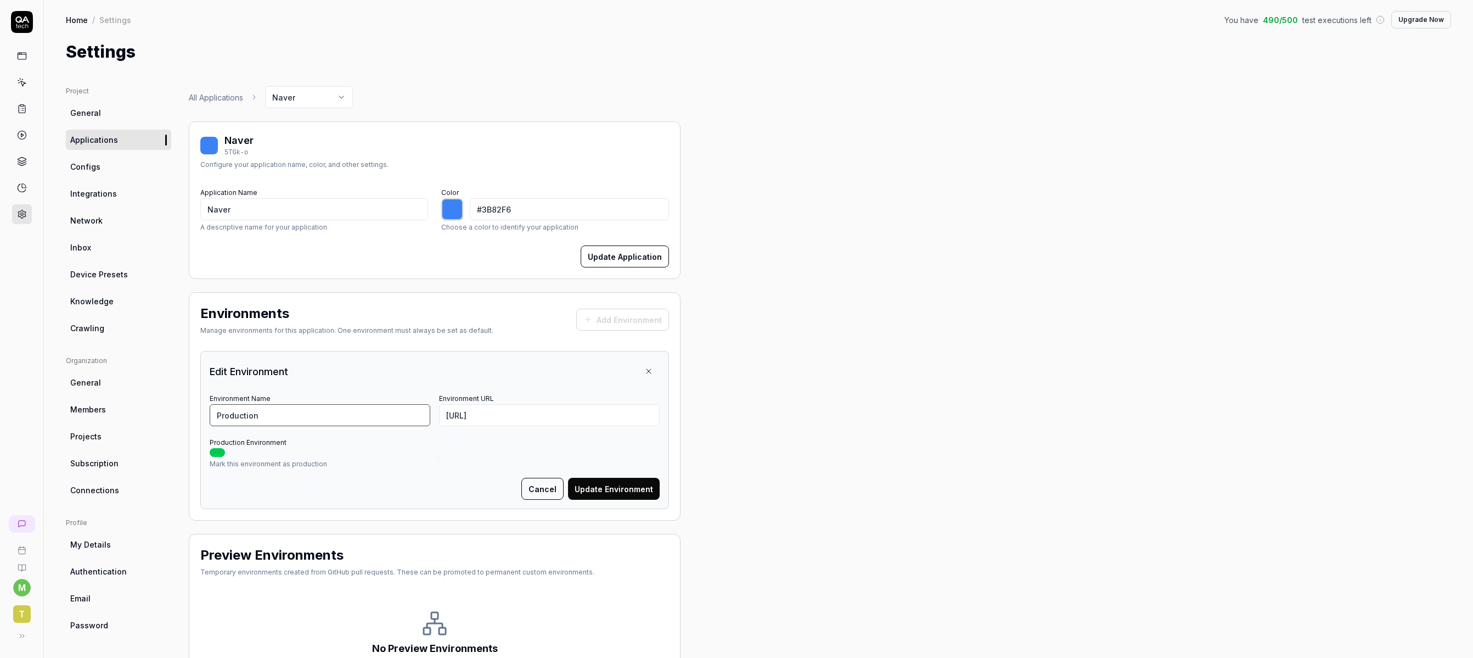
click at [342, 422] on input "Production" at bounding box center [320, 415] width 221 height 22
click at [504, 413] on input "https://a.a" at bounding box center [549, 415] width 221 height 22
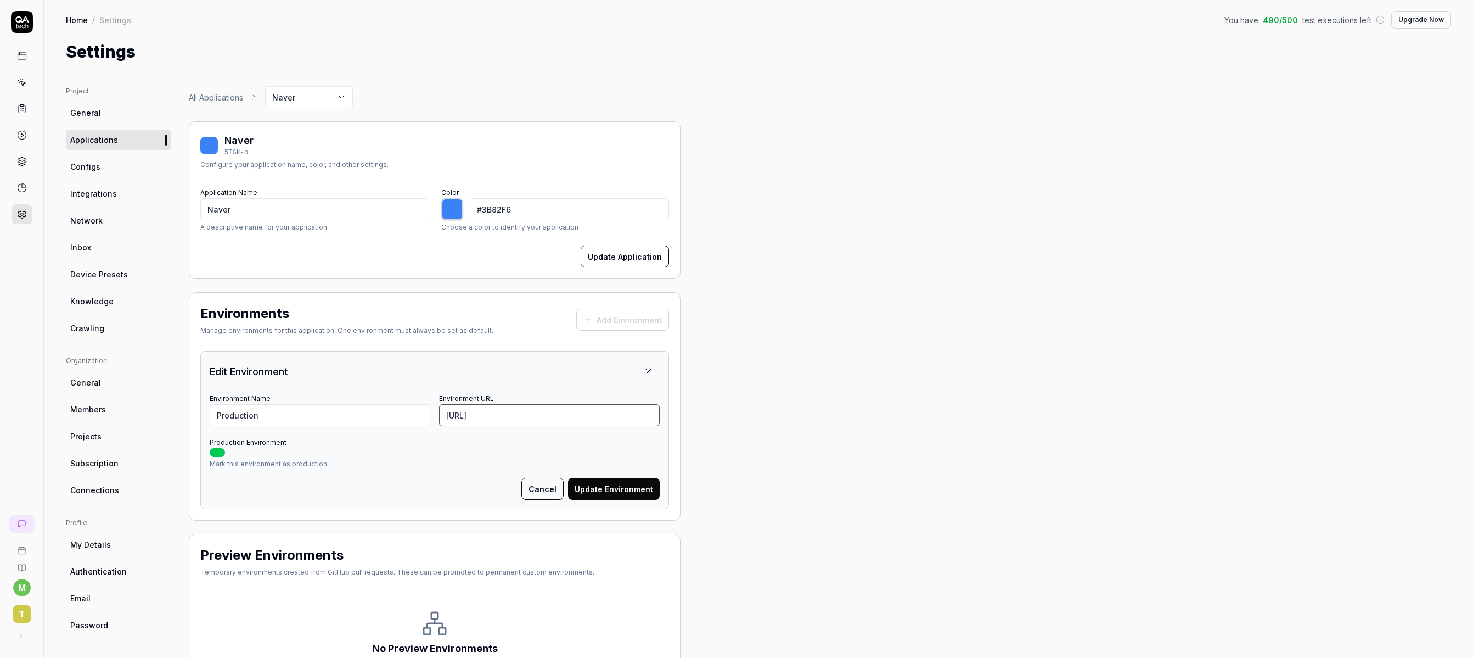
paste input "nomadart.co"
drag, startPoint x: 612, startPoint y: 489, endPoint x: 600, endPoint y: 476, distance: 17.5
click at [612, 489] on button "Update Environment" at bounding box center [614, 489] width 92 height 22
click at [266, 217] on input "Naver" at bounding box center [314, 209] width 228 height 22
click at [266, 216] on input "Naver" at bounding box center [314, 209] width 228 height 22
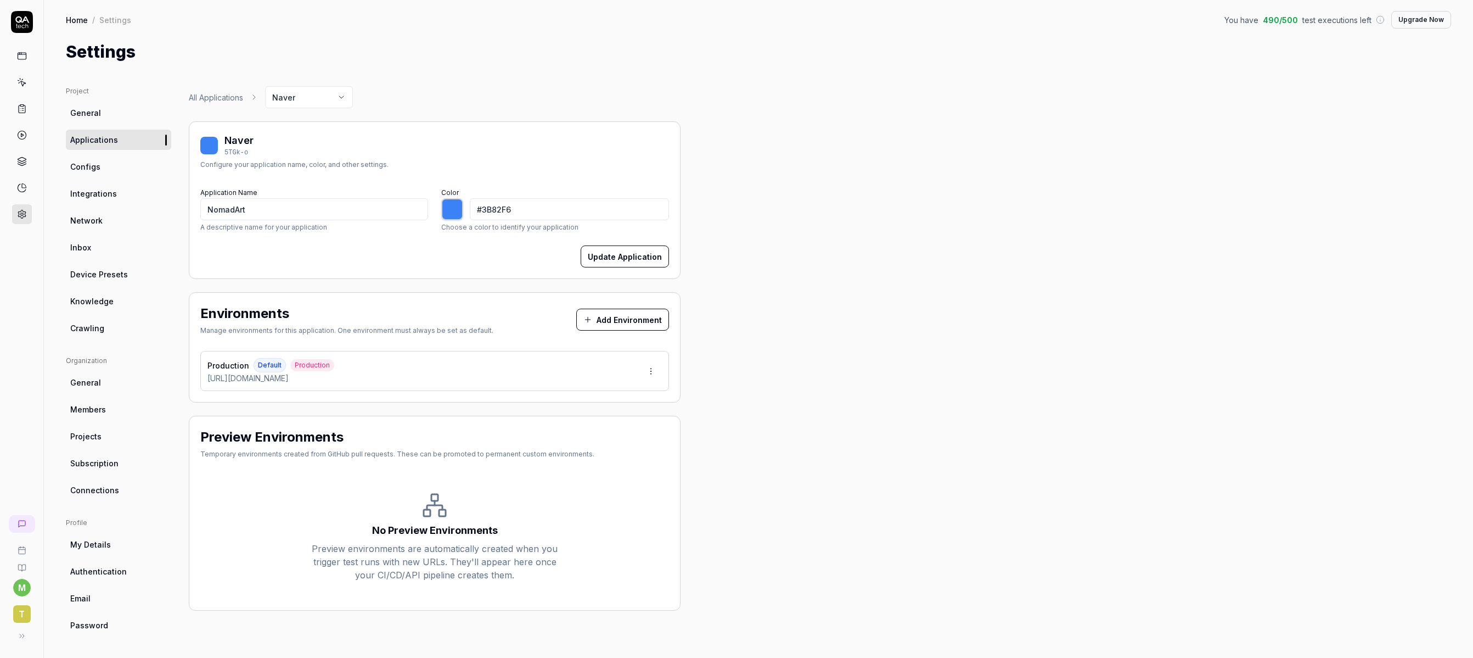
click at [620, 257] on button "Update Application" at bounding box center [625, 256] width 88 height 22
click at [26, 84] on icon at bounding box center [22, 82] width 10 height 10
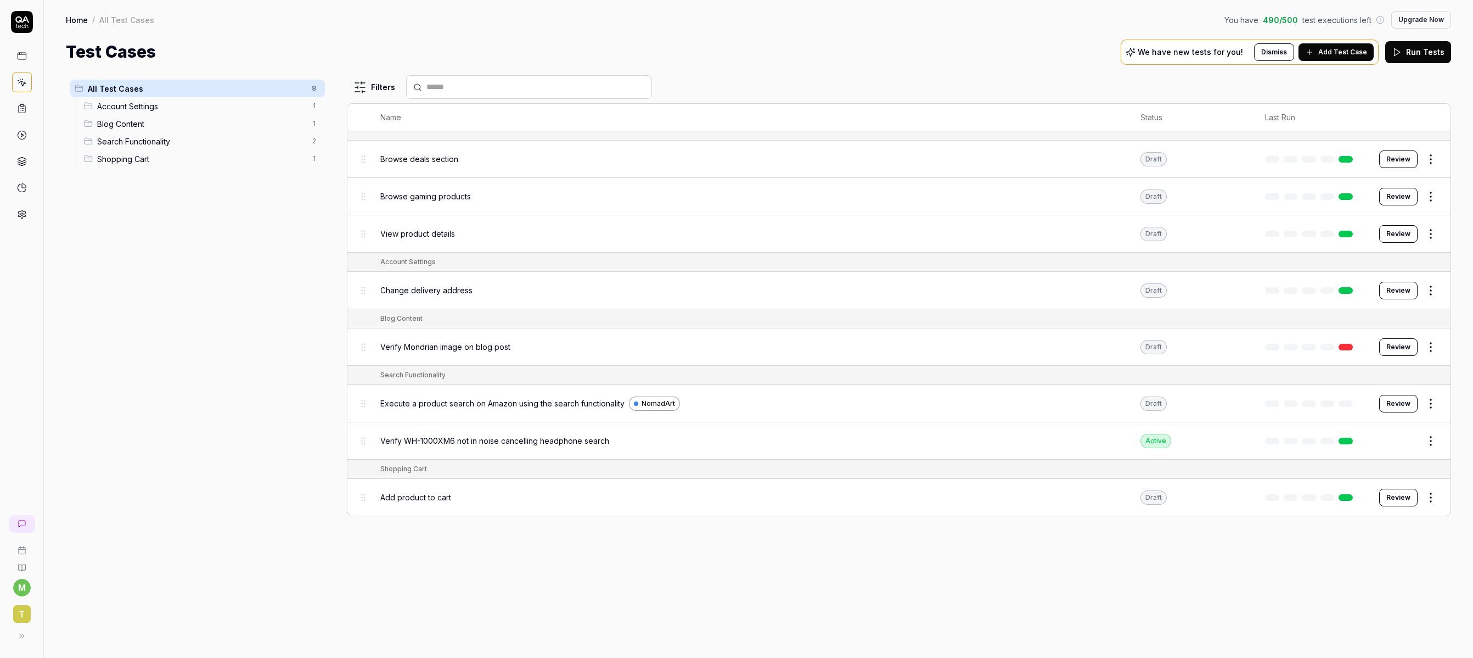
click at [1053, 344] on html "m t Home / All Test Cases You have 490 / 500 test executions left Upgrade Now H…" at bounding box center [736, 329] width 1473 height 658
click at [1053, 446] on div "Edit" at bounding box center [1385, 442] width 104 height 24
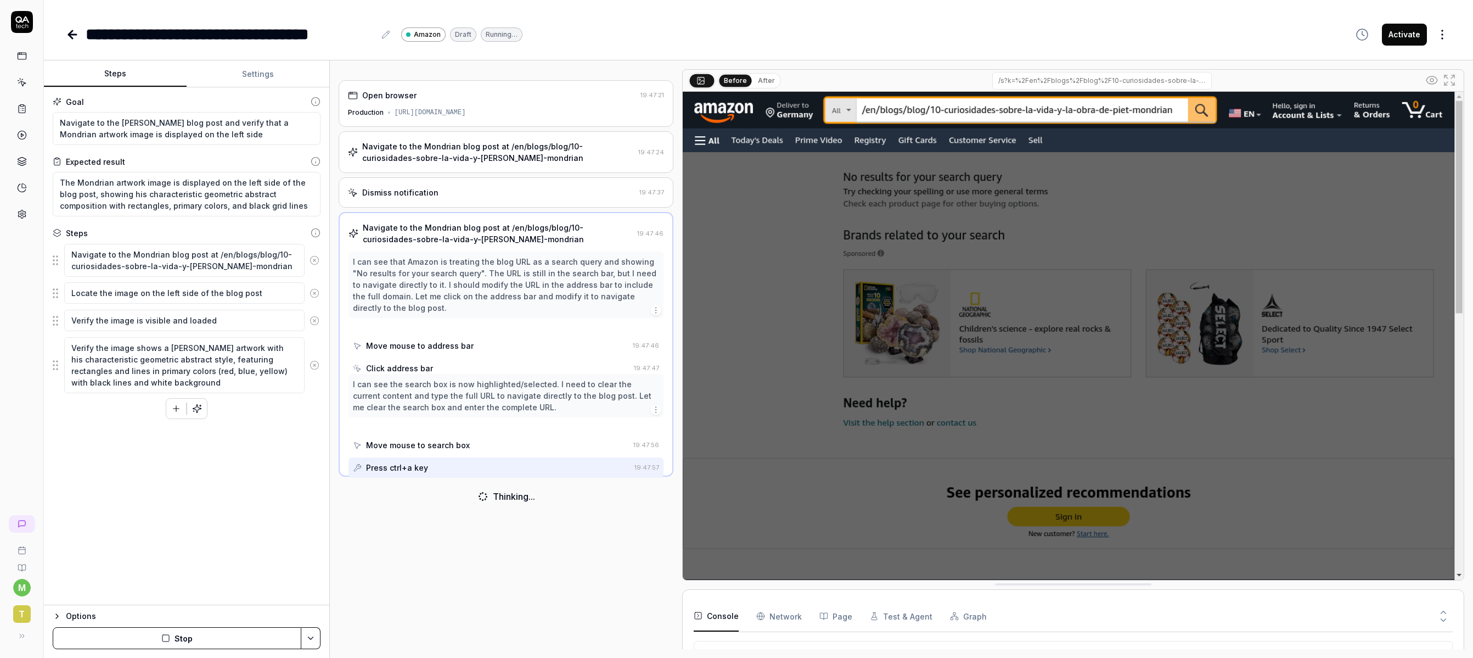
scroll to position [286, 0]
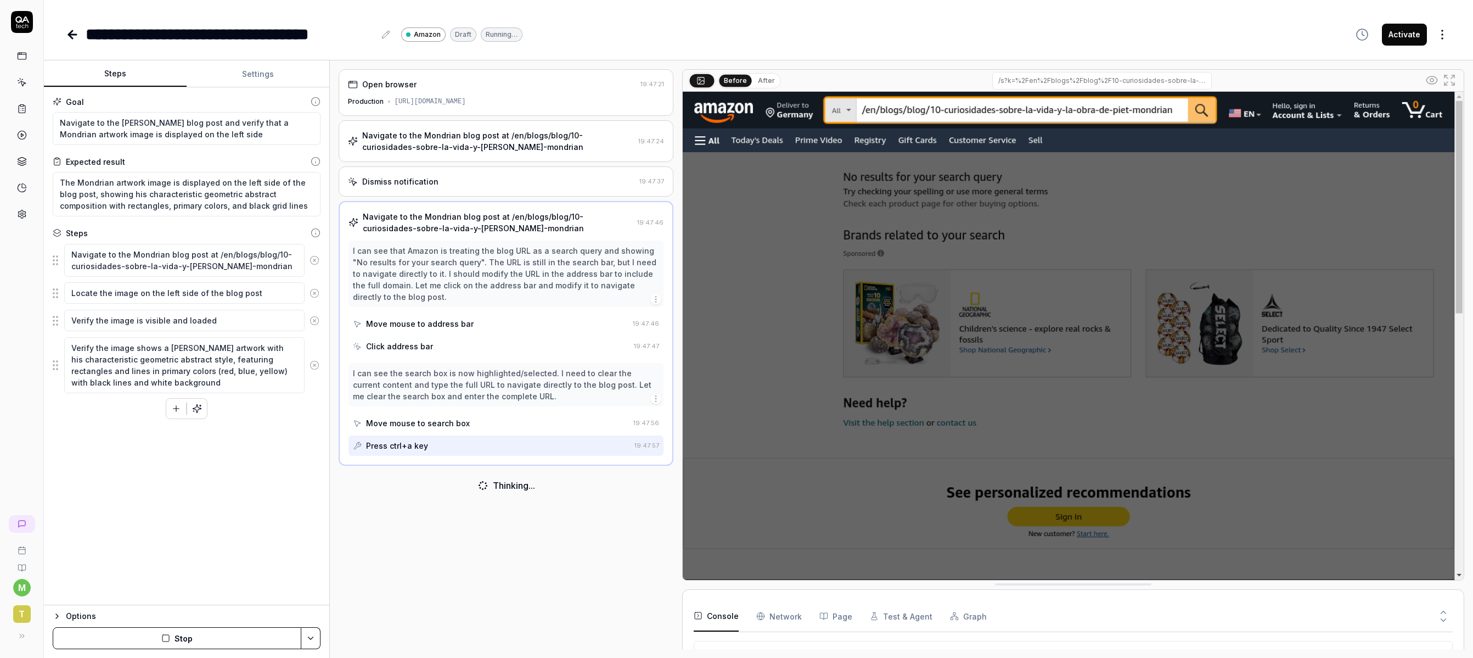
click at [243, 76] on button "Settings" at bounding box center [258, 74] width 143 height 26
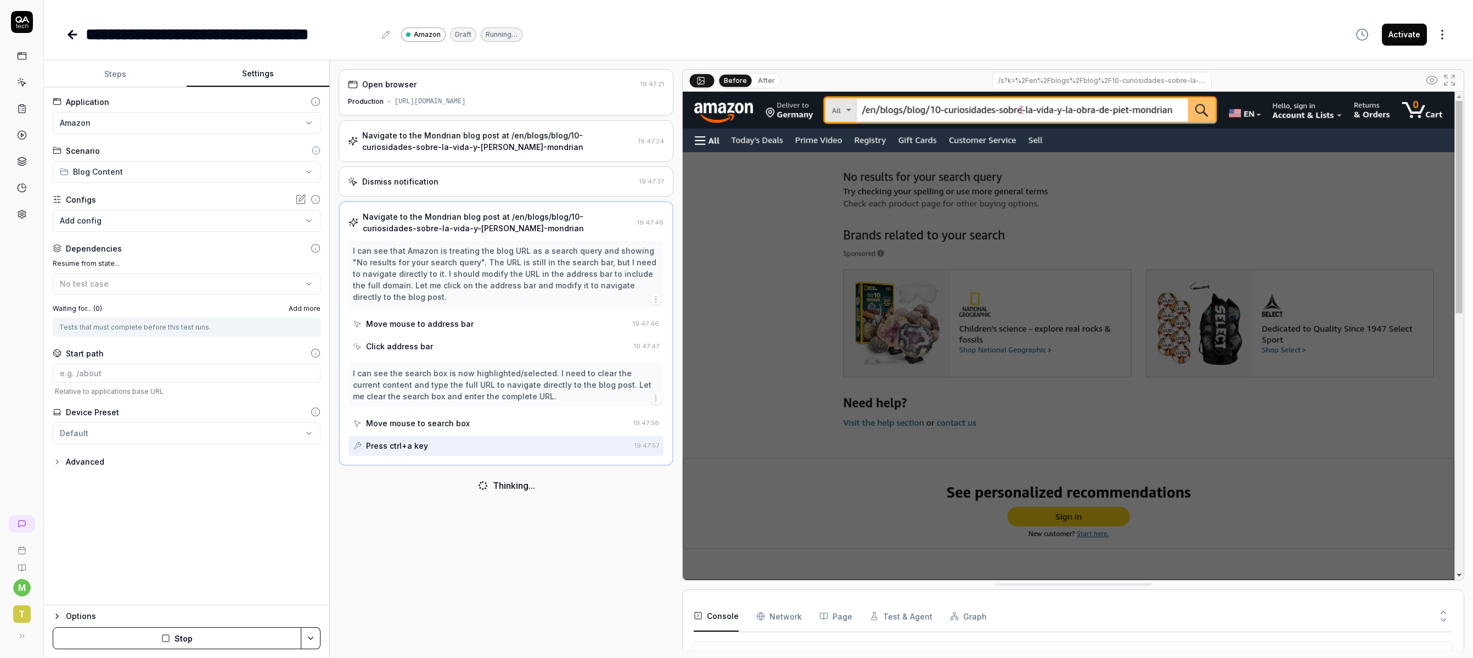
scroll to position [620, 0]
click at [161, 114] on html "**********" at bounding box center [736, 329] width 1473 height 658
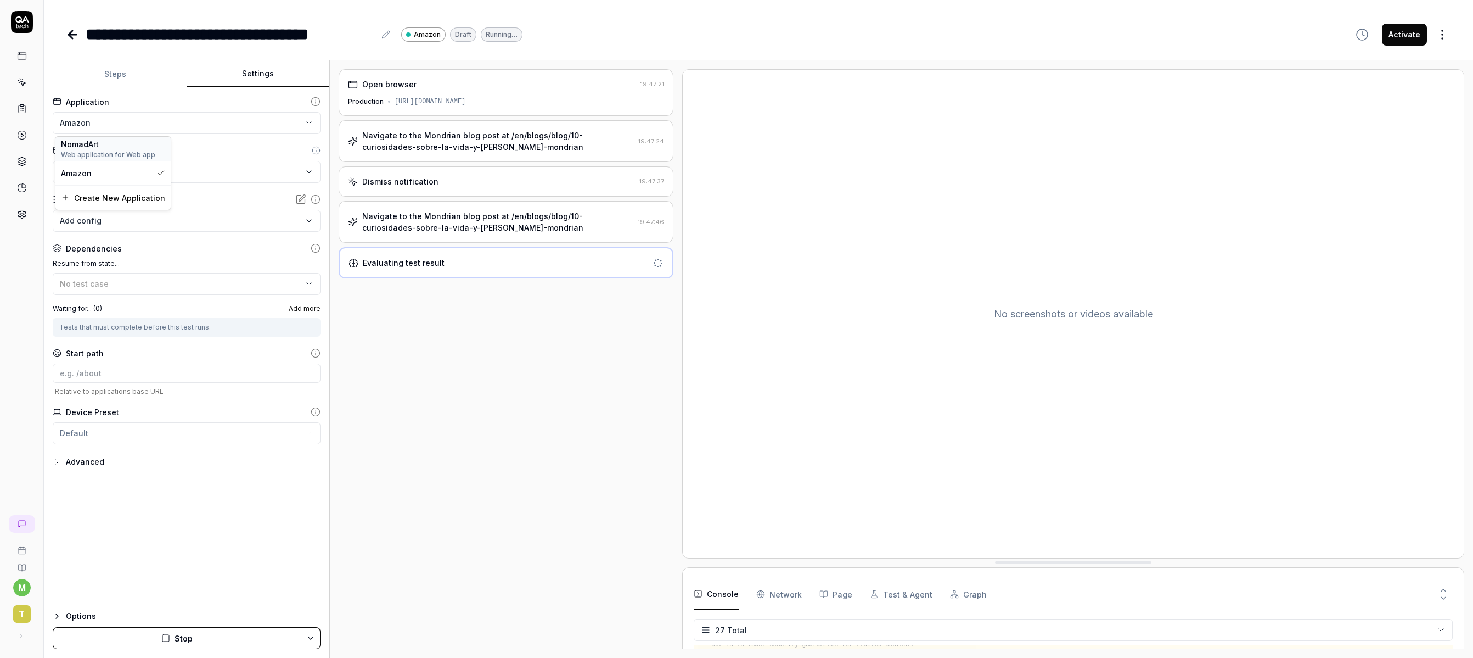
click at [120, 148] on div "NomadArt" at bounding box center [113, 144] width 104 height 12
click at [119, 73] on button "Steps" at bounding box center [115, 74] width 143 height 26
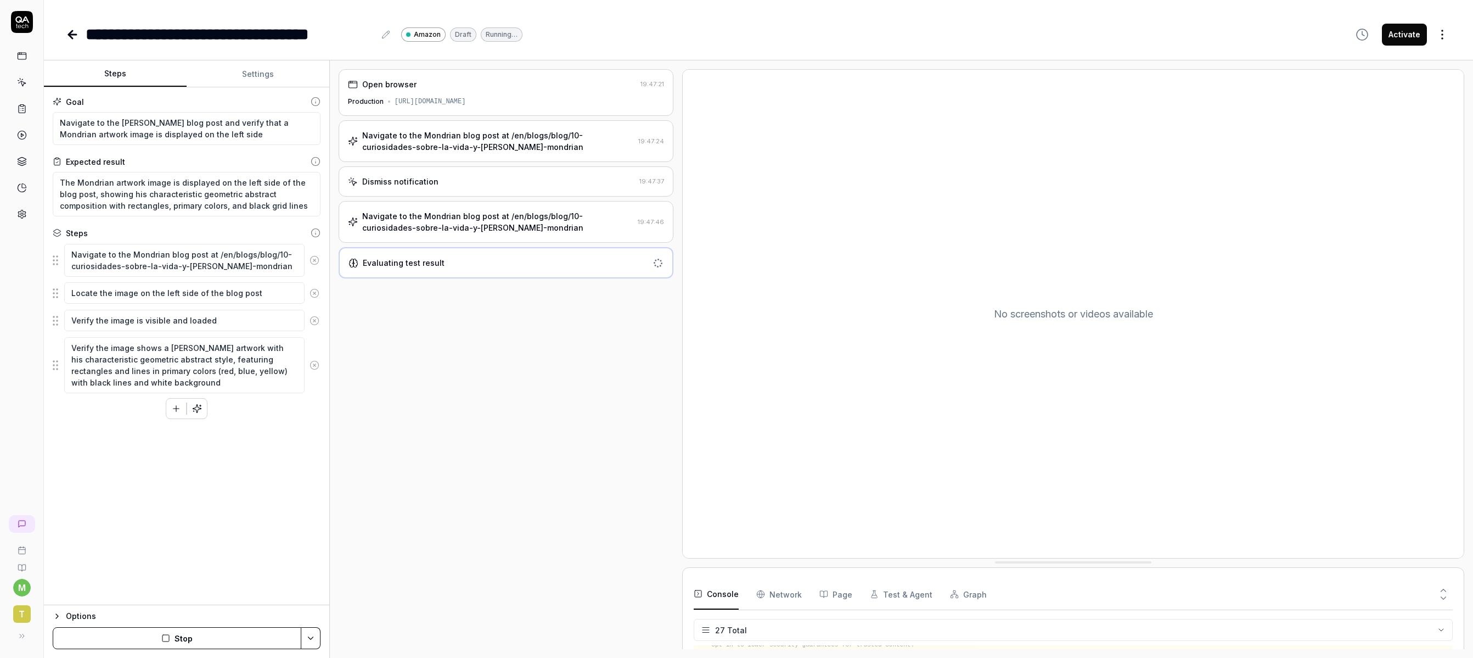
click at [135, 545] on button "Stop" at bounding box center [177, 638] width 249 height 22
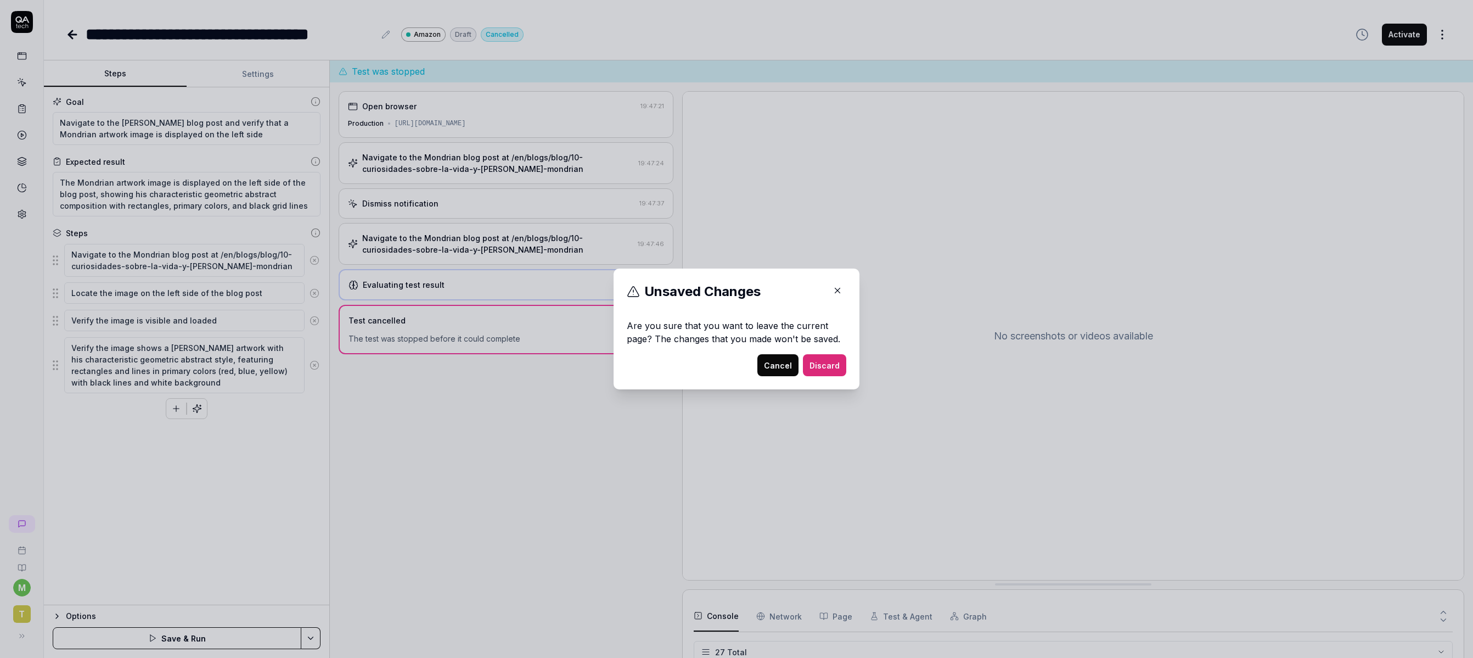
click at [819, 364] on button "Discard" at bounding box center [824, 365] width 43 height 22
click at [827, 360] on button "Discard" at bounding box center [824, 365] width 43 height 22
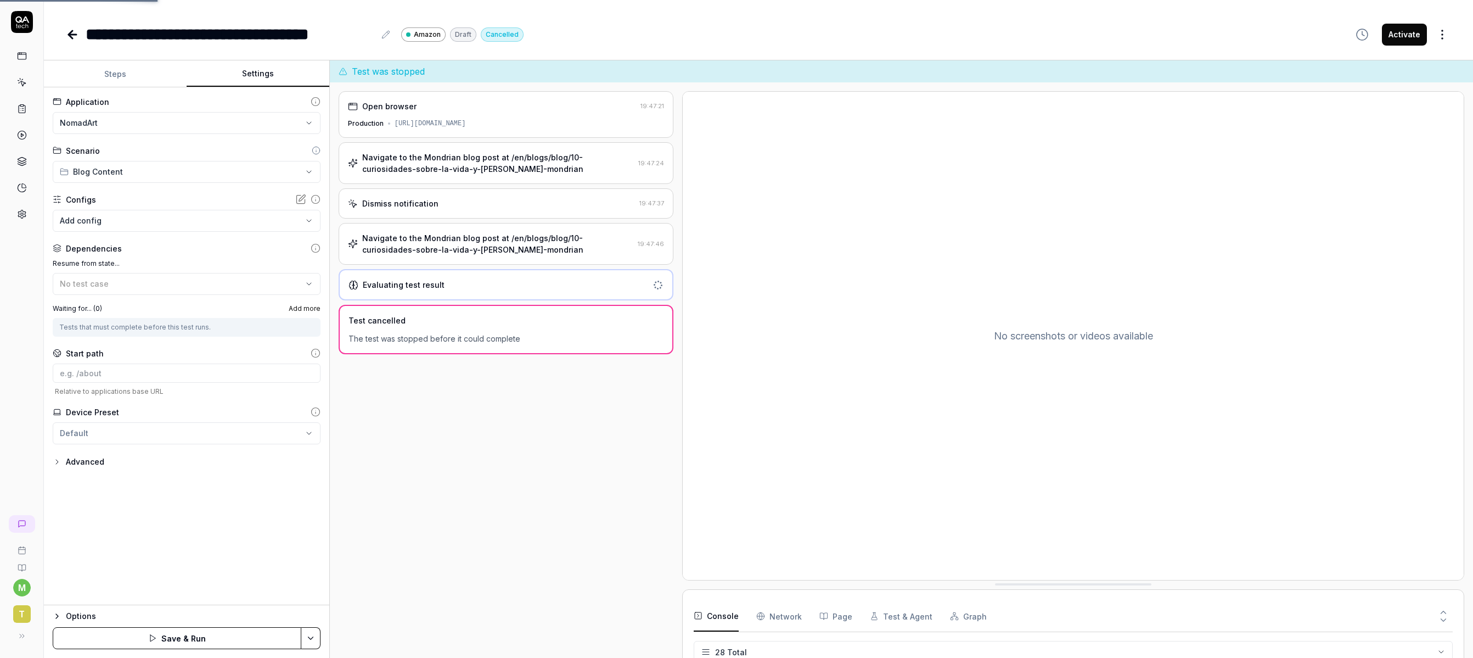
click at [272, 80] on button "Settings" at bounding box center [258, 74] width 143 height 26
click at [305, 545] on html "**********" at bounding box center [736, 329] width 1473 height 658
click at [207, 545] on div "Save" at bounding box center [256, 561] width 140 height 24
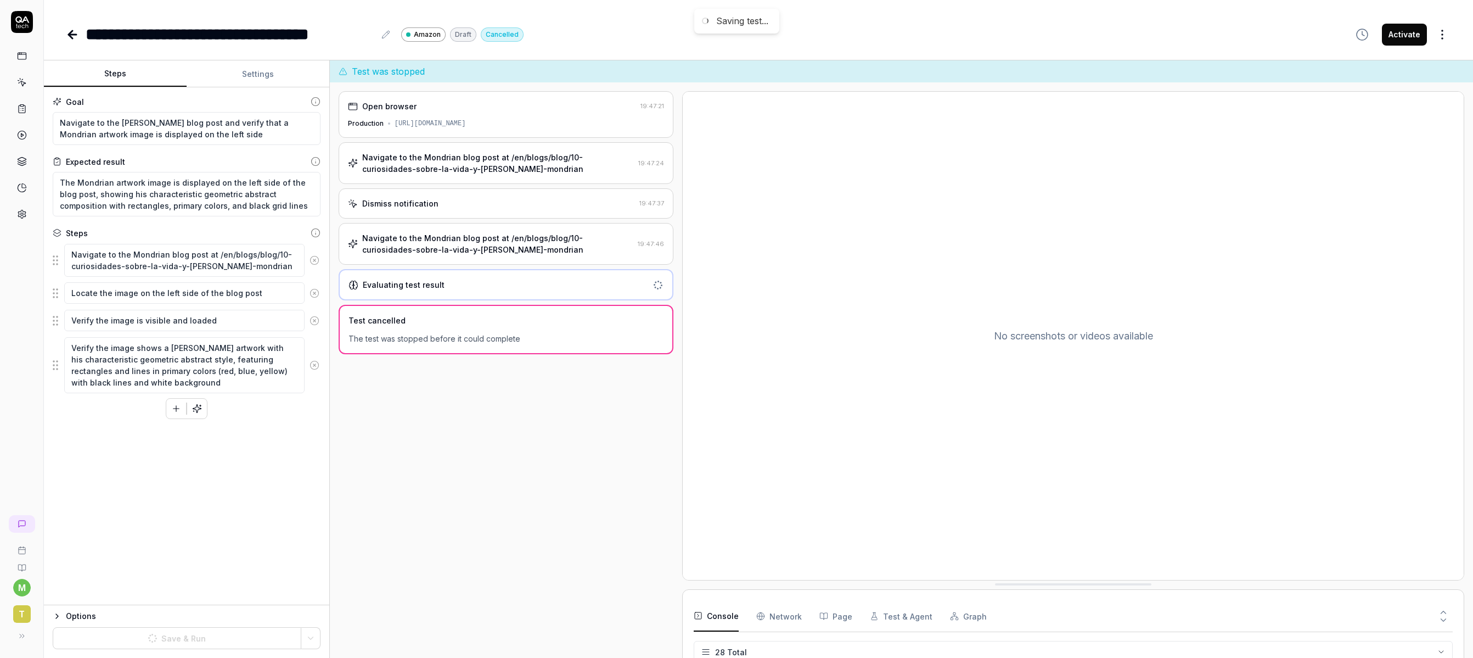
click at [132, 73] on button "Steps" at bounding box center [115, 74] width 143 height 26
click at [190, 545] on button "Run" at bounding box center [177, 638] width 249 height 22
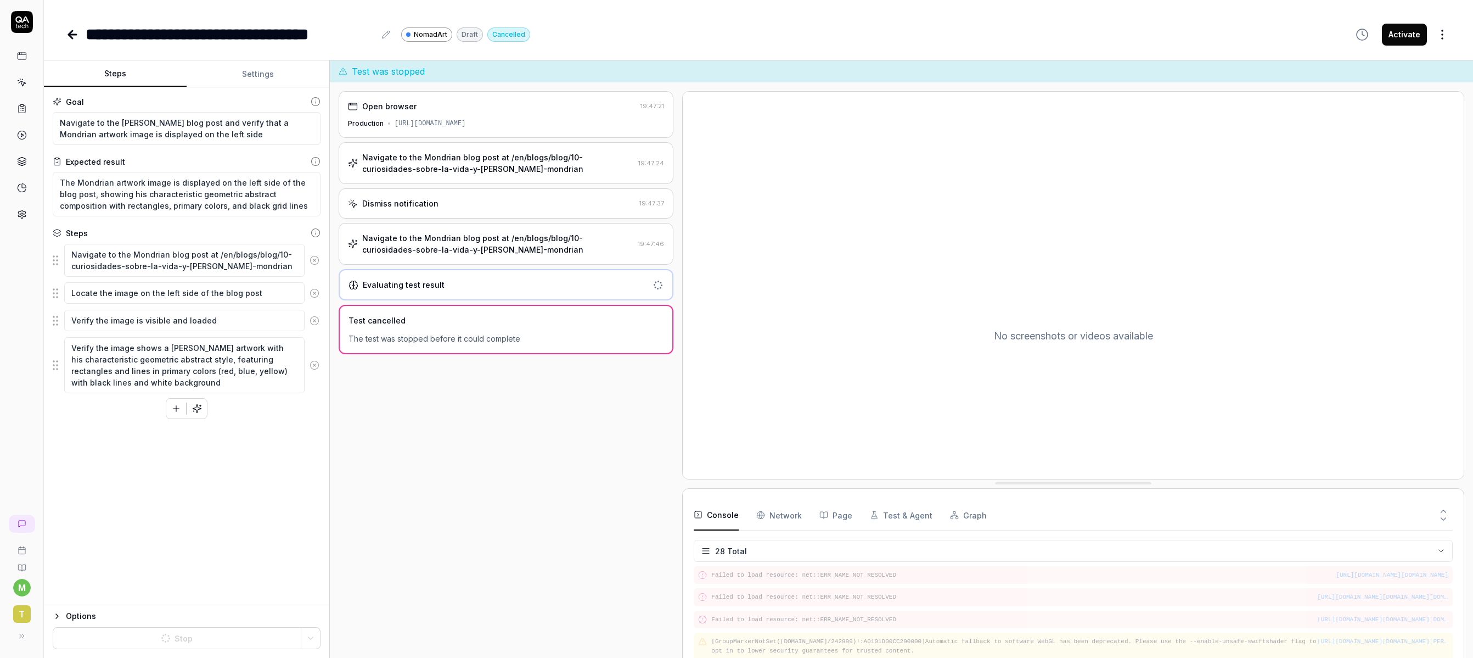
scroll to position [609, 0]
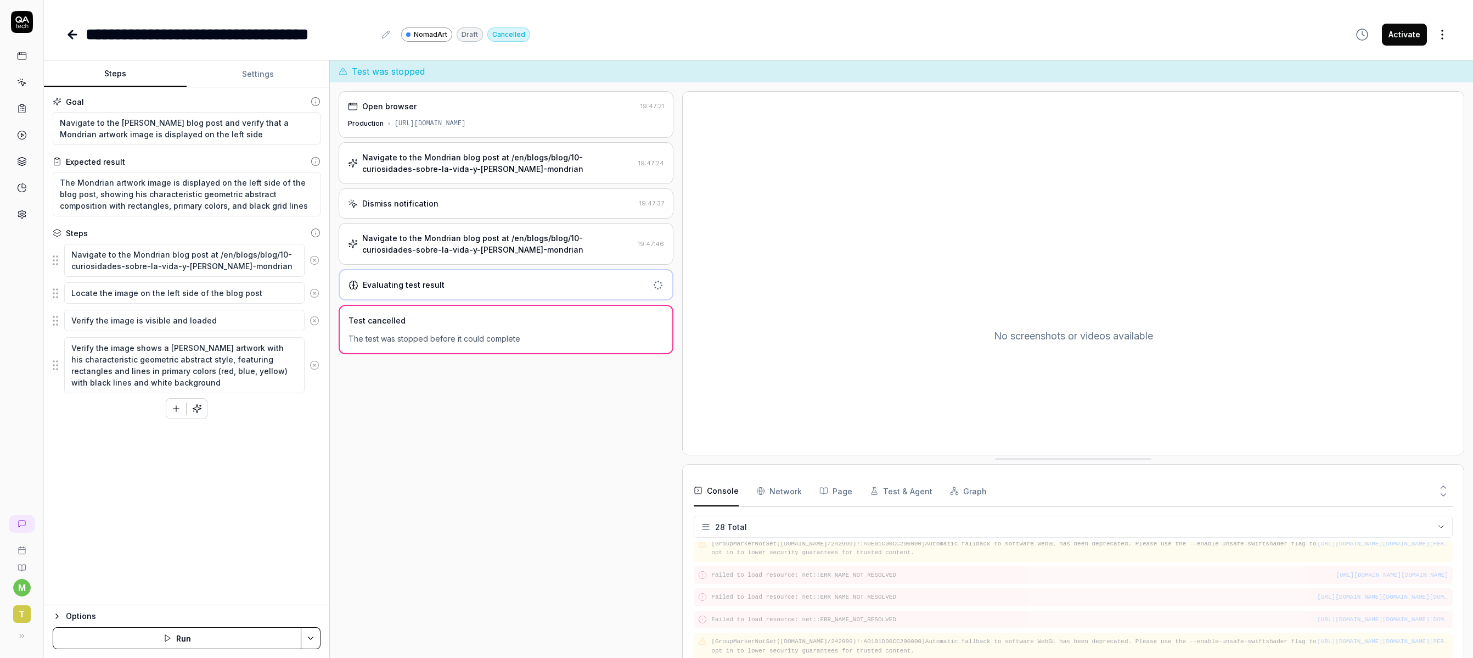
drag, startPoint x: 1013, startPoint y: 579, endPoint x: 1005, endPoint y: 462, distance: 116.7
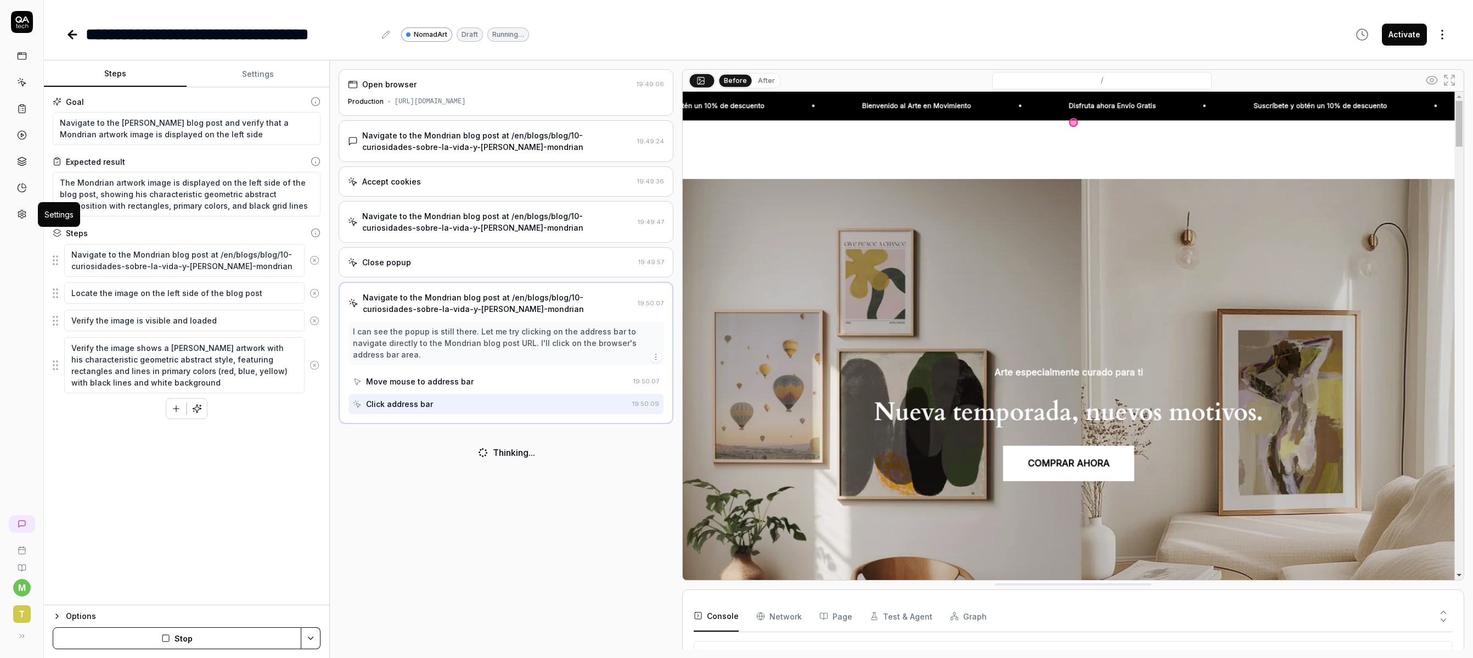
scroll to position [232, 0]
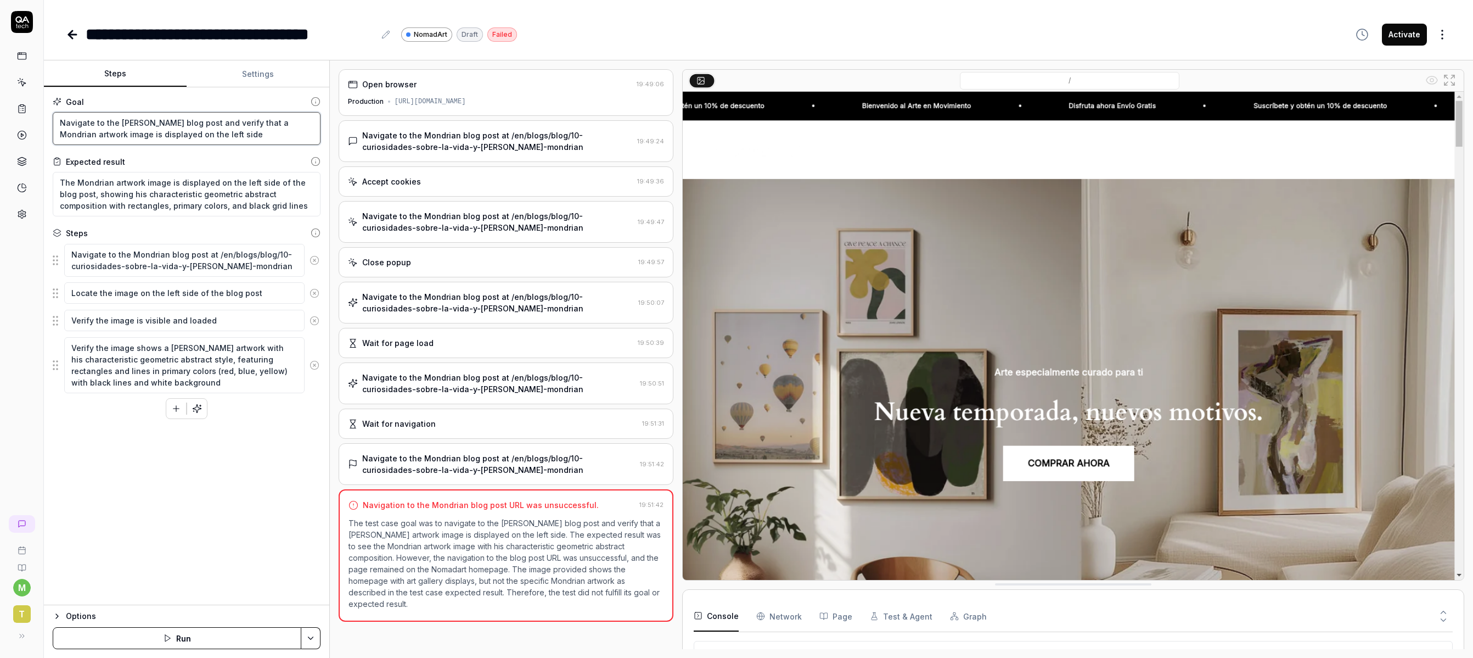
click at [167, 120] on textarea "Navigate to the Piet Mondrian blog post and verify that a Mondrian artwork imag…" at bounding box center [187, 128] width 268 height 33
click at [234, 130] on textarea "Navigate to the Piet Mondrian blog post and verify that a Mondrian artwork imag…" at bounding box center [187, 128] width 268 height 33
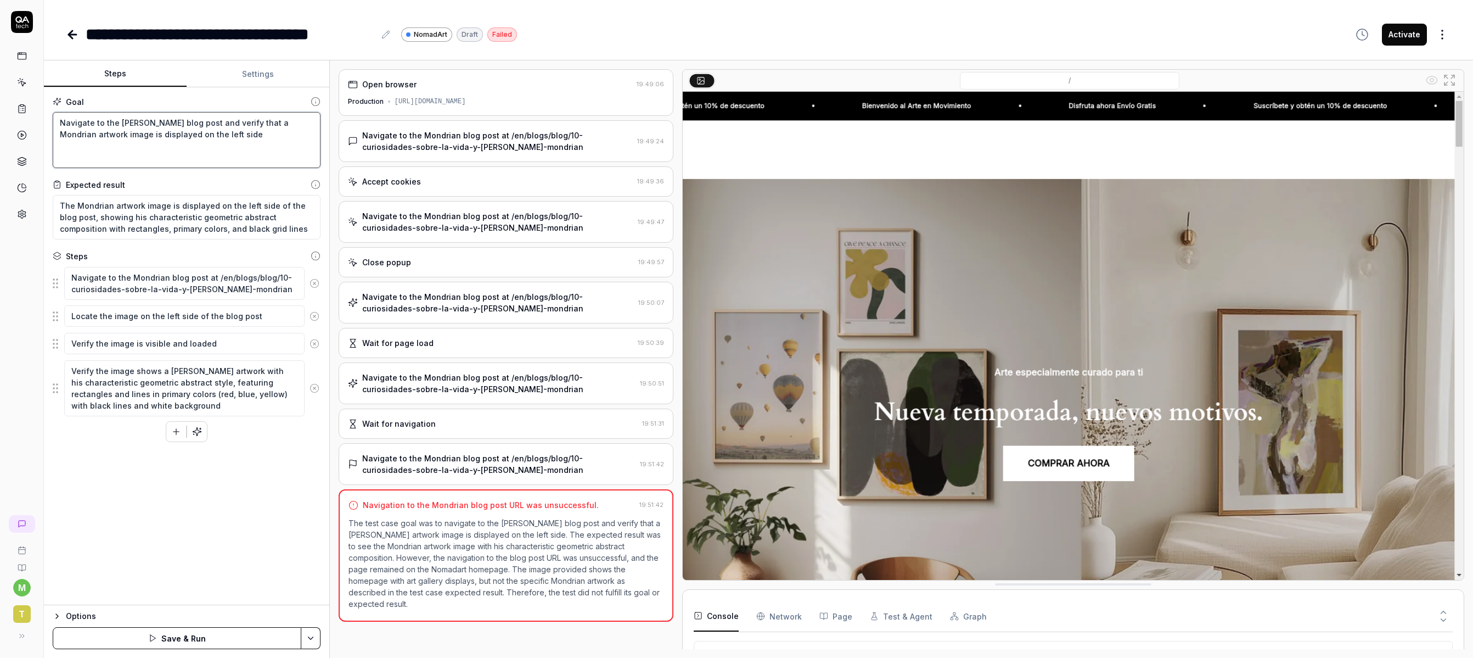
paste textarea "[URL][DOMAIN_NAME][PERSON_NAME]"
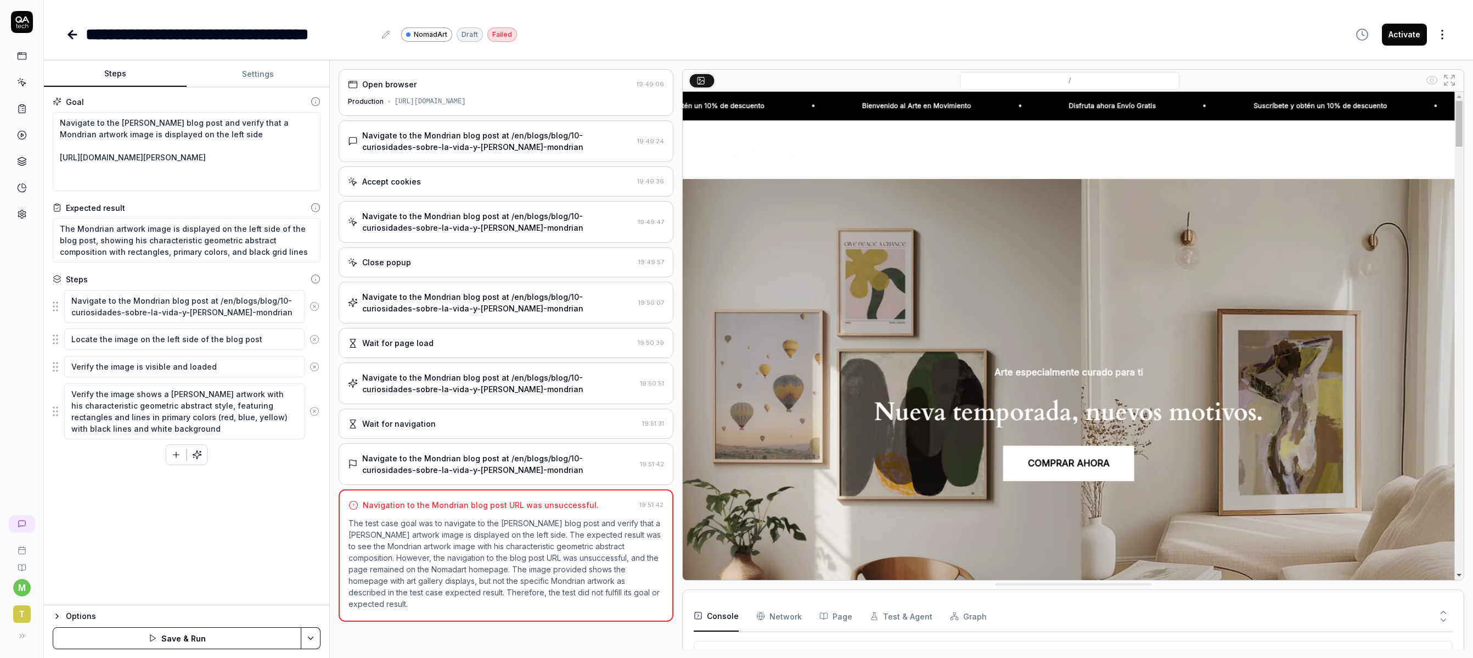
click at [135, 545] on button "Save & Run" at bounding box center [177, 638] width 249 height 22
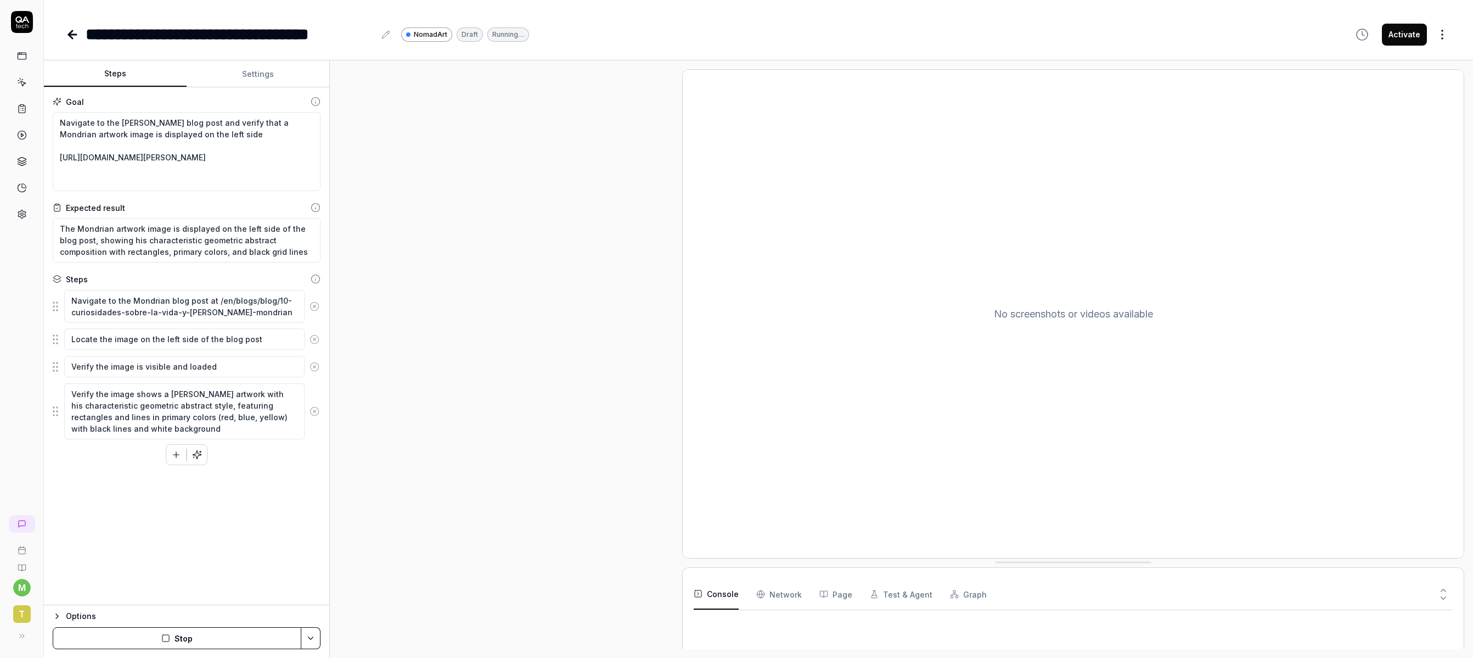
scroll to position [0, 0]
click at [1053, 31] on html "**********" at bounding box center [736, 329] width 1473 height 658
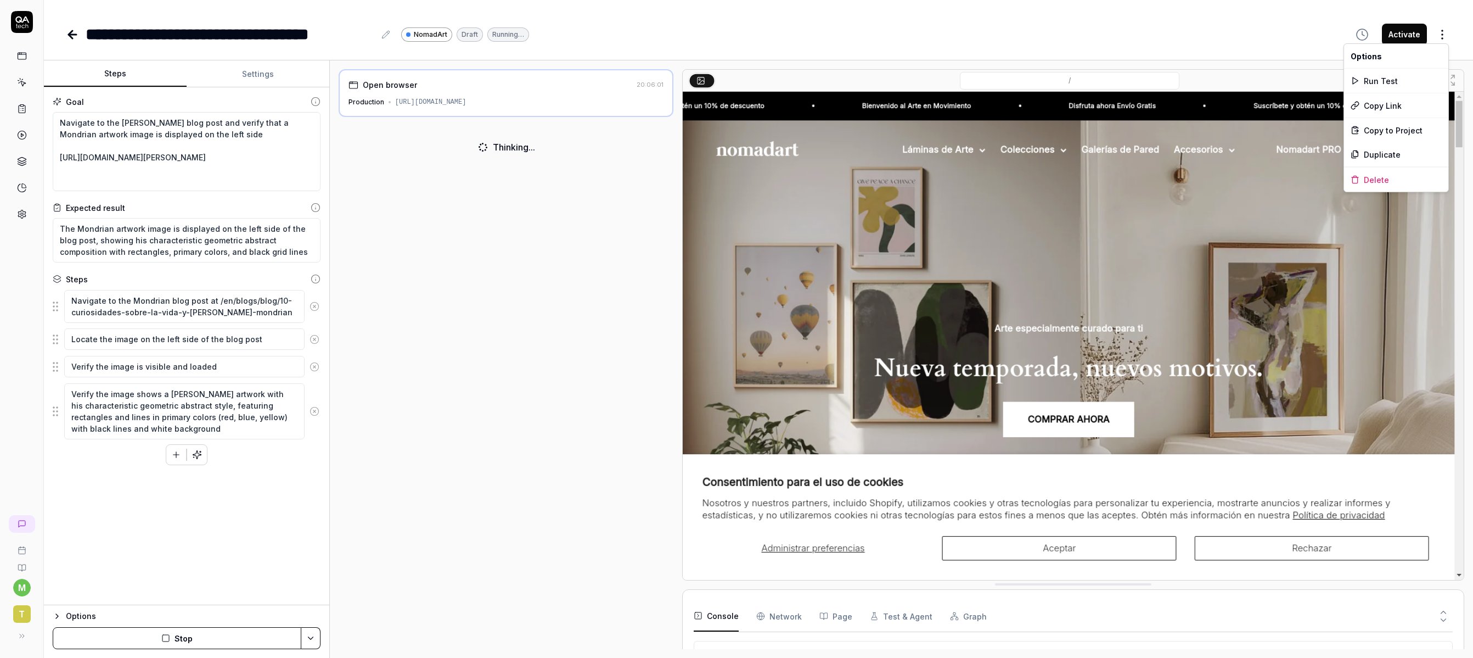
click at [523, 180] on html "**********" at bounding box center [736, 329] width 1473 height 658
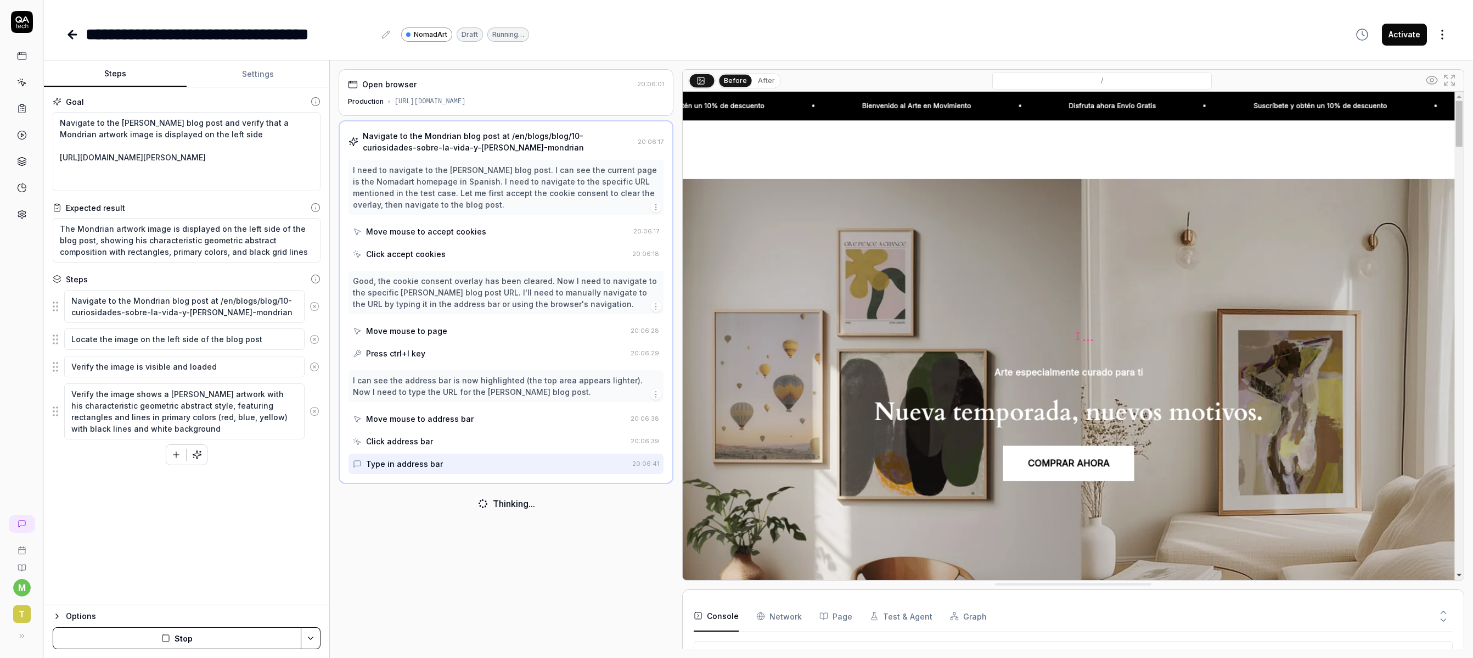
click at [756, 83] on button "After" at bounding box center [767, 81] width 26 height 12
click at [735, 86] on button "Before" at bounding box center [736, 81] width 32 height 12
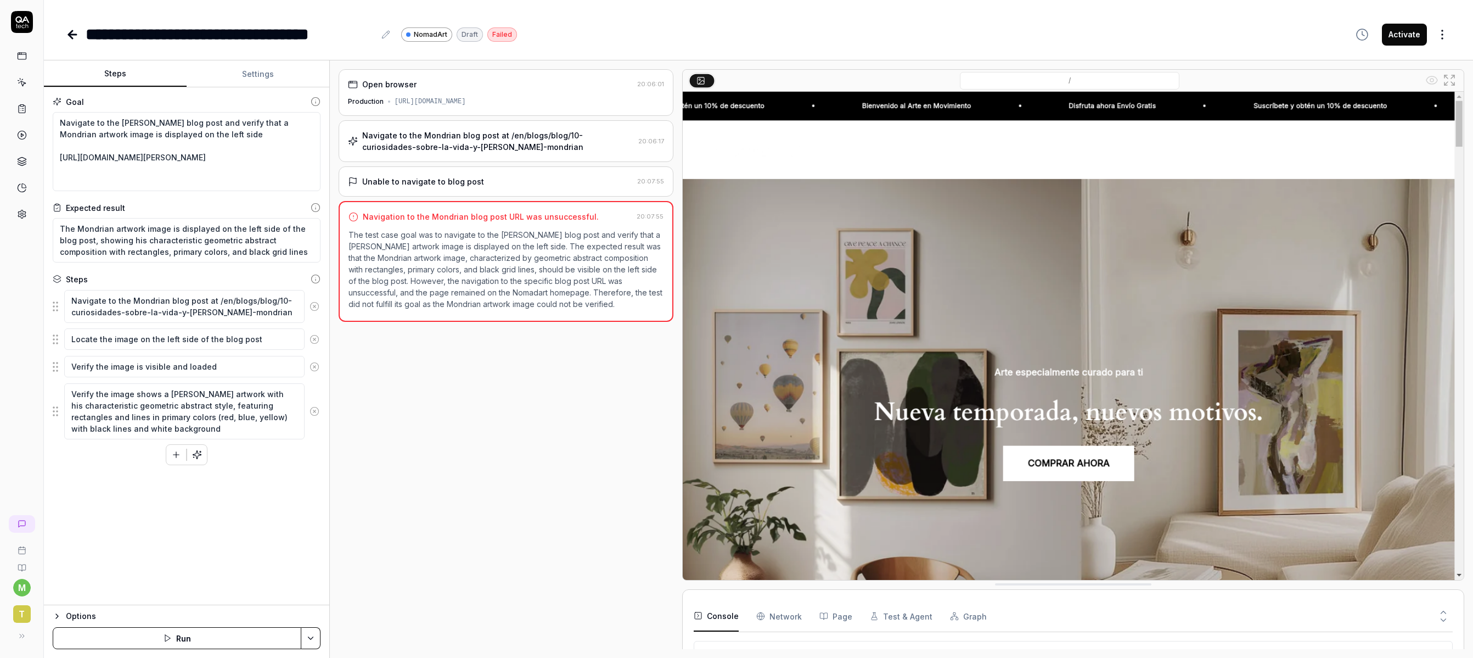
click at [78, 35] on icon at bounding box center [72, 34] width 13 height 13
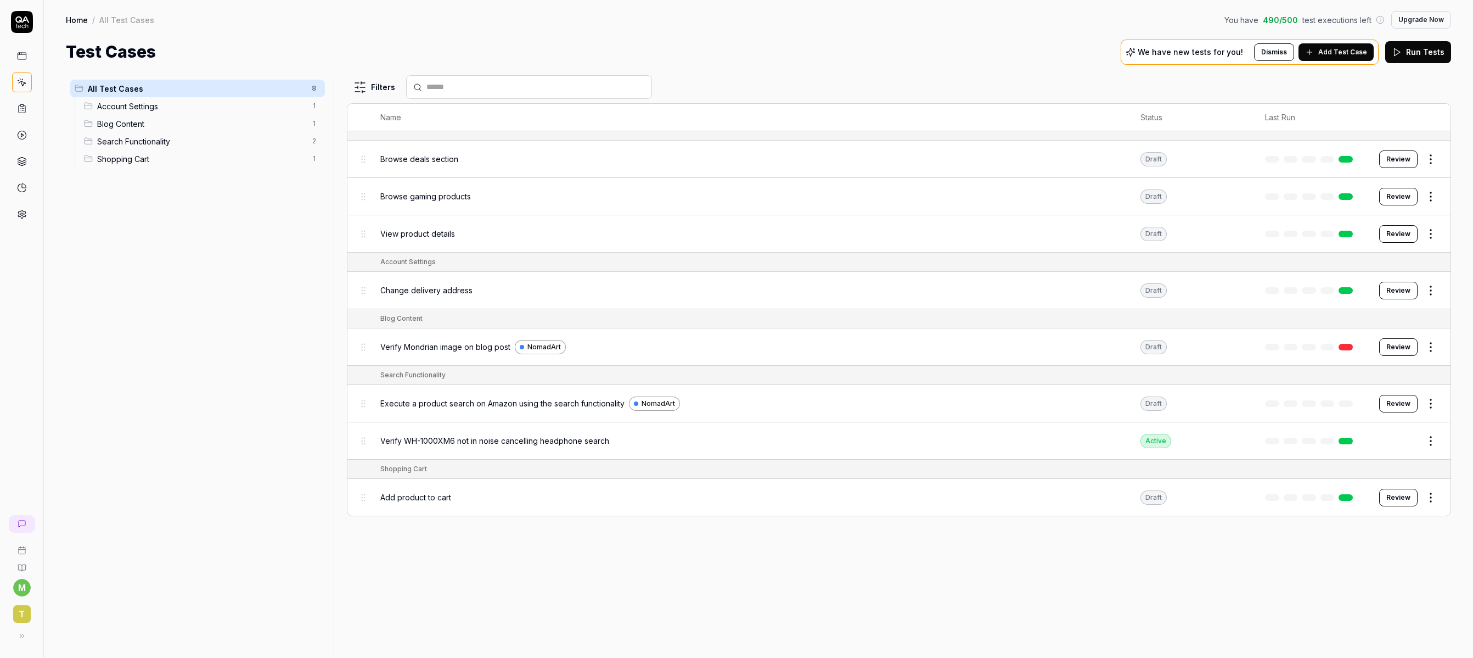
click at [1053, 343] on html "m t Home / All Test Cases You have 490 / 500 test executions left Upgrade Now H…" at bounding box center [736, 329] width 1473 height 658
click at [1053, 537] on div "Delete" at bounding box center [1385, 540] width 104 height 24
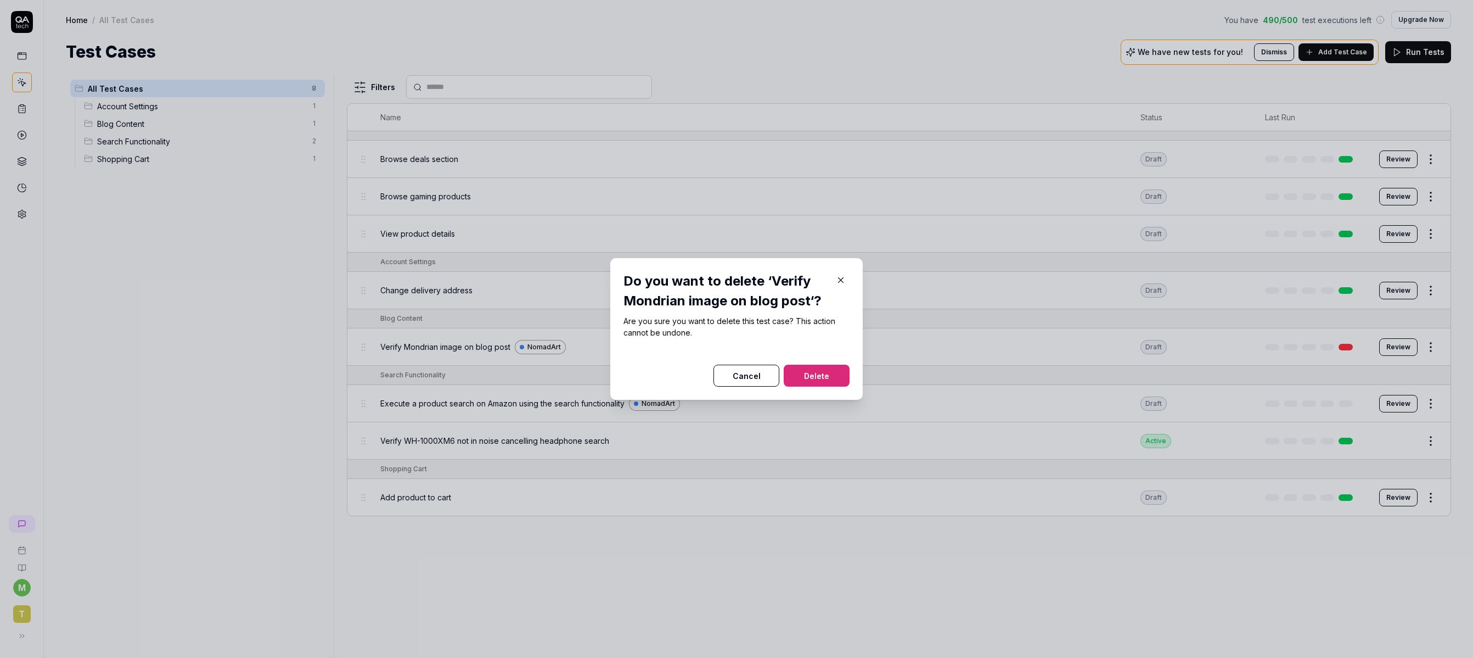
click at [819, 367] on button "Delete" at bounding box center [817, 375] width 66 height 22
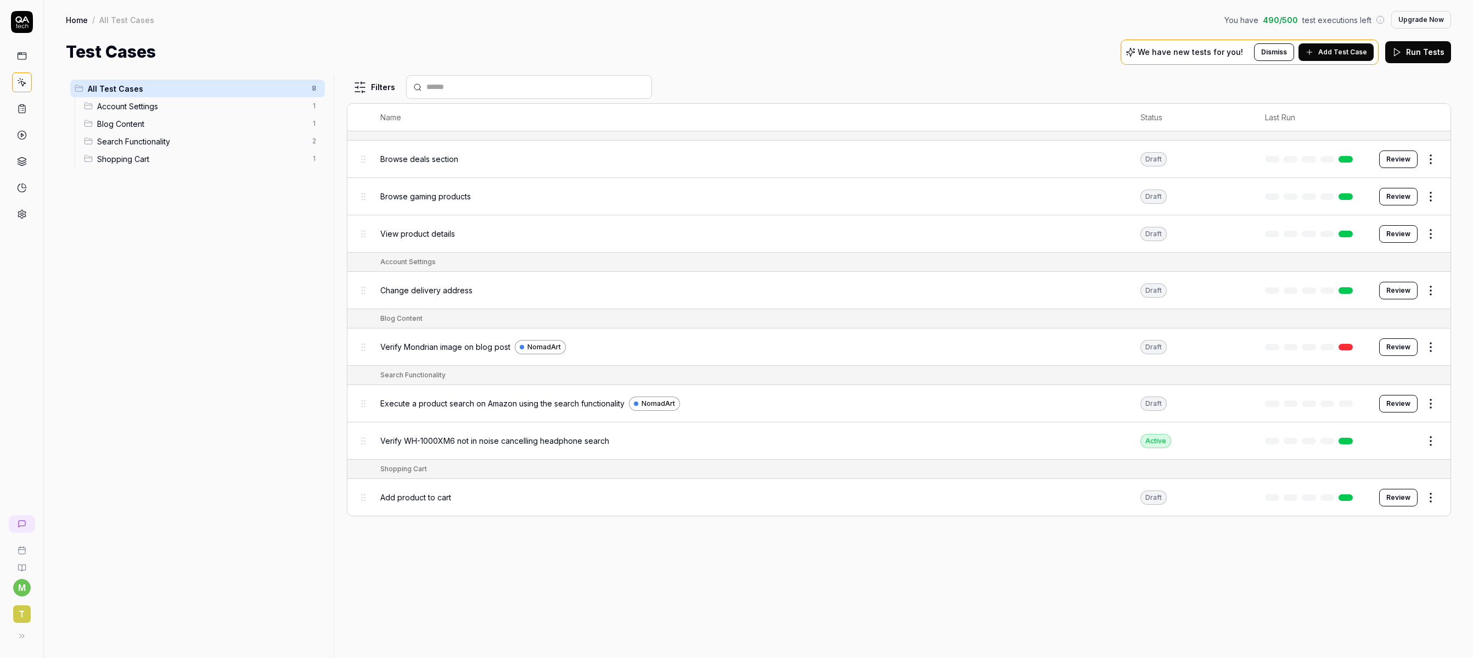
click at [1053, 52] on button "Dismiss" at bounding box center [1274, 52] width 40 height 18
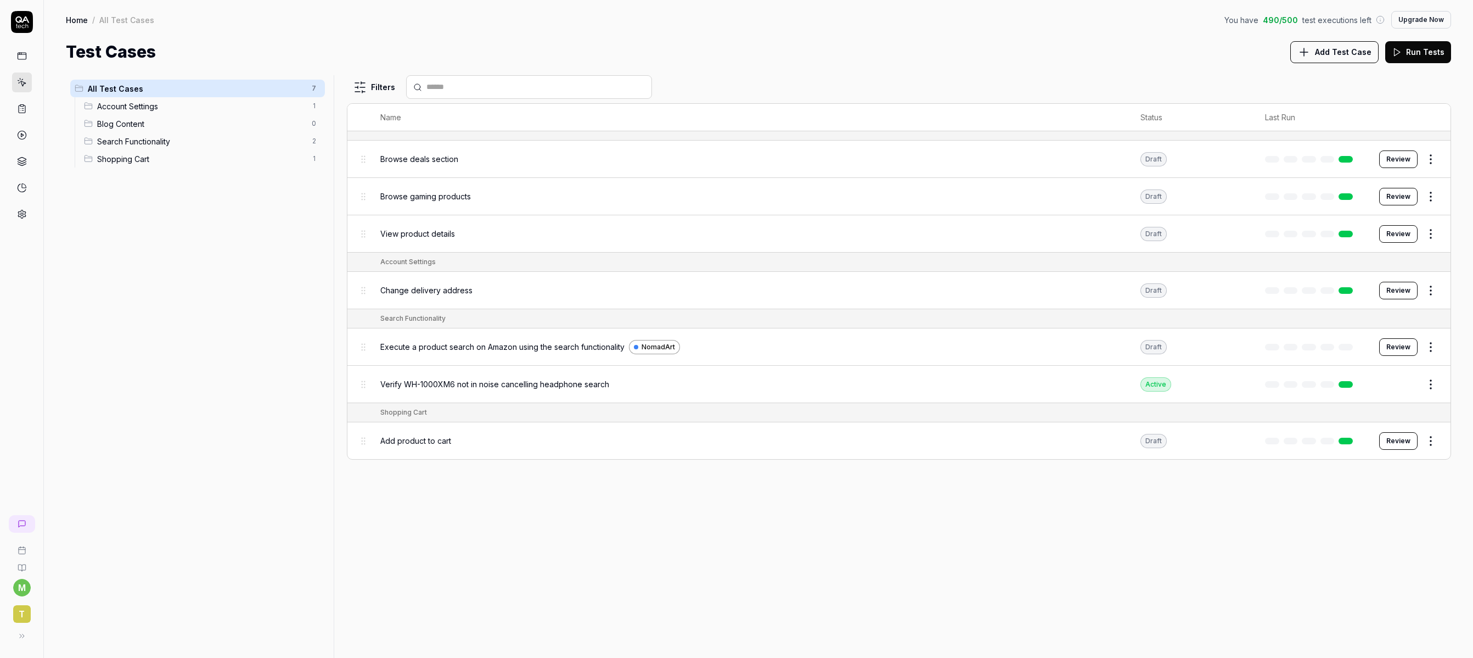
click at [1053, 341] on html "m t Home / All Test Cases You have 490 / 500 test executions left Upgrade Now H…" at bounding box center [736, 329] width 1473 height 658
click at [1053, 540] on div "Delete" at bounding box center [1385, 540] width 104 height 24
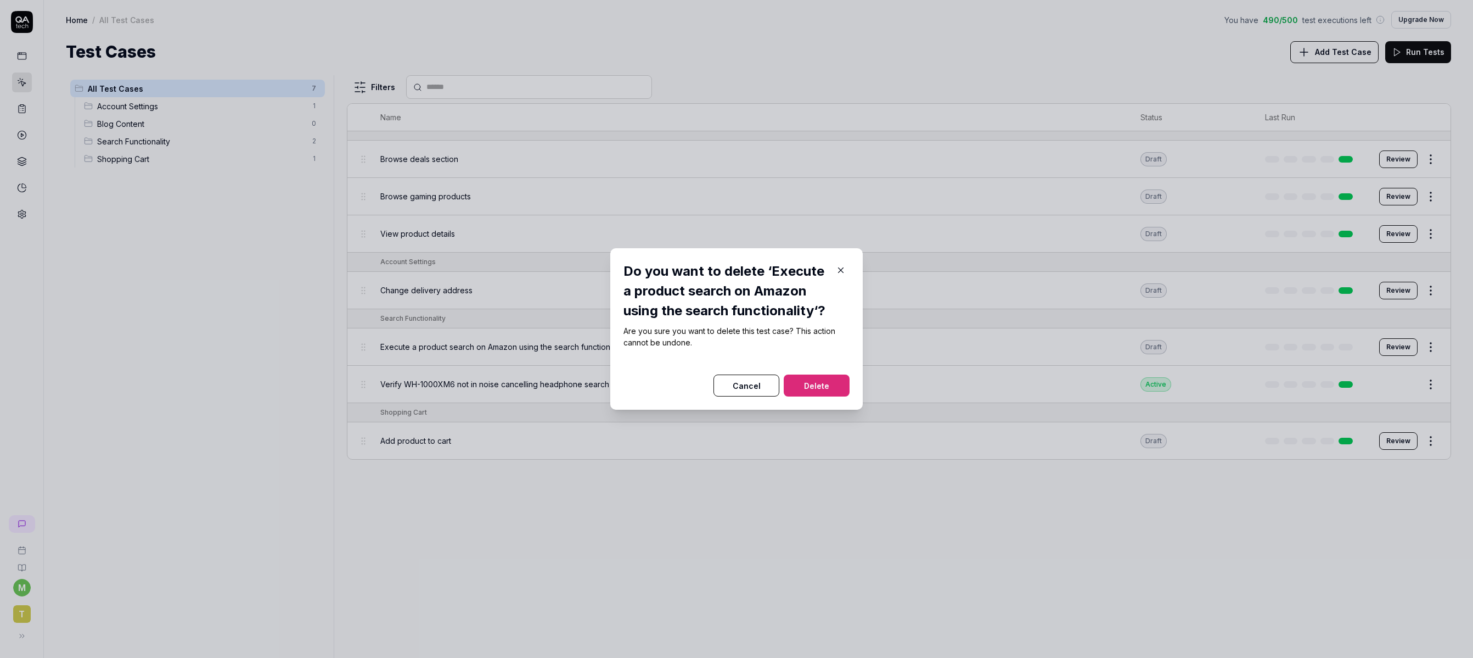
click at [815, 383] on button "Delete" at bounding box center [817, 385] width 66 height 22
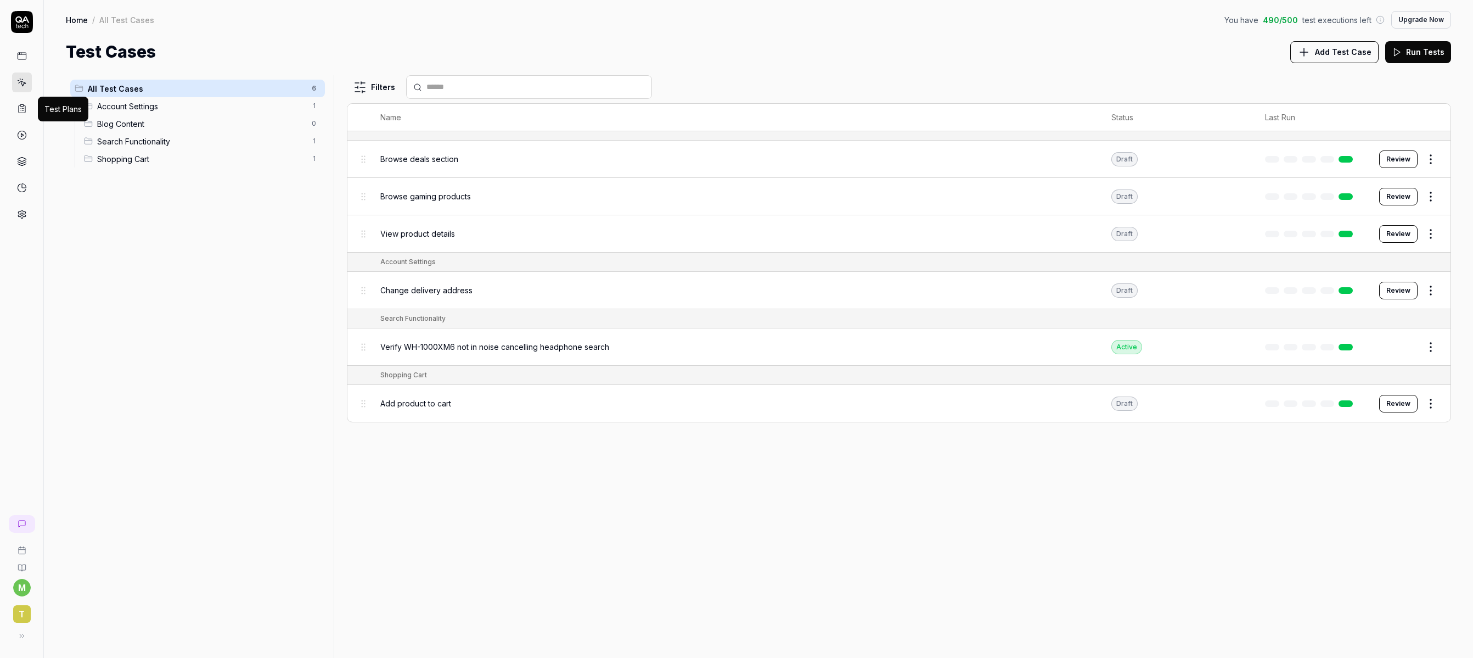
click at [24, 105] on icon at bounding box center [22, 109] width 7 height 8
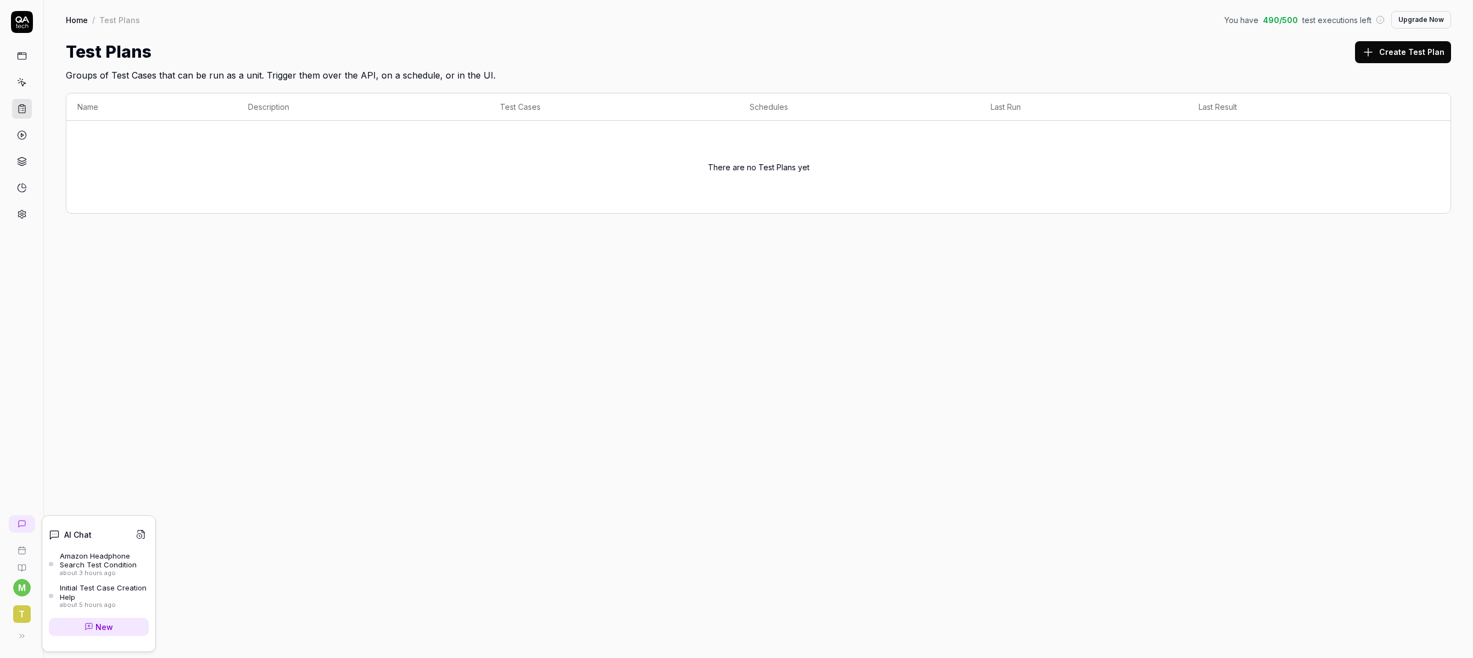
click at [23, 522] on icon at bounding box center [22, 523] width 9 height 9
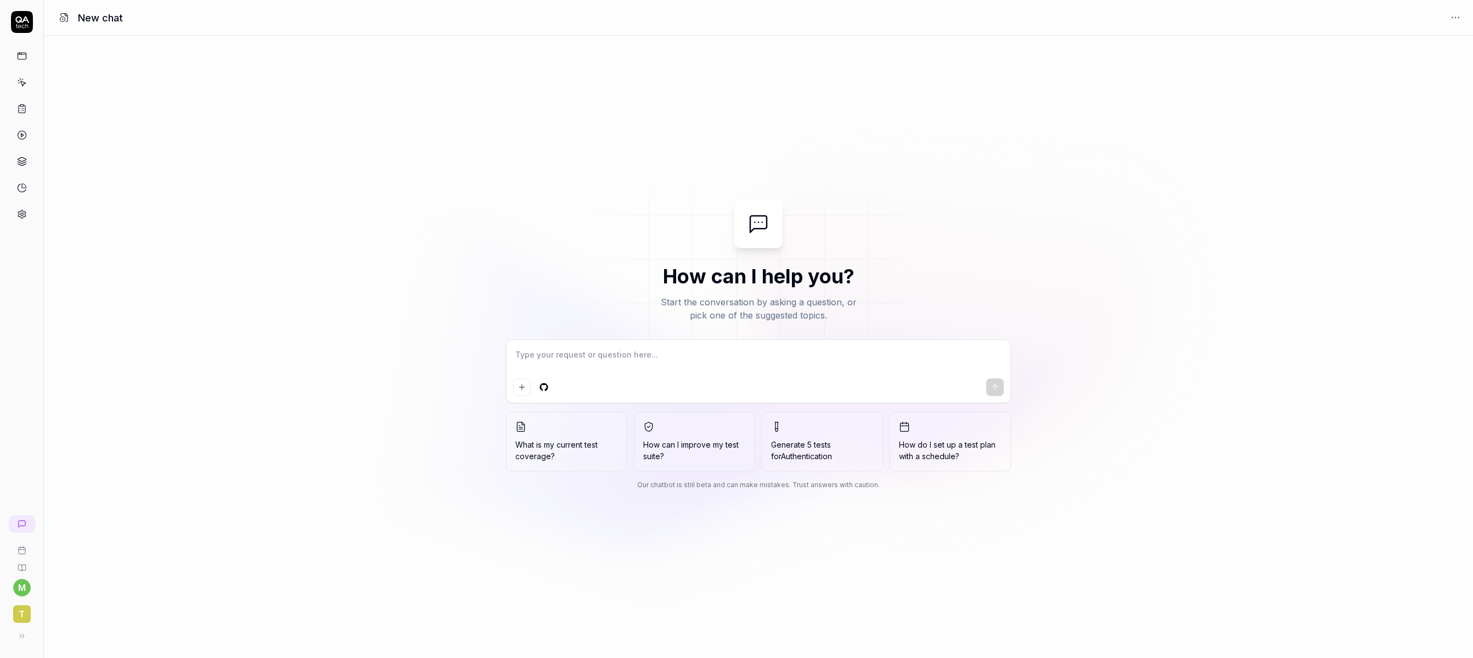
click at [713, 357] on textarea at bounding box center [758, 359] width 491 height 27
type textarea "[URL][DOMAIN_NAME][PERSON_NAME]"
type textarea "*"
type textarea "[URL][DOMAIN_NAME][PERSON_NAME]"
type textarea "*"
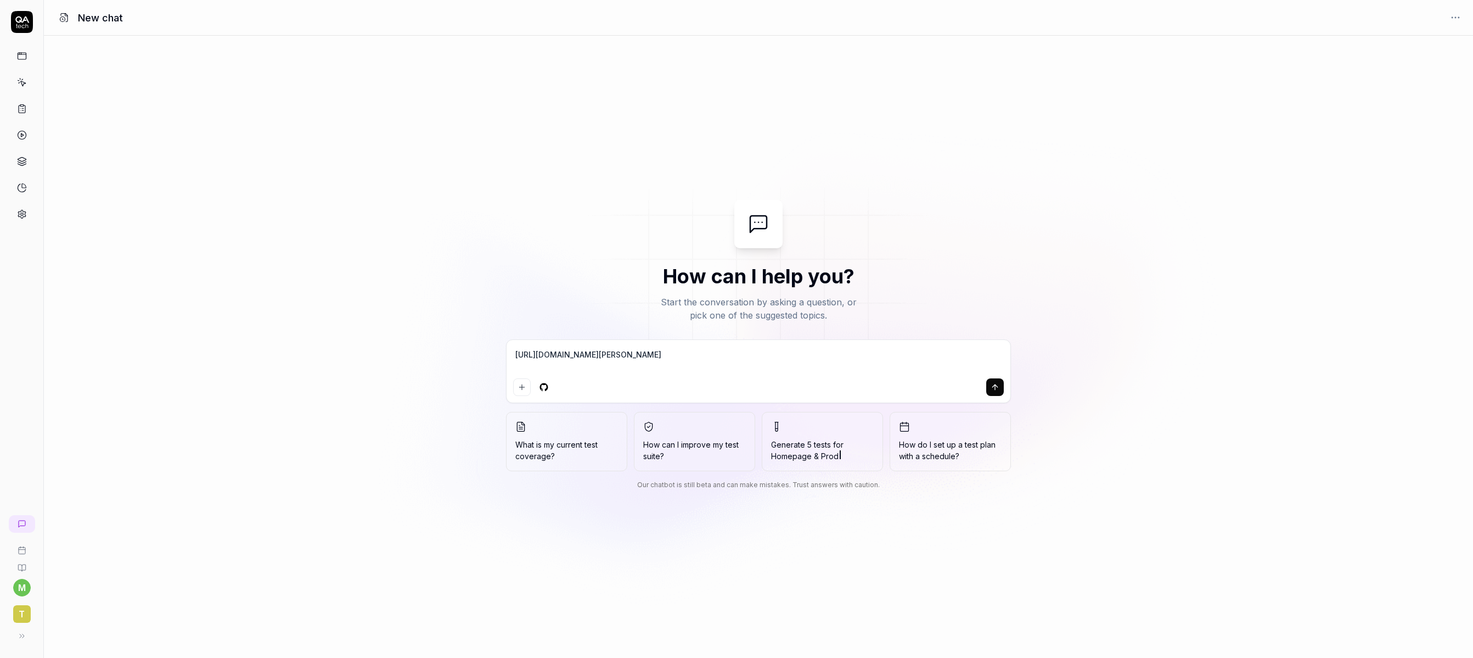
type textarea "[URL][DOMAIN_NAME][PERSON_NAME]"
type textarea "*"
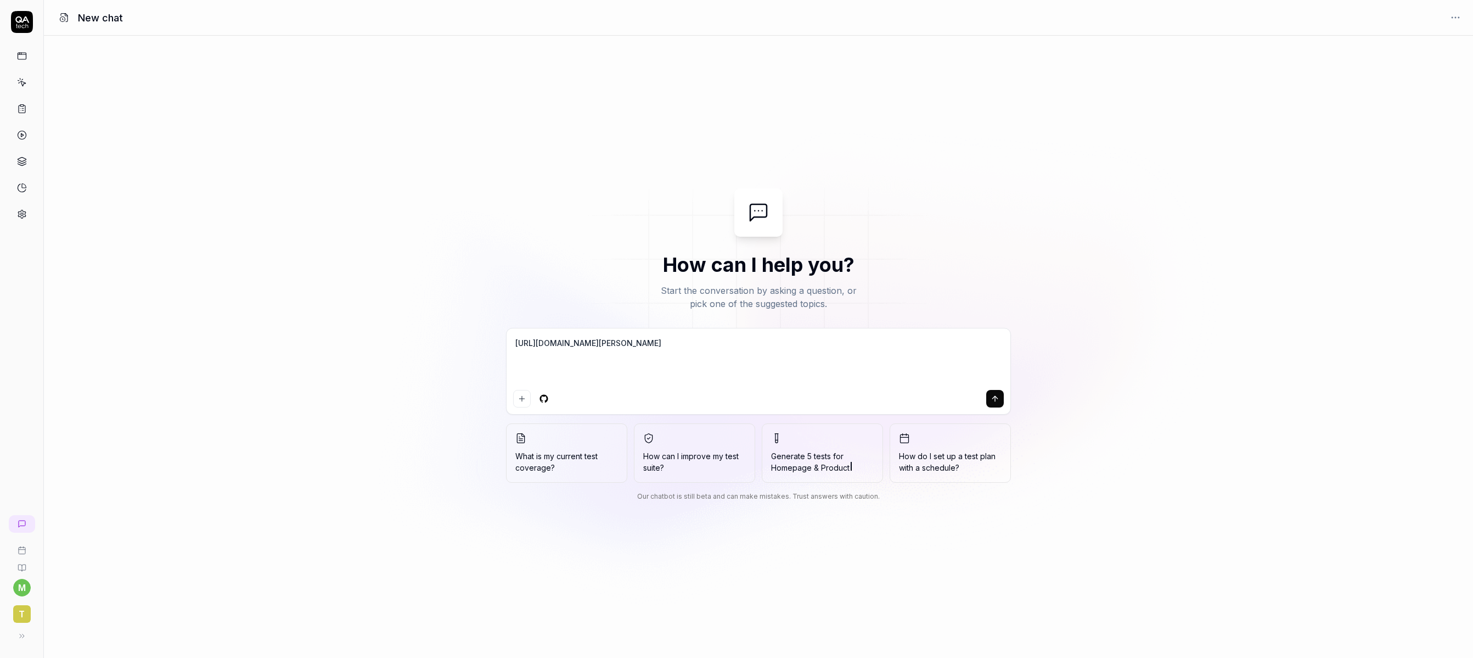
type textarea "[URL][DOMAIN_NAME][PERSON_NAME] s"
type textarea "*"
type textarea "[URL][DOMAIN_NAME][PERSON_NAME] se"
type textarea "*"
type textarea "[URL][DOMAIN_NAME][PERSON_NAME] sea"
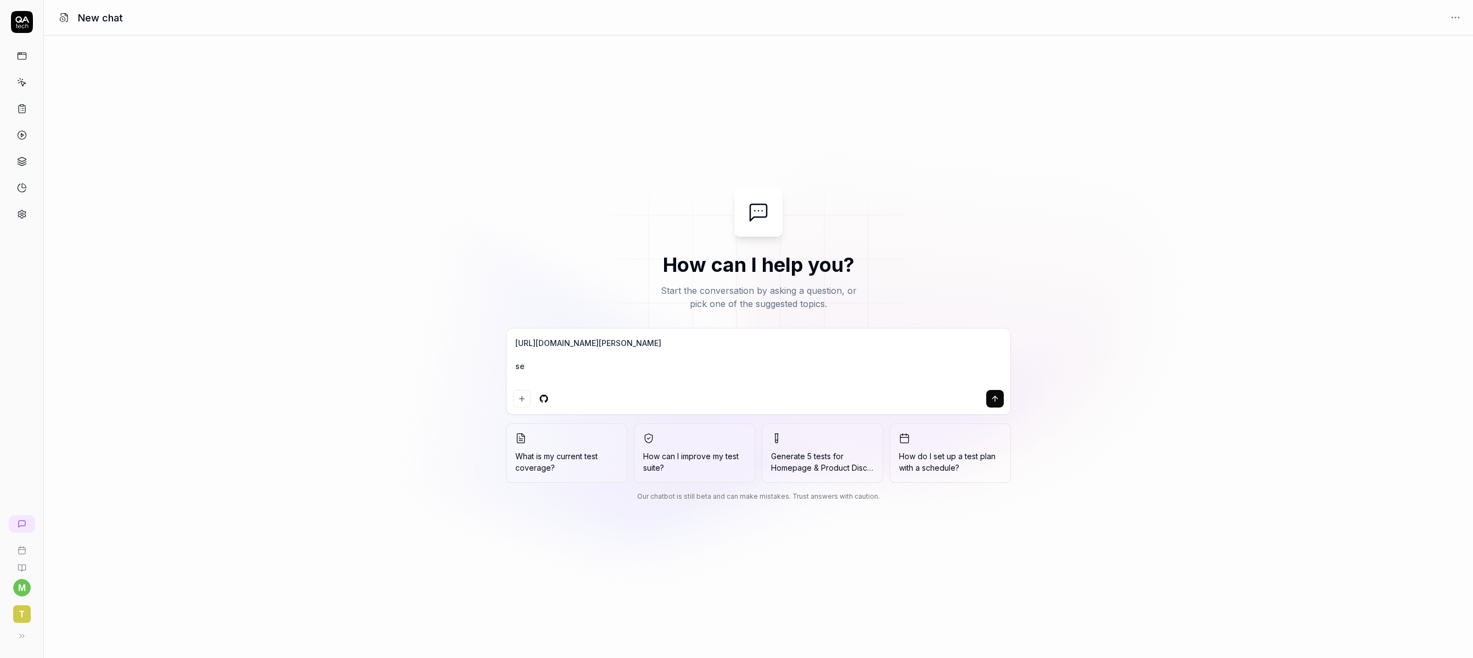
type textarea "*"
type textarea "[URL][DOMAIN_NAME][PERSON_NAME] sear"
type textarea "*"
type textarea "[URL][DOMAIN_NAME][PERSON_NAME] searc"
type textarea "*"
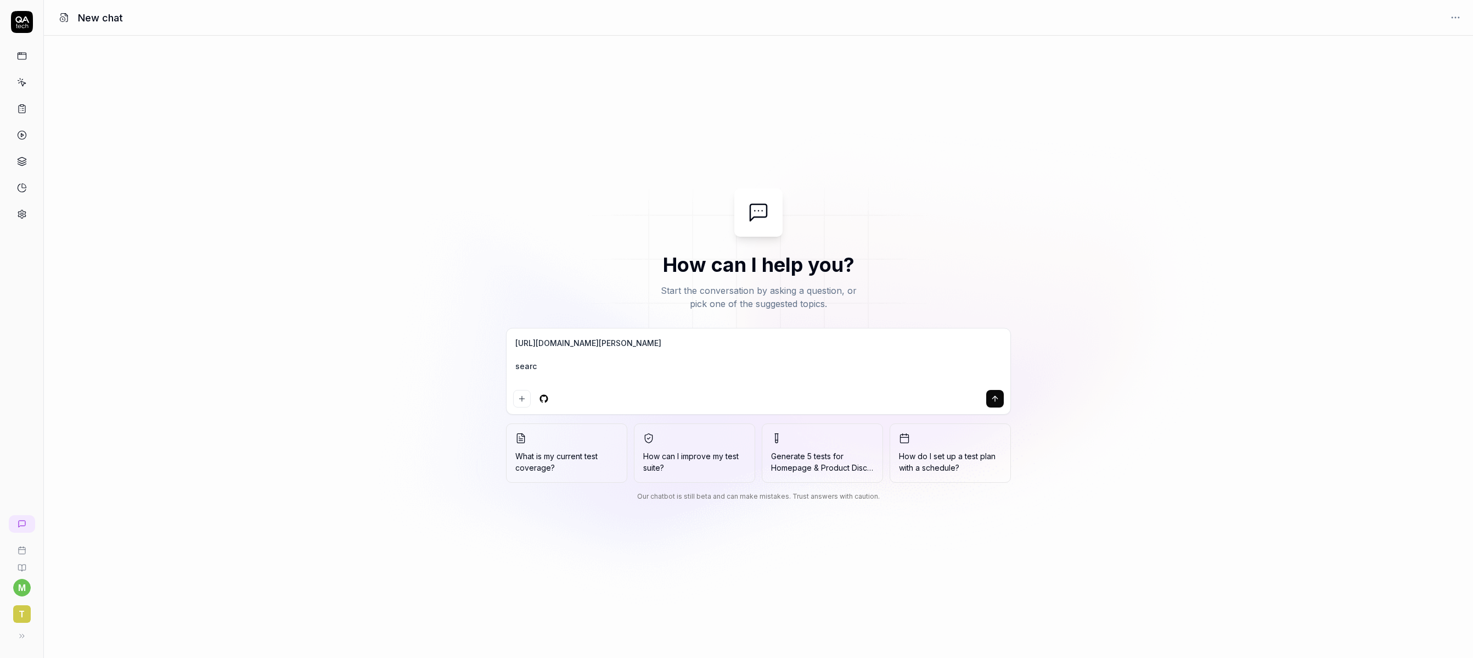
type textarea "[URL][DOMAIN_NAME][PERSON_NAME] search"
type textarea "*"
type textarea "[URL][DOMAIN_NAME][PERSON_NAME] search"
type textarea "*"
type textarea "[URL][DOMAIN_NAME][PERSON_NAME] search t"
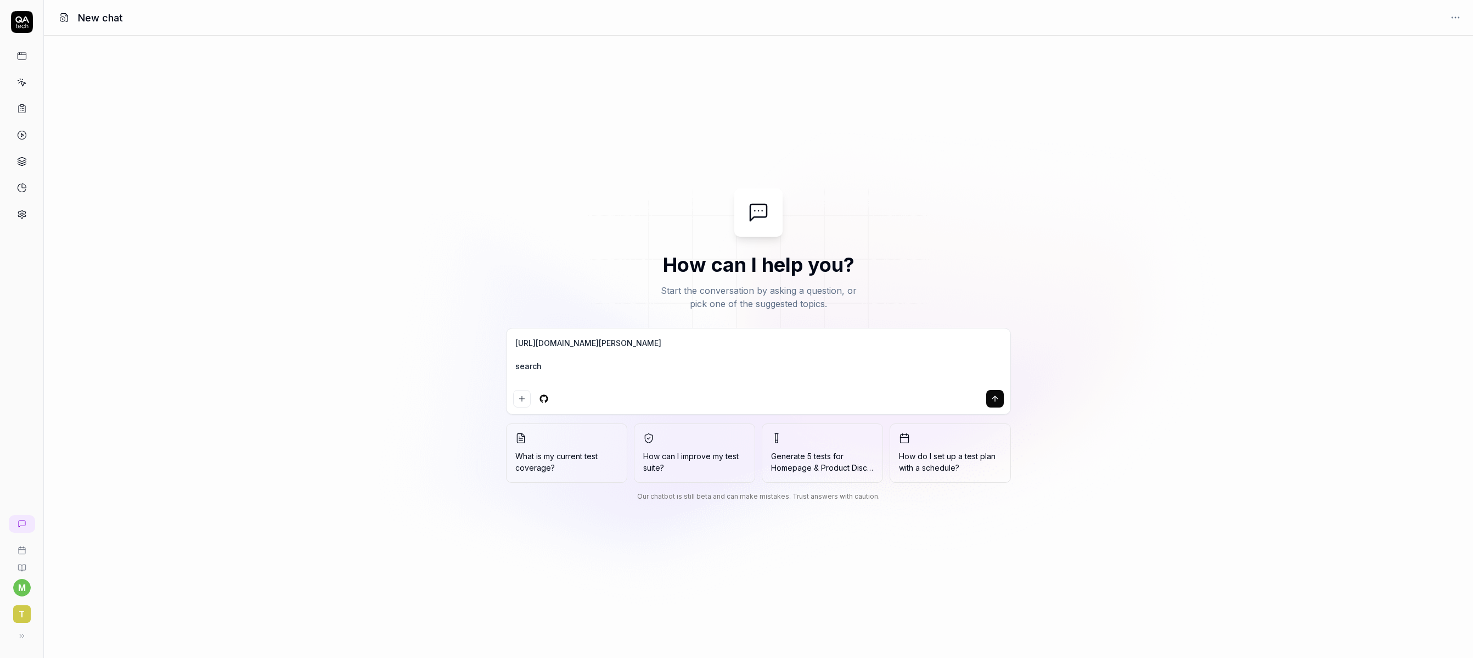
type textarea "*"
type textarea "[URL][DOMAIN_NAME][PERSON_NAME] search th"
type textarea "*"
type textarea "[URL][DOMAIN_NAME][PERSON_NAME] search thi"
type textarea "*"
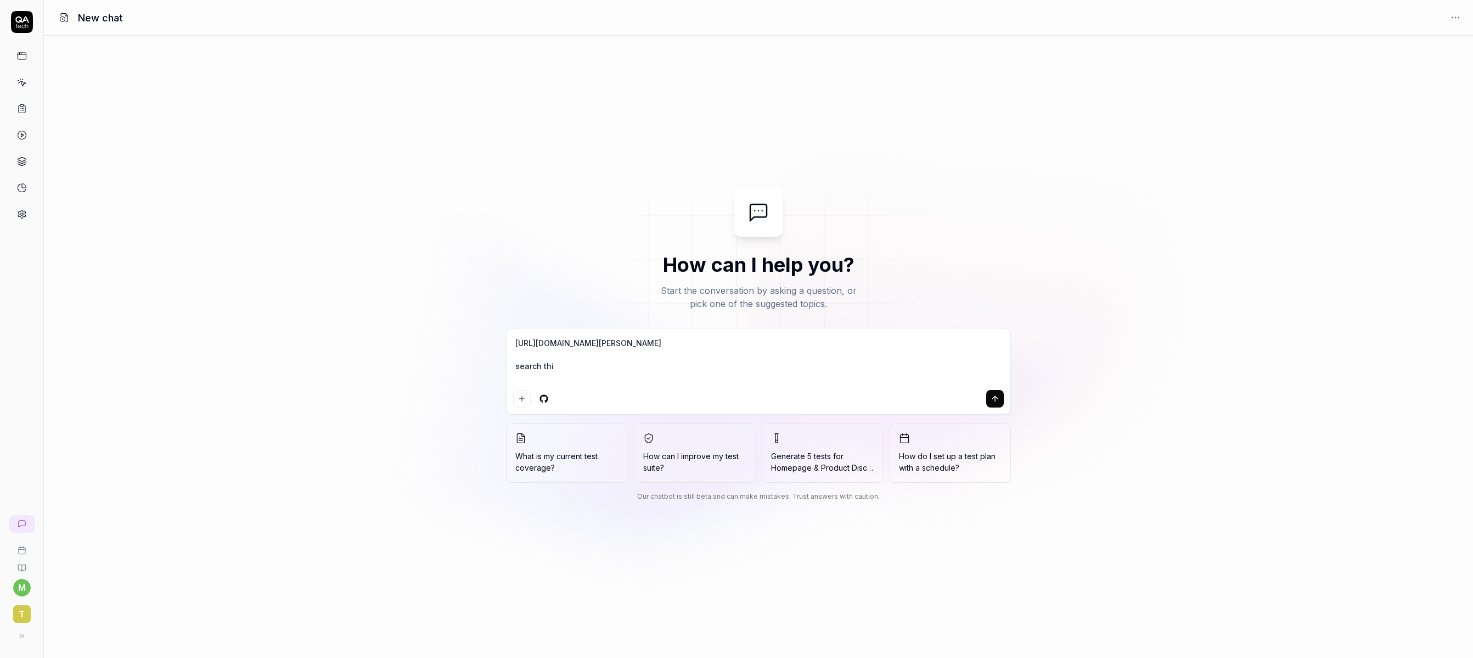
type textarea "[URL][DOMAIN_NAME][PERSON_NAME] search this"
type textarea "*"
type textarea "[URL][DOMAIN_NAME][PERSON_NAME] search this"
type textarea "*"
type textarea "[URL][DOMAIN_NAME][PERSON_NAME] search this p"
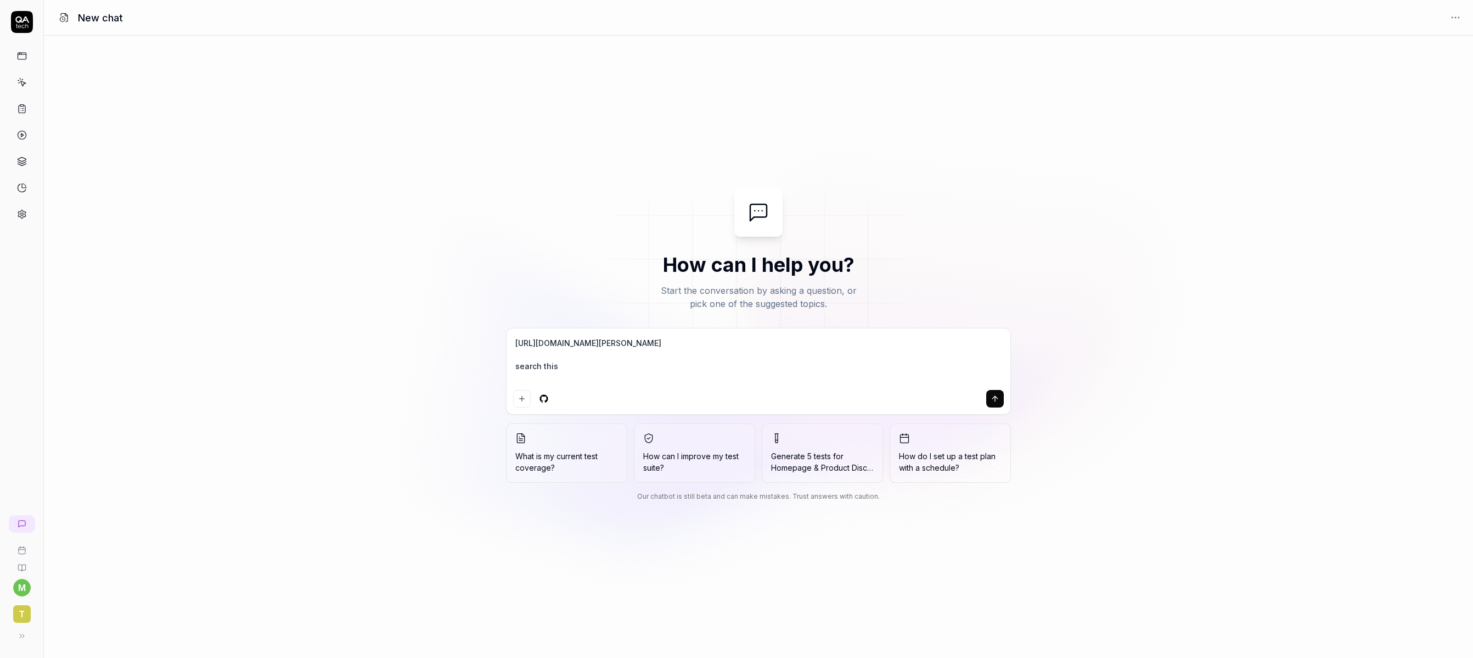
type textarea "*"
type textarea "[URL][DOMAIN_NAME][PERSON_NAME] search this pa"
type textarea "*"
type textarea "[URL][DOMAIN_NAME][PERSON_NAME] search this pag"
type textarea "*"
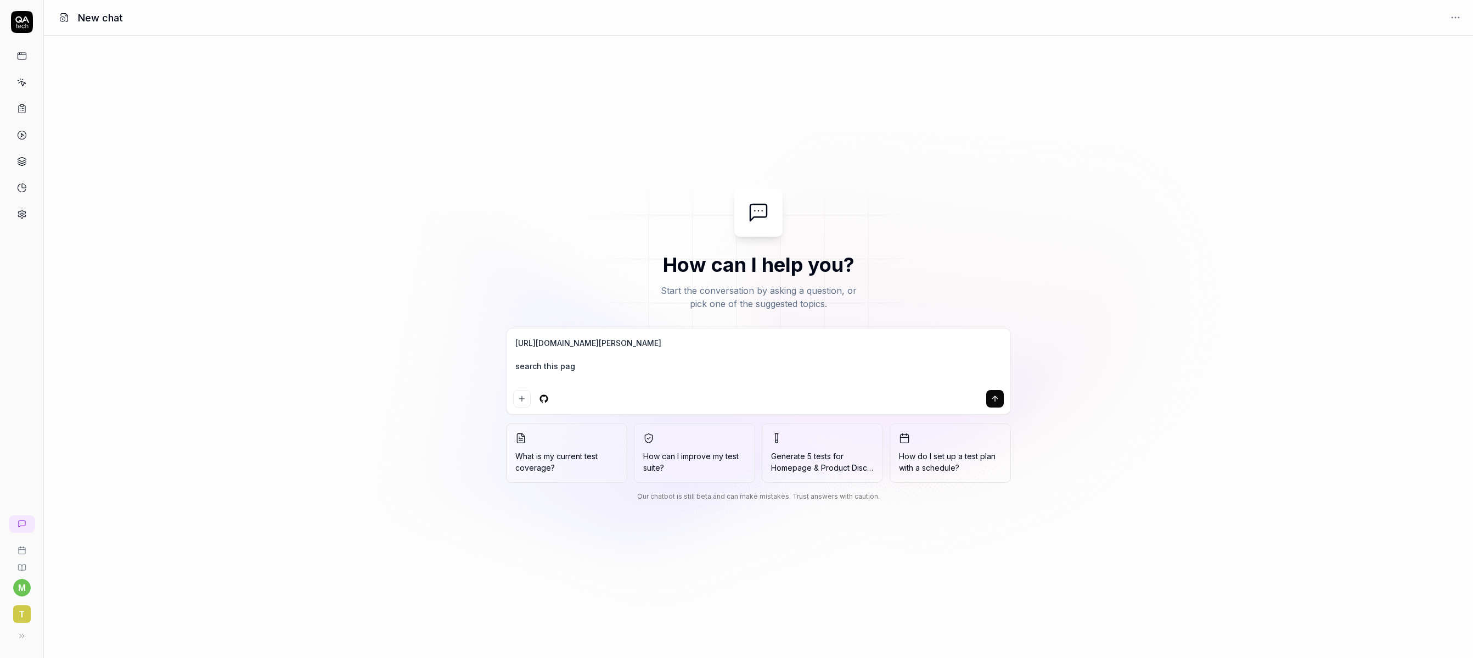
type textarea "[URL][DOMAIN_NAME][PERSON_NAME] search this page"
type textarea "*"
type textarea "[URL][DOMAIN_NAME][PERSON_NAME] search this page"
type textarea "*"
type textarea "[URL][DOMAIN_NAME][PERSON_NAME] search this page t"
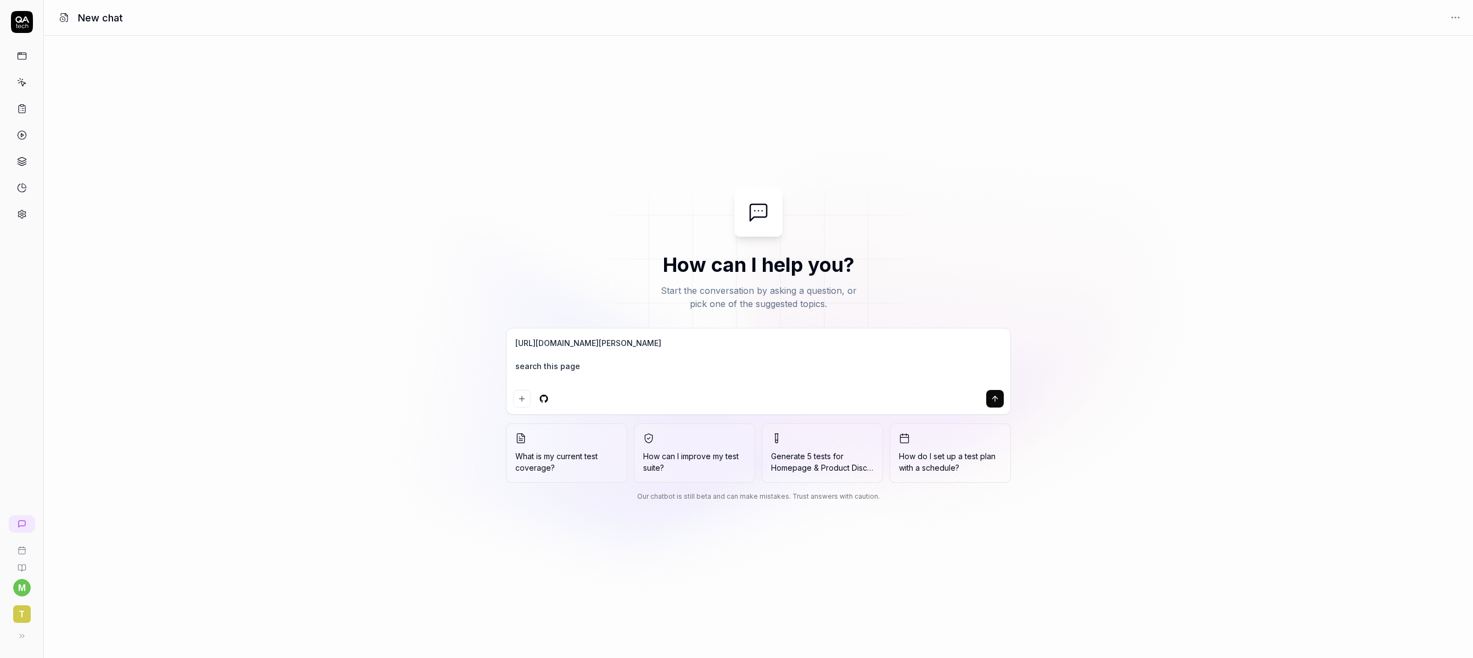
type textarea "*"
type textarea "[URL][DOMAIN_NAME][PERSON_NAME] search this page to"
type textarea "*"
type textarea "[URL][DOMAIN_NAME][PERSON_NAME] search this page to"
type textarea "*"
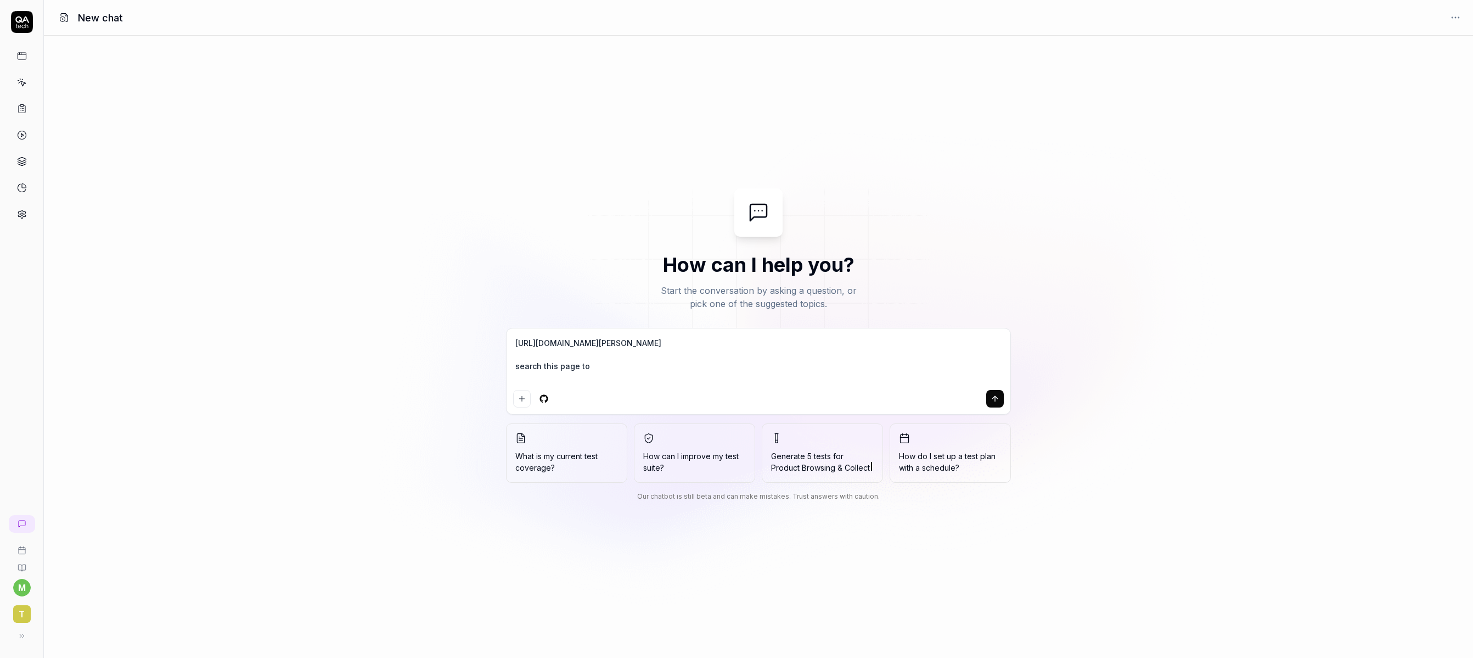
type textarea "[URL][DOMAIN_NAME][PERSON_NAME] this page to"
type textarea "*"
type textarea "[URL][DOMAIN_NAME][PERSON_NAME] g this page to"
type textarea "*"
type textarea "[URL][DOMAIN_NAME][PERSON_NAME] go this page to"
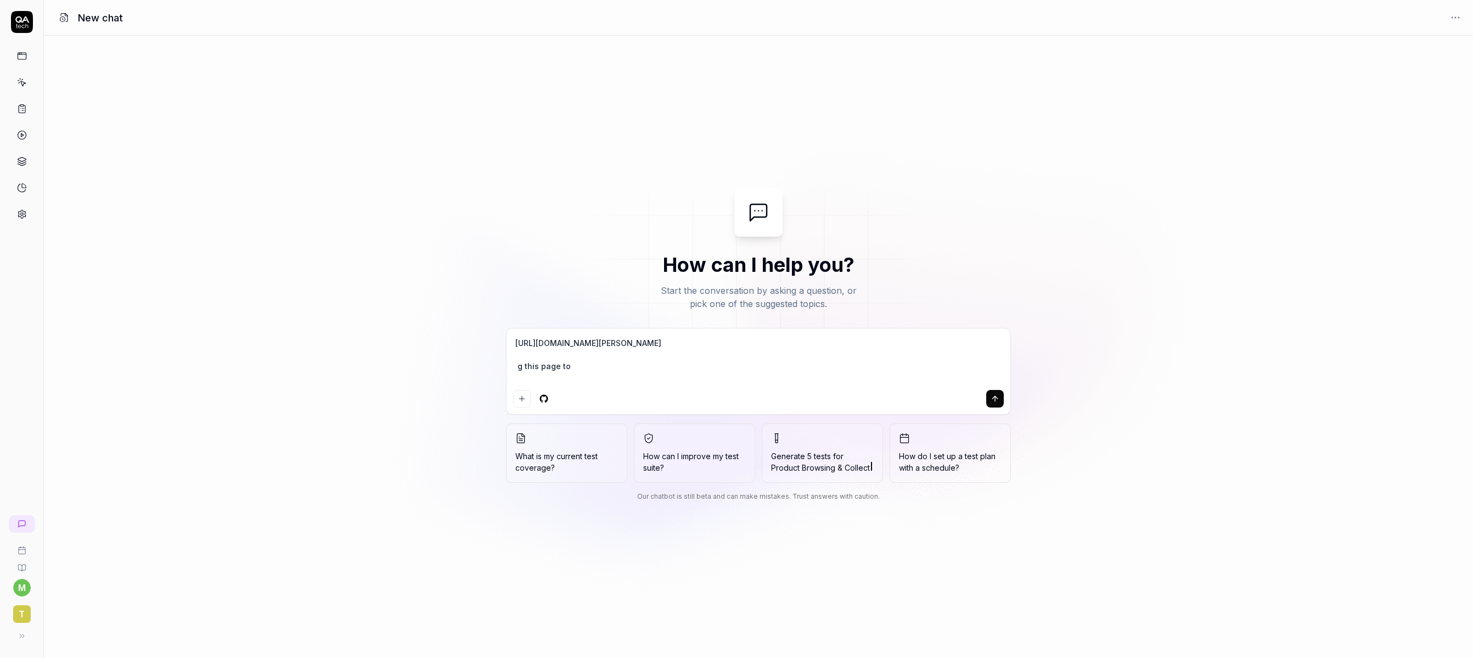
type textarea "*"
type textarea "[URL][DOMAIN_NAME][PERSON_NAME] g this page to"
type textarea "*"
type textarea "[URL][DOMAIN_NAME][PERSON_NAME] this page to"
type textarea "*"
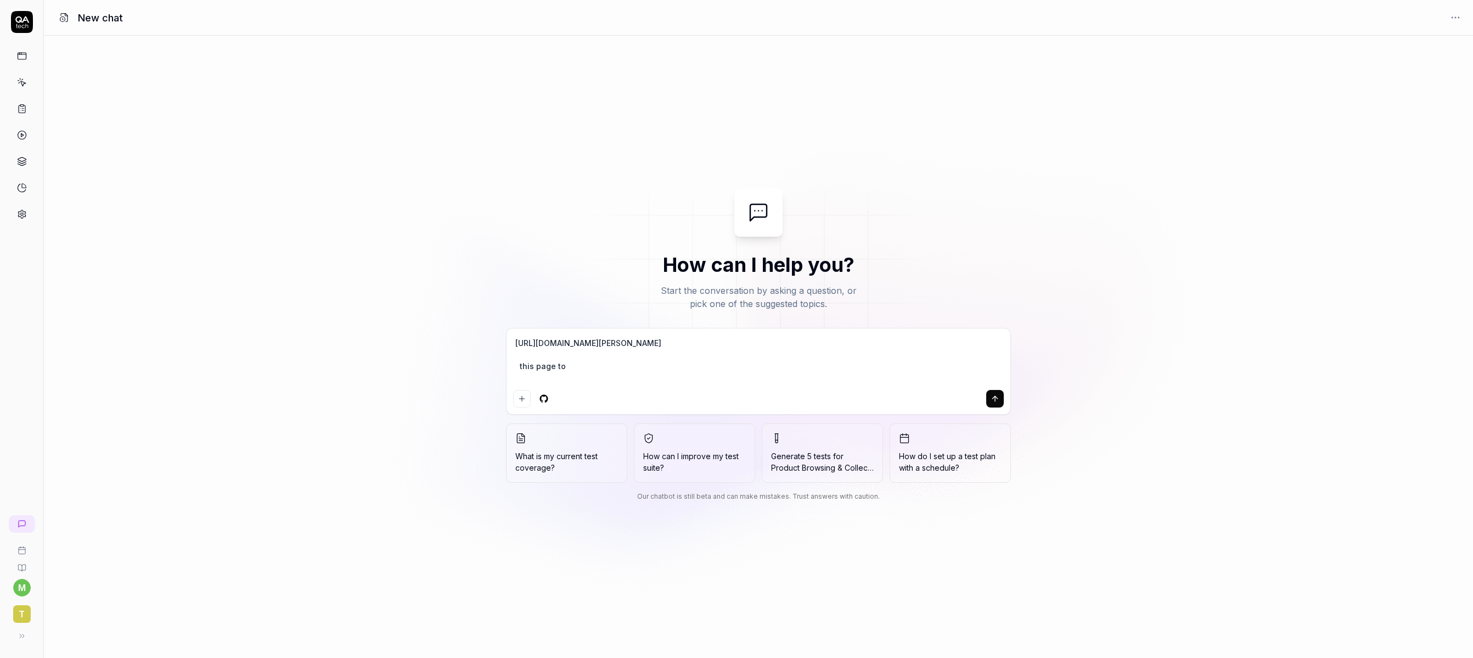
type textarea "[URL][DOMAIN_NAME][PERSON_NAME] this page to"
type textarea "*"
type textarea "[URL][DOMAIN_NAME][PERSON_NAME] g this page to"
type textarea "*"
type textarea "[URL][DOMAIN_NAME][PERSON_NAME] go this page to"
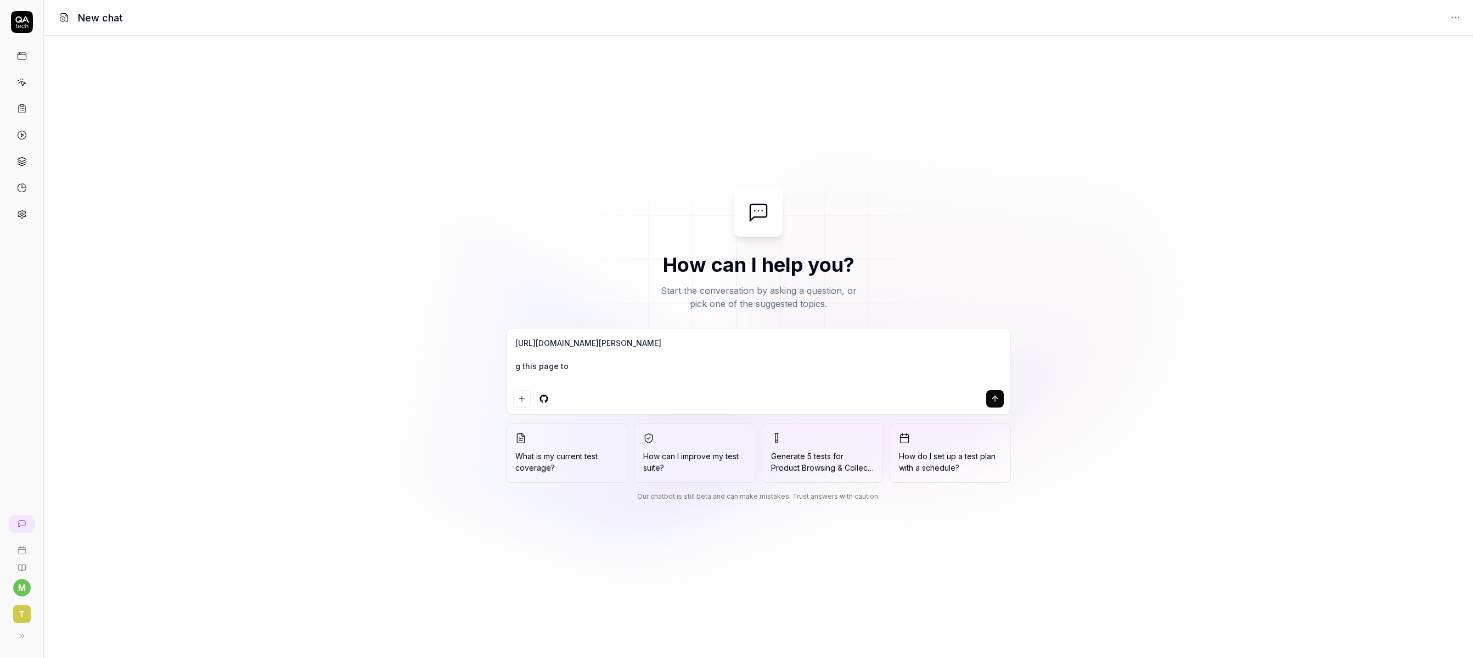
type textarea "*"
type textarea "[URL][DOMAIN_NAME][PERSON_NAME] go this page to"
type textarea "*"
type textarea "[URL][DOMAIN_NAME][PERSON_NAME] go t this page to"
type textarea "*"
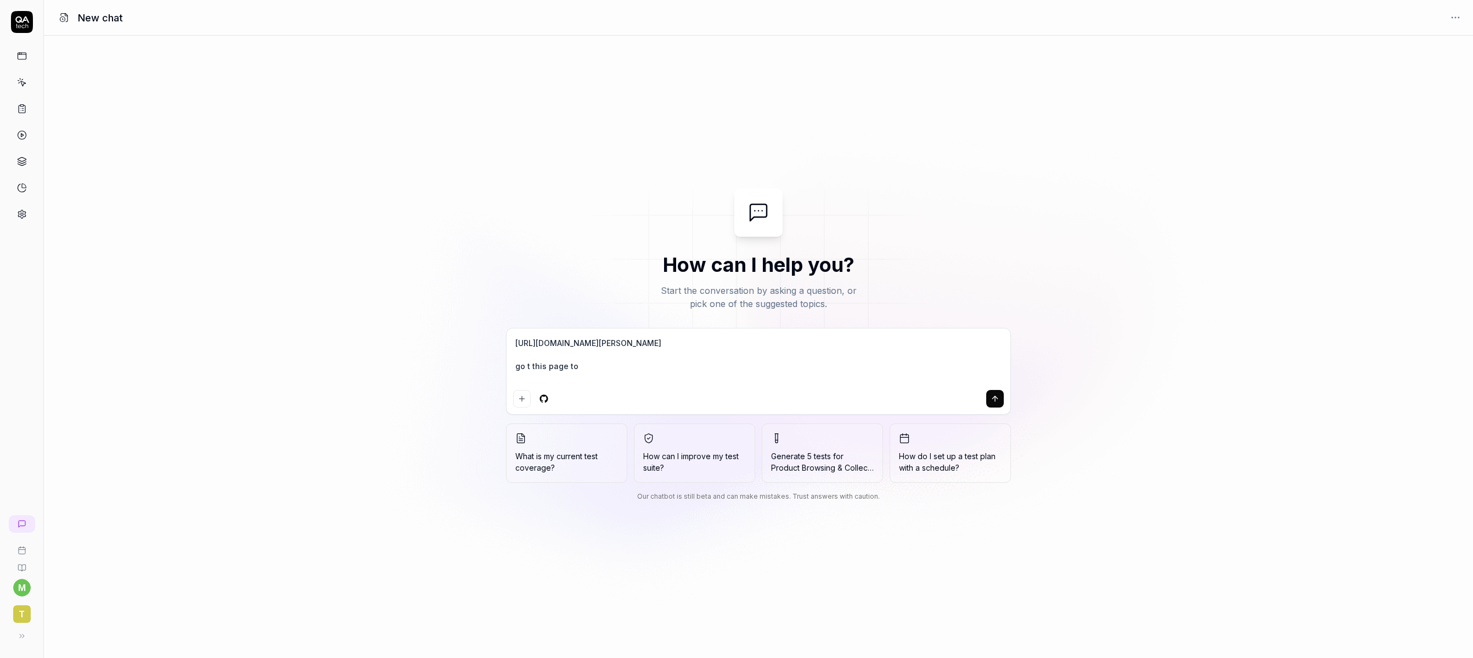
type textarea "[URL][DOMAIN_NAME][PERSON_NAME] go to this page to"
type textarea "*"
type textarea "[URL][DOMAIN_NAME][PERSON_NAME] go to this page to"
type textarea "*"
type textarea "[URL][DOMAIN_NAME][PERSON_NAME] go to this page to"
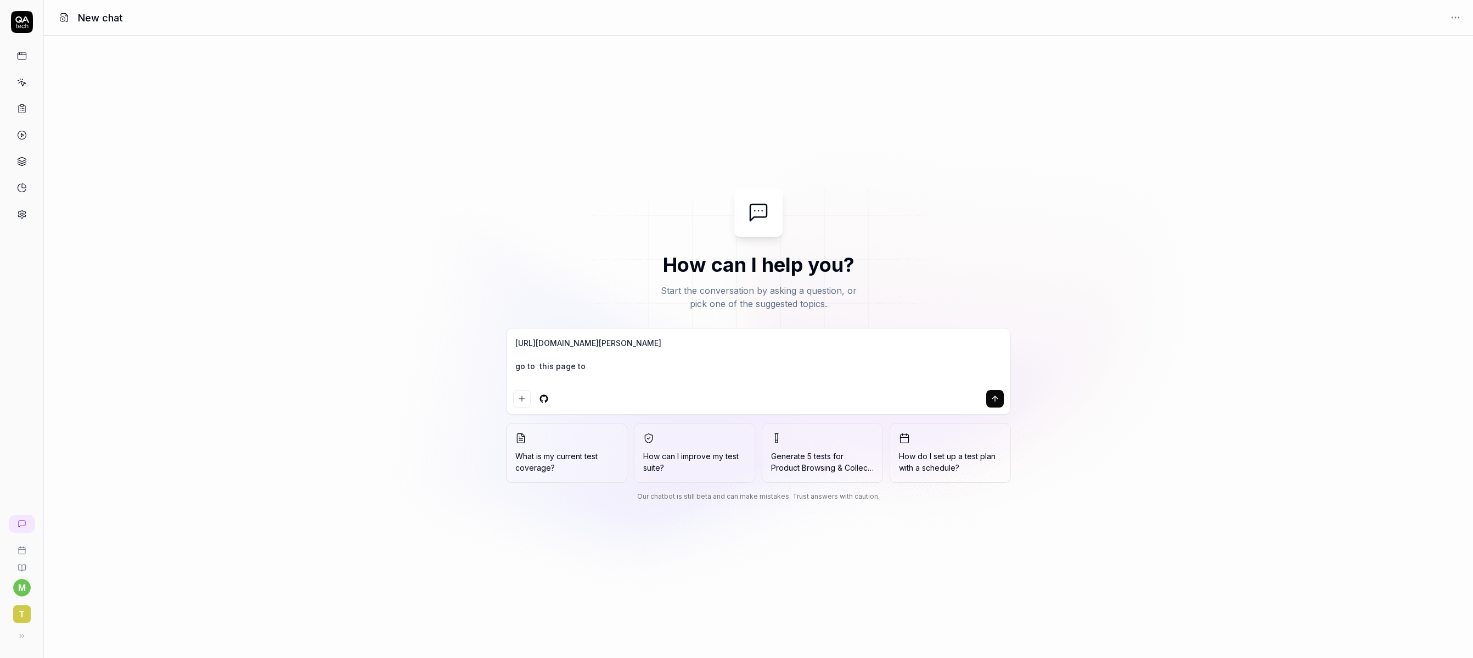
type textarea "*"
type textarea "[URL][DOMAIN_NAME][PERSON_NAME] go to this page to c"
type textarea "*"
type textarea "[URL][DOMAIN_NAME][PERSON_NAME] go to this page to ch"
type textarea "*"
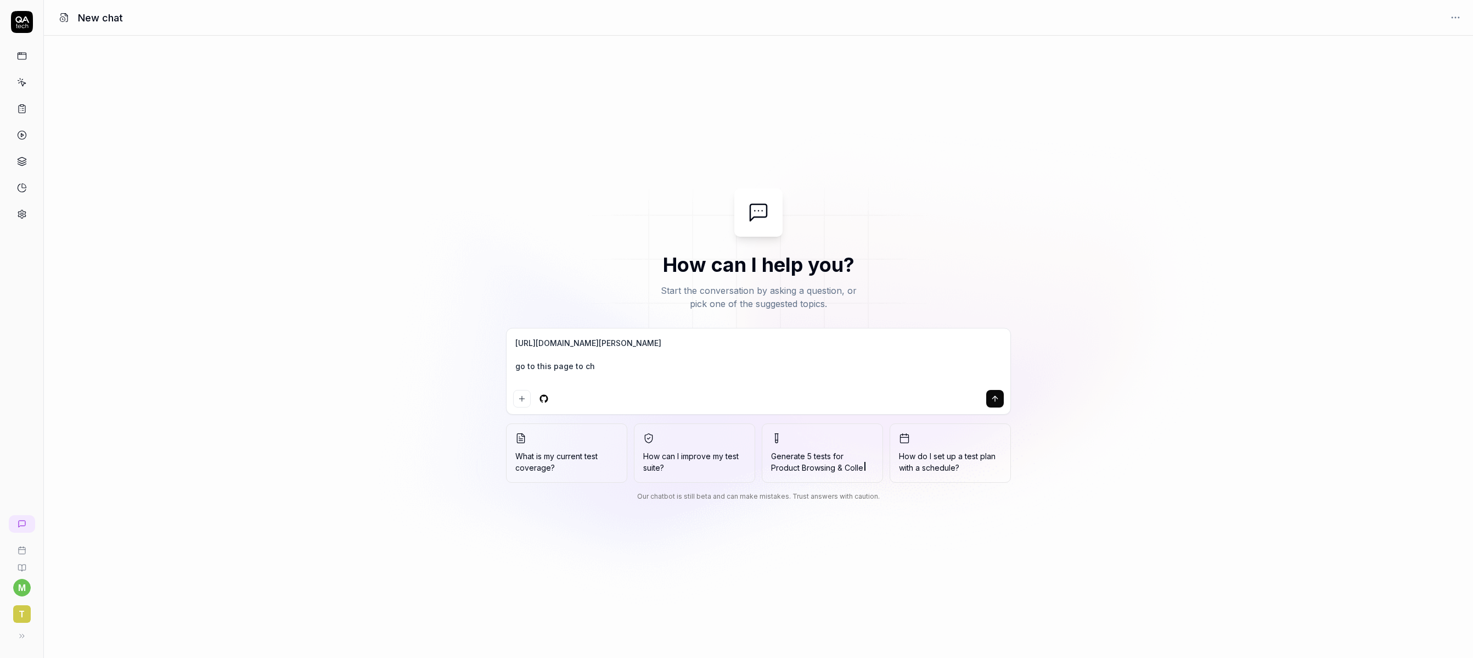
type textarea "[URL][DOMAIN_NAME][PERSON_NAME] go to this page to che"
type textarea "*"
type textarea "[URL][DOMAIN_NAME][PERSON_NAME] go to this page to chec"
type textarea "*"
type textarea "[URL][DOMAIN_NAME][PERSON_NAME] go to this page to check"
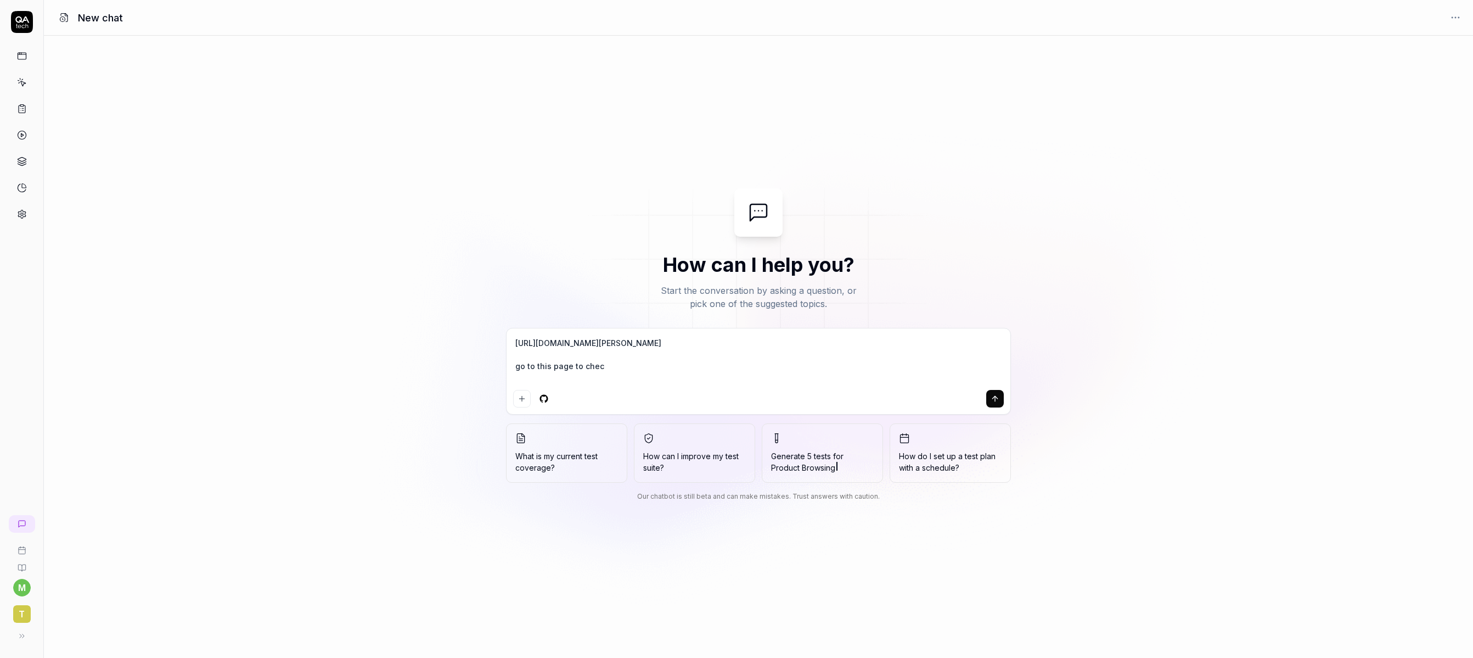
type textarea "*"
type textarea "[URL][DOMAIN_NAME][PERSON_NAME] go to this page to check"
type textarea "*"
type textarea "[URL][DOMAIN_NAME][PERSON_NAME] go to this page to check i"
type textarea "*"
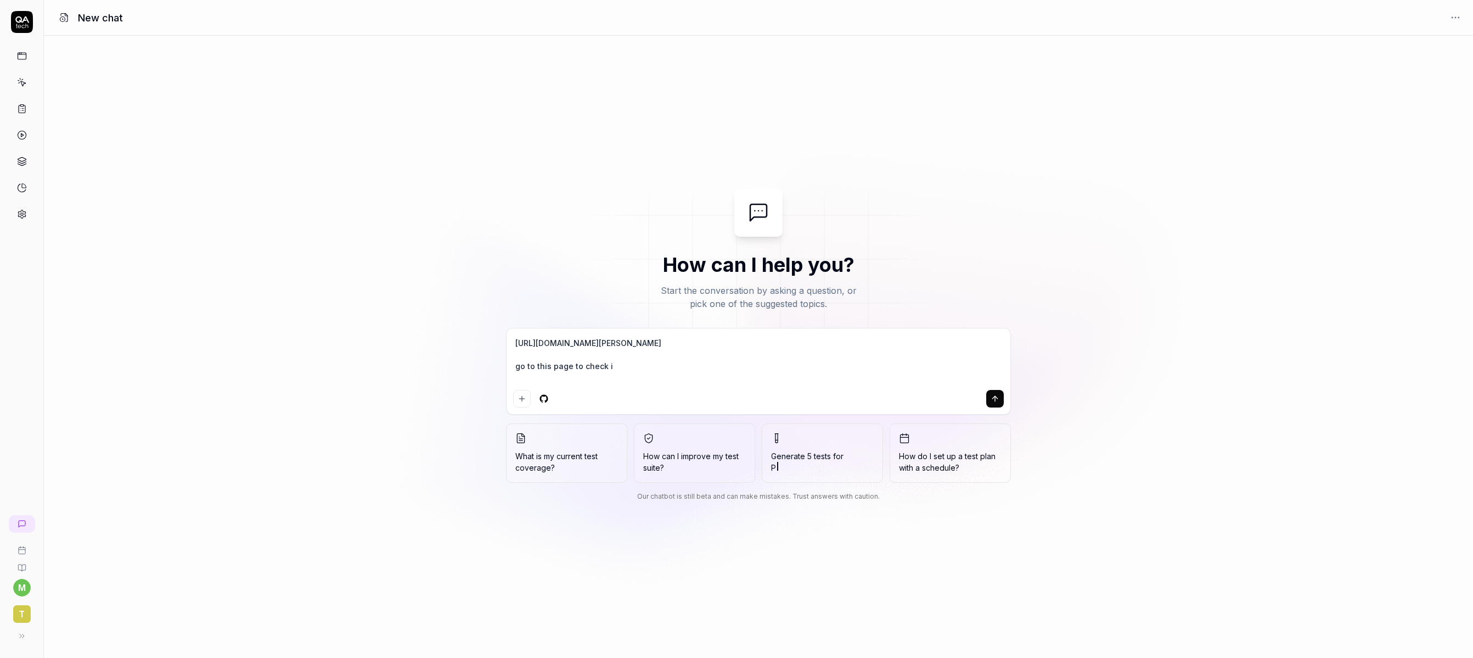
type textarea "[URL][DOMAIN_NAME][PERSON_NAME] go to this page to check if"
type textarea "*"
type textarea "[URL][DOMAIN_NAME][PERSON_NAME] go to this page to check if"
type textarea "*"
type textarea "[URL][DOMAIN_NAME][PERSON_NAME] go to this page to check if t"
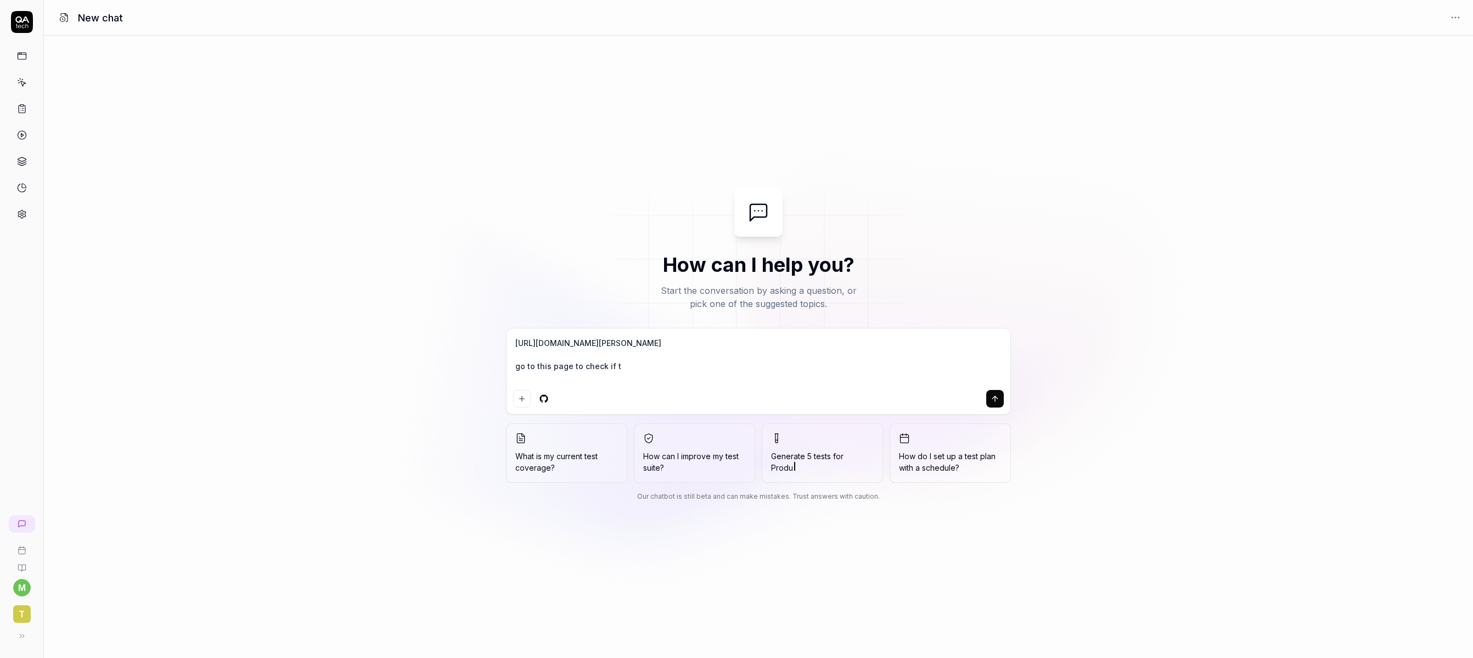
type textarea "*"
type textarea "[URL][DOMAIN_NAME][PERSON_NAME] go to this page to check if th"
type textarea "*"
type textarea "[URL][DOMAIN_NAME][PERSON_NAME] go to this page to check if the"
type textarea "*"
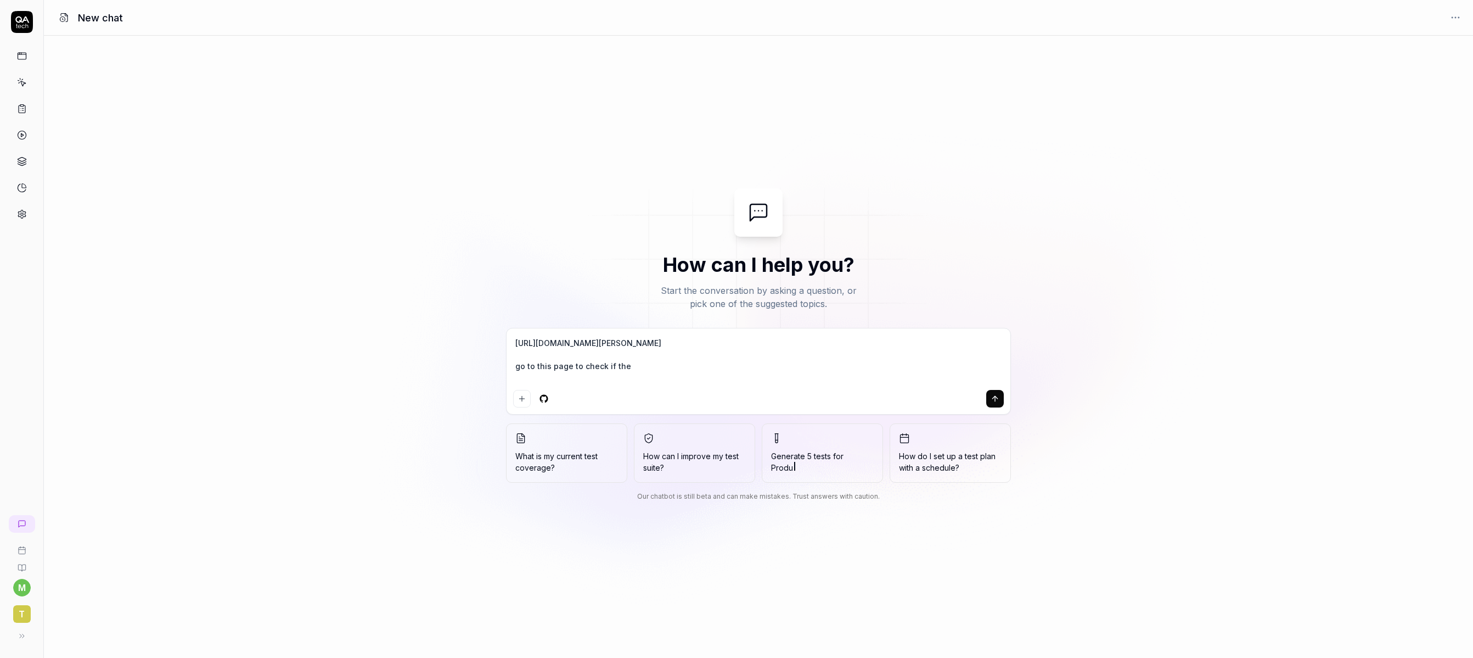
type textarea "[URL][DOMAIN_NAME][PERSON_NAME] go to this page to check if ther"
type textarea "*"
type textarea "[URL][DOMAIN_NAME][PERSON_NAME] go to this page to check if there"
type textarea "*"
type textarea "[URL][DOMAIN_NAME][PERSON_NAME] go to this page to check if there"
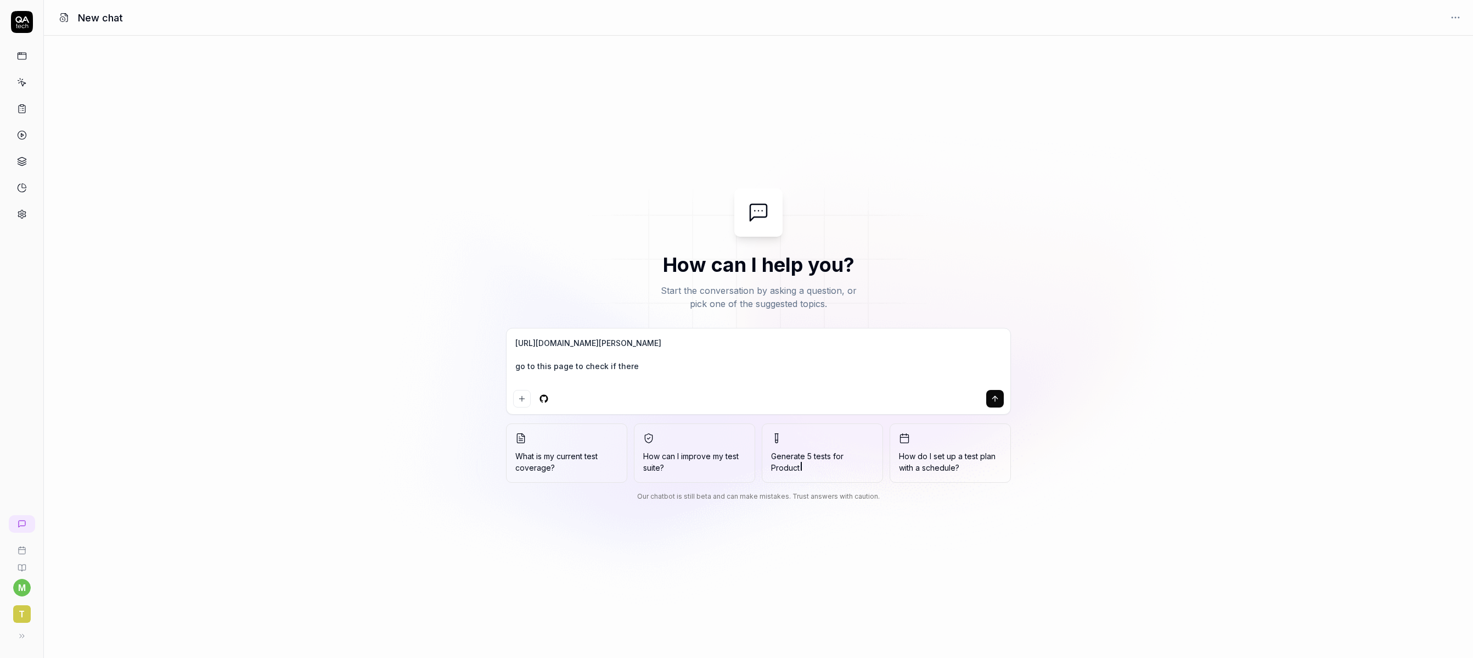
type textarea "*"
type textarea "[URL][DOMAIN_NAME][PERSON_NAME] go to this page to check if there i"
type textarea "*"
type textarea "[URL][DOMAIN_NAME][PERSON_NAME] go to this page to check if there is"
type textarea "*"
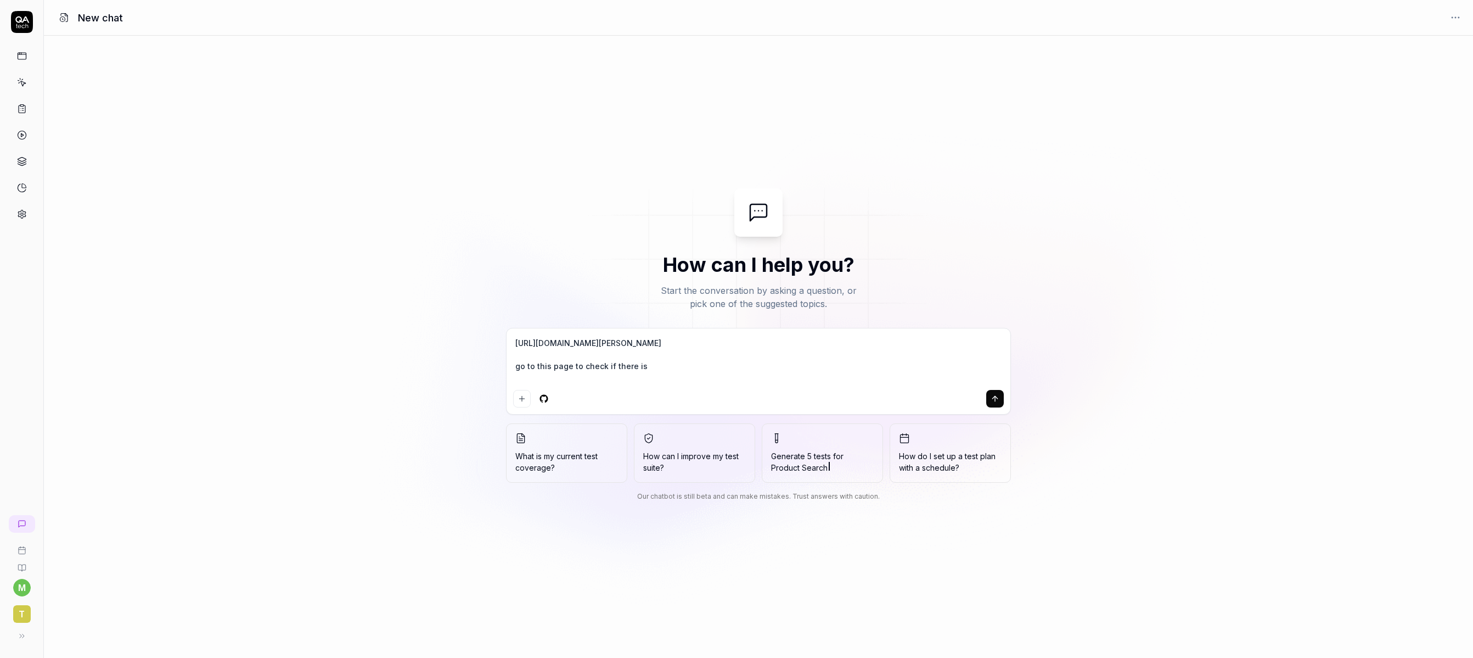
type textarea "[URL][DOMAIN_NAME][PERSON_NAME] go to this page to check if there is"
type textarea "*"
type textarea "[URL][DOMAIN_NAME][PERSON_NAME] go to this page to check if there is a"
type textarea "*"
type textarea "[URL][DOMAIN_NAME][PERSON_NAME] go to this page to check if there is ap"
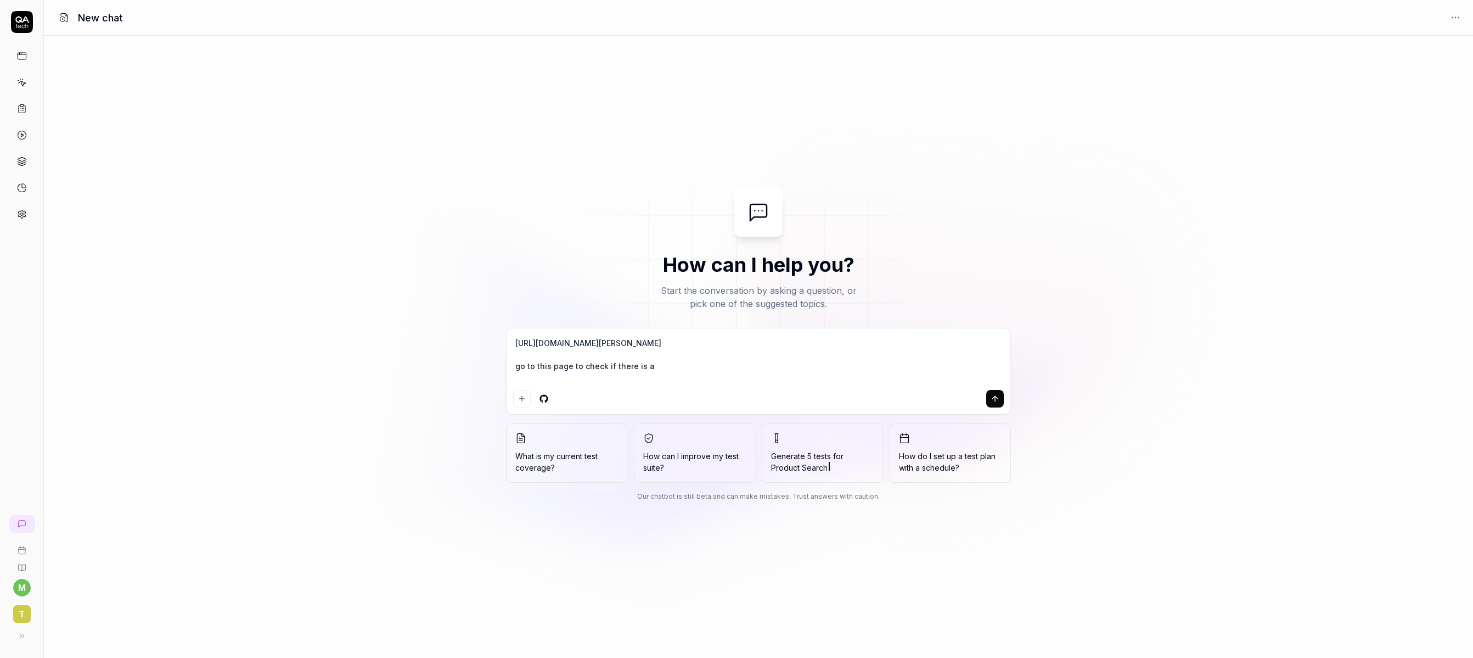
type textarea "*"
type textarea "[URL][DOMAIN_NAME][PERSON_NAME] go to this page to check if there is api"
type textarea "*"
type textarea "[URL][DOMAIN_NAME][PERSON_NAME] go to this page to check if there is apic"
type textarea "*"
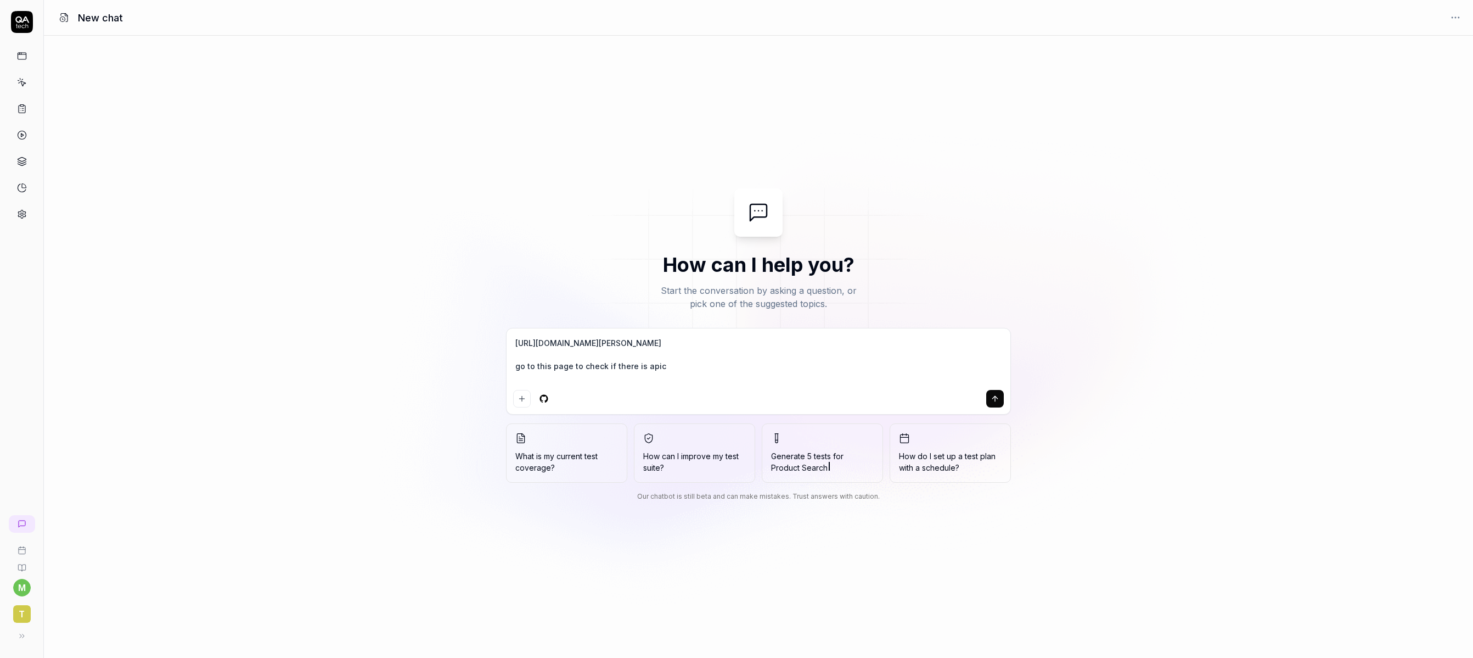
type textarea "[URL][DOMAIN_NAME][PERSON_NAME] go to this page to check if there is api"
type textarea "*"
type textarea "[URL][DOMAIN_NAME][PERSON_NAME] go to this page to check if there is ap"
type textarea "*"
type textarea "[URL][DOMAIN_NAME][PERSON_NAME] go to this page to check if there is a"
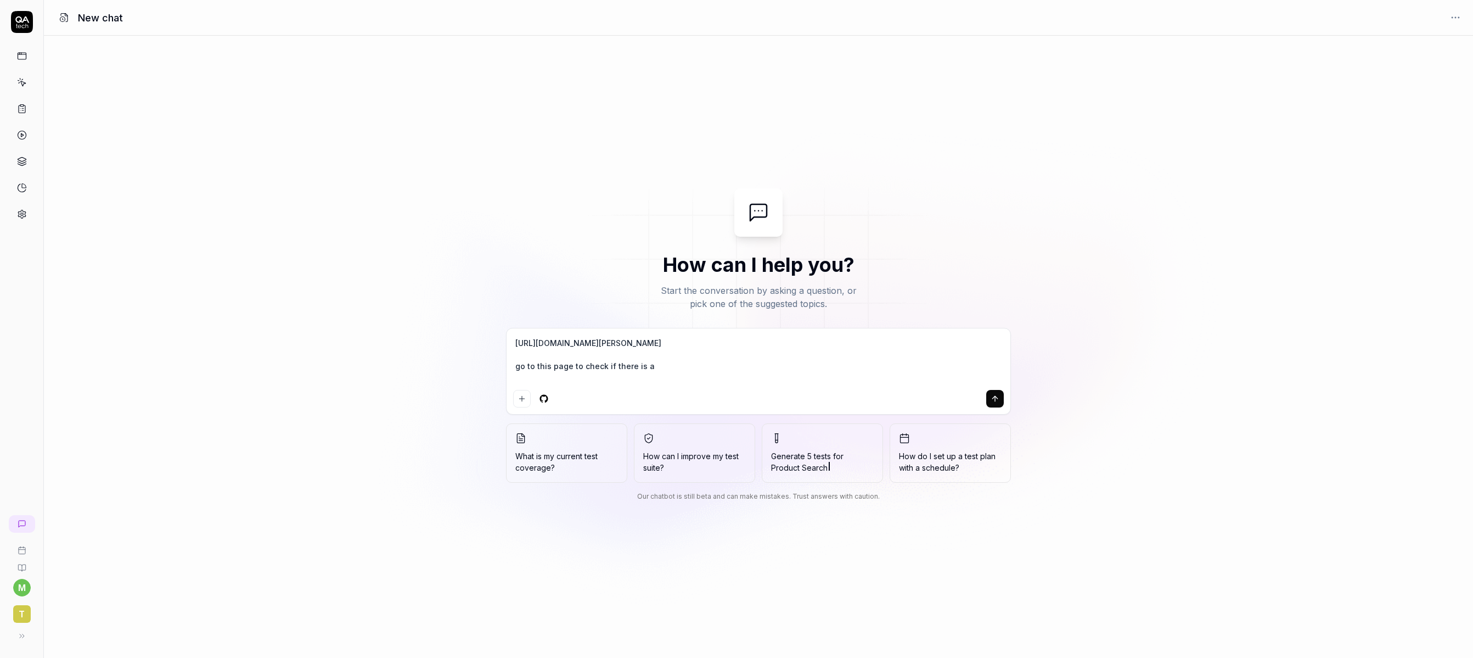
type textarea "*"
type textarea "[URL][DOMAIN_NAME][PERSON_NAME] go to this page to check if there is a"
type textarea "*"
type textarea "[URL][DOMAIN_NAME][PERSON_NAME] go to this page to check if there is a m"
type textarea "*"
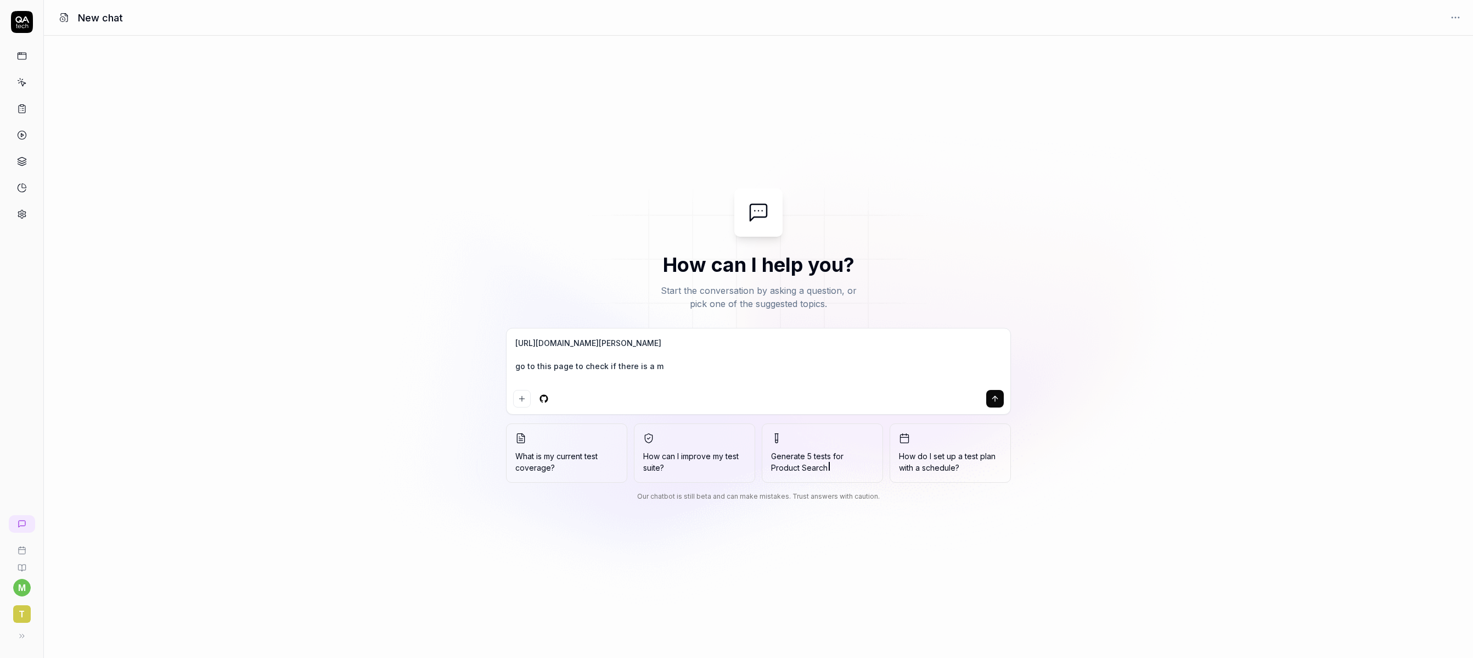
type textarea "[URL][DOMAIN_NAME][PERSON_NAME] go to this page to check if there is a mo"
type textarea "*"
type textarea "[URL][DOMAIN_NAME][PERSON_NAME] go to this page to check if there is a mon"
type textarea "*"
type textarea "[URL][DOMAIN_NAME][PERSON_NAME] go to this page to check if there is a mond"
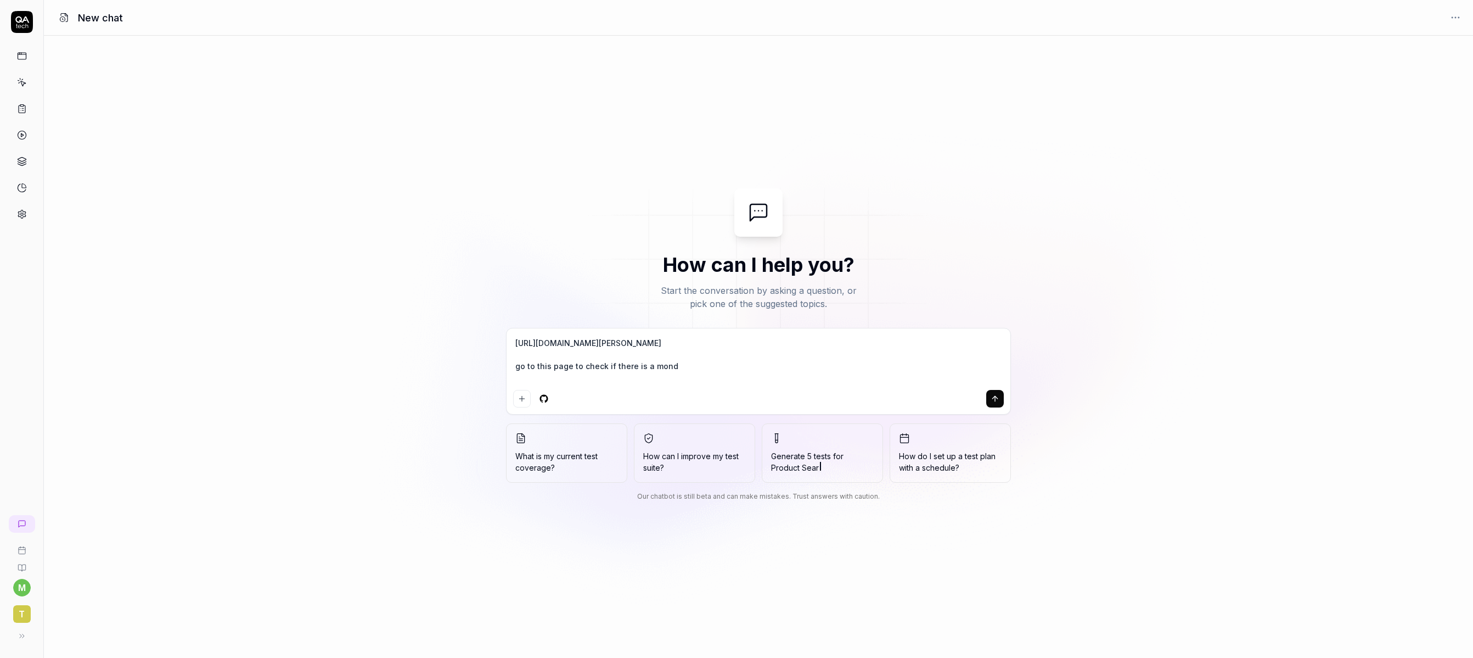
type textarea "*"
type textarea "[URL][DOMAIN_NAME][PERSON_NAME] go to this page to check if there is a mondr"
type textarea "*"
type textarea "[URL][DOMAIN_NAME][PERSON_NAME] go to this page to check if there is a mondri"
type textarea "*"
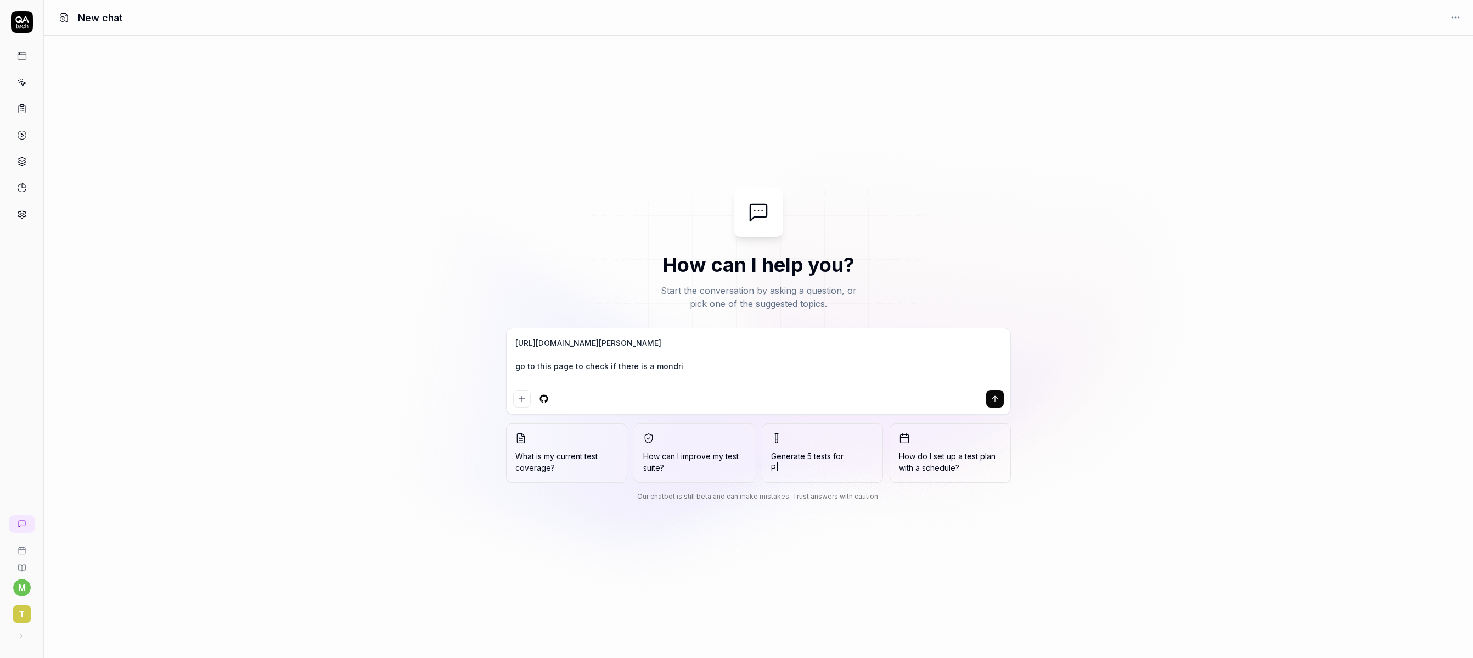
type textarea "[URL][DOMAIN_NAME][PERSON_NAME] go to this page to check if there is a mondria"
type textarea "*"
type textarea "[URL][DOMAIN_NAME][PERSON_NAME] go to this page to check if there is a mondrian"
type textarea "*"
type textarea "[URL][DOMAIN_NAME][PERSON_NAME] go to this page to check if there is a mondrian"
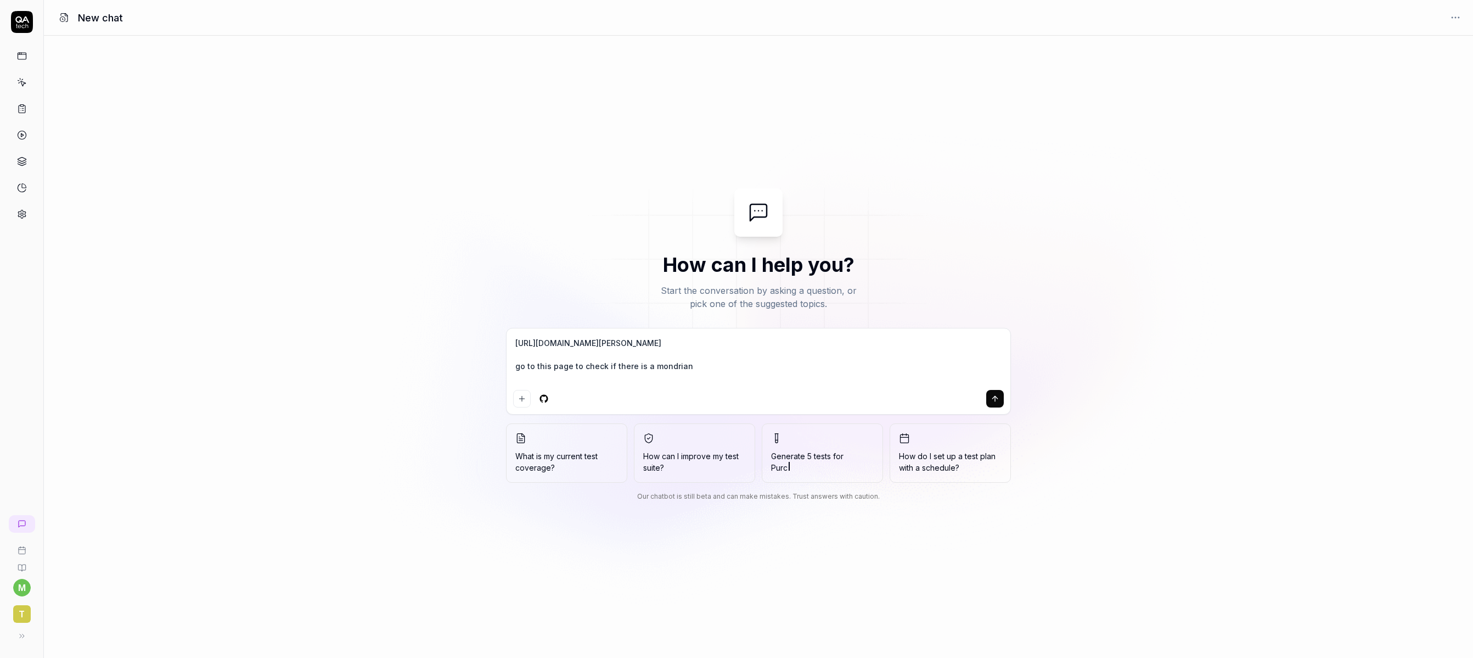
type textarea "*"
type textarea "[URL][DOMAIN_NAME][PERSON_NAME] go to this page to check if there is a mondrian…"
type textarea "*"
type textarea "[URL][DOMAIN_NAME][PERSON_NAME] go to this page to check if there is a mondrian…"
type textarea "*"
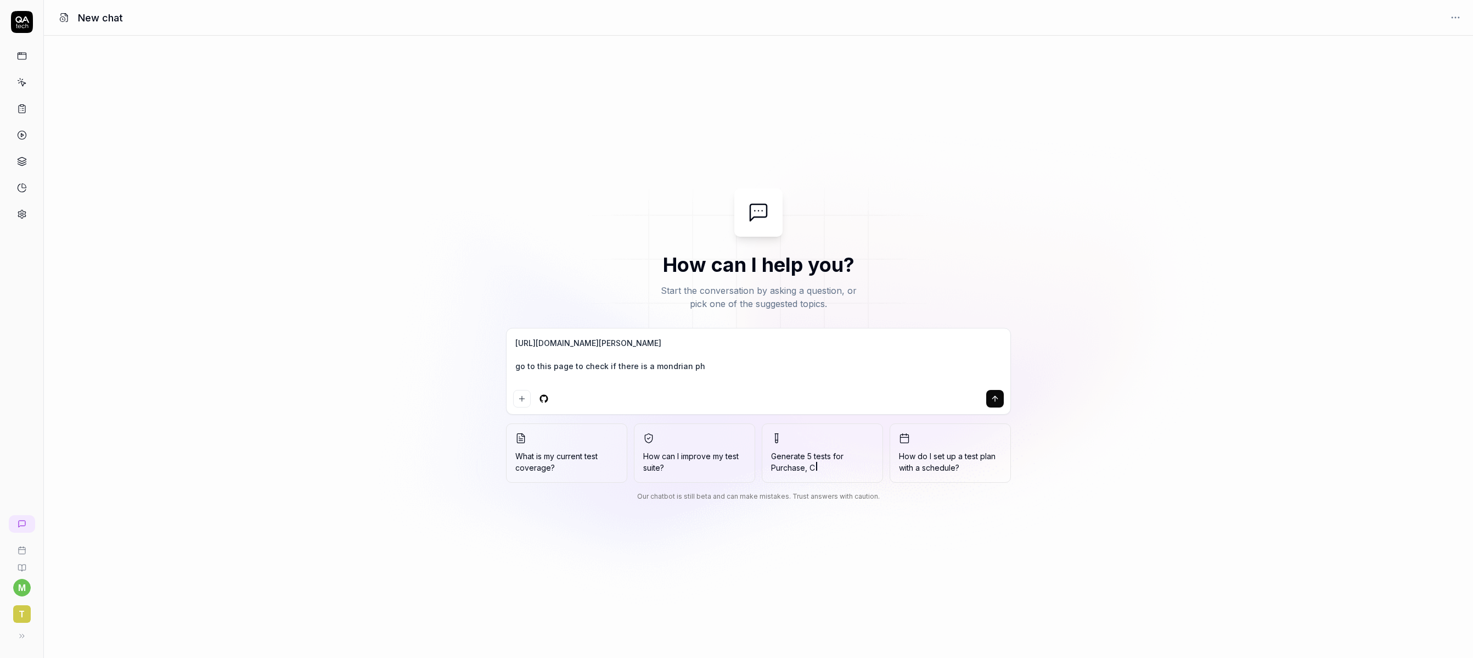
type textarea "[URL][DOMAIN_NAME][PERSON_NAME] go to this page to check if there is a mondrian…"
type textarea "*"
type textarea "[URL][DOMAIN_NAME][PERSON_NAME] go to this page to check if there is a mondrian"
type textarea "*"
type textarea "[URL][DOMAIN_NAME][PERSON_NAME] go to this page to check if there is a mondrian…"
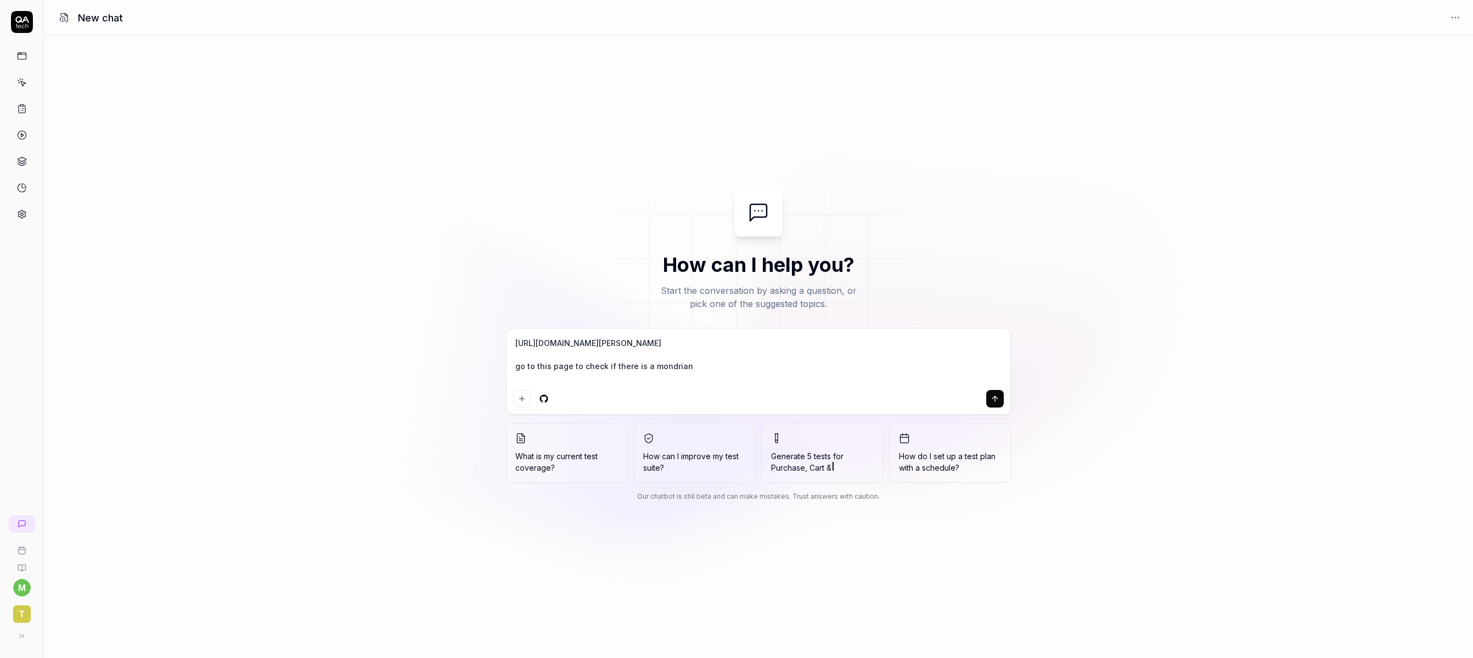
type textarea "*"
type textarea "[URL][DOMAIN_NAME][PERSON_NAME] go to this page to check if there is a mondrian…"
type textarea "*"
type textarea "[URL][DOMAIN_NAME][PERSON_NAME] go to this page to check if there is a mondrian…"
type textarea "*"
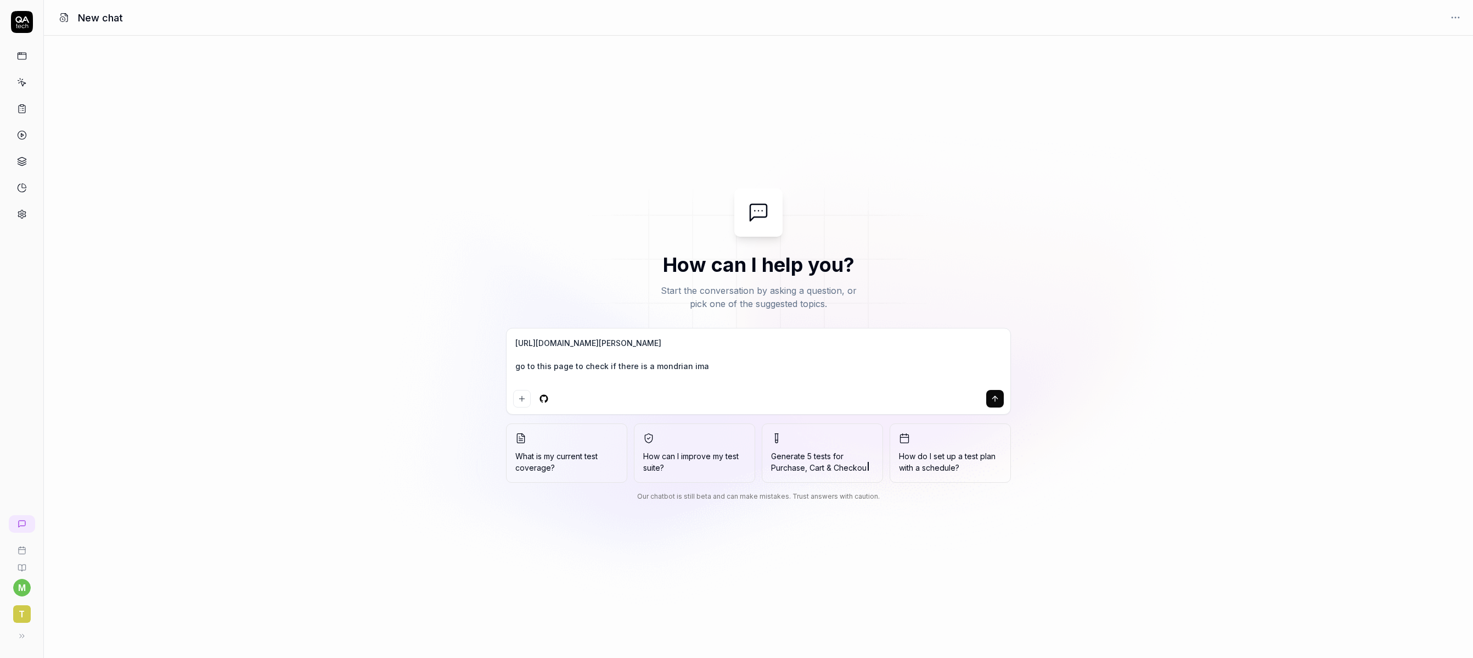
type textarea "[URL][DOMAIN_NAME][PERSON_NAME] go to this page to check if there is a mondrian…"
type textarea "*"
type textarea "[URL][DOMAIN_NAME][PERSON_NAME] go to this page to check if there is a mondrian…"
type textarea "*"
type textarea "[URL][DOMAIN_NAME][PERSON_NAME] go to this page to check if there is a mondrian…"
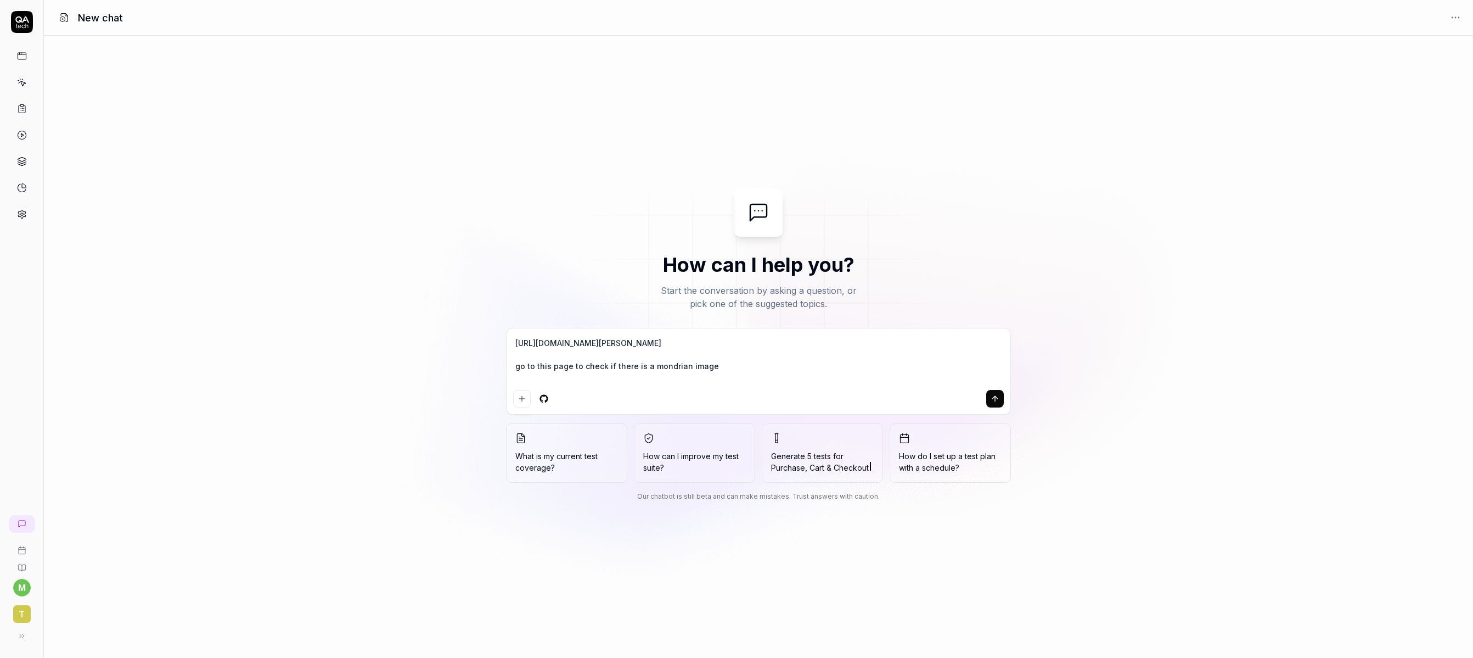
type textarea "*"
type textarea "[URL][DOMAIN_NAME][PERSON_NAME] go to this page to check if there is a mondrian…"
type textarea "*"
type textarea "[URL][DOMAIN_NAME][PERSON_NAME] go to this page to check if there is a mondrian…"
type textarea "*"
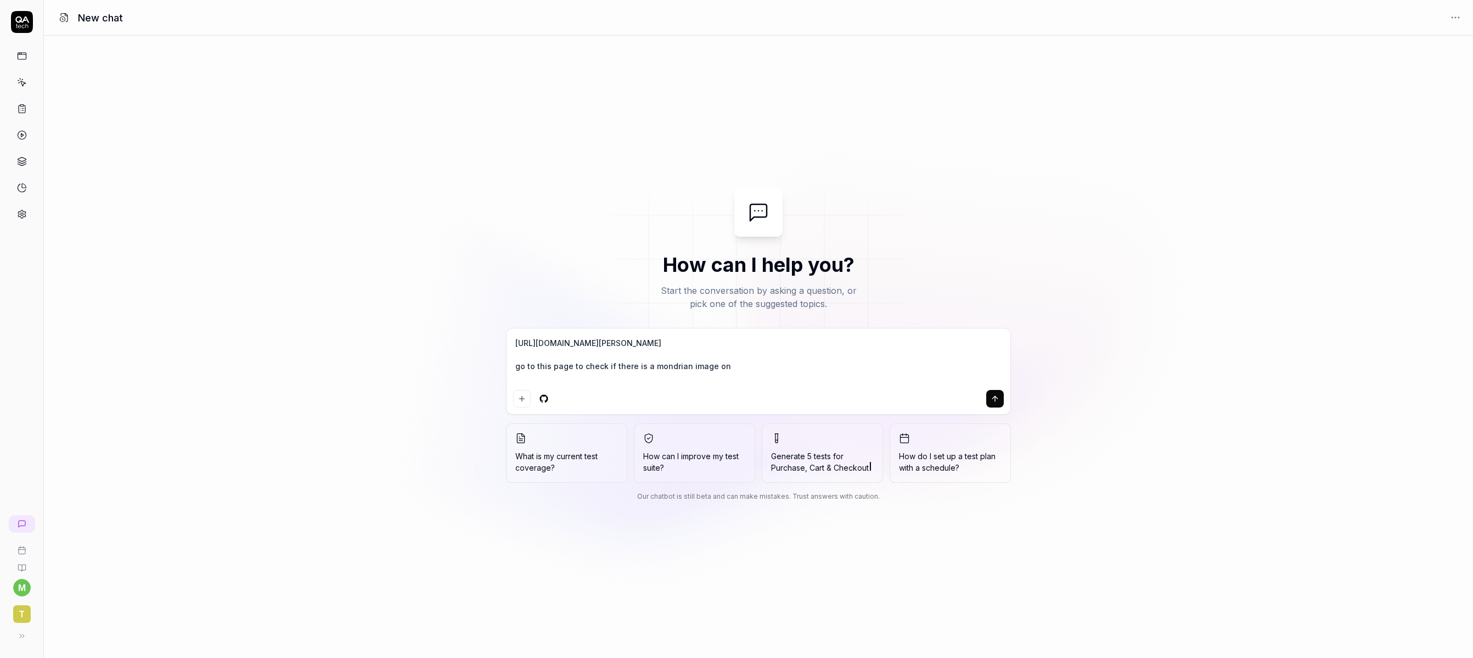
type textarea "[URL][DOMAIN_NAME][PERSON_NAME] go to this page to check if there is a mondrian…"
type textarea "*"
type textarea "[URL][DOMAIN_NAME][PERSON_NAME] go to this page to check if there is a mondrian…"
type textarea "*"
type textarea "[URL][DOMAIN_NAME][PERSON_NAME] go to this page to check if there is a mondrian…"
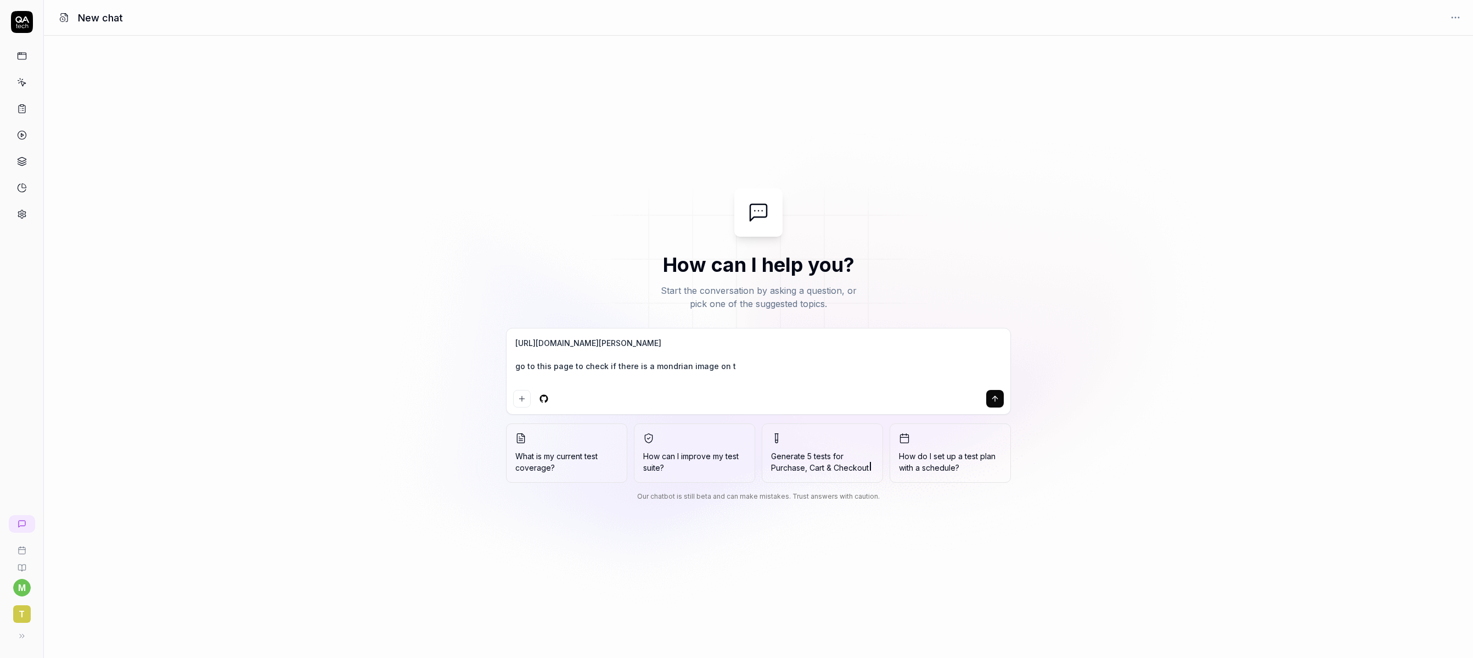
type textarea "*"
type textarea "[URL][DOMAIN_NAME][PERSON_NAME] go to this page to check if there is a mondrian…"
type textarea "*"
type textarea "[URL][DOMAIN_NAME][PERSON_NAME] go to this page to check if there is a mondrian…"
type textarea "*"
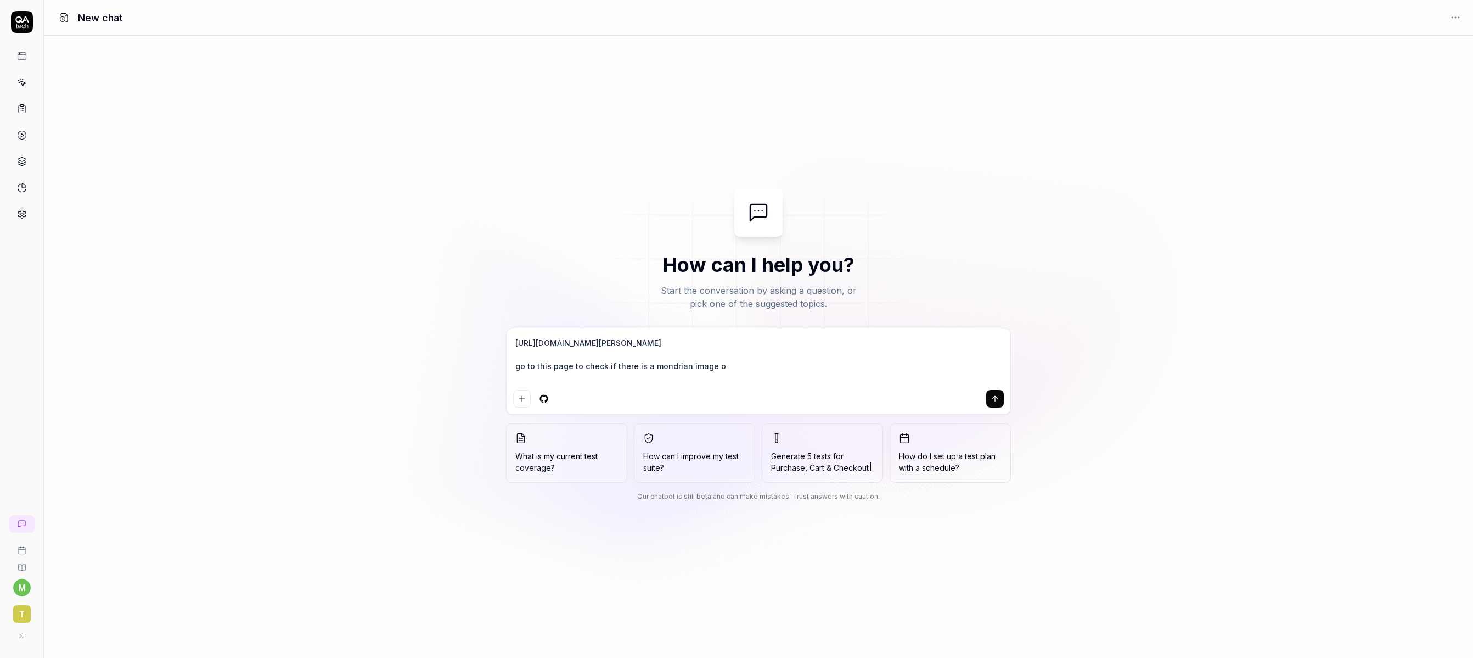
type textarea "[URL][DOMAIN_NAME][PERSON_NAME] go to this page to check if there is a mondrian…"
type textarea "*"
type textarea "[URL][DOMAIN_NAME][PERSON_NAME] go to this page to check if there is a mondrian…"
type textarea "*"
type textarea "[URL][DOMAIN_NAME][PERSON_NAME] go to this page to check if there is a mondrian…"
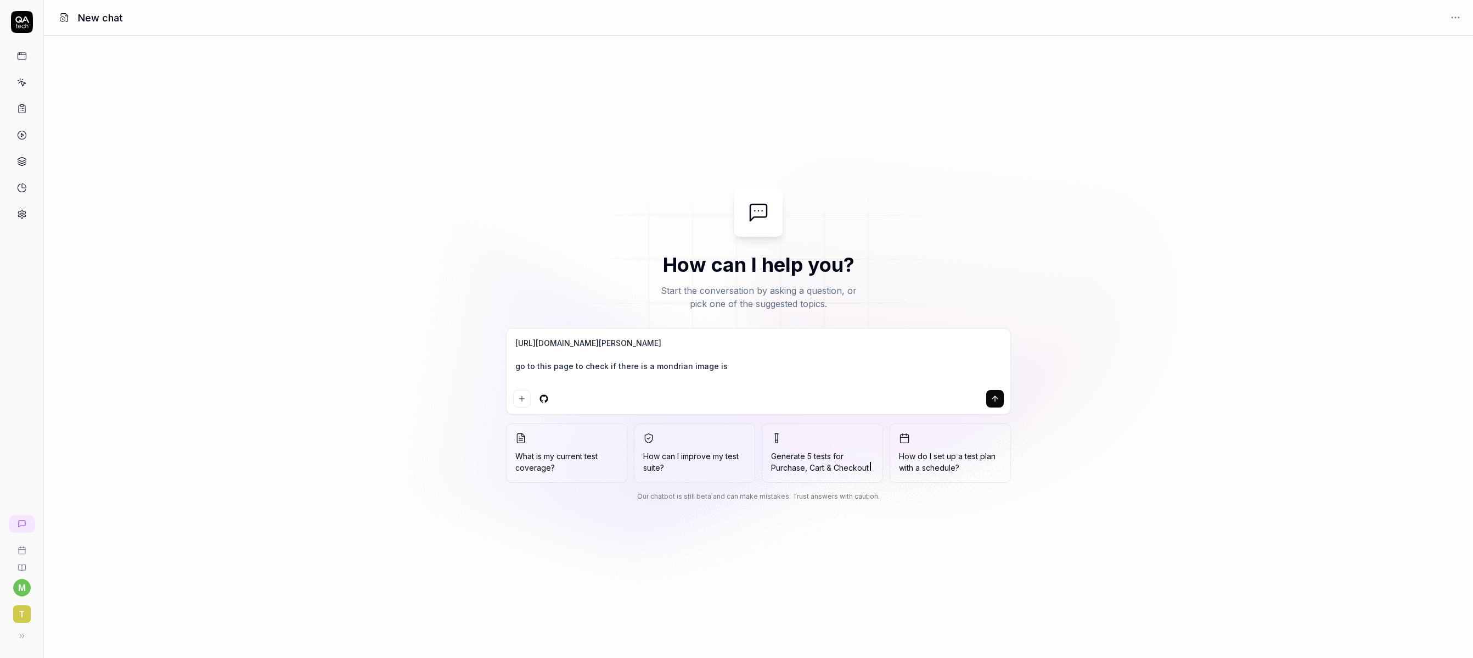
type textarea "*"
type textarea "[URL][DOMAIN_NAME][PERSON_NAME] go to this page to check if there is a mondrian…"
type textarea "*"
type textarea "[URL][DOMAIN_NAME][PERSON_NAME] go to this page to check if there is a mondrian…"
type textarea "*"
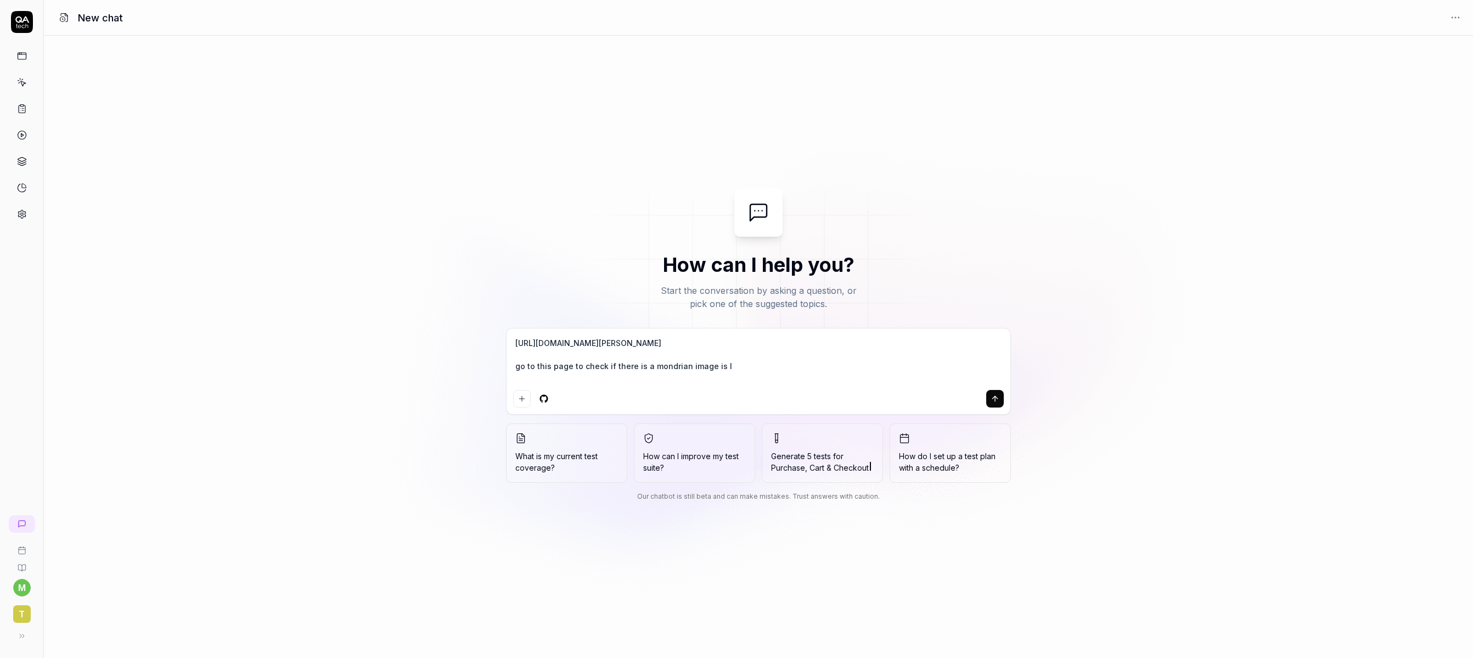
type textarea "[URL][DOMAIN_NAME][PERSON_NAME] go to this page to check if there is a mondrian…"
type textarea "*"
type textarea "[URL][DOMAIN_NAME][PERSON_NAME] go to this page to check if there is a mondrian…"
type textarea "*"
type textarea "[URL][DOMAIN_NAME][PERSON_NAME] go to this page to check if there is a mondrian…"
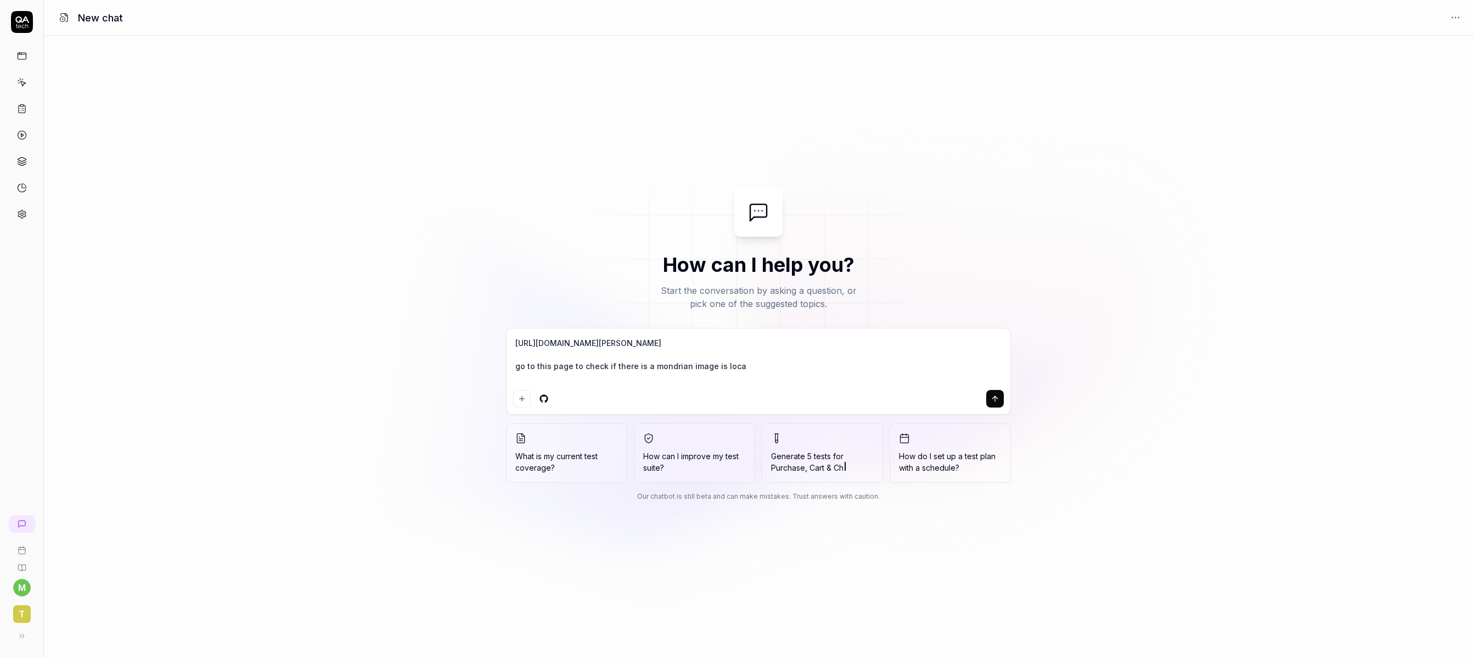
type textarea "*"
type textarea "[URL][DOMAIN_NAME][PERSON_NAME] go to this page to check if there is a mondrian…"
type textarea "*"
type textarea "[URL][DOMAIN_NAME][PERSON_NAME] go to this page to check if there is a mondrian…"
type textarea "*"
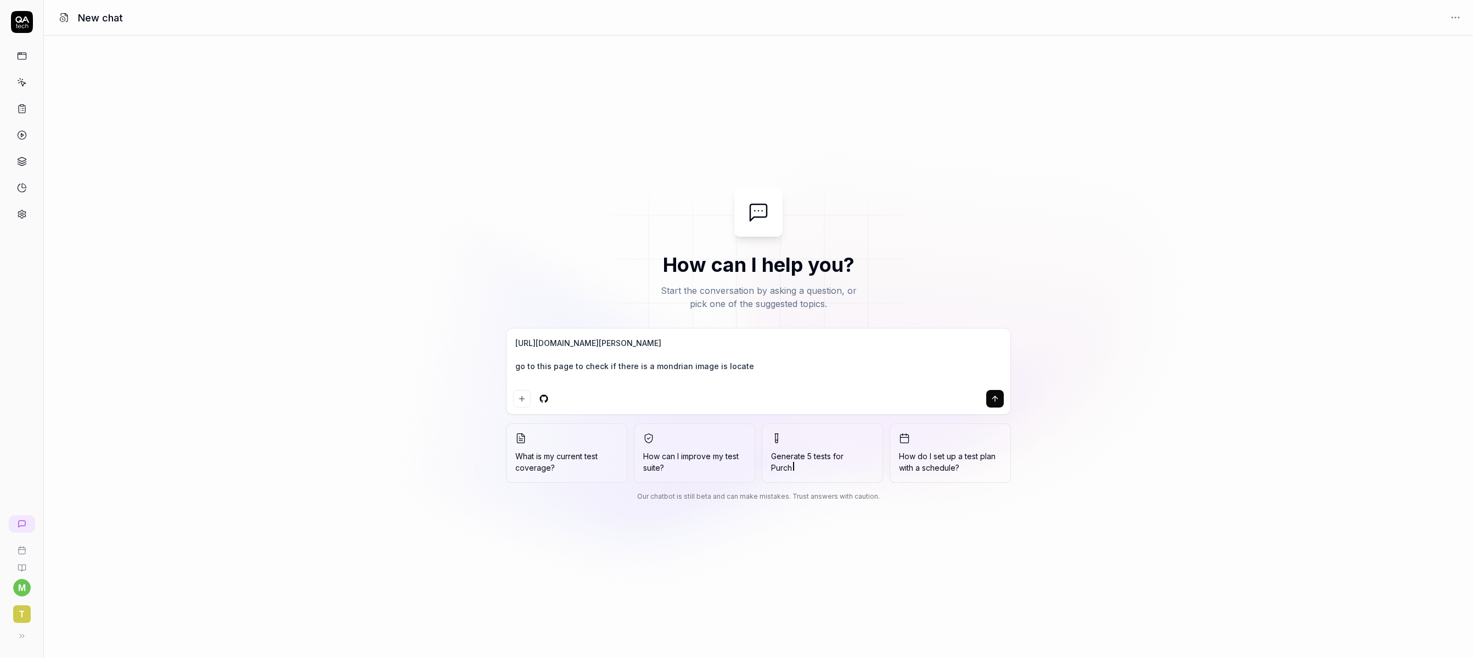
type textarea "[URL][DOMAIN_NAME][PERSON_NAME] go to this page to check if there is a mondrian…"
type textarea "*"
type textarea "[URL][DOMAIN_NAME][PERSON_NAME] go to this page to check if there is a mondrian…"
type textarea "*"
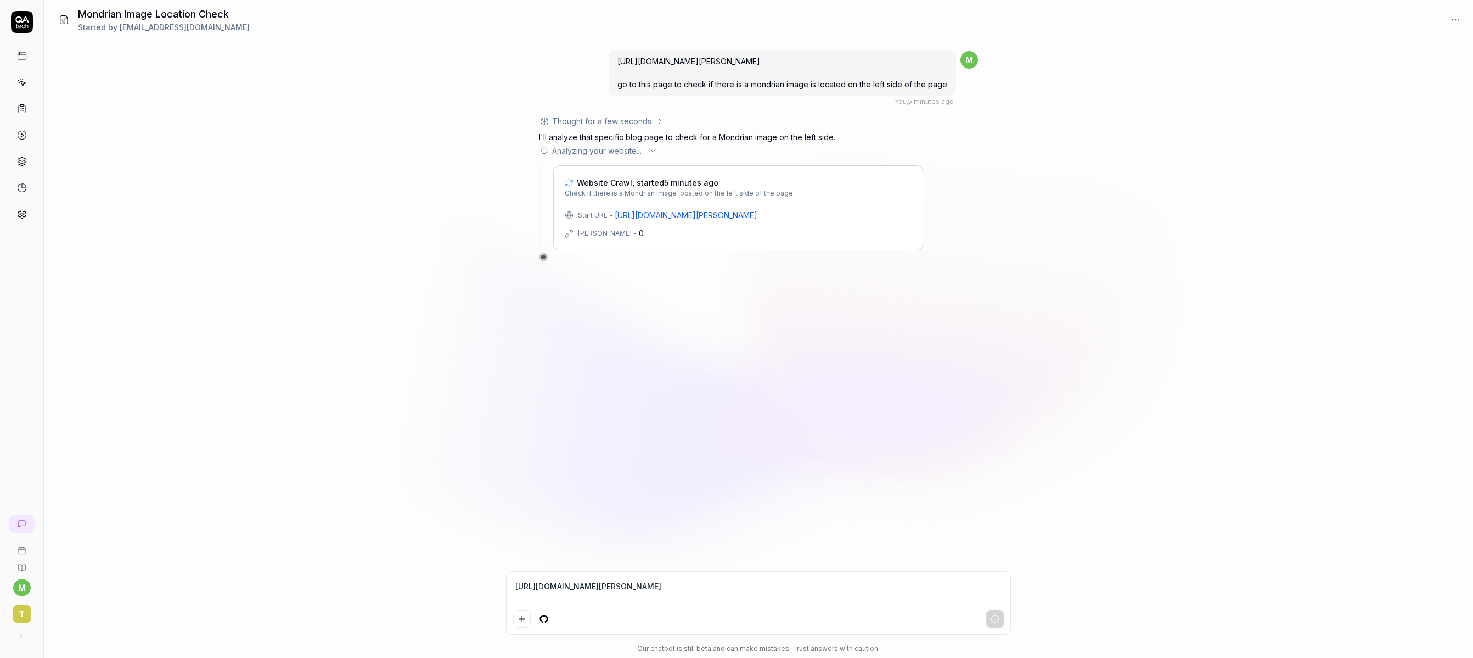
click at [1101, 492] on div "[URL][DOMAIN_NAME][PERSON_NAME] go to this page to check if there is a mondrian…" at bounding box center [758, 305] width 1429 height 531
